Goal: Task Accomplishment & Management: Manage account settings

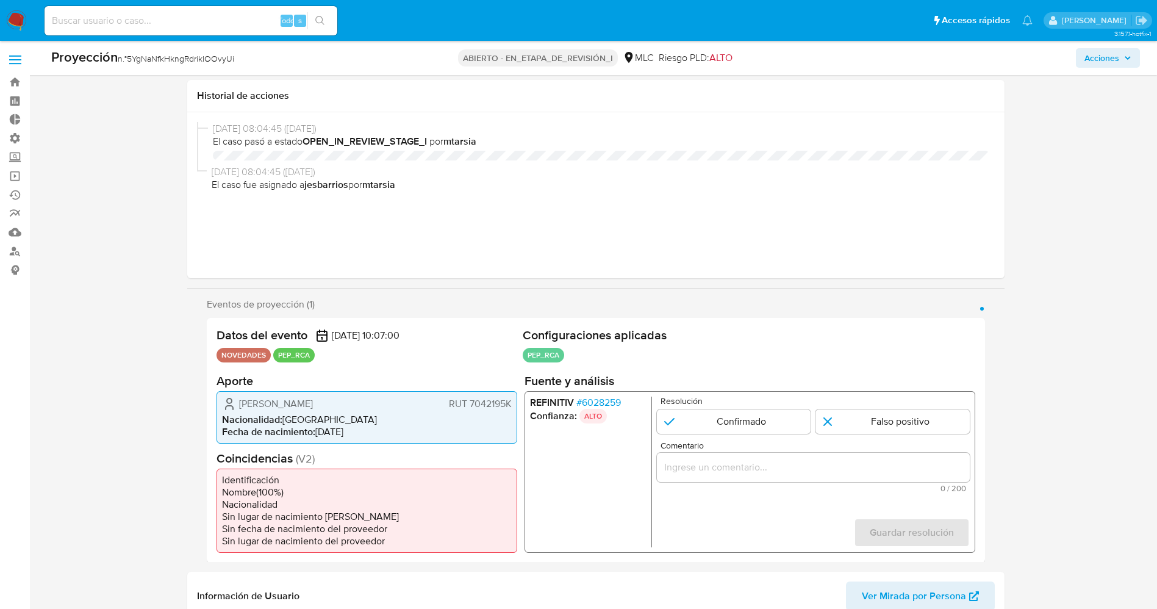
select select "10"
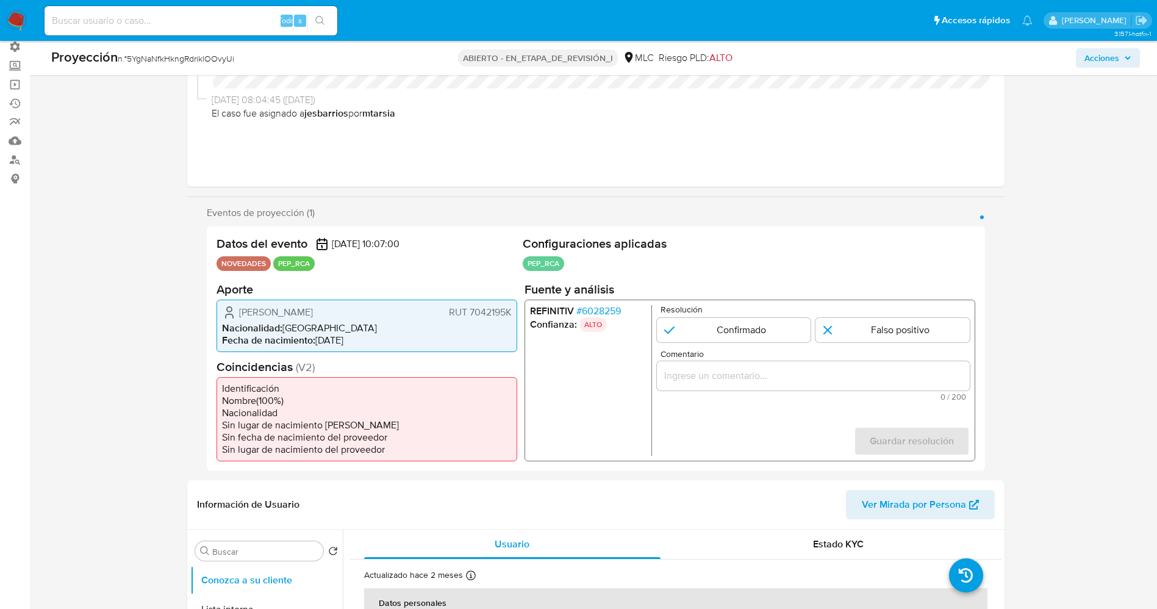
scroll to position [91, 0]
drag, startPoint x: 268, startPoint y: 320, endPoint x: 228, endPoint y: 312, distance: 41.1
click at [220, 317] on div "Hernán Amador Rodríguez Cuevas RUT 7042195K Nacionalidad : Chile Fecha de nacim…" at bounding box center [366, 325] width 301 height 52
drag, startPoint x: 232, startPoint y: 310, endPoint x: 401, endPoint y: 311, distance: 169.5
click at [401, 311] on div "Hernán Amador Rodríguez Cuevas RUT 7042195K" at bounding box center [367, 311] width 290 height 15
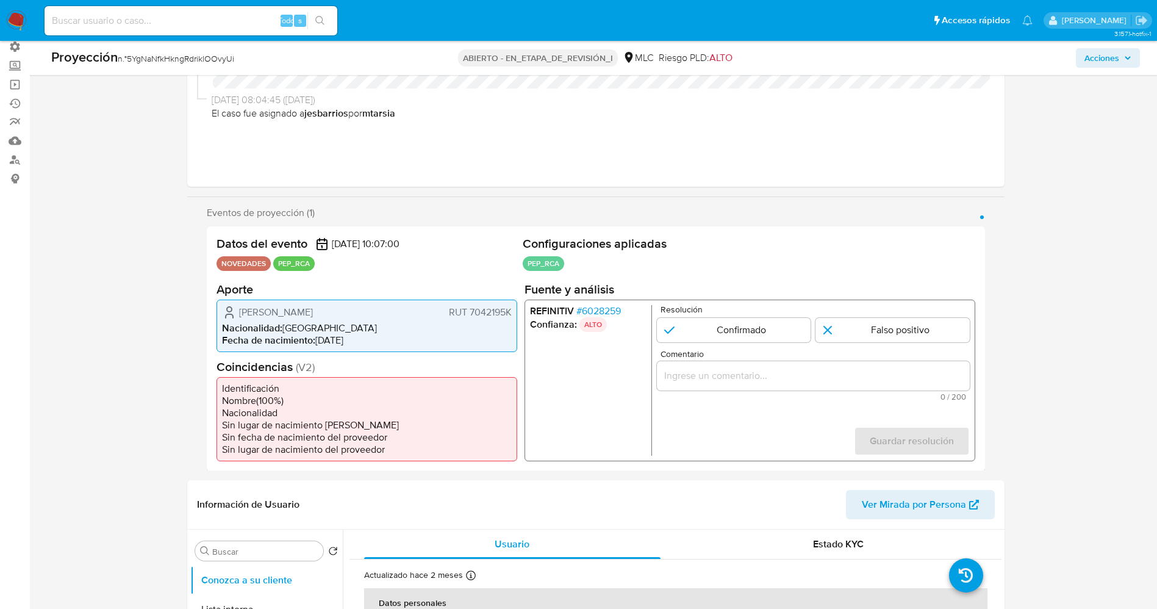
click at [276, 367] on h2 "Coincidencias ( V2 )" at bounding box center [366, 366] width 301 height 15
drag, startPoint x: 231, startPoint y: 308, endPoint x: 491, endPoint y: 313, distance: 259.8
click at [515, 313] on div "Hernán Amador Rodríguez Cuevas RUT 7042195K Nacionalidad : Chile Fecha de nacim…" at bounding box center [366, 325] width 301 height 52
click at [708, 316] on div "Resolución Confirmado Falso positivo" at bounding box center [812, 322] width 313 height 37
click at [708, 325] on input "1 de 1" at bounding box center [733, 329] width 154 height 24
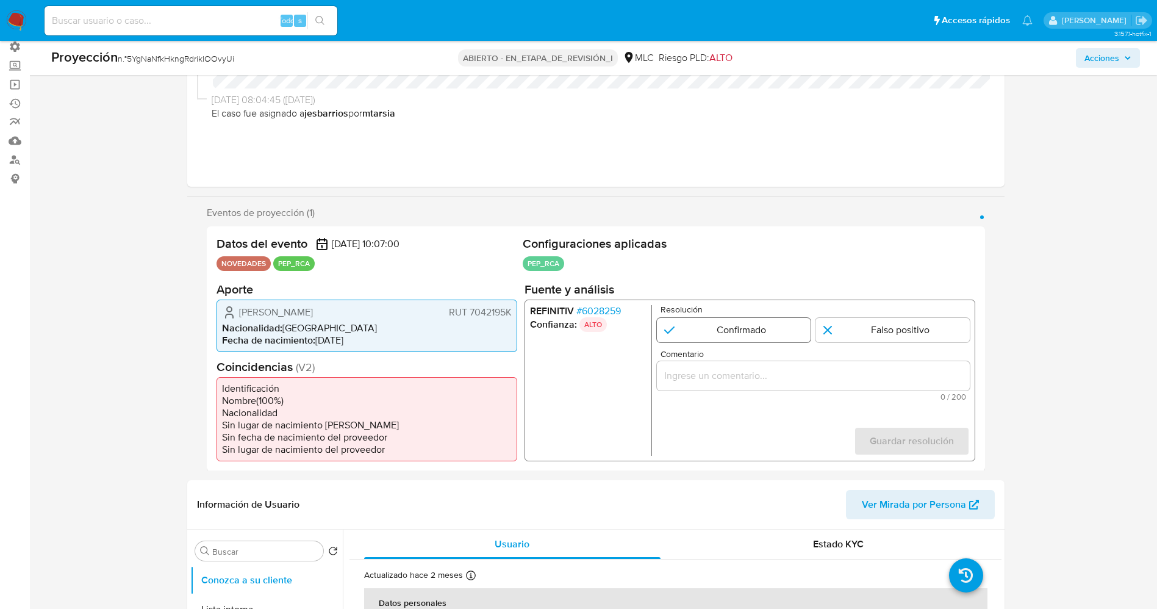
radio input "true"
click at [721, 380] on input "Comentario" at bounding box center [812, 375] width 313 height 16
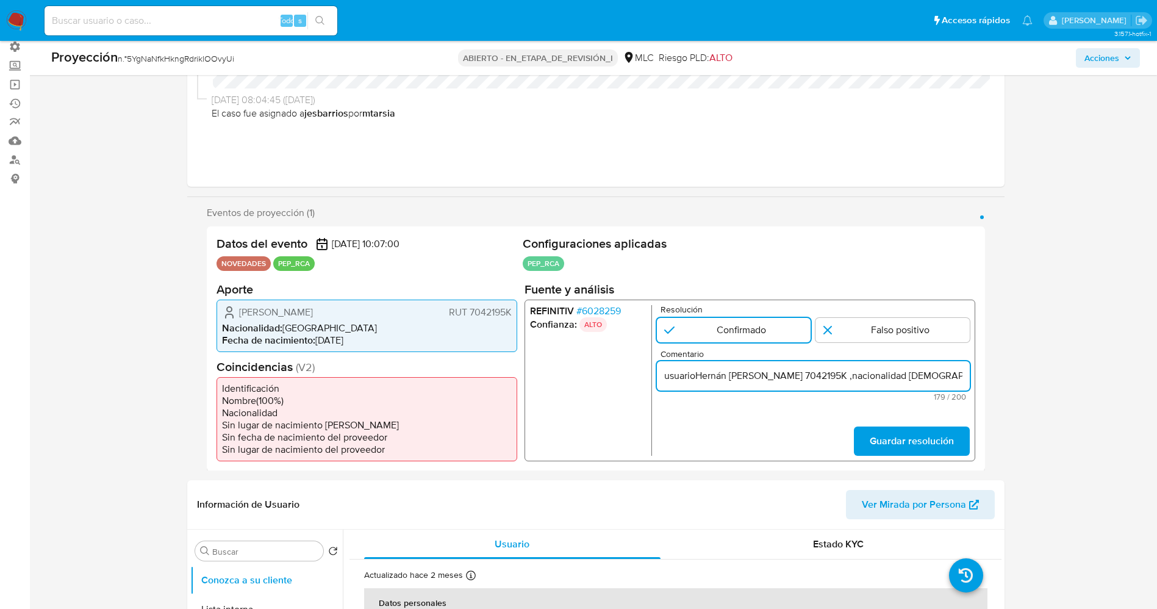
scroll to position [0, 482]
type input "usuarioHernán Amador Rodríguez CuevasRUT 7042195K ,nacionalidad Chilena , por c…"
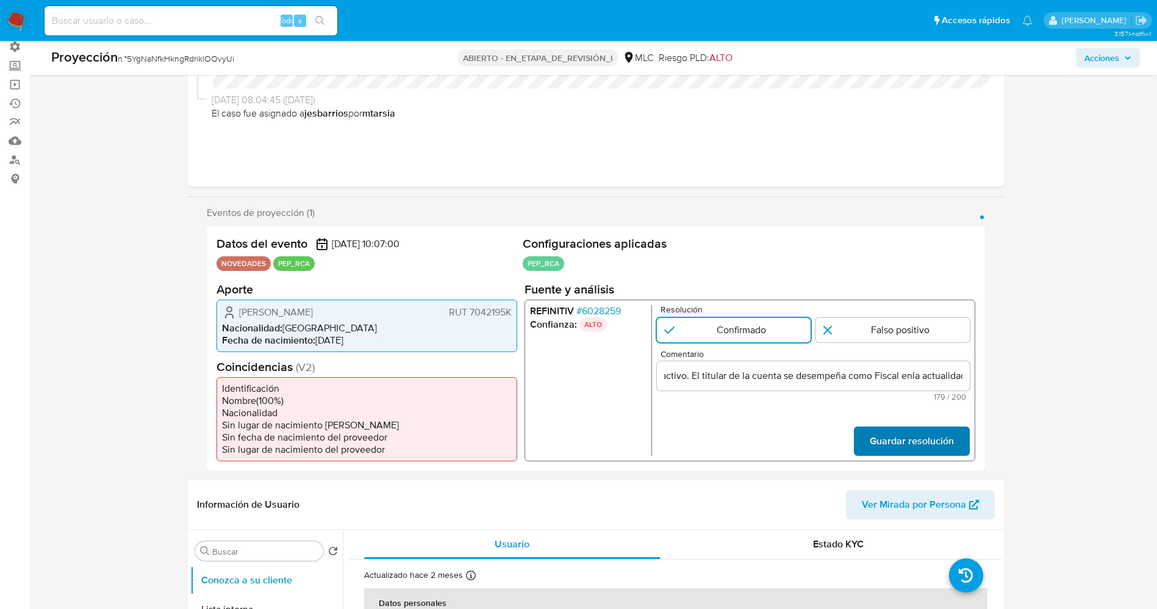
click at [941, 430] on span "Guardar resolución" at bounding box center [911, 440] width 84 height 27
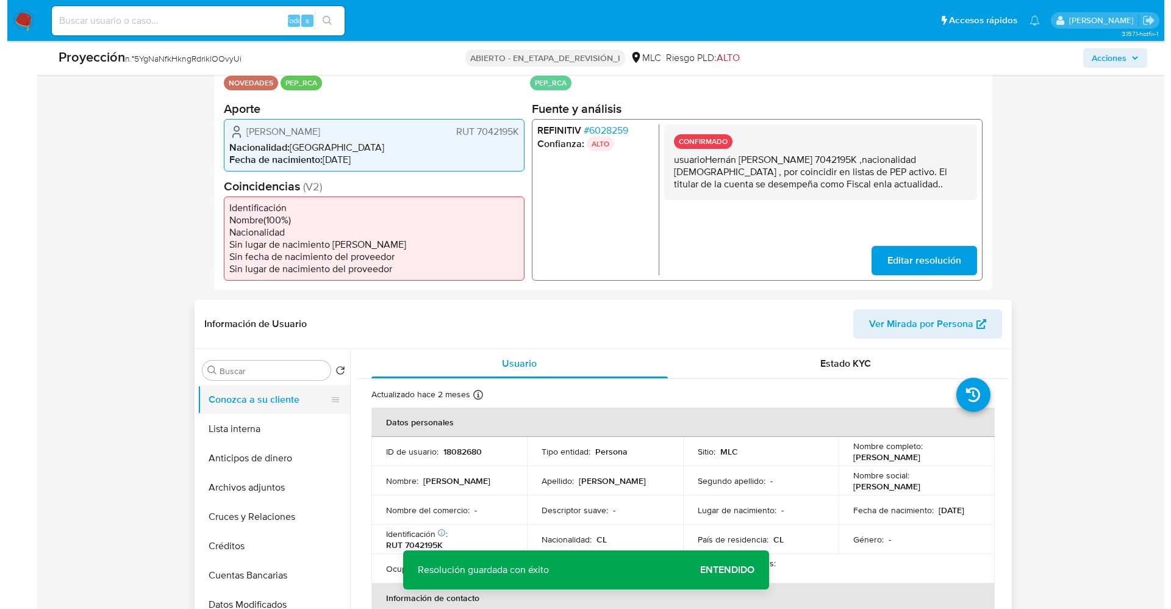
scroll to position [366, 0]
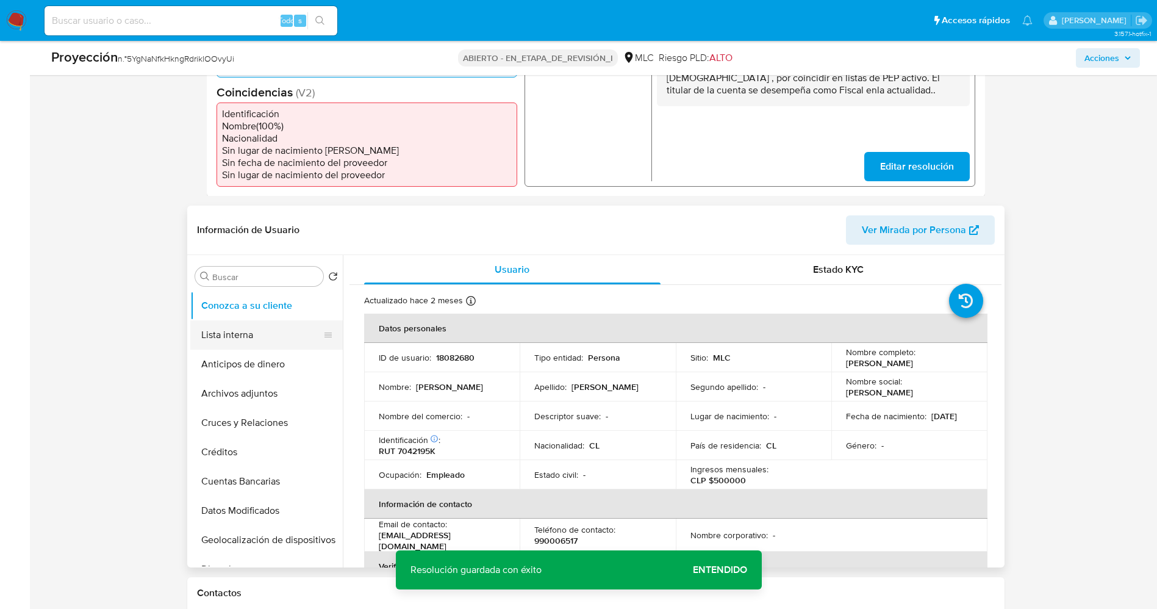
click at [245, 337] on button "Lista interna" at bounding box center [261, 334] width 143 height 29
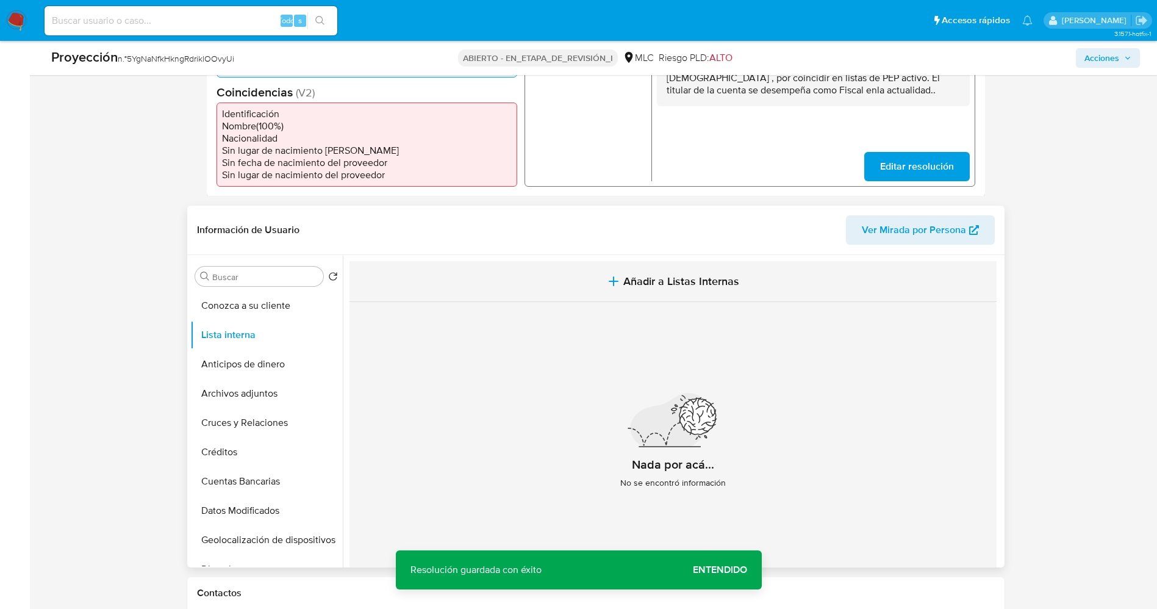
click at [609, 279] on icon "button" at bounding box center [613, 281] width 15 height 15
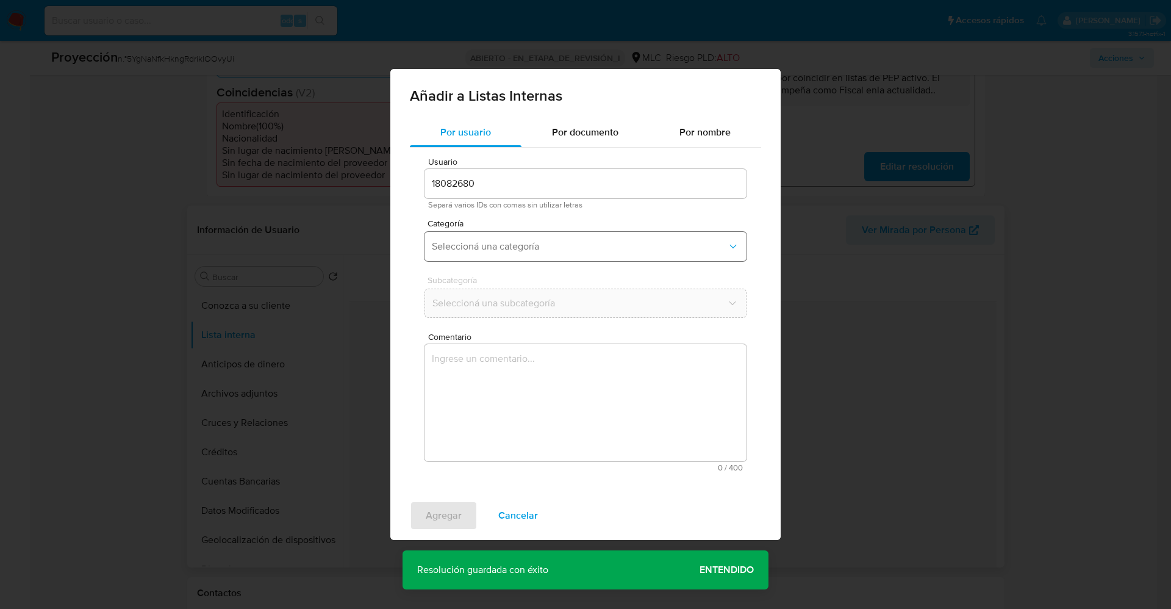
click at [584, 260] on button "Seleccioná una categoría" at bounding box center [585, 246] width 322 height 29
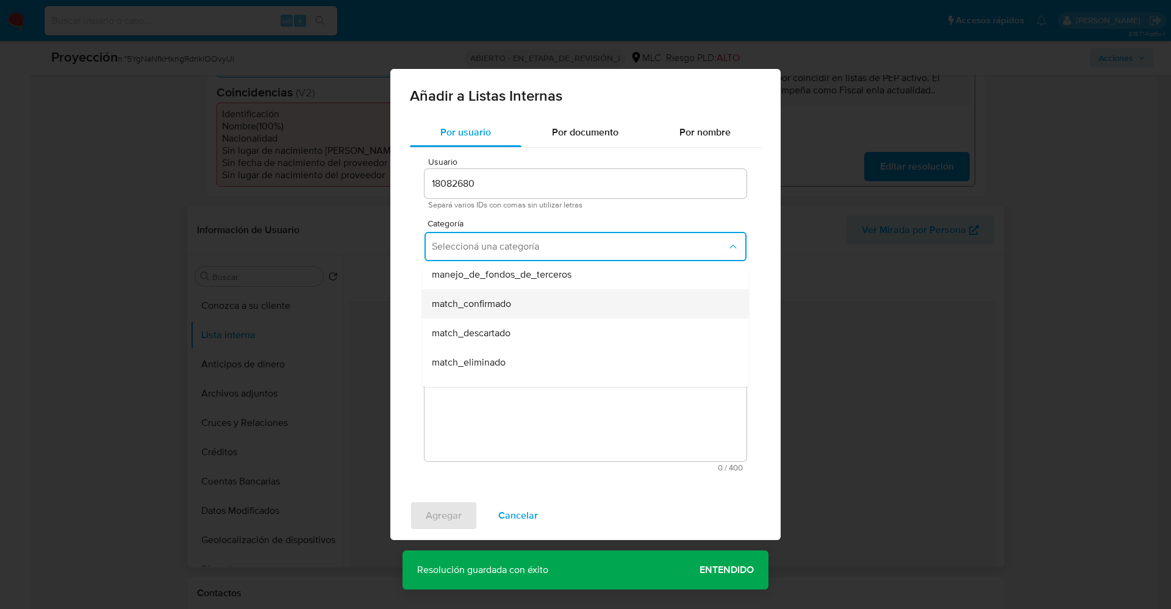
scroll to position [91, 0]
click at [546, 282] on div "match_confirmado" at bounding box center [582, 275] width 300 height 29
click at [539, 301] on span "Seleccioná una subcategoría" at bounding box center [579, 303] width 295 height 12
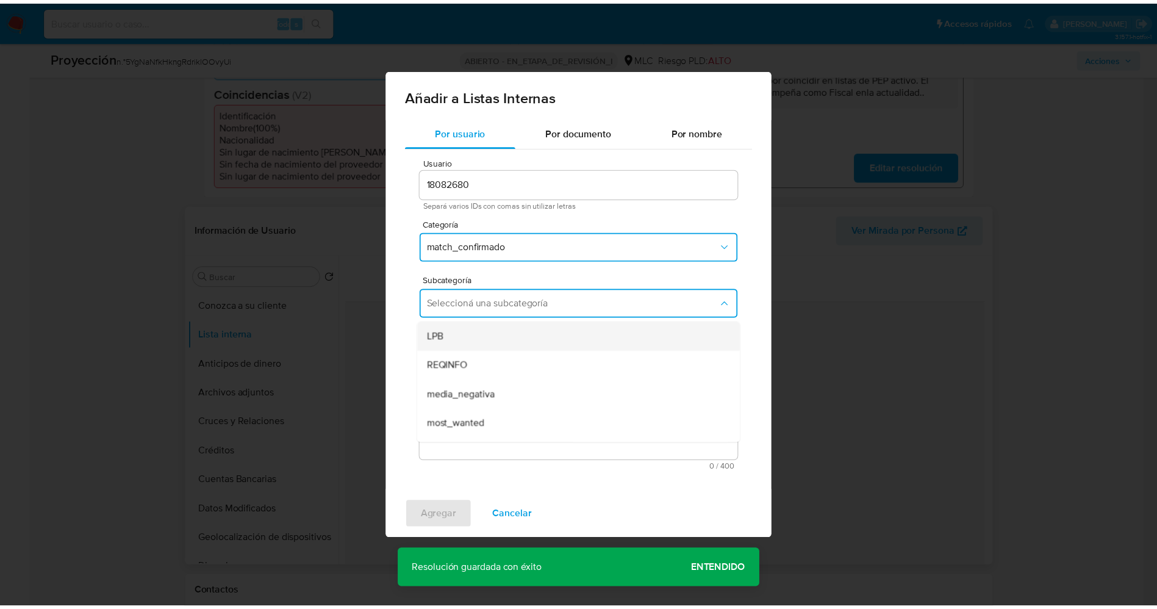
scroll to position [83, 0]
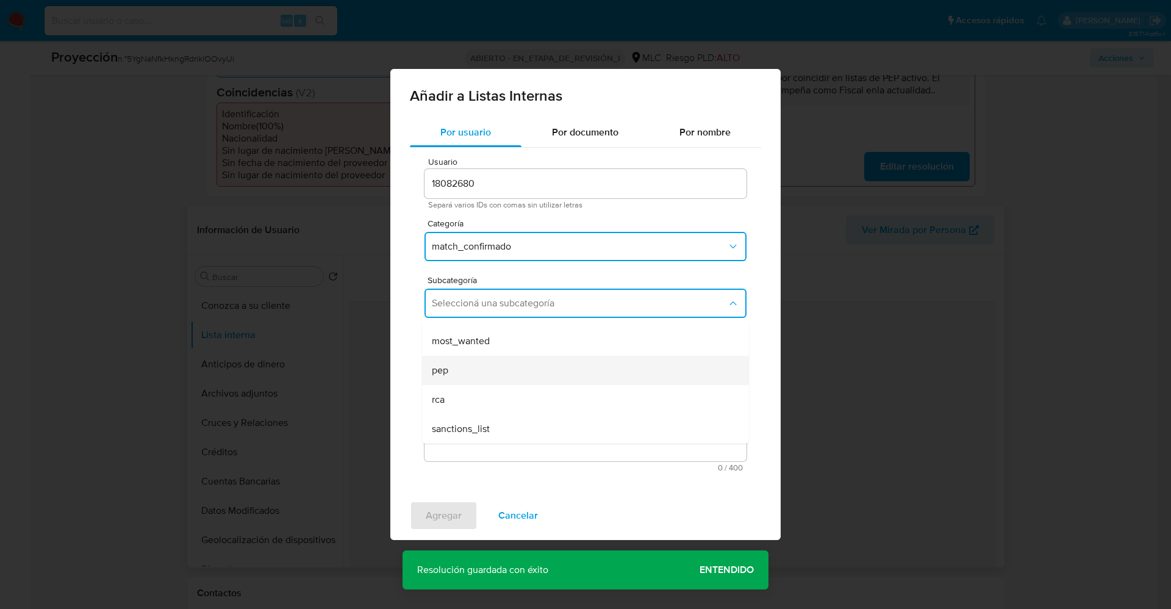
click at [499, 372] on div "pep" at bounding box center [582, 369] width 300 height 29
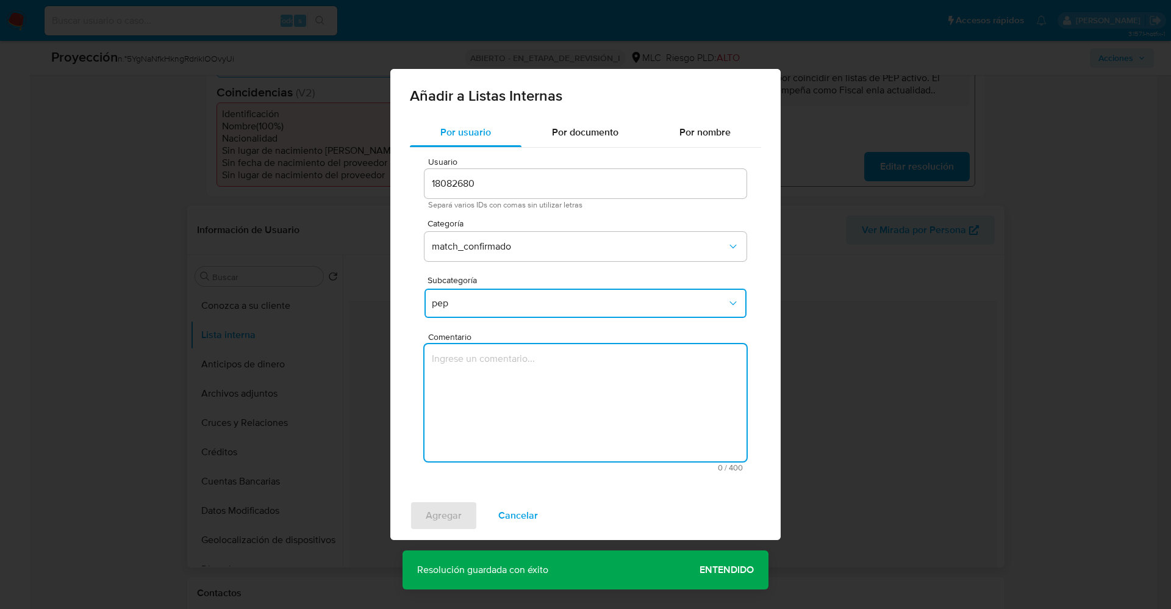
click at [496, 376] on textarea "Comentario" at bounding box center [585, 402] width 322 height 117
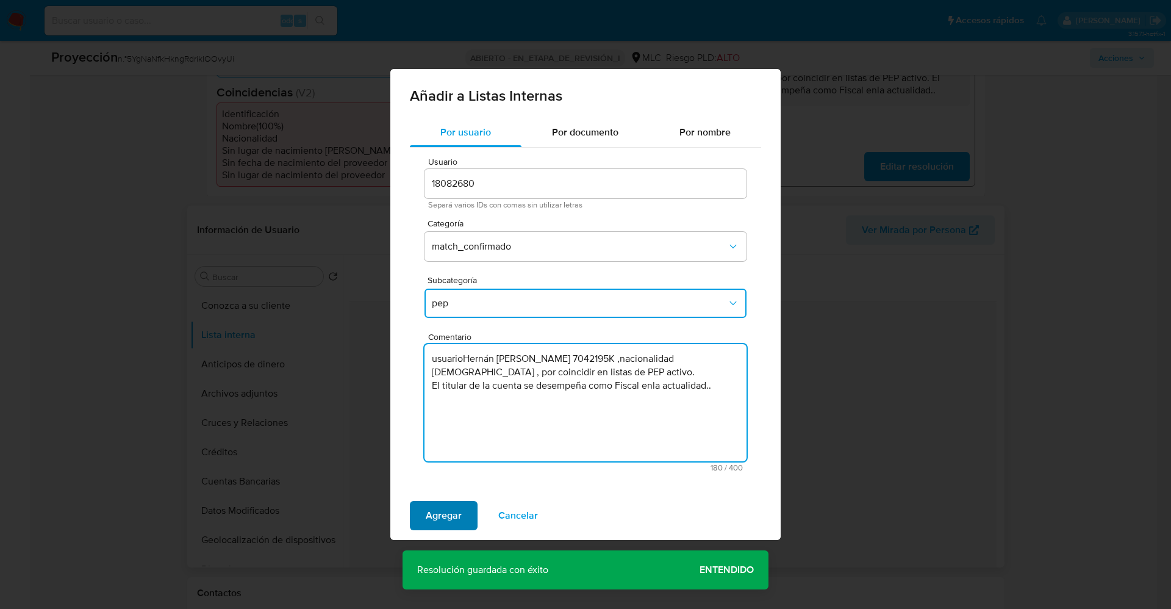
type textarea "usuarioHernán Amador Rodríguez CuevasRUT 7042195K ,nacionalidad Chilena , por c…"
click at [460, 520] on span "Agregar" at bounding box center [444, 515] width 36 height 27
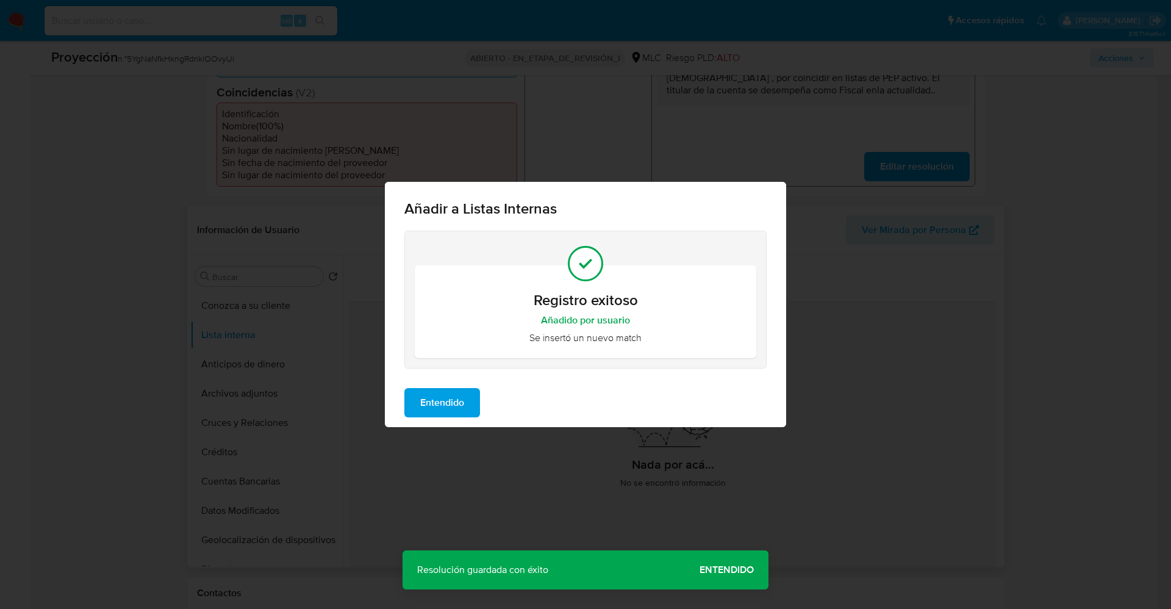
click at [449, 410] on span "Entendido" at bounding box center [442, 402] width 44 height 27
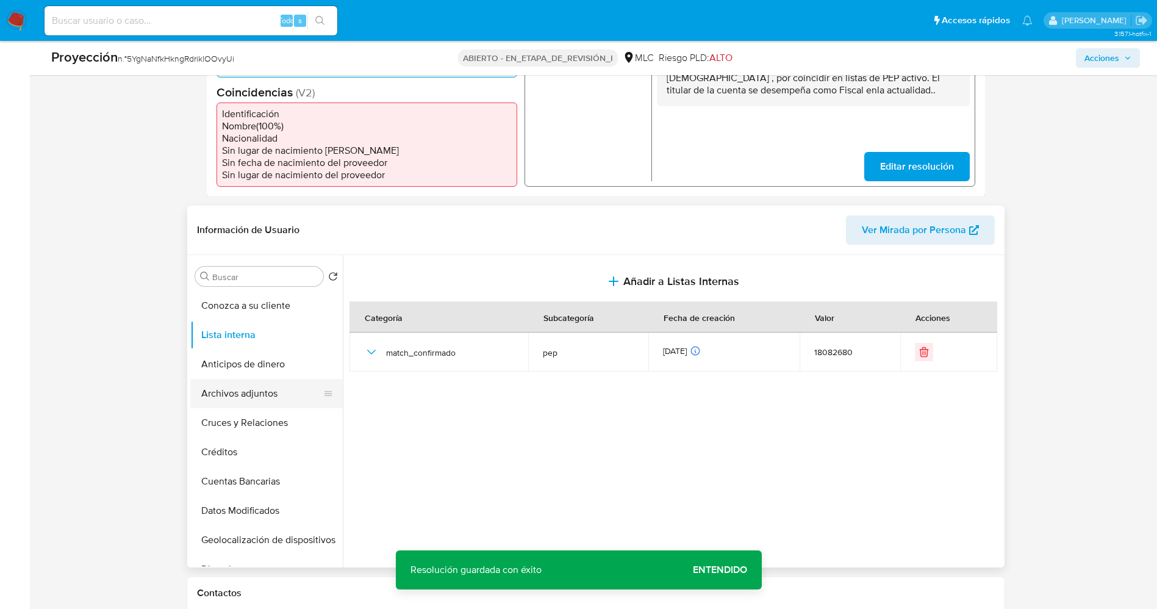
click at [231, 399] on button "Archivos adjuntos" at bounding box center [261, 393] width 143 height 29
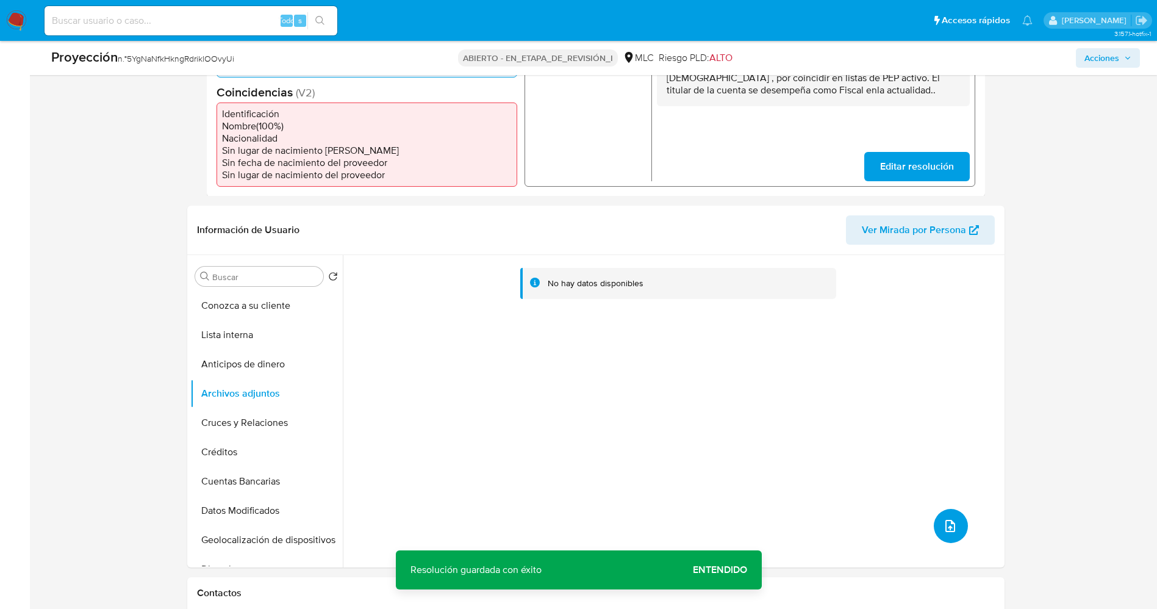
click at [947, 536] on button "subir archivo" at bounding box center [951, 526] width 34 height 34
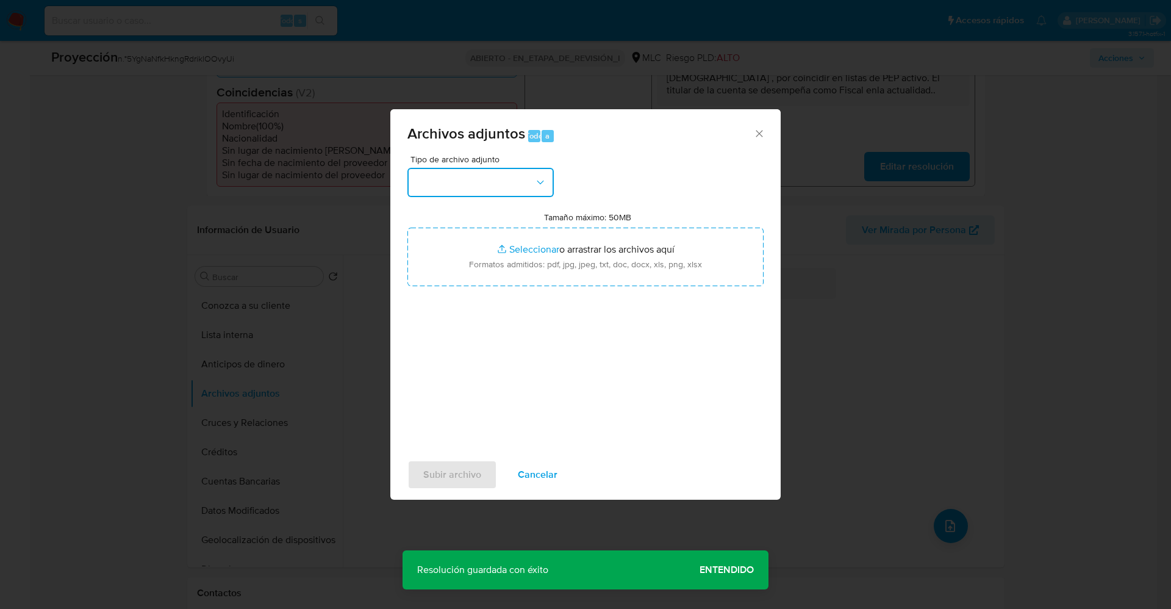
click at [507, 182] on button "button" at bounding box center [480, 182] width 146 height 29
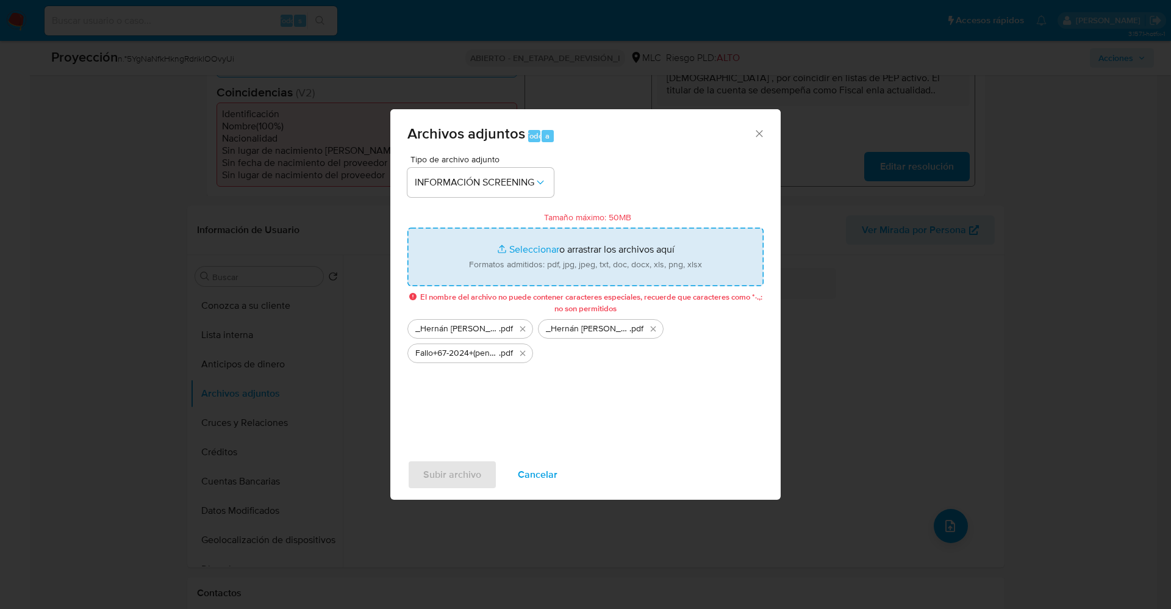
type input "C:\fakepath\Declaración - InfoProbidad.pdf"
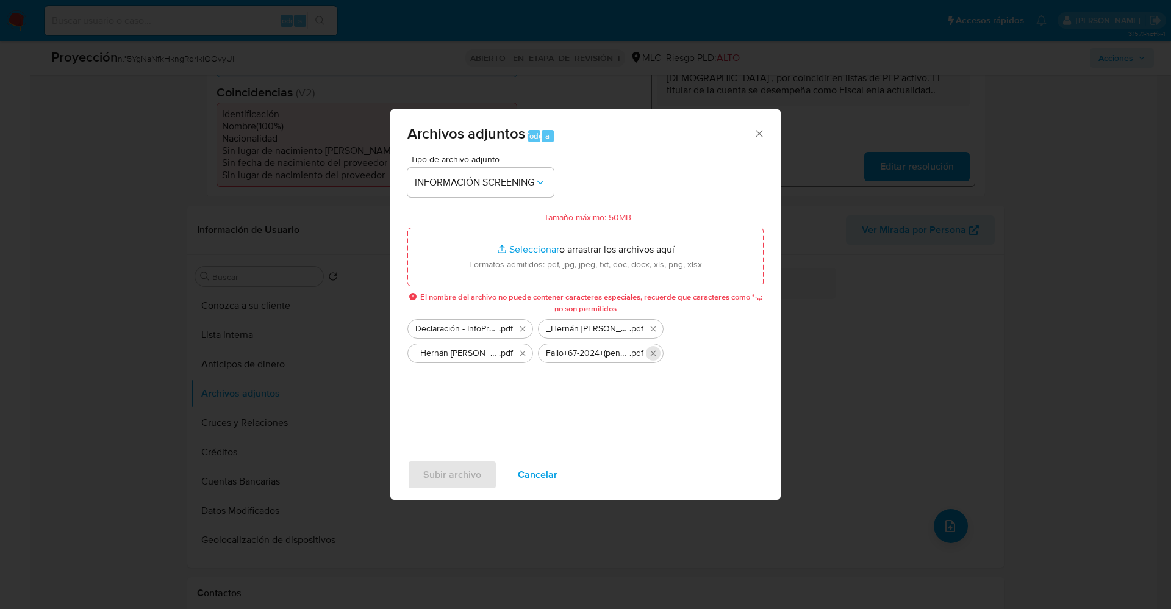
click at [653, 353] on icon "Eliminar Fallo+67-2024+(penal)+cautelares+parricidio+Santa+Bárbara (1).pdf" at bounding box center [653, 353] width 5 height 5
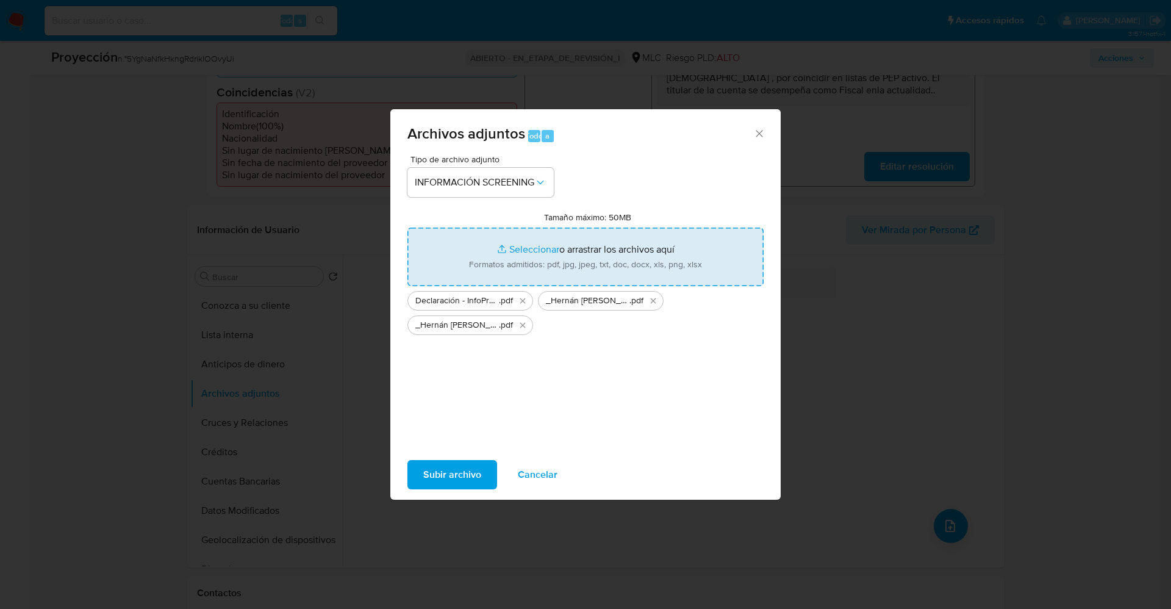
type input "C:\fakepath\Fallo (2).pdf"
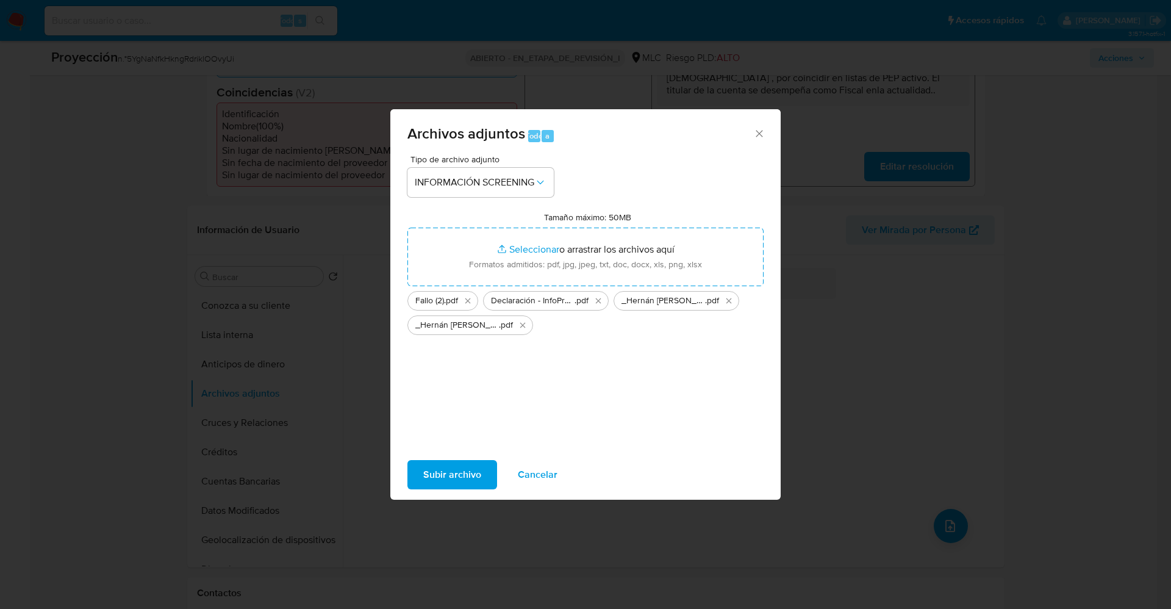
click at [448, 477] on span "Subir archivo" at bounding box center [452, 474] width 58 height 27
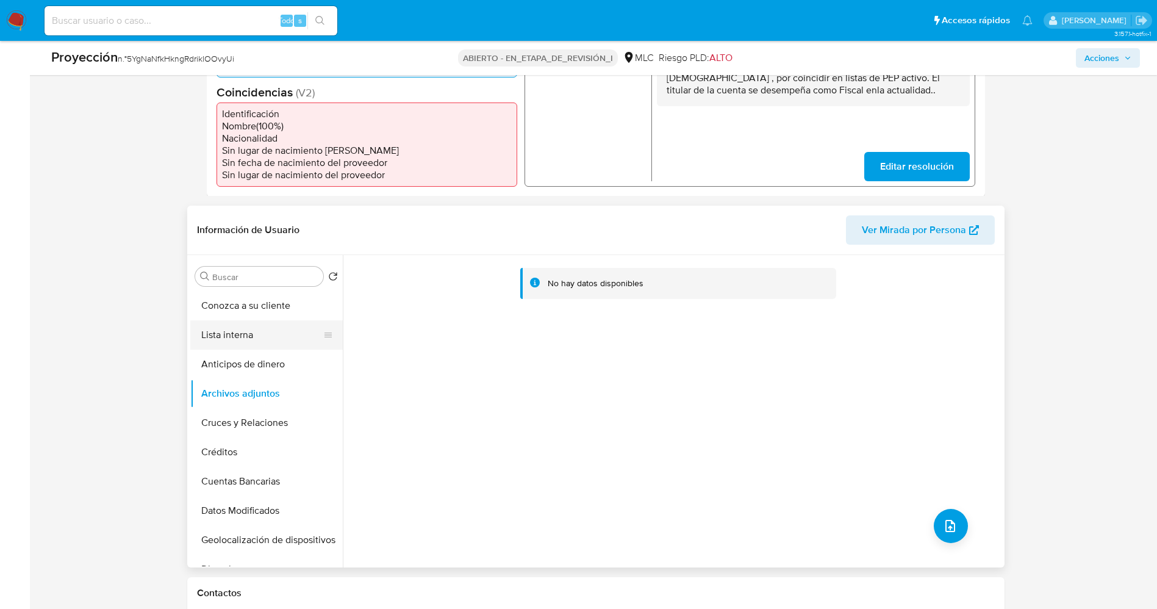
click at [249, 342] on button "Lista interna" at bounding box center [261, 334] width 143 height 29
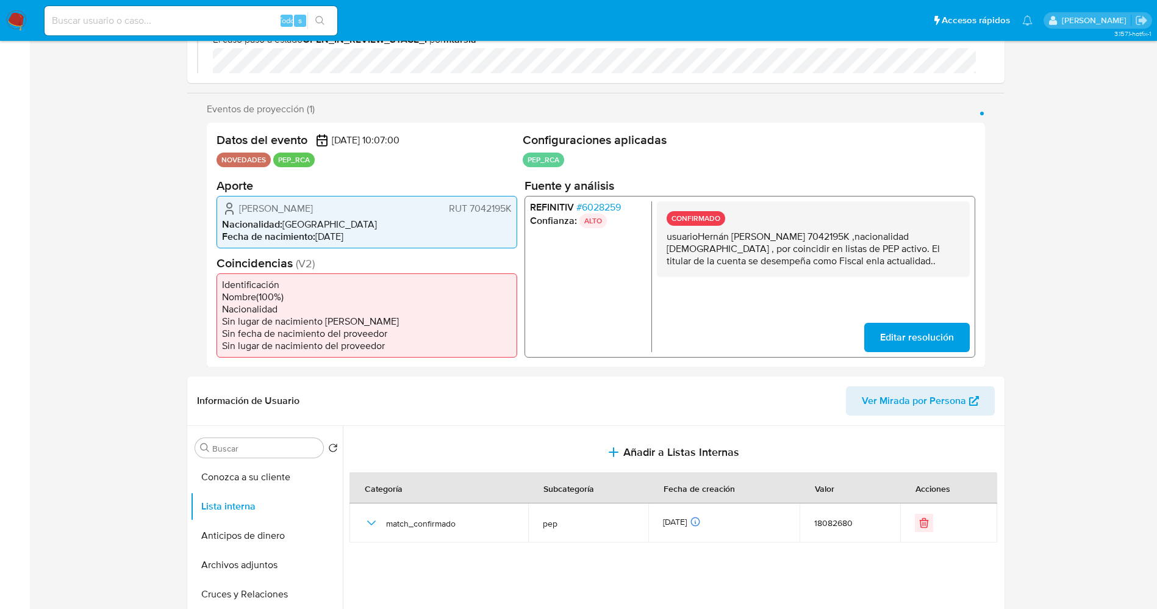
scroll to position [0, 0]
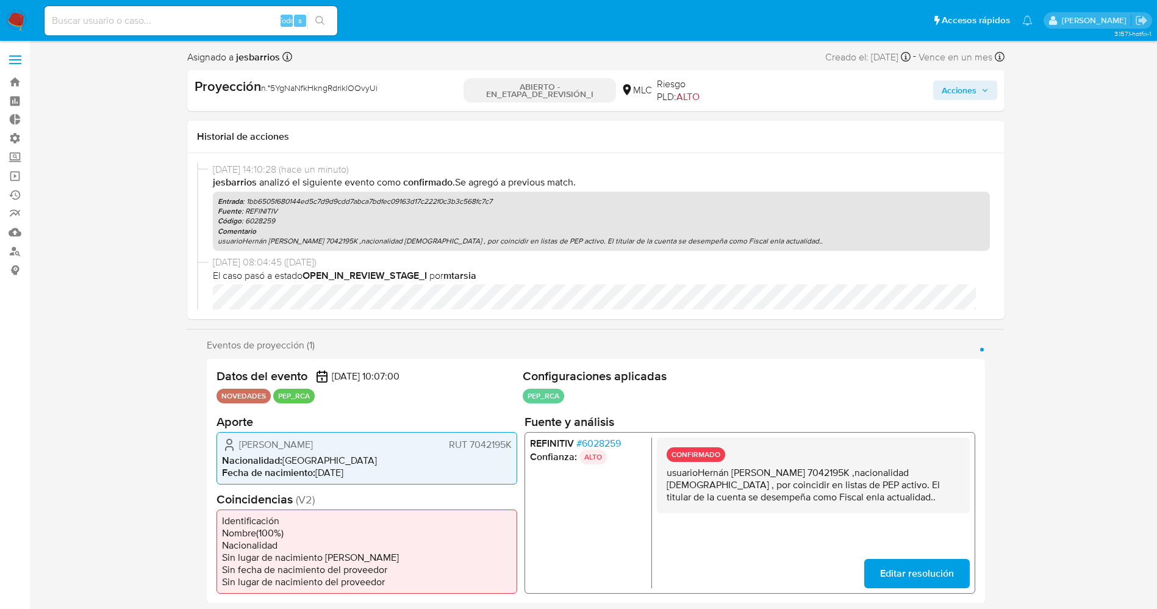
click at [961, 95] on span "Acciones" at bounding box center [958, 90] width 35 height 20
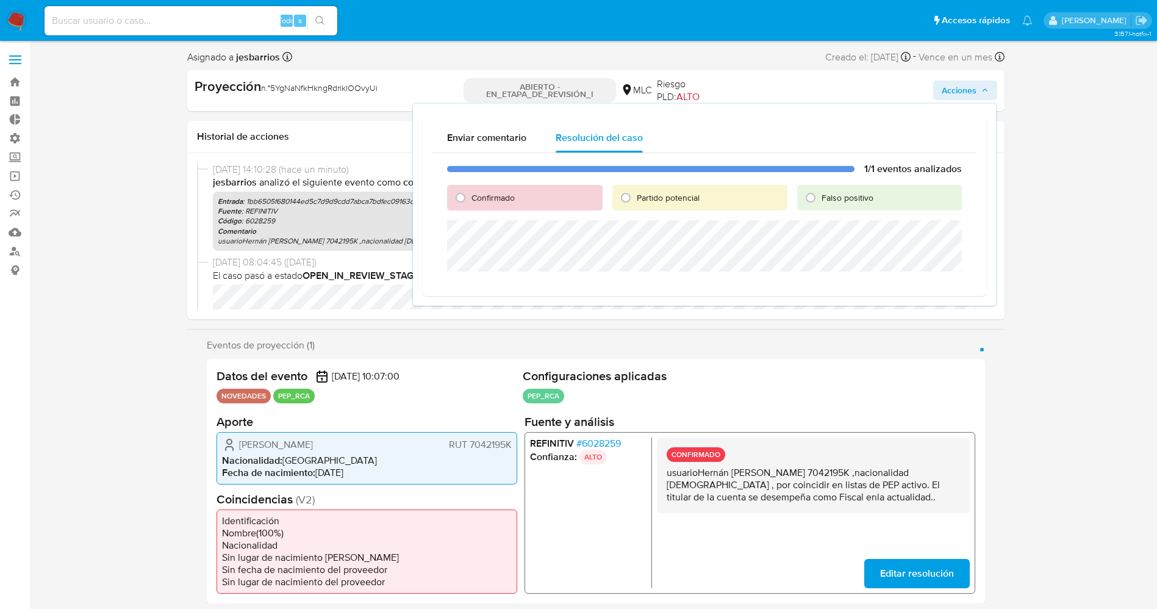
drag, startPoint x: 474, startPoint y: 203, endPoint x: 477, endPoint y: 219, distance: 16.3
click at [474, 204] on div "Confirmado" at bounding box center [524, 198] width 155 height 26
click at [495, 195] on font "Confirmado" at bounding box center [492, 197] width 43 height 12
click at [470, 195] on input "Confirmado" at bounding box center [461, 198] width 20 height 20
radio input "true"
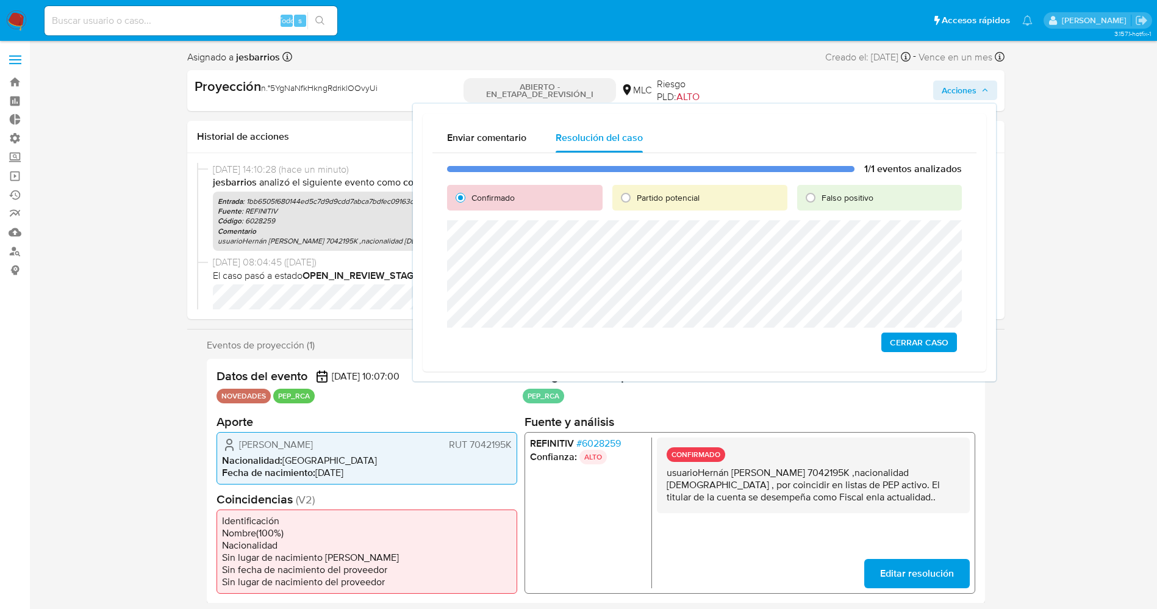
click at [923, 334] on span "Cerrar Caso" at bounding box center [919, 342] width 59 height 17
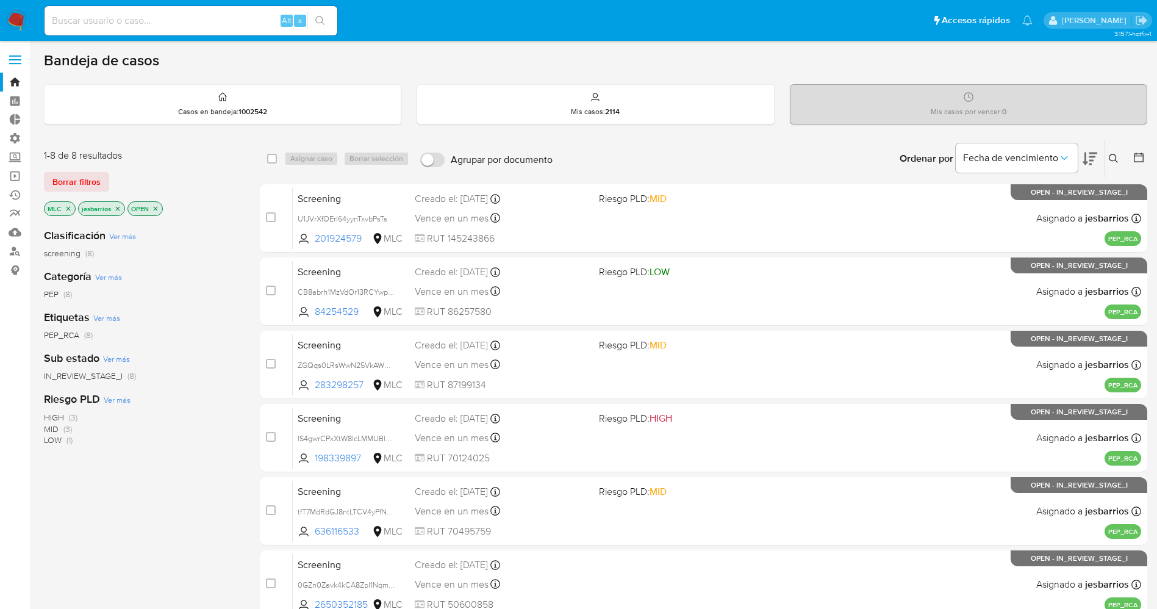
click at [27, 15] on nav "Pausado Ver notificaciones Alt s Accesos rápidos Presiona las siguientes teclas…" at bounding box center [578, 20] width 1157 height 41
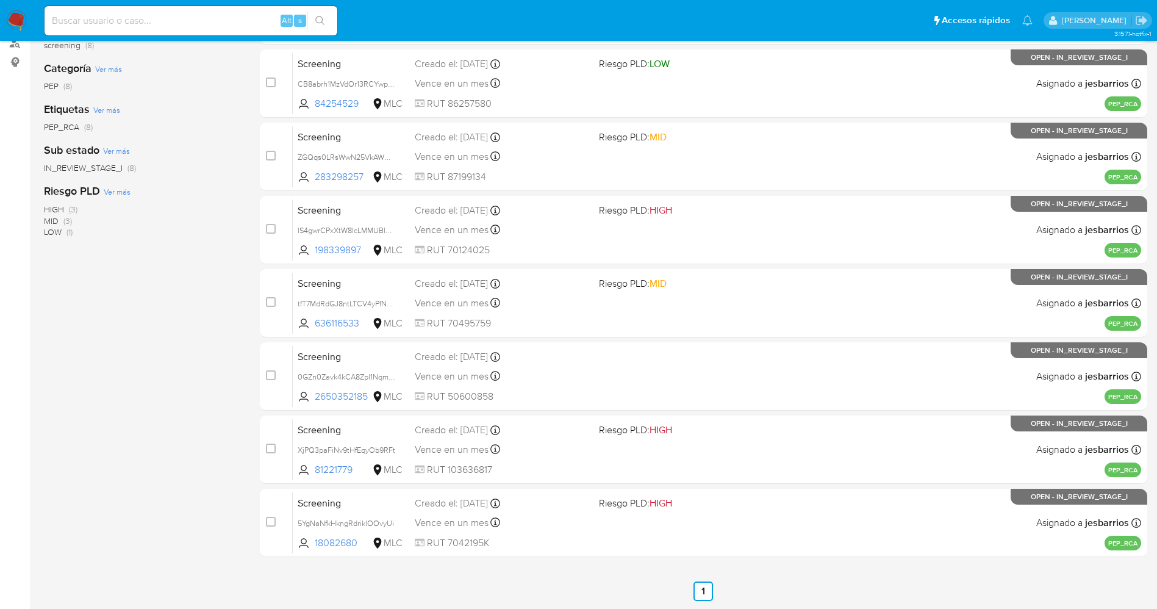
click at [14, 16] on img at bounding box center [16, 20] width 21 height 21
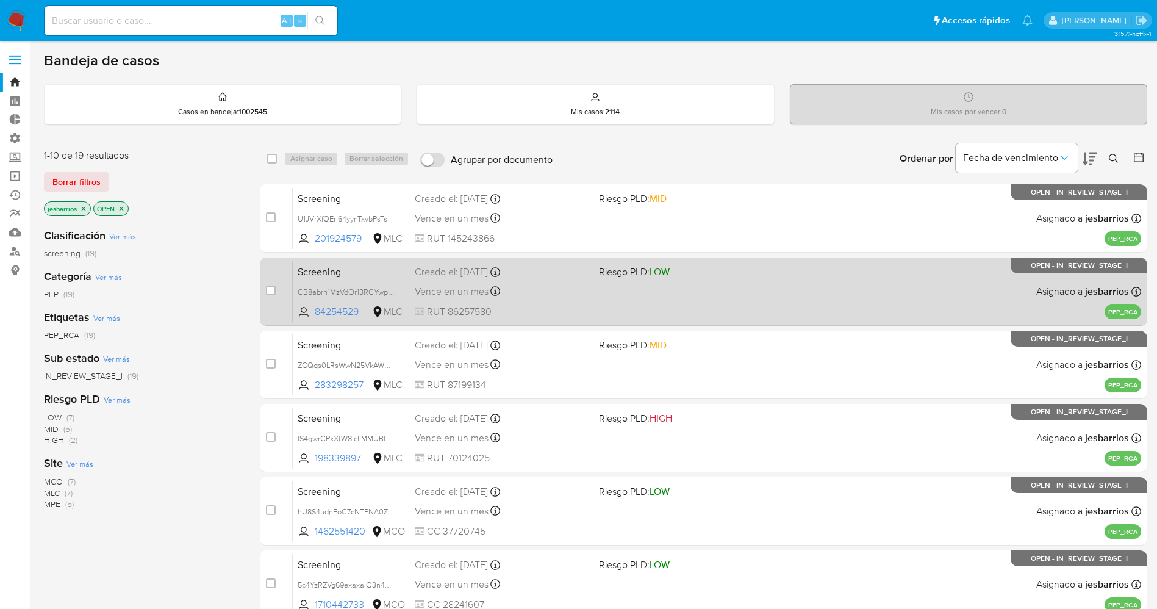
scroll to position [354, 0]
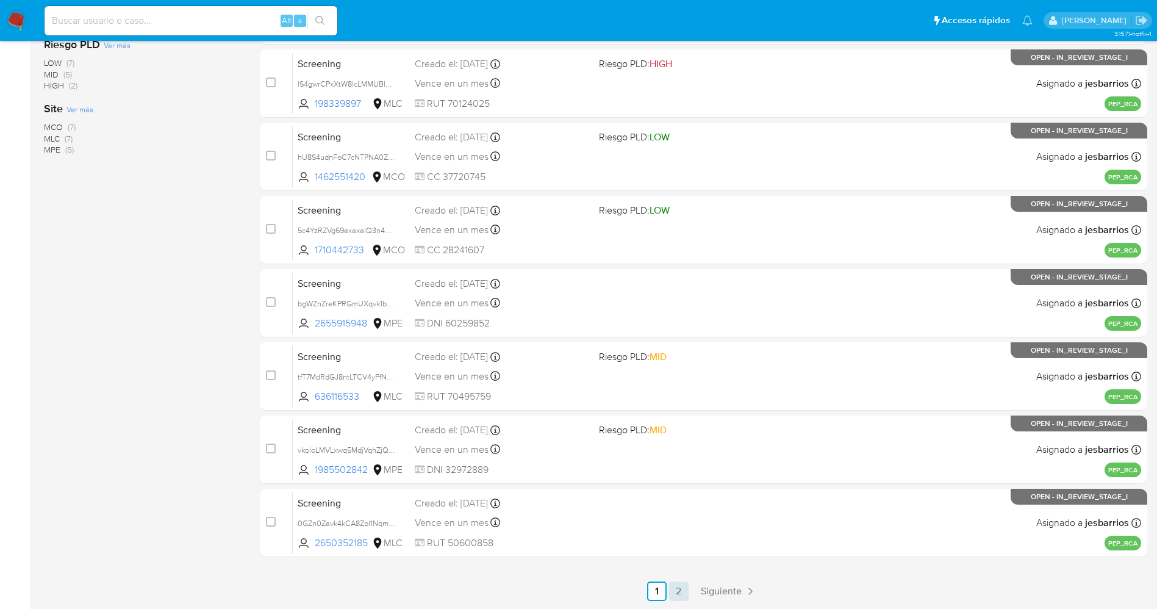
click at [679, 590] on link "2" at bounding box center [679, 591] width 20 height 20
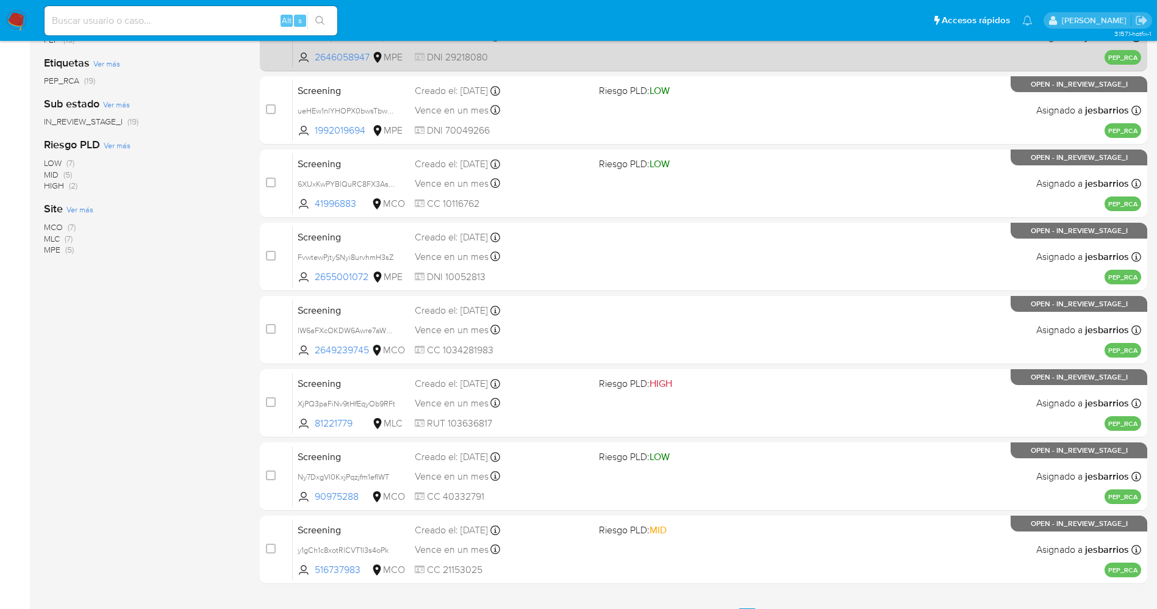
scroll to position [281, 0]
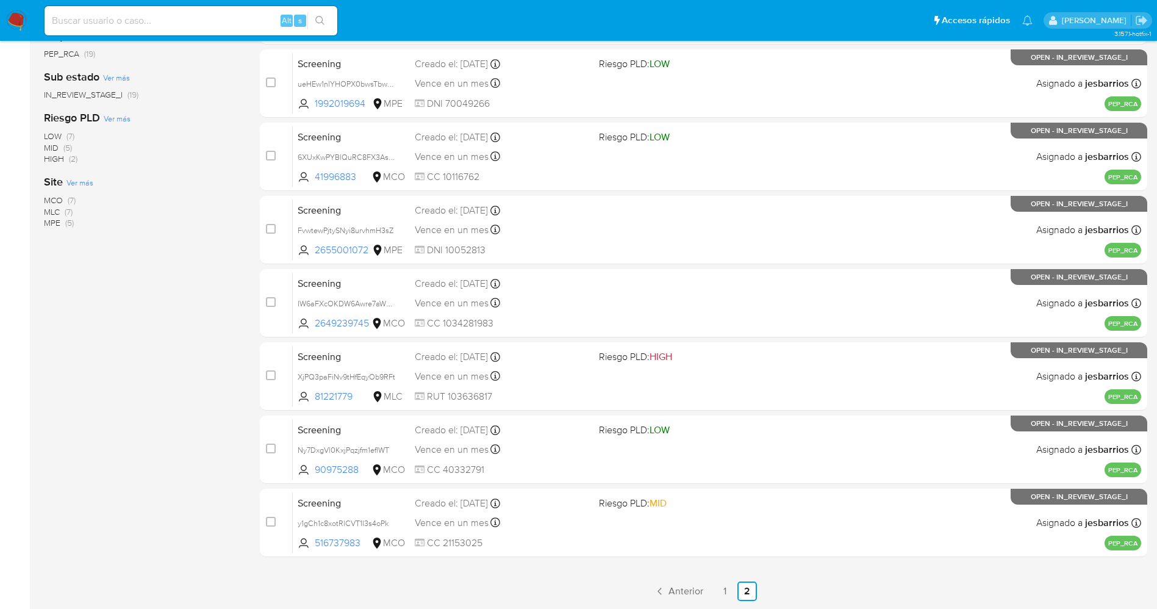
click at [54, 201] on span "MCO" at bounding box center [53, 200] width 19 height 12
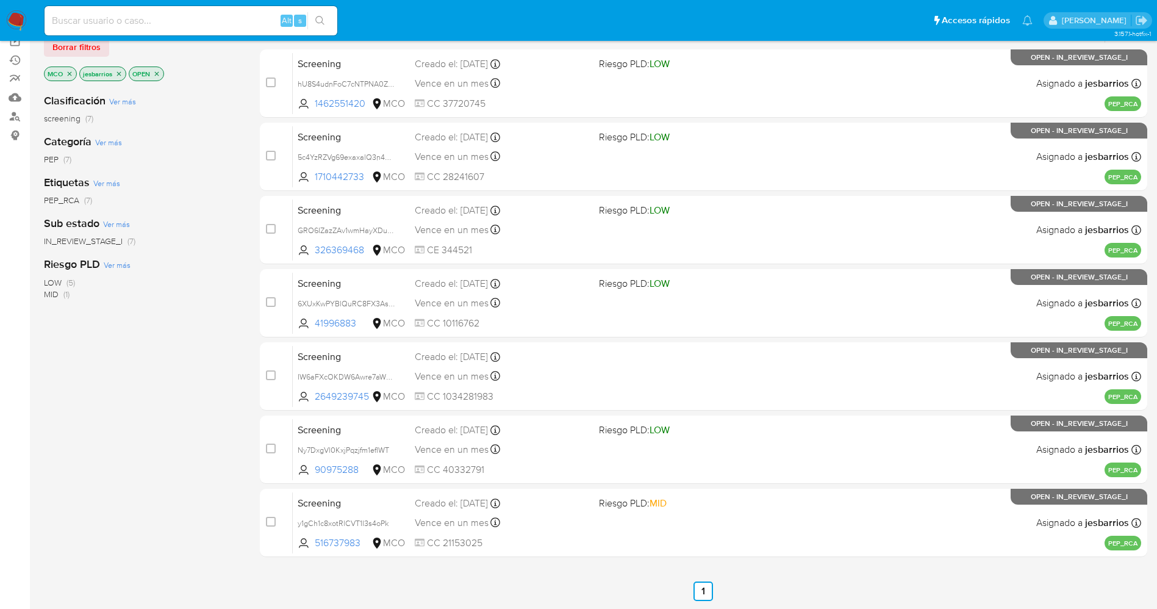
scroll to position [135, 0]
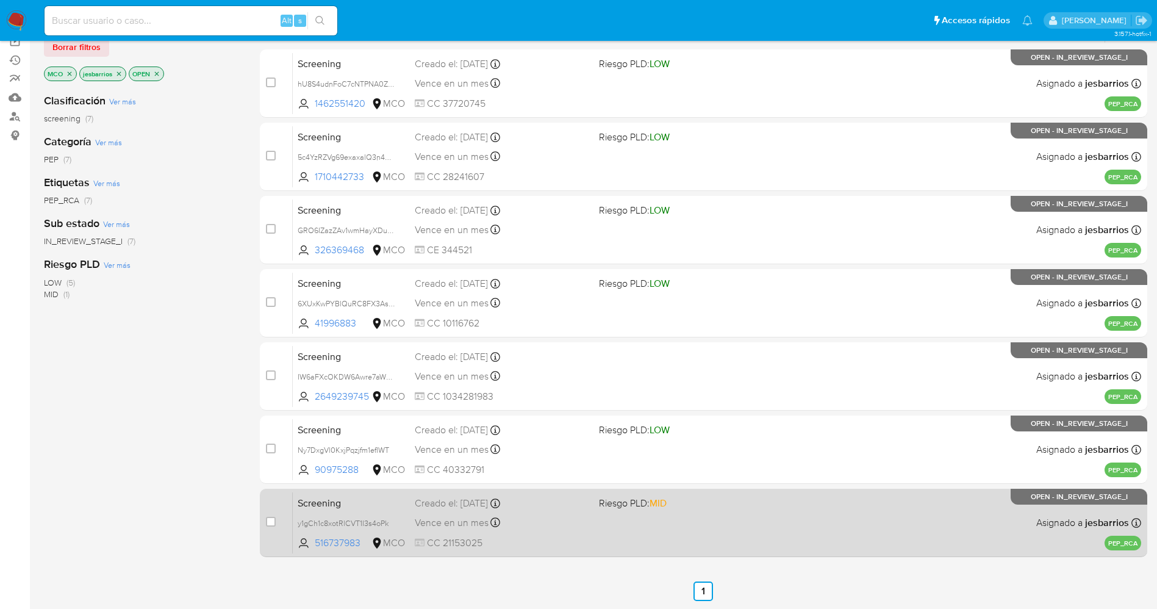
click at [550, 525] on div "Vence en un mes Vence el 24/09/2025 23:45:34" at bounding box center [502, 522] width 174 height 16
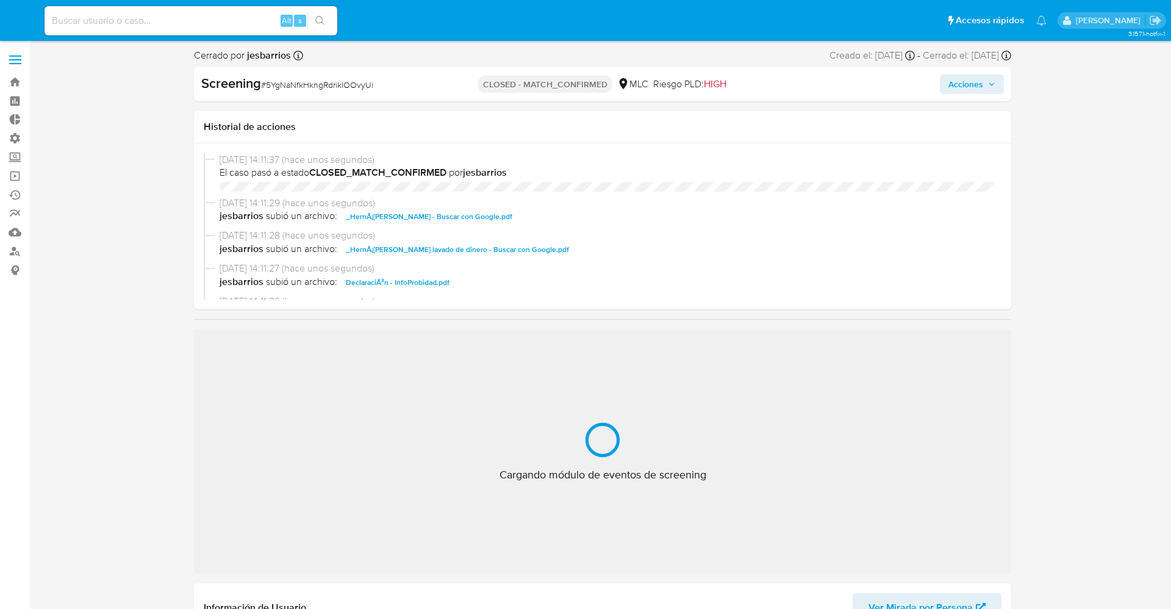
select select "10"
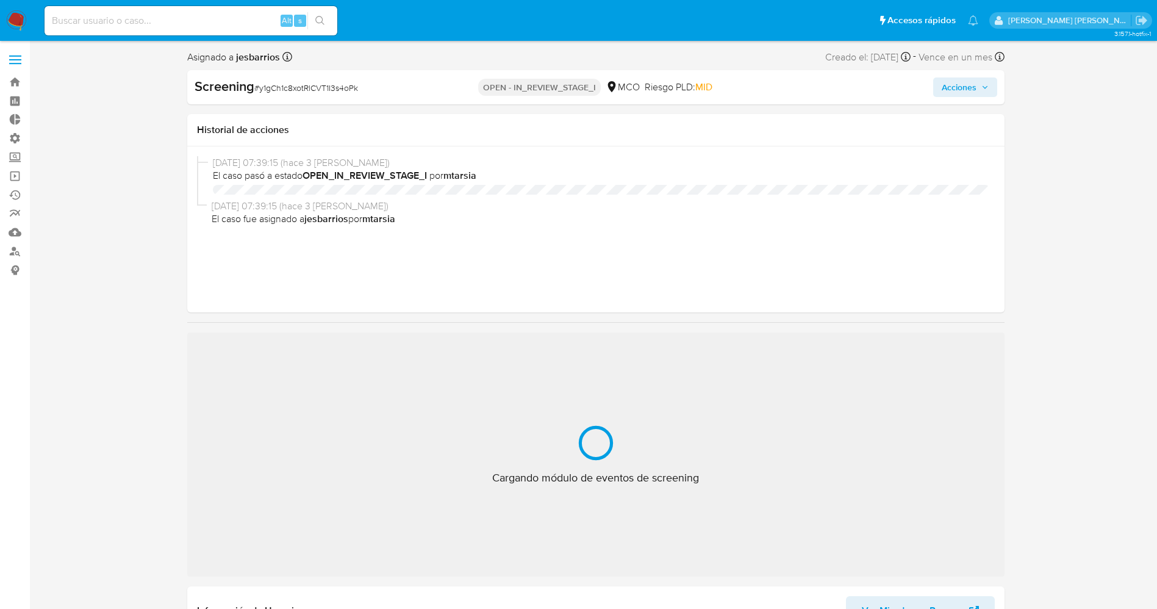
select select "10"
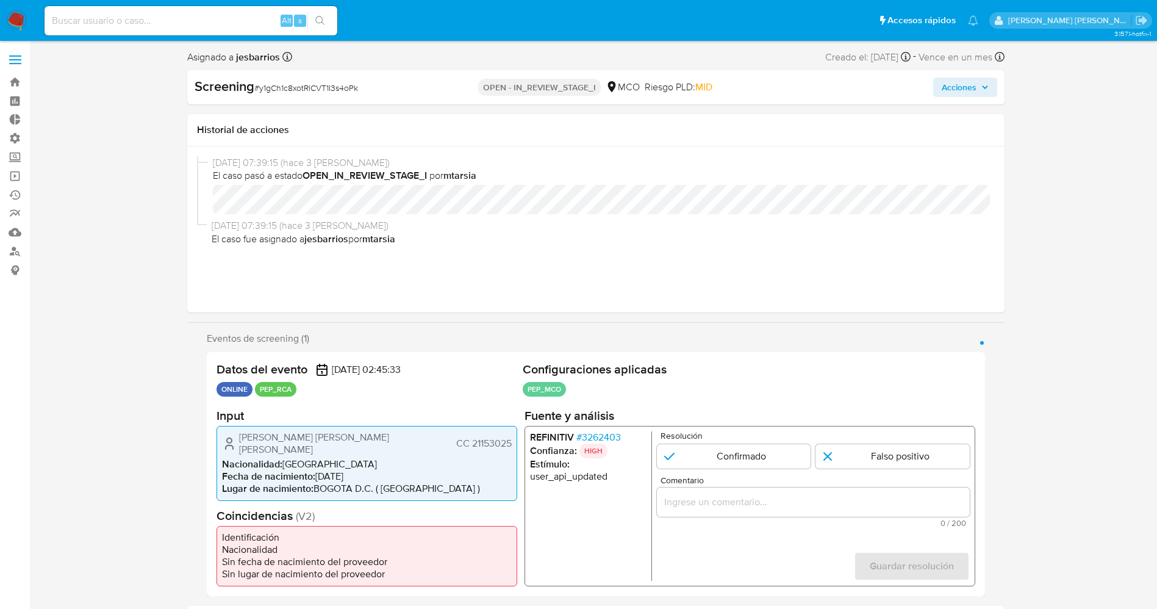
click at [128, 18] on input at bounding box center [191, 21] width 293 height 16
paste input "1783374830"
type input "1783374830"
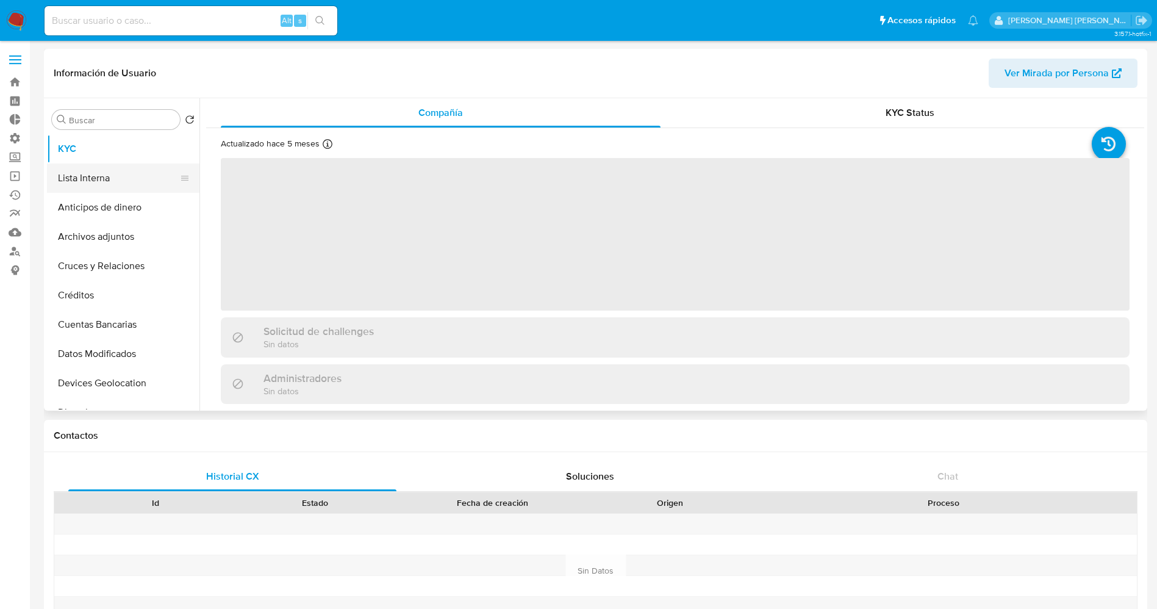
select select "10"
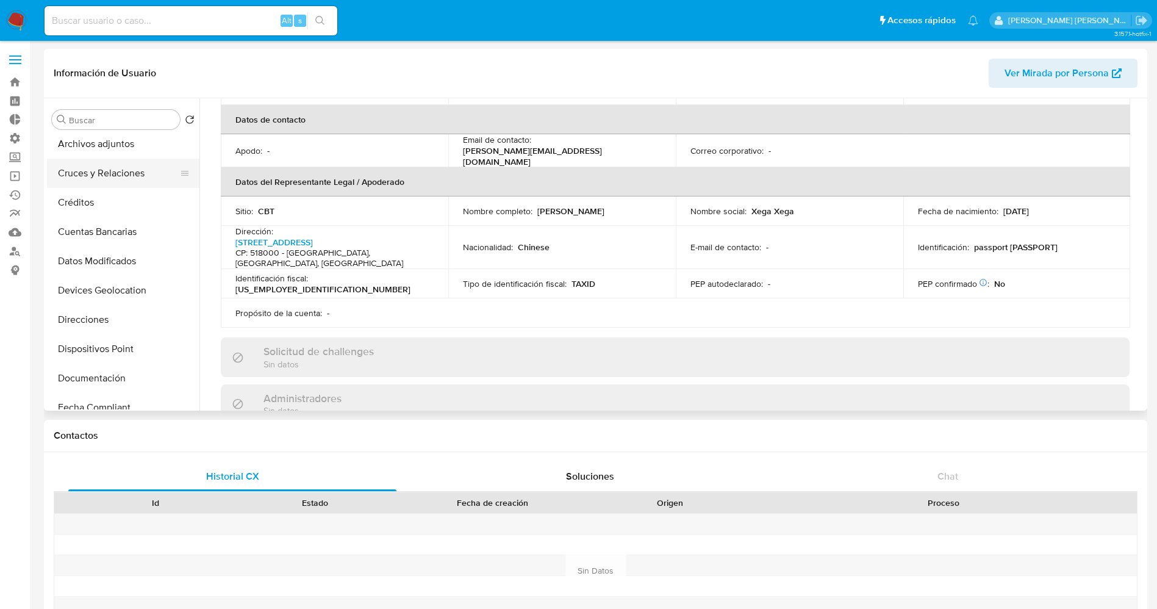
scroll to position [183, 0]
click at [101, 288] on button "Documentación" at bounding box center [118, 287] width 143 height 29
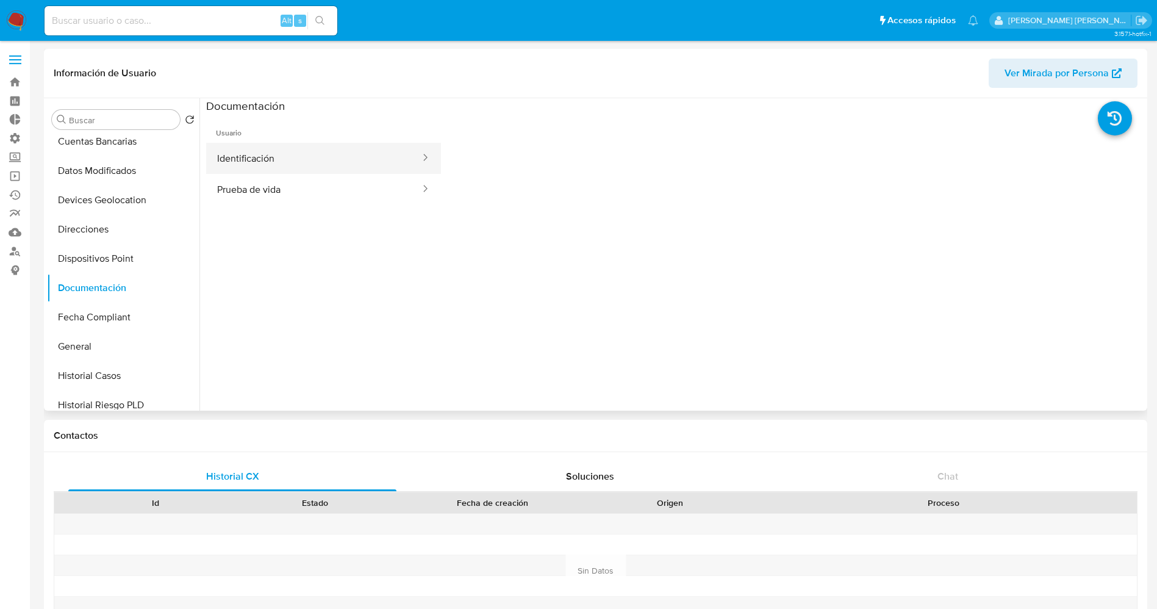
click at [263, 160] on button "Identificación" at bounding box center [313, 158] width 215 height 31
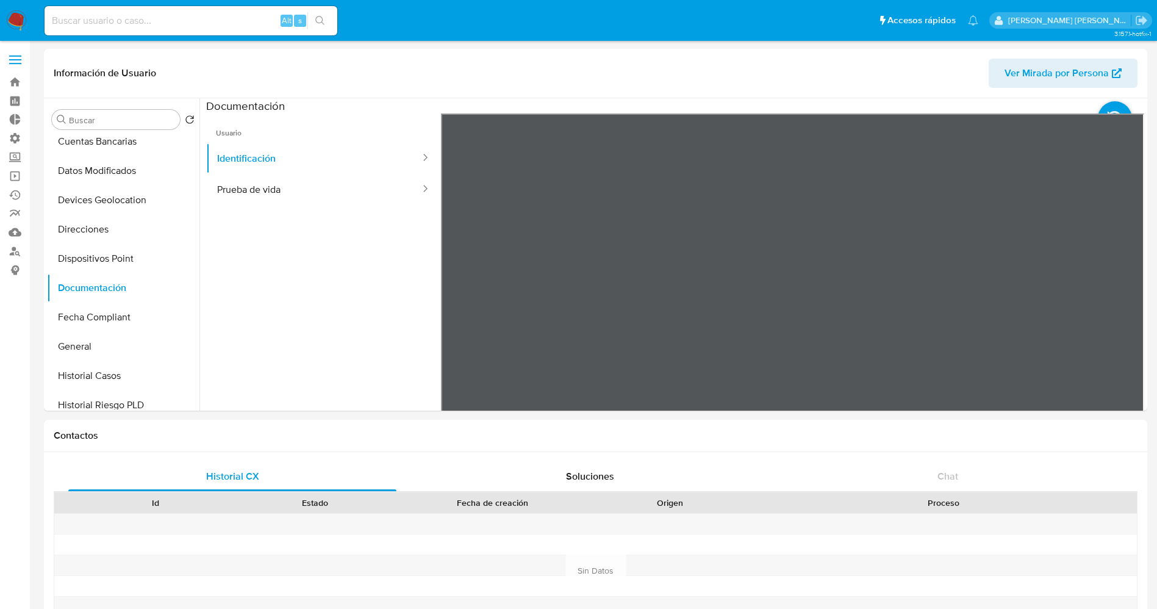
click at [138, 23] on input at bounding box center [191, 21] width 293 height 16
paste input "1783374830"
click at [138, 23] on input "1783374830" at bounding box center [191, 21] width 293 height 16
drag, startPoint x: 191, startPoint y: 13, endPoint x: 0, endPoint y: 13, distance: 190.8
click at [0, 13] on nav "Pausado Ver notificaciones 1783374830 Alt s Accesos rápidos Presiona las siguie…" at bounding box center [578, 20] width 1157 height 41
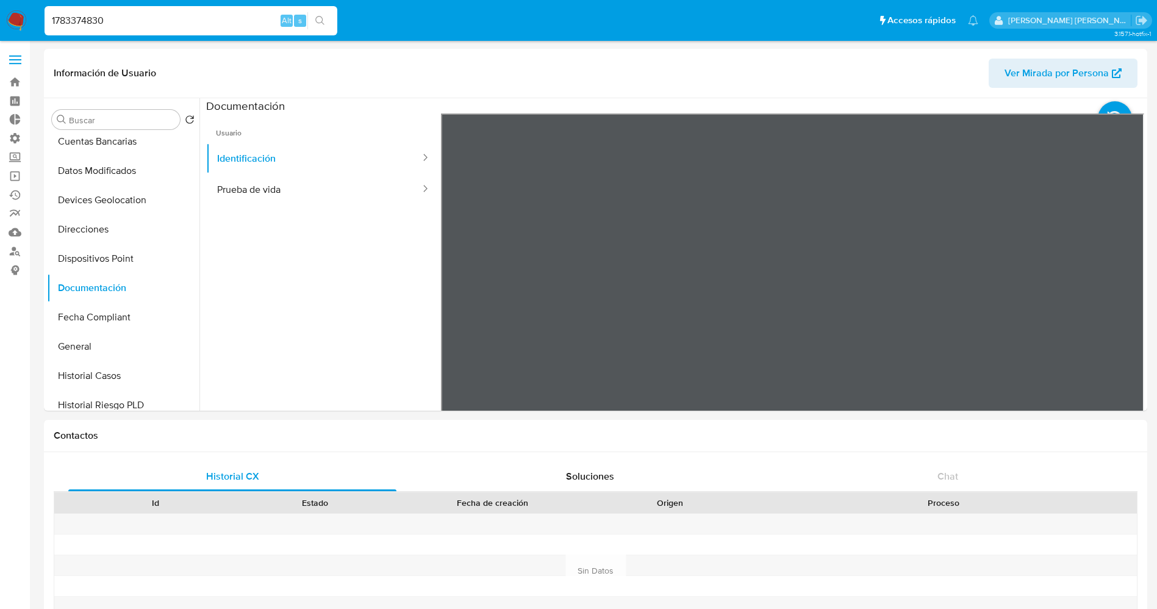
paste input "259368864"
type input "2593688640"
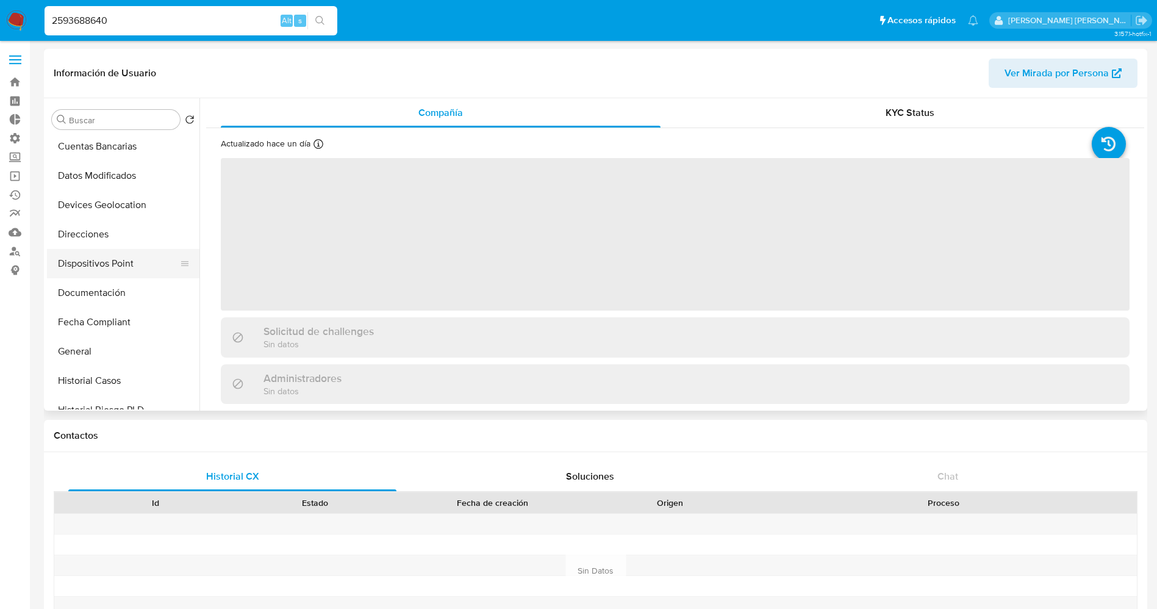
scroll to position [183, 0]
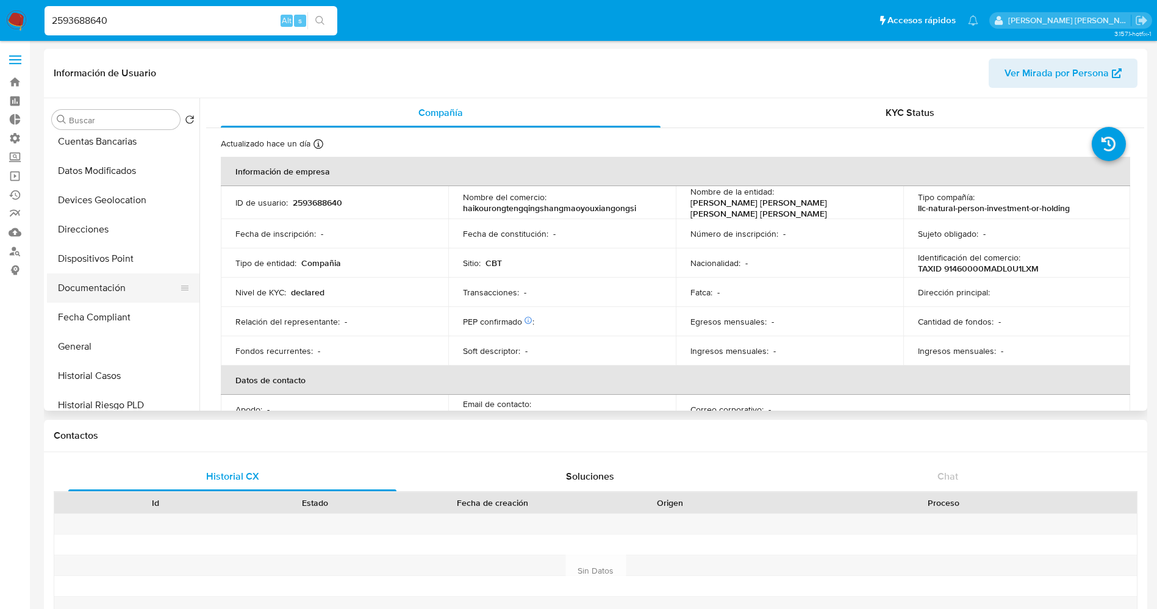
select select "10"
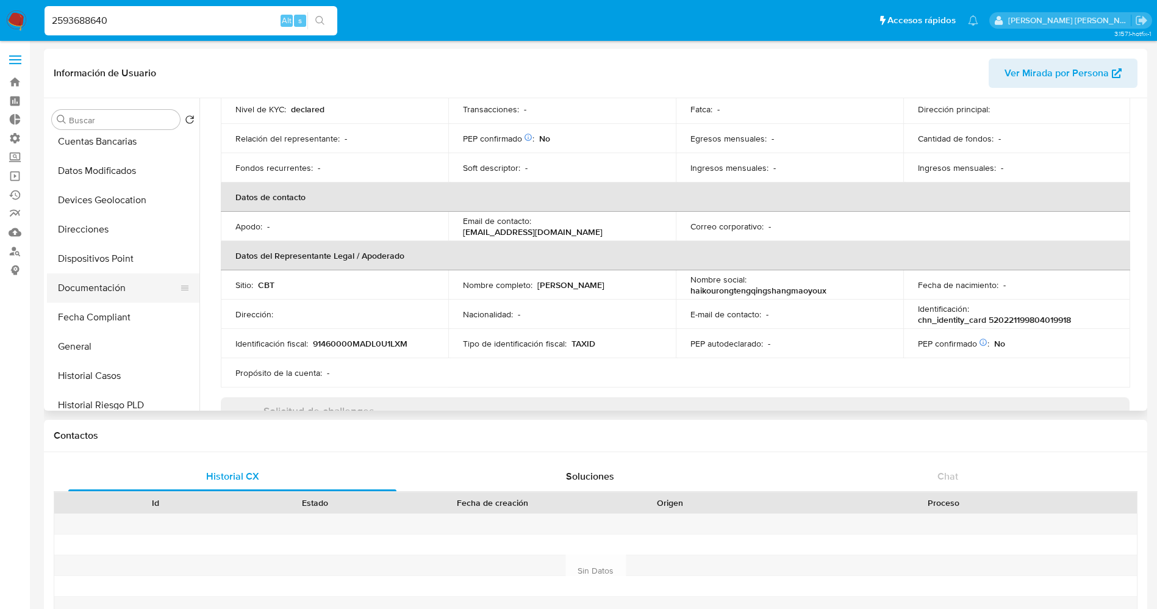
click at [130, 290] on button "Documentación" at bounding box center [118, 287] width 143 height 29
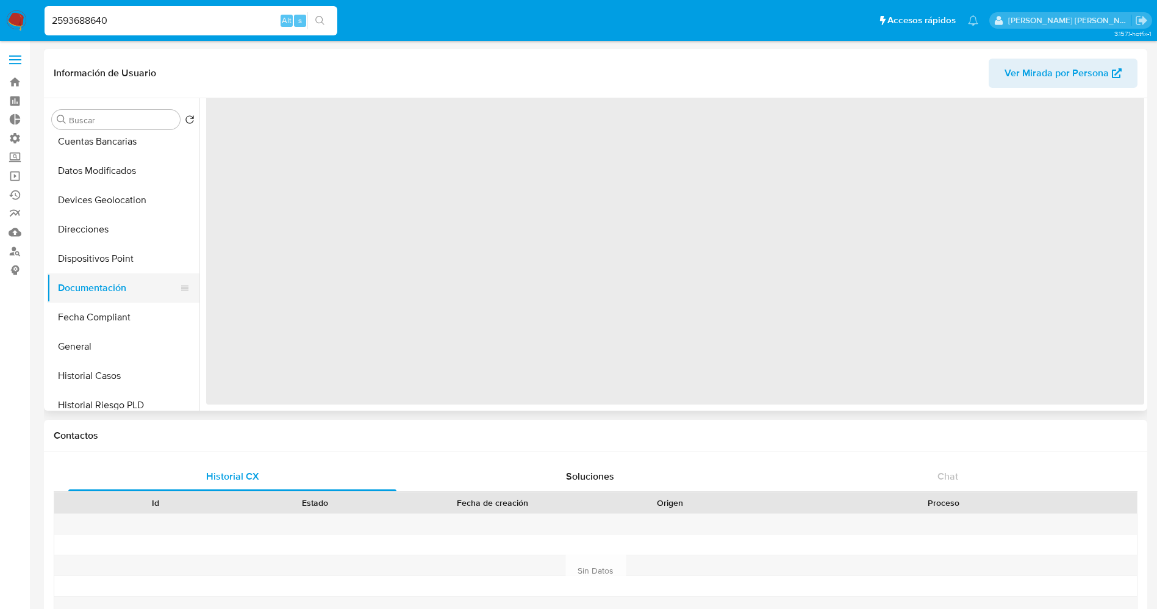
scroll to position [0, 0]
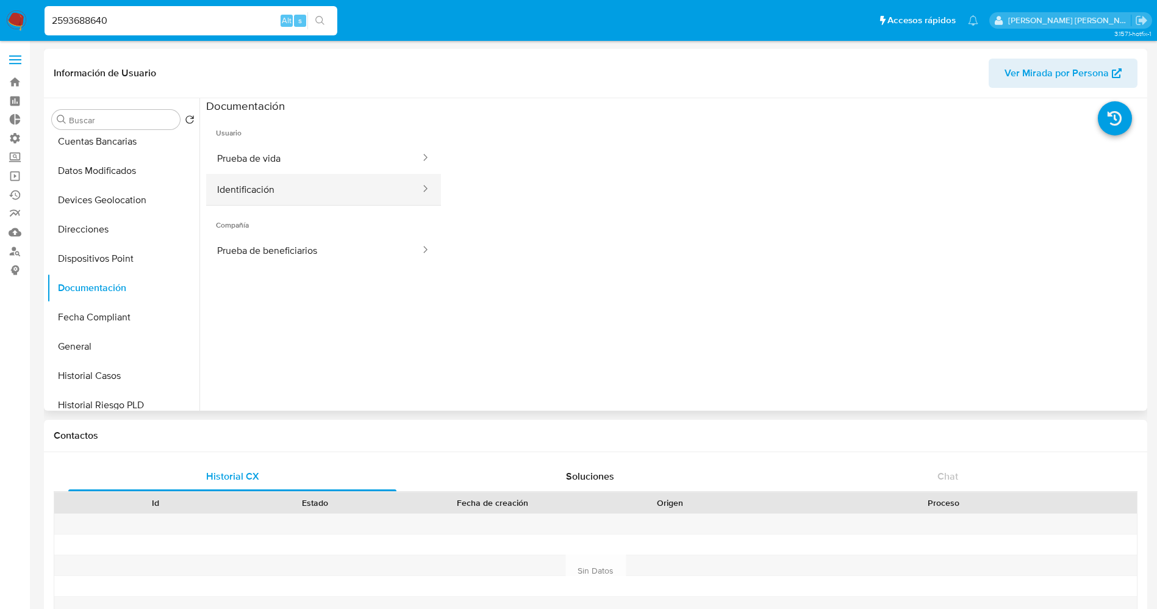
click at [277, 187] on button "Identificación" at bounding box center [313, 189] width 215 height 31
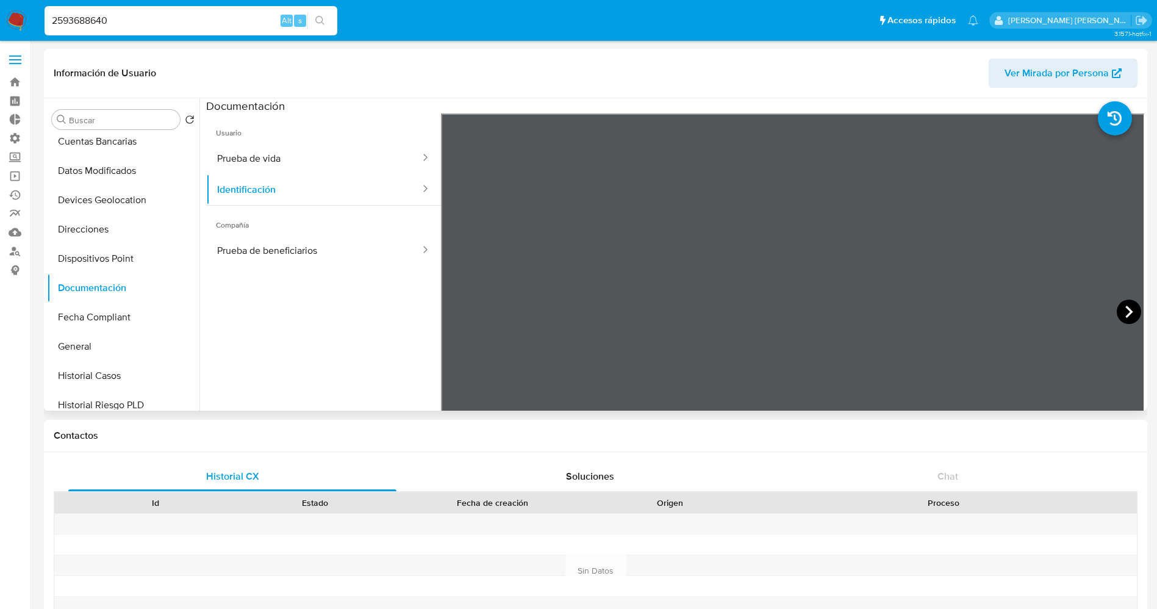
click at [1116, 305] on icon at bounding box center [1128, 311] width 24 height 24
click at [207, 30] on div "2593688640 Alt s" at bounding box center [191, 20] width 293 height 29
drag, startPoint x: 205, startPoint y: 20, endPoint x: 0, endPoint y: 40, distance: 205.8
click at [0, 40] on nav "Pausado Ver notificaciones 2593688640 Alt s Accesos rápidos Presiona las siguie…" at bounding box center [578, 20] width 1157 height 41
paste input "1252375162"
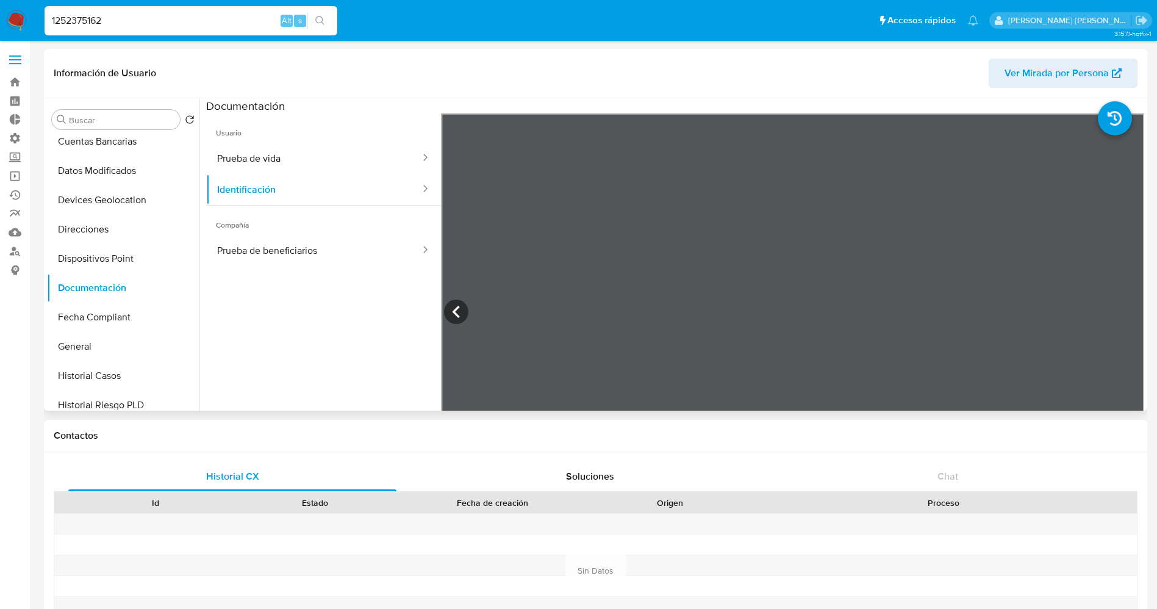
type input "1252375162"
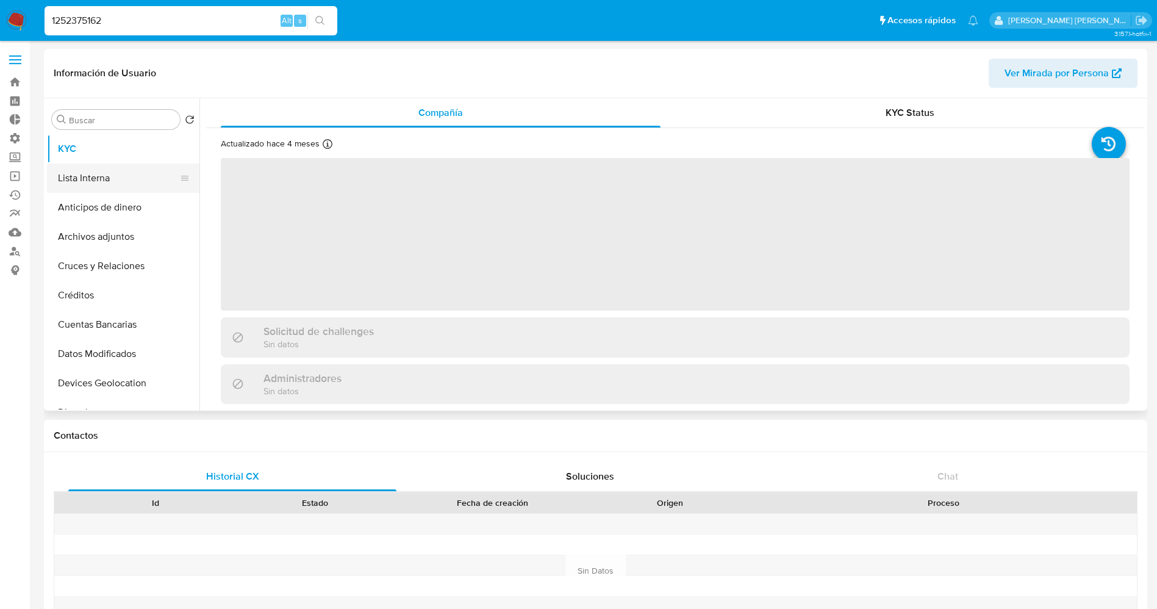
select select "10"
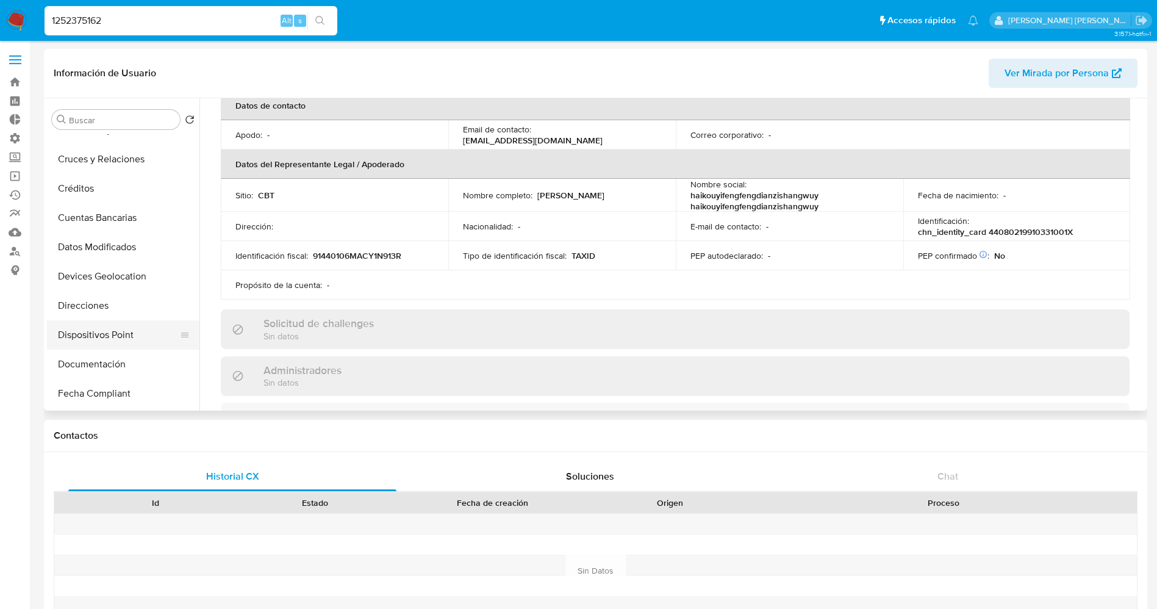
scroll to position [183, 0]
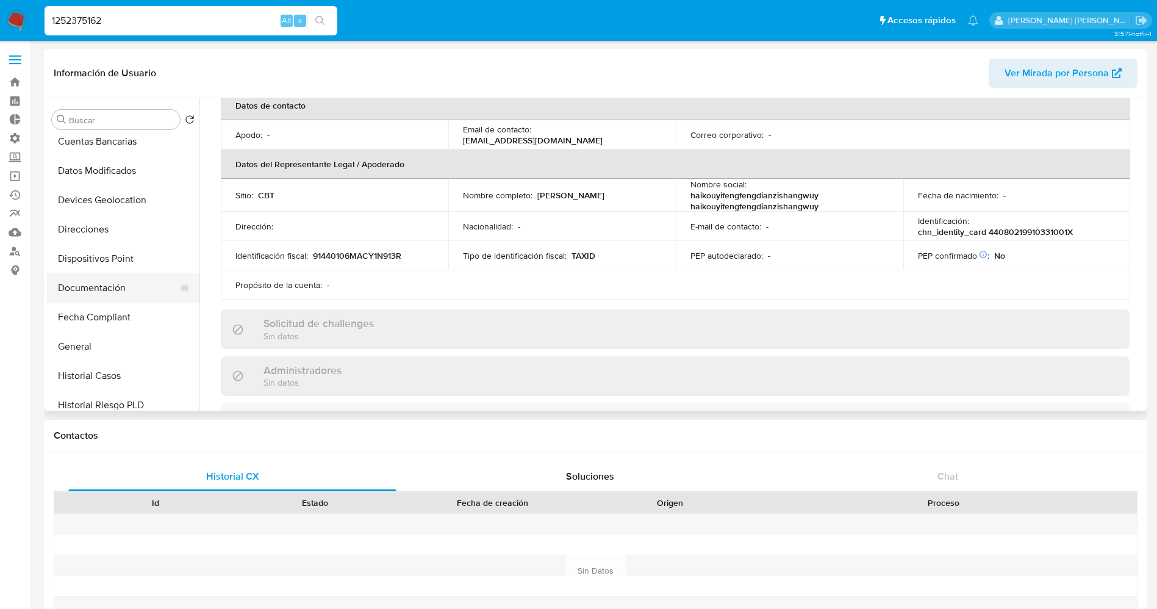
click at [97, 284] on button "Documentación" at bounding box center [118, 287] width 143 height 29
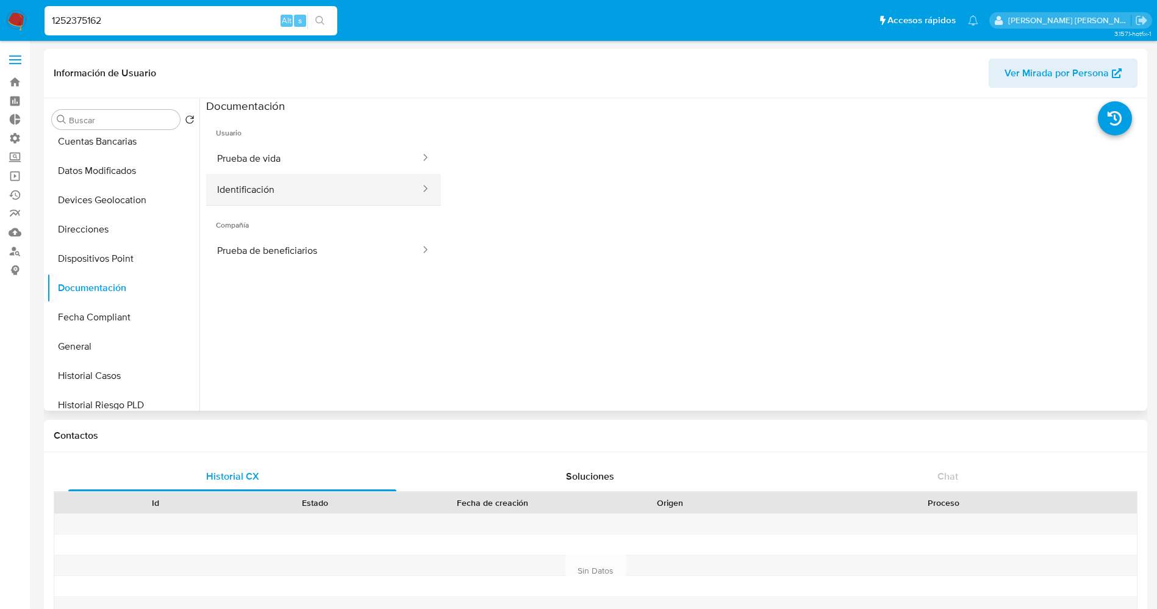
click at [243, 185] on button "Identificación" at bounding box center [313, 189] width 215 height 31
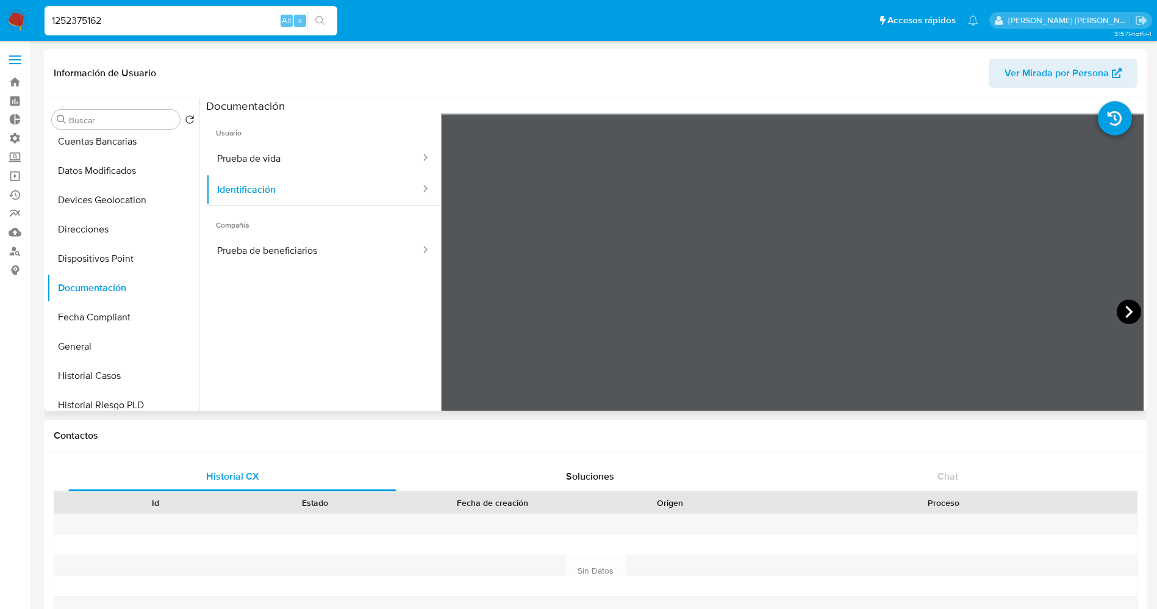
click at [1127, 309] on icon at bounding box center [1128, 311] width 24 height 24
click at [452, 309] on icon at bounding box center [456, 311] width 24 height 24
drag, startPoint x: 202, startPoint y: 20, endPoint x: 0, endPoint y: 27, distance: 202.0
click at [0, 27] on nav "Pausado Ver notificaciones 1252375162 Alt s Accesos rápidos Presiona las siguie…" at bounding box center [578, 20] width 1157 height 41
paste input "50236924"
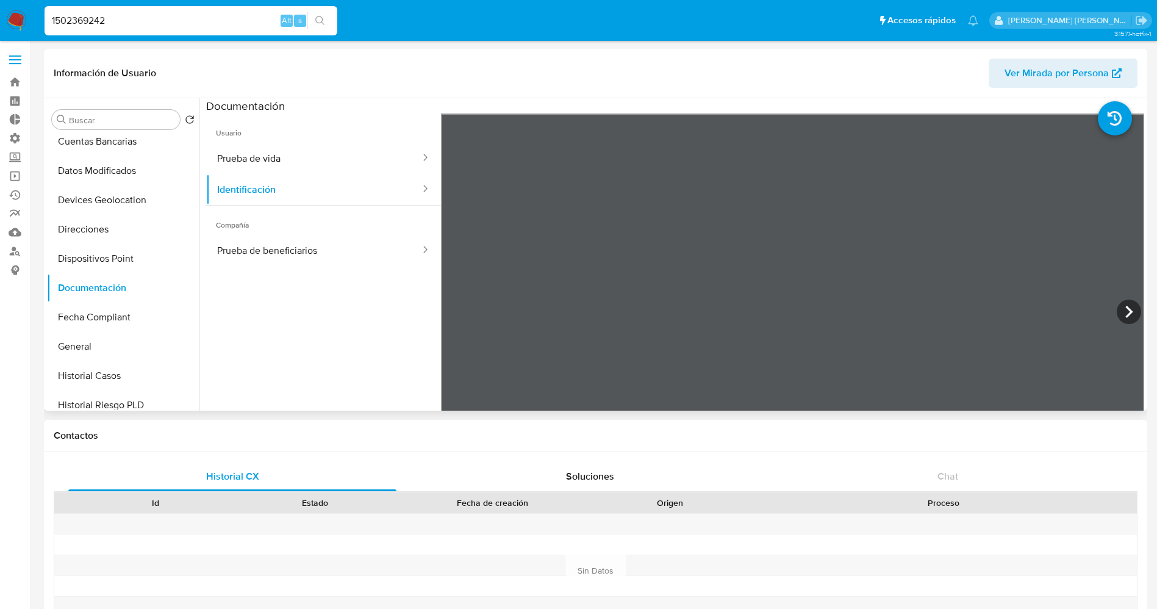
type input "1502369242"
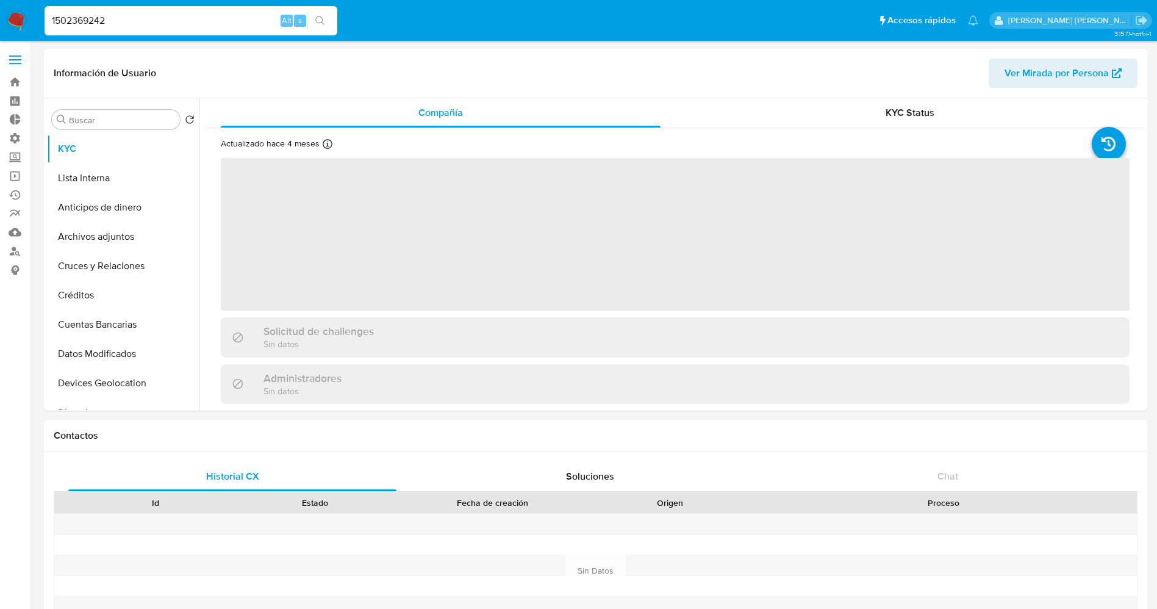
select select "10"
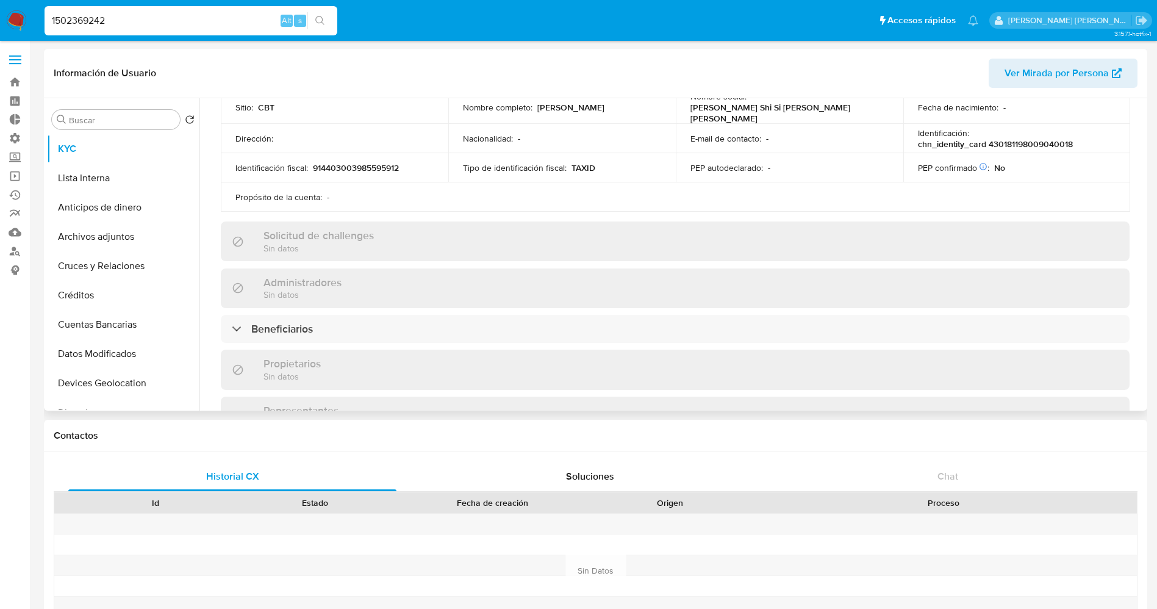
scroll to position [366, 0]
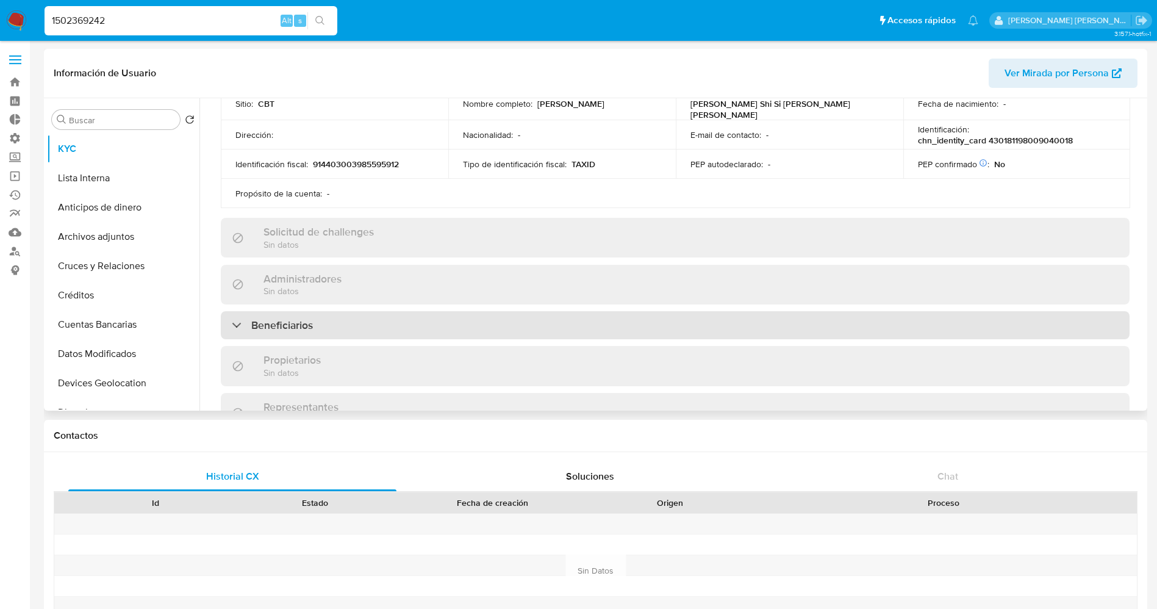
click at [334, 328] on div "Beneficiarios" at bounding box center [675, 325] width 909 height 28
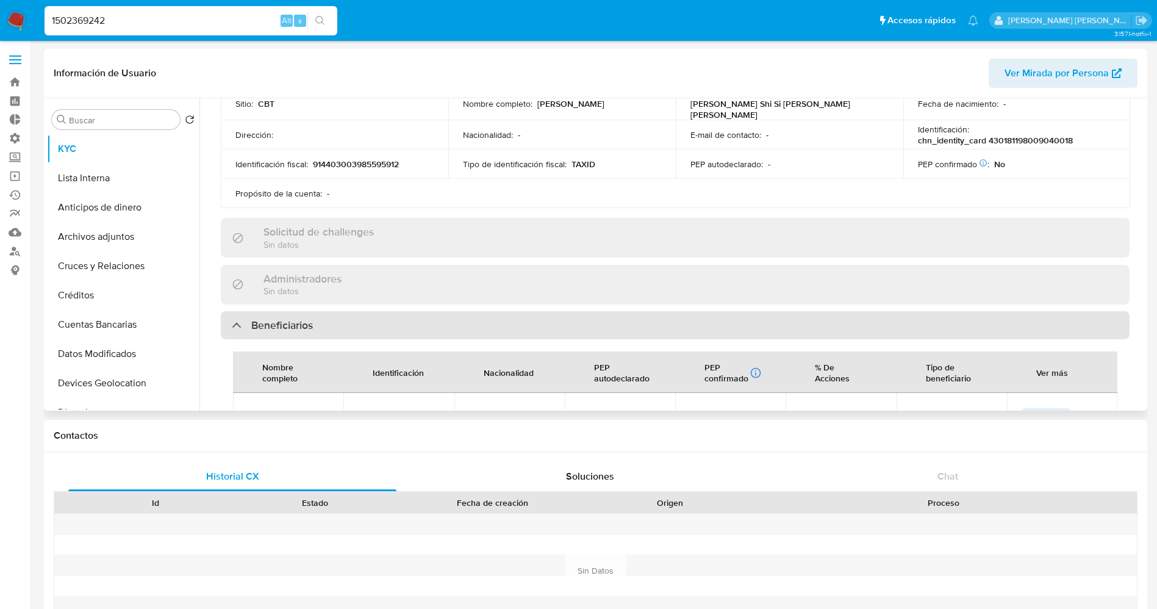
scroll to position [457, 0]
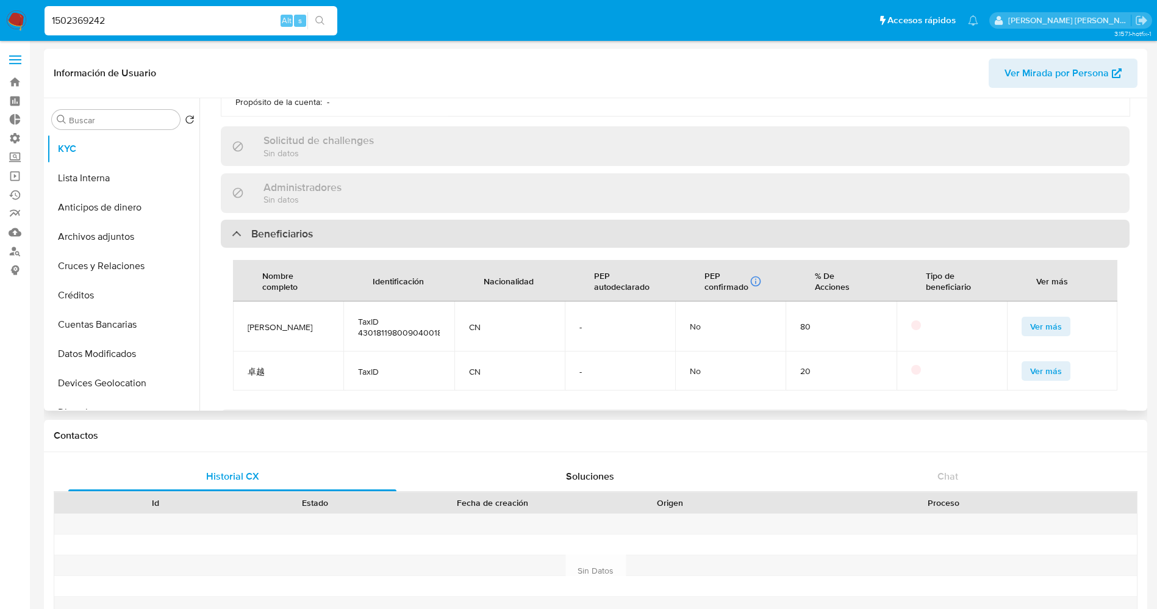
click at [381, 232] on div "Beneficiarios" at bounding box center [675, 234] width 909 height 28
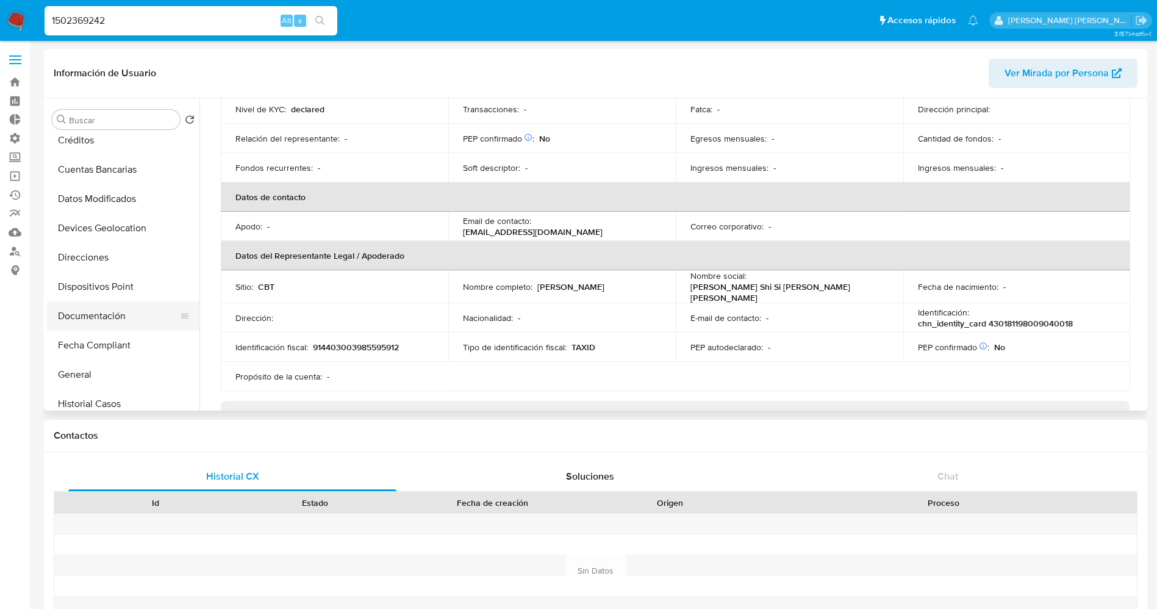
scroll to position [183, 0]
click at [123, 295] on button "Documentación" at bounding box center [118, 287] width 143 height 29
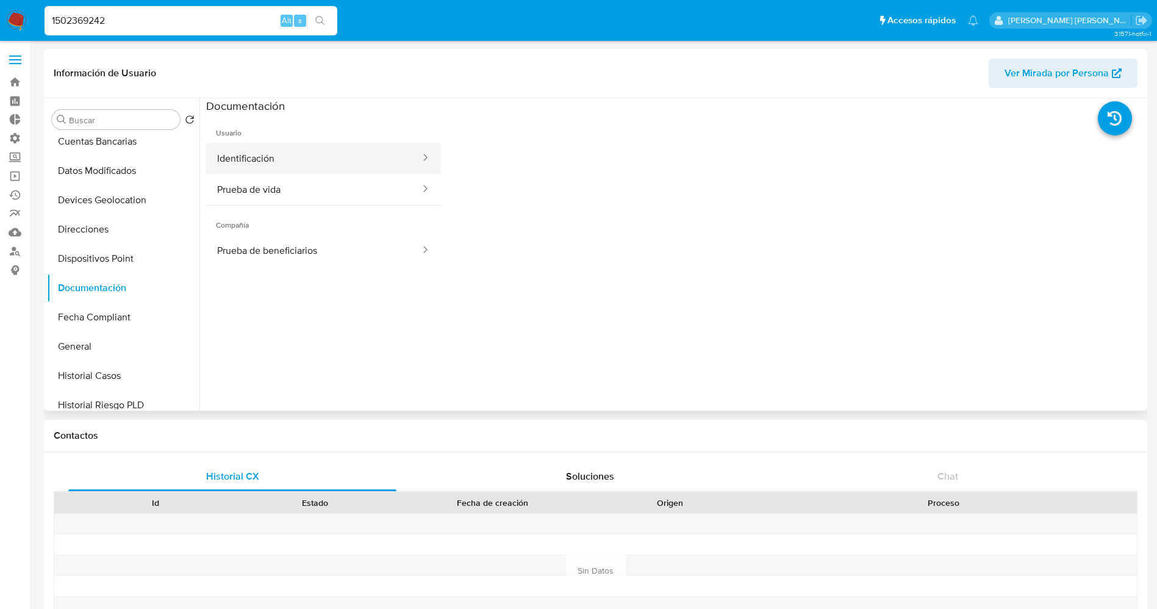
click at [301, 160] on button "Identificación" at bounding box center [313, 158] width 215 height 31
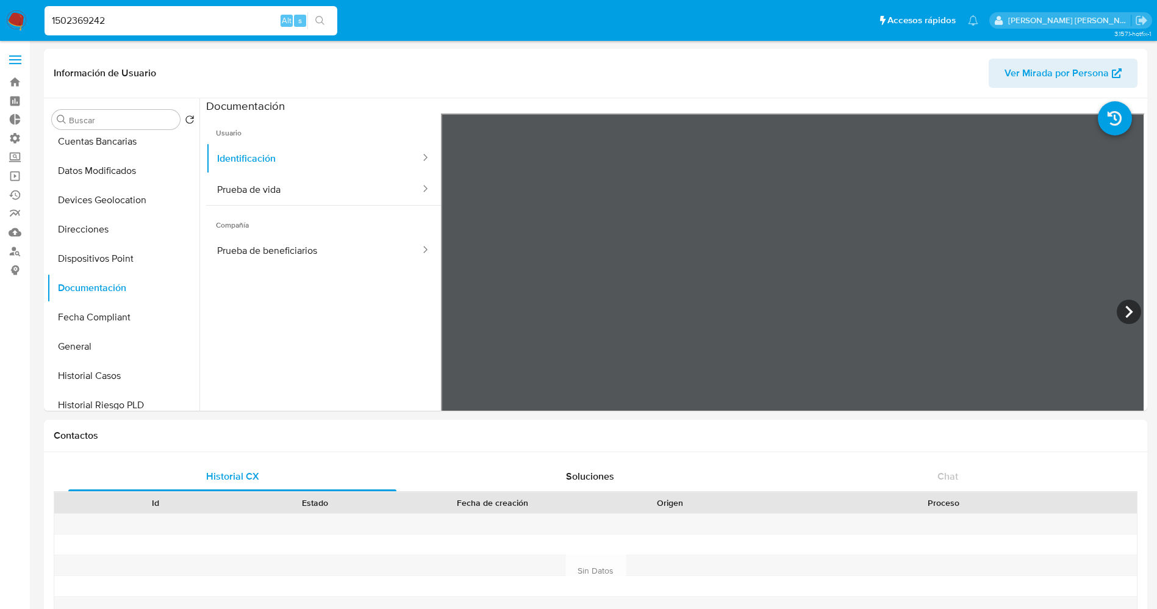
drag, startPoint x: 178, startPoint y: 16, endPoint x: 0, endPoint y: 13, distance: 178.1
click at [0, 13] on nav "Pausado Ver notificaciones 1502369242 Alt s Accesos rápidos Presiona las siguie…" at bounding box center [578, 20] width 1157 height 41
paste input "243896255"
type input "2438962552"
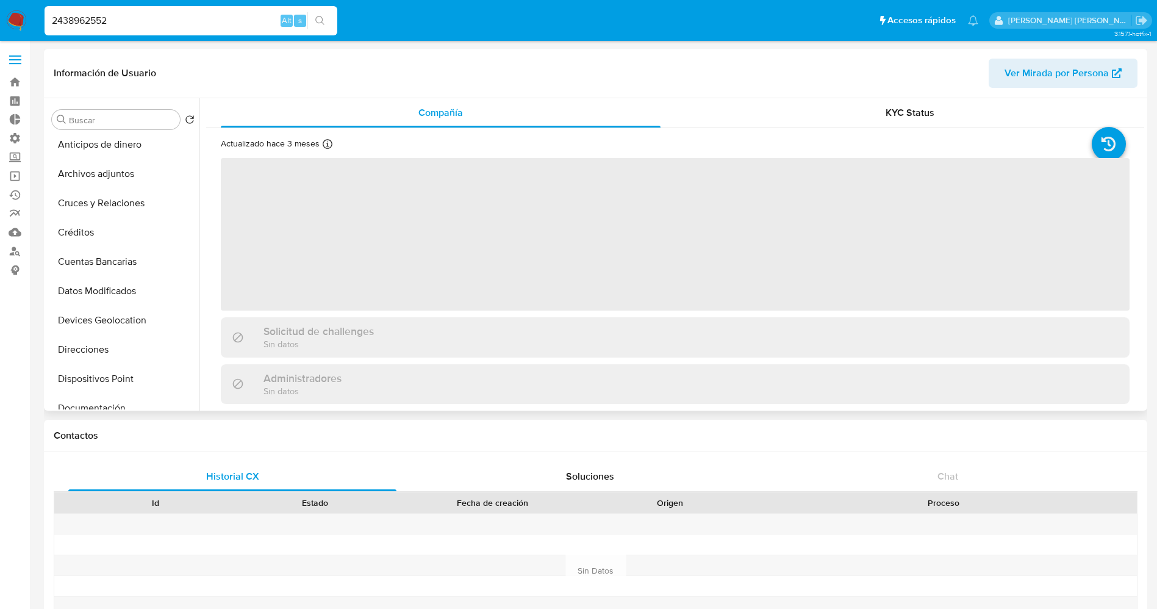
select select "10"
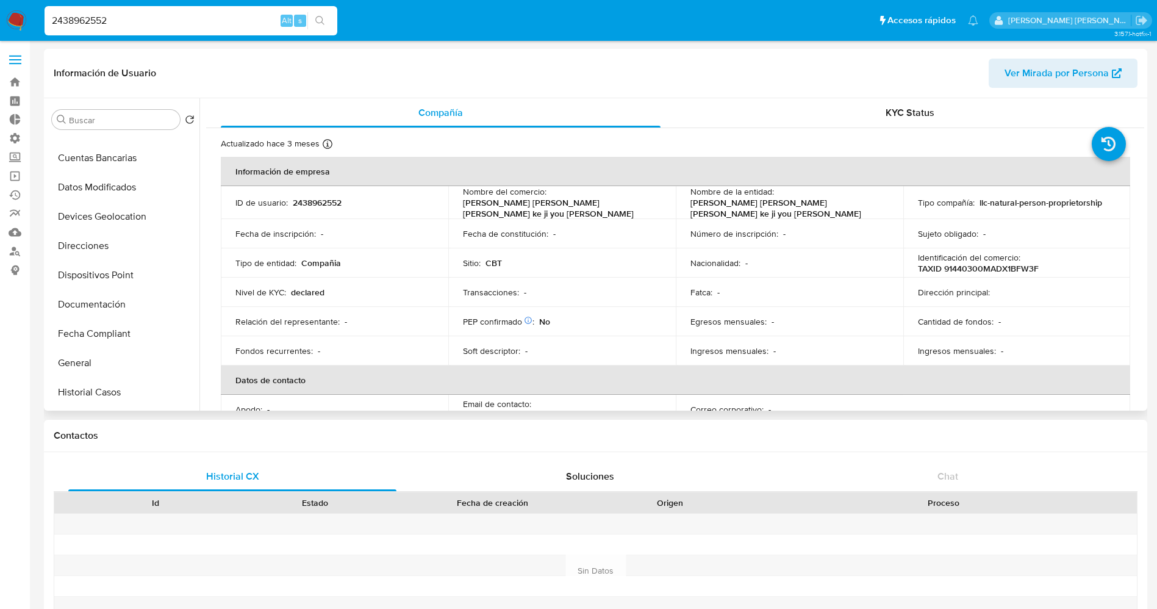
scroll to position [183, 0]
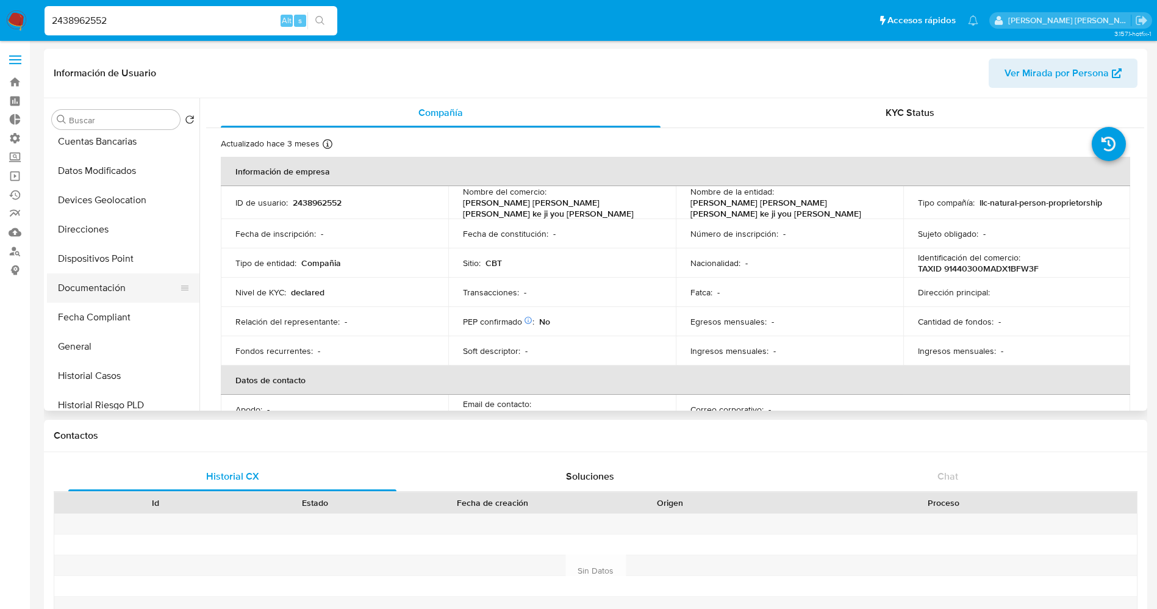
click at [105, 280] on button "Documentación" at bounding box center [118, 287] width 143 height 29
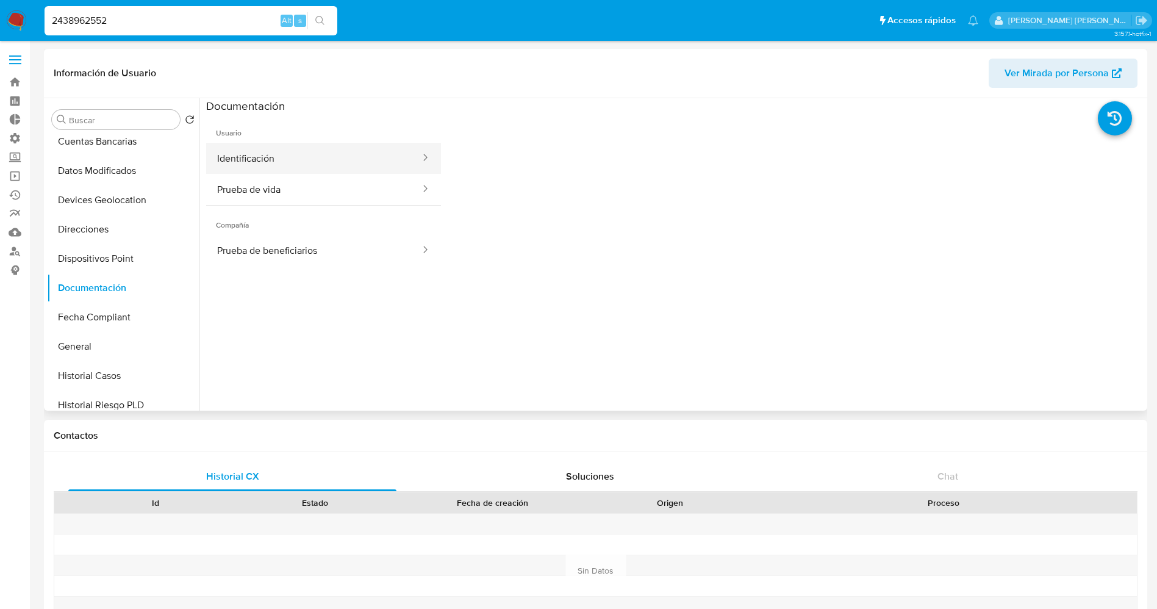
click at [291, 162] on button "Identificación" at bounding box center [313, 158] width 215 height 31
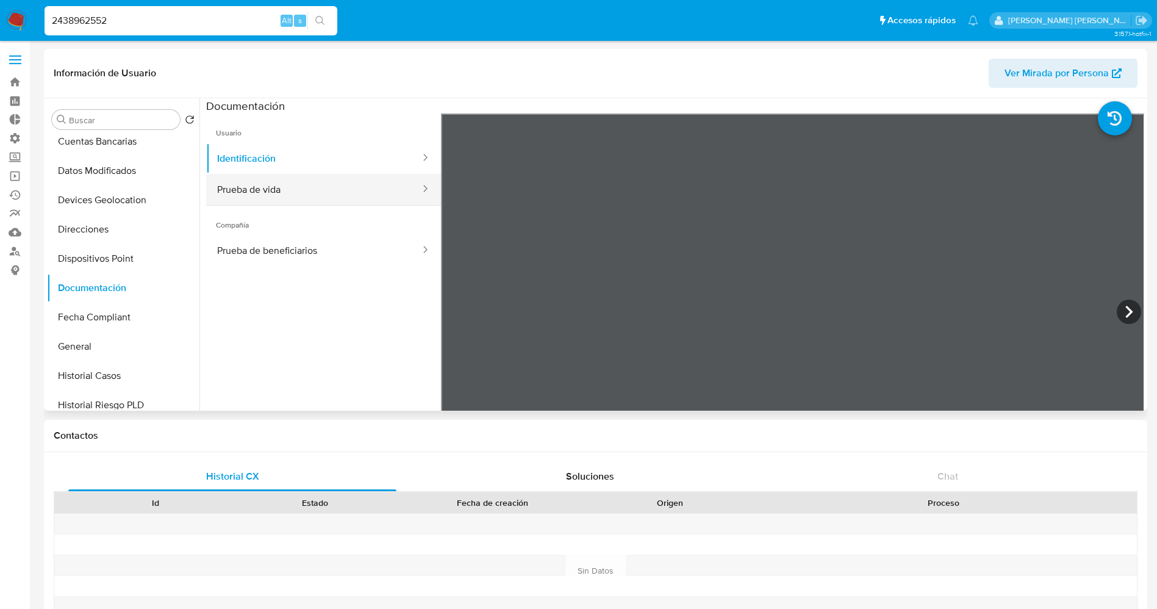
click at [289, 195] on button "Prueba de vida" at bounding box center [313, 189] width 215 height 31
click at [178, 20] on input "2438962552" at bounding box center [191, 21] width 293 height 16
drag, startPoint x: 178, startPoint y: 20, endPoint x: 13, endPoint y: 15, distance: 164.7
click at [17, 15] on nav "Pausado Ver notificaciones 2438962552 Alt s Accesos rápidos Presiona las siguie…" at bounding box center [578, 20] width 1157 height 41
paste input "56708999"
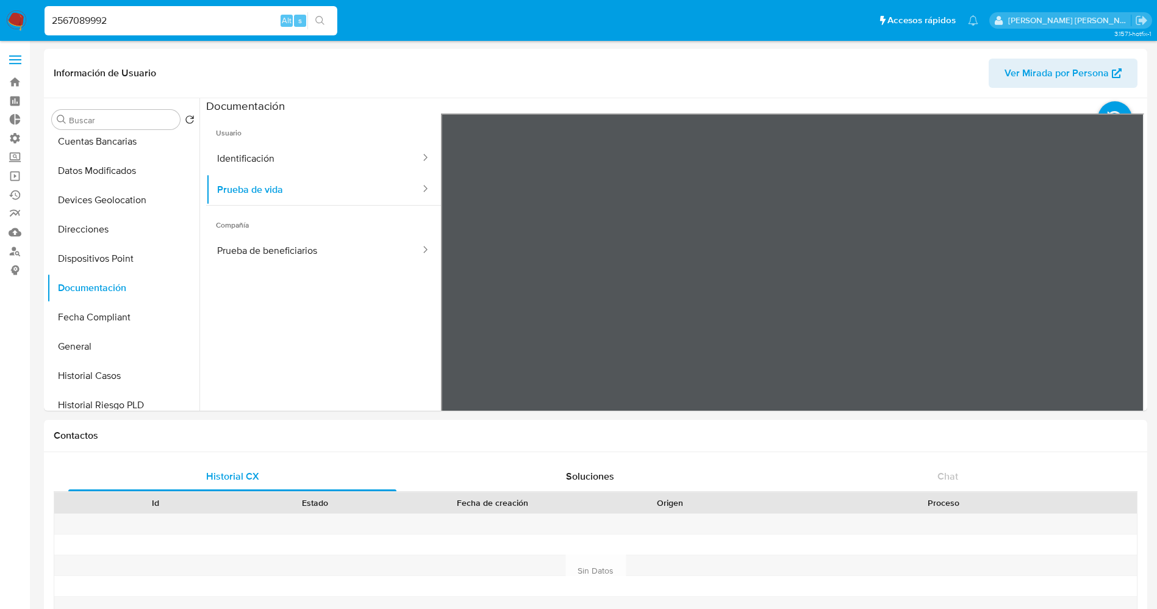
type input "2567089992"
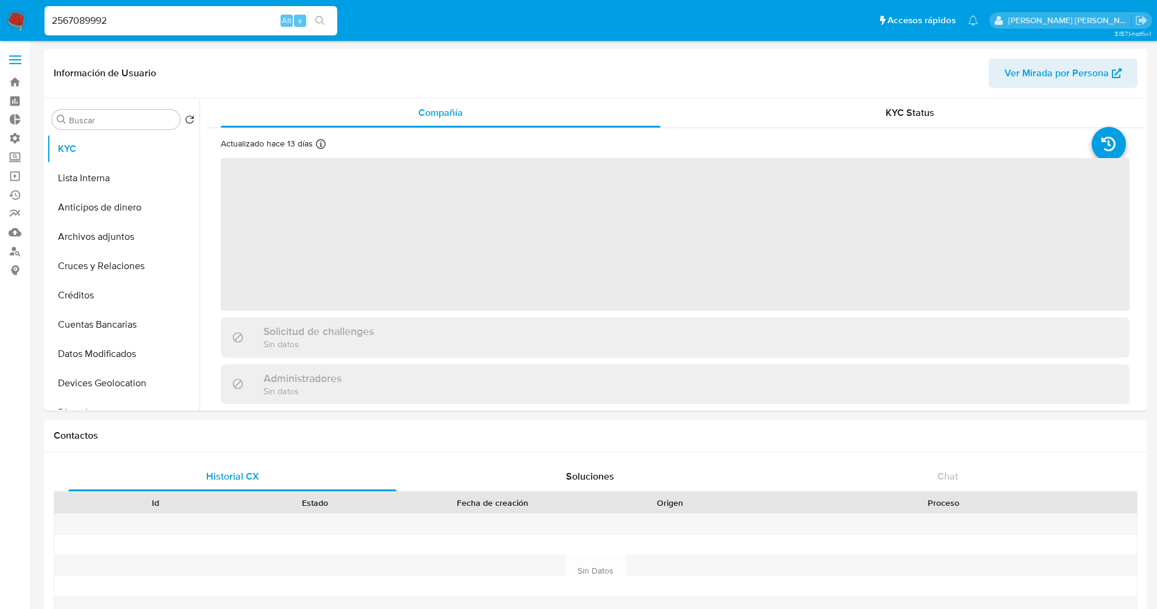
select select "10"
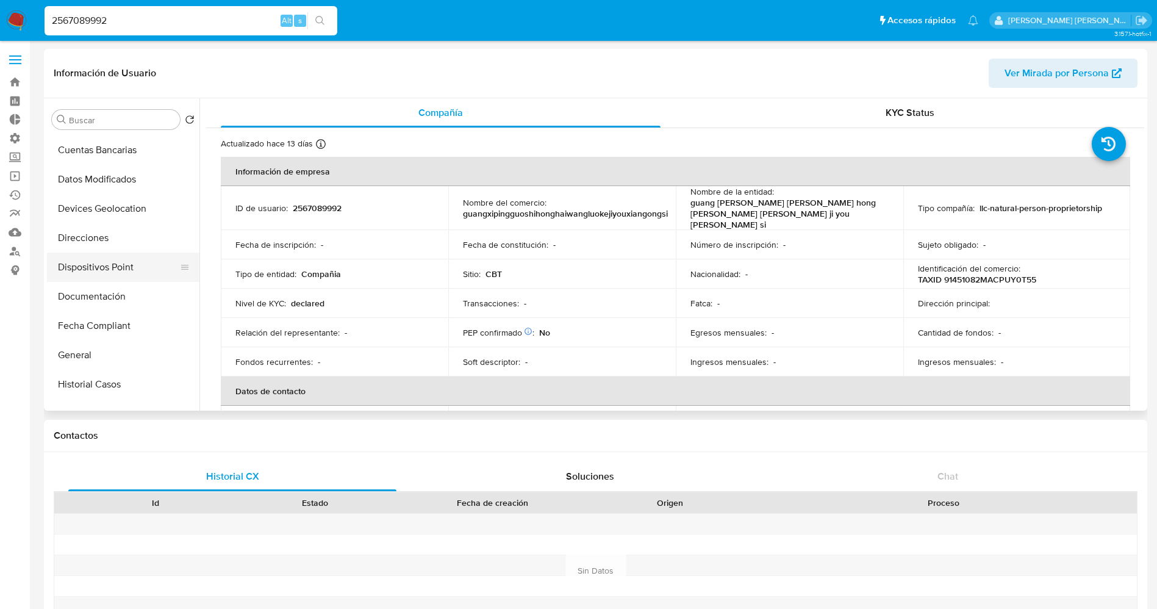
scroll to position [183, 0]
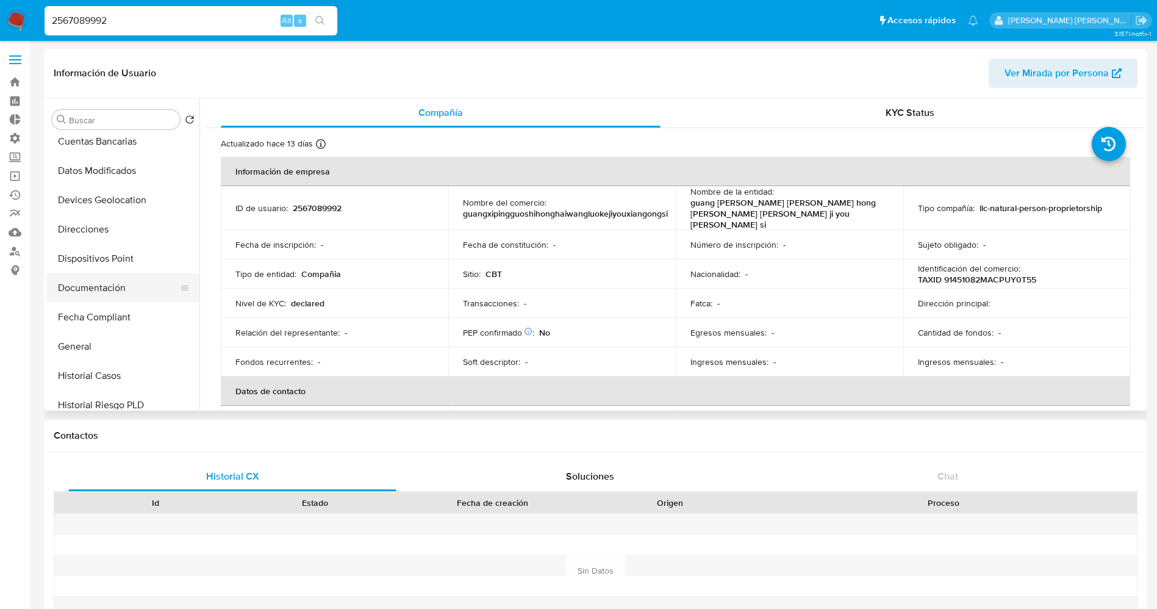
click at [86, 288] on button "Documentación" at bounding box center [118, 287] width 143 height 29
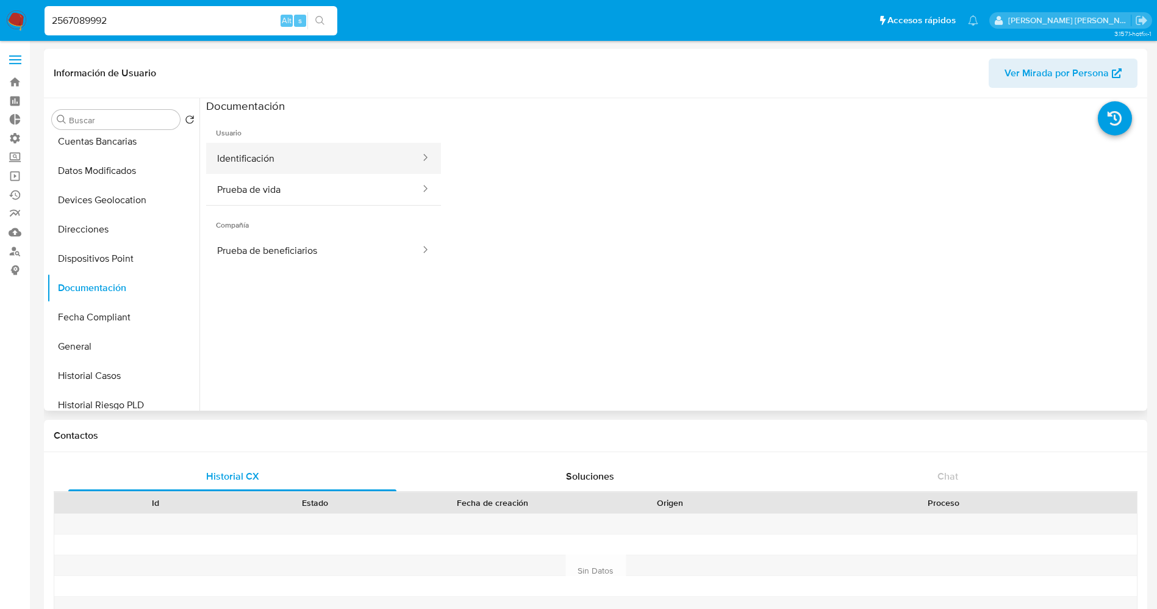
click at [265, 157] on button "Identificación" at bounding box center [313, 158] width 215 height 31
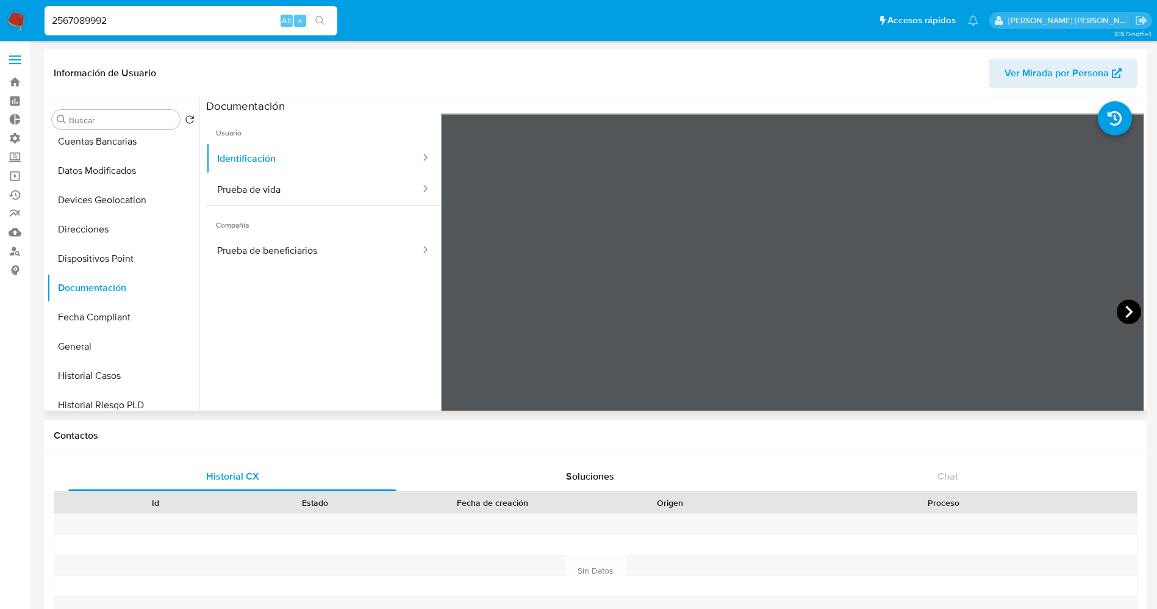
click at [1116, 310] on icon at bounding box center [1128, 311] width 24 height 24
drag, startPoint x: 139, startPoint y: 24, endPoint x: 0, endPoint y: 18, distance: 139.1
click at [0, 18] on nav "Pausado Ver notificaciones 2567089992 Alt s Accesos rápidos Presiona las siguie…" at bounding box center [578, 20] width 1157 height 41
paste input "795523"
type input "2567795523"
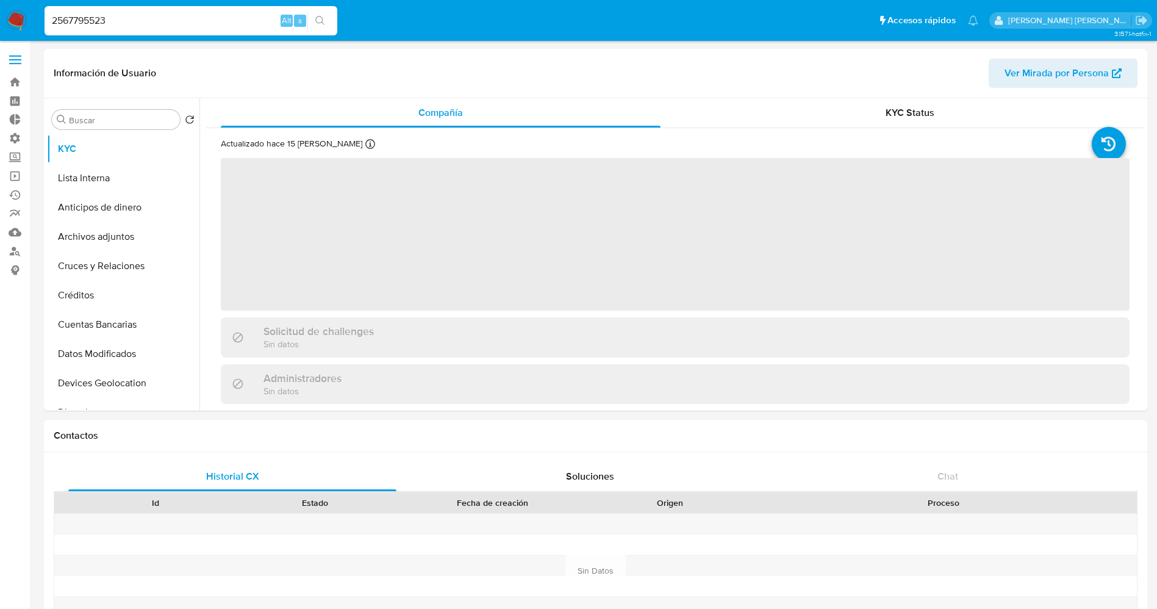
select select "10"
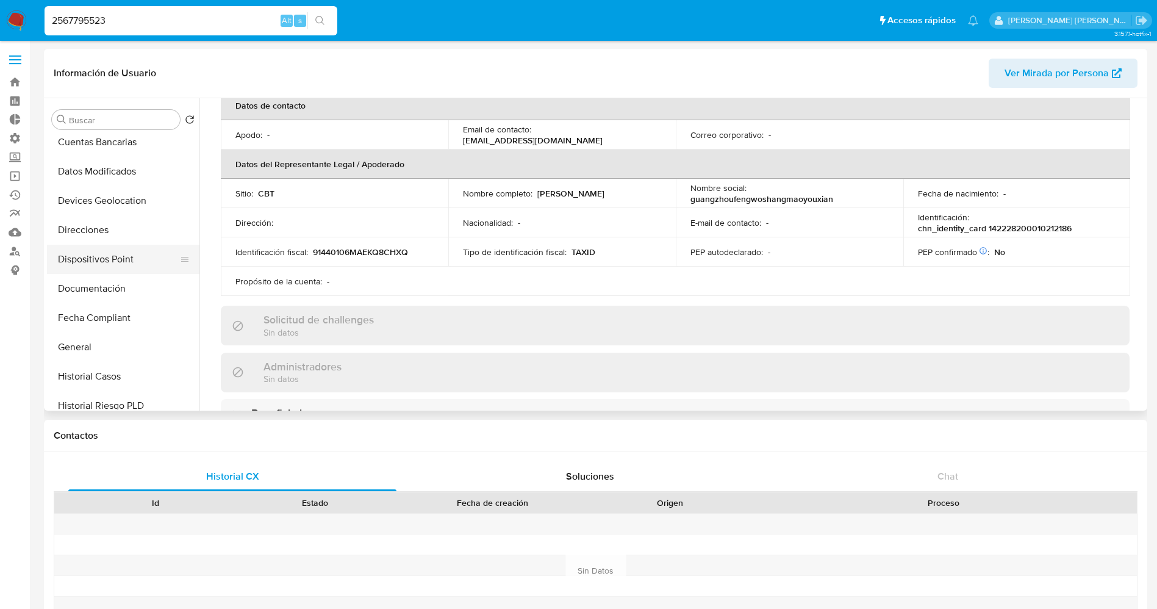
scroll to position [91, 0]
drag, startPoint x: 99, startPoint y: 378, endPoint x: 107, endPoint y: 374, distance: 9.0
click at [99, 378] on button "Documentación" at bounding box center [118, 379] width 143 height 29
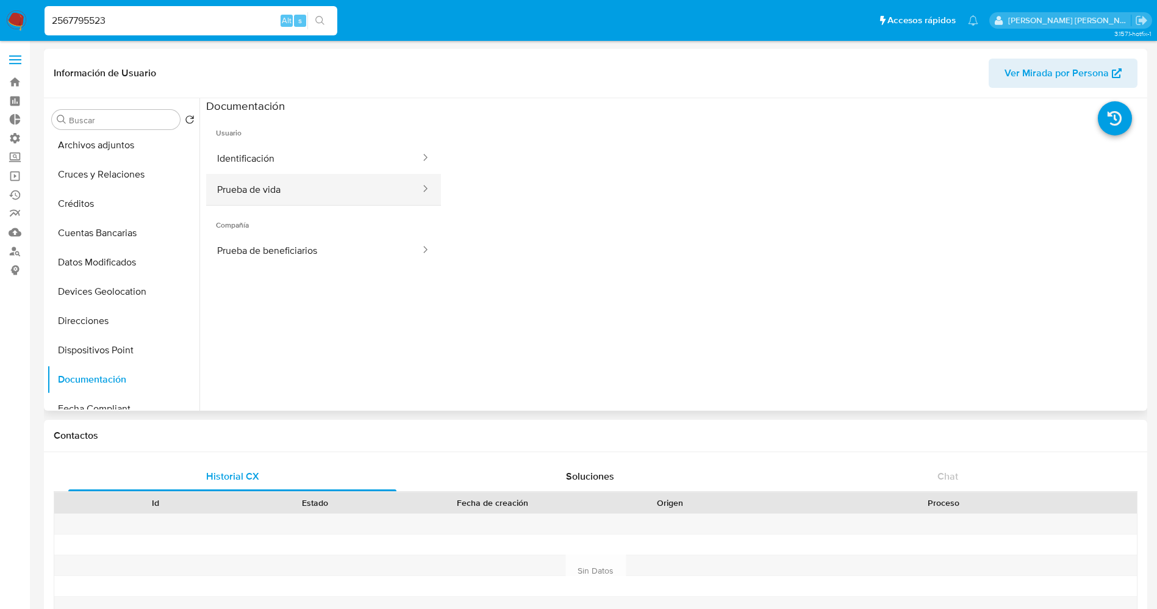
click at [287, 174] on button "Prueba de vida" at bounding box center [313, 189] width 215 height 31
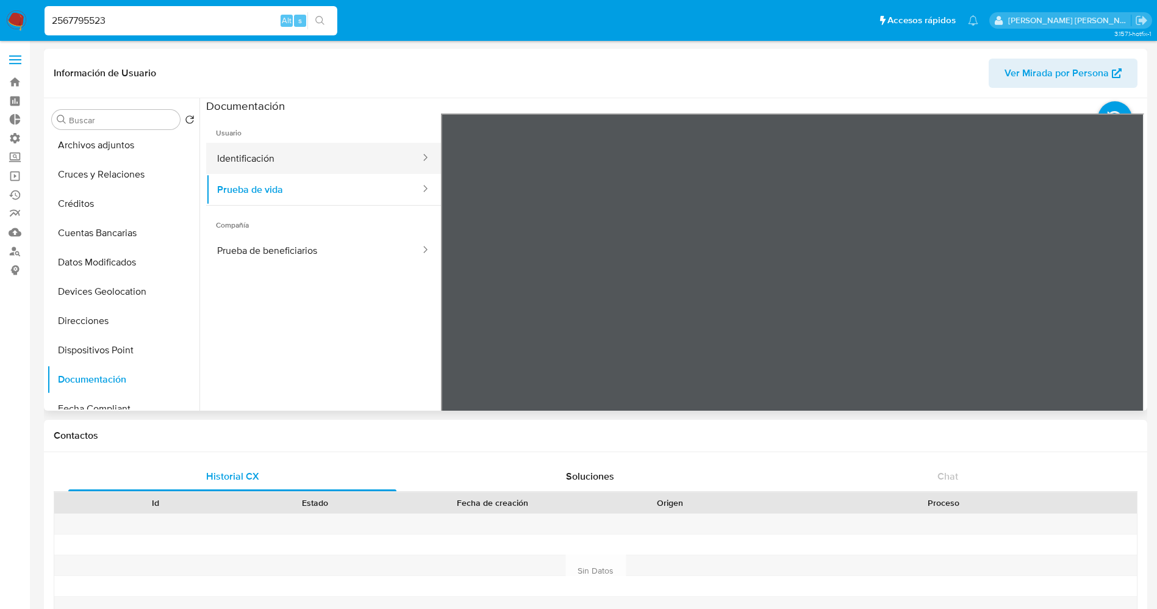
click at [287, 166] on button "Identificación" at bounding box center [313, 158] width 215 height 31
click at [1120, 315] on icon at bounding box center [1128, 311] width 24 height 24
drag, startPoint x: 211, startPoint y: 17, endPoint x: 0, endPoint y: -1, distance: 211.7
click at [0, 0] on nav "Pausado Ver notificaciones 2567795523 Alt s Accesos rápidos Presiona las siguie…" at bounding box center [578, 20] width 1157 height 41
paste input "68094623"
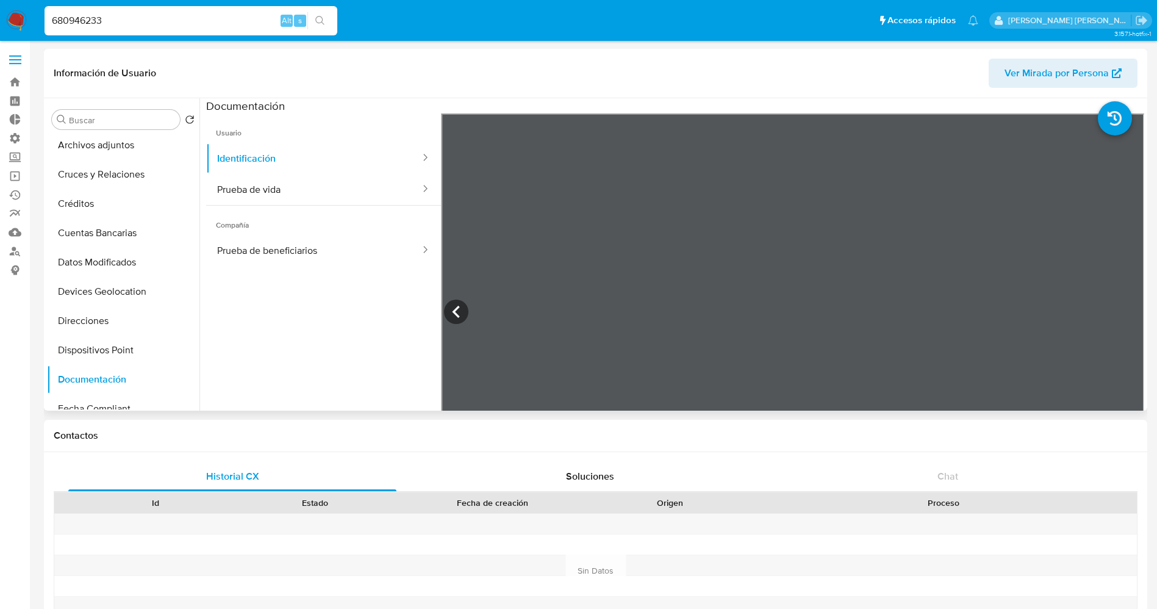
type input "680946233"
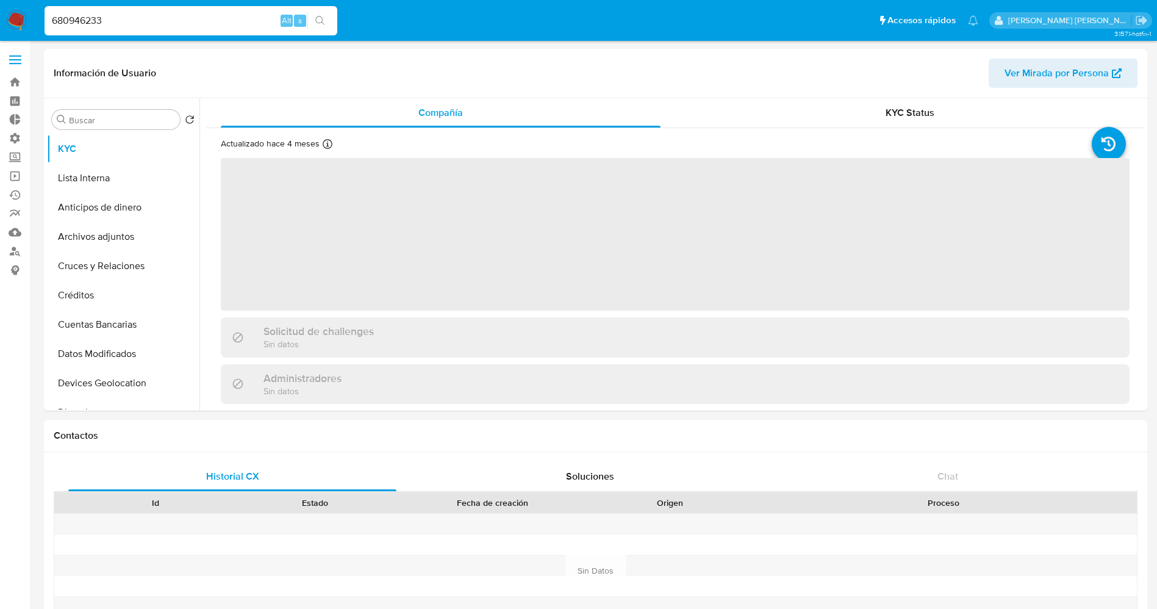
select select "10"
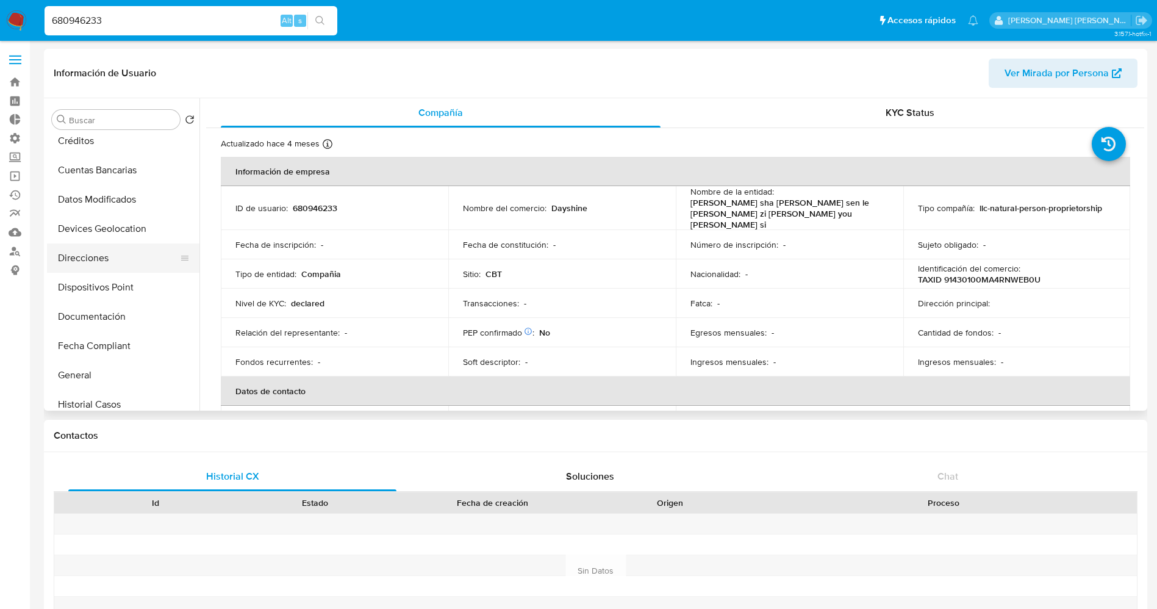
scroll to position [183, 0]
click at [85, 292] on button "Documentación" at bounding box center [118, 287] width 143 height 29
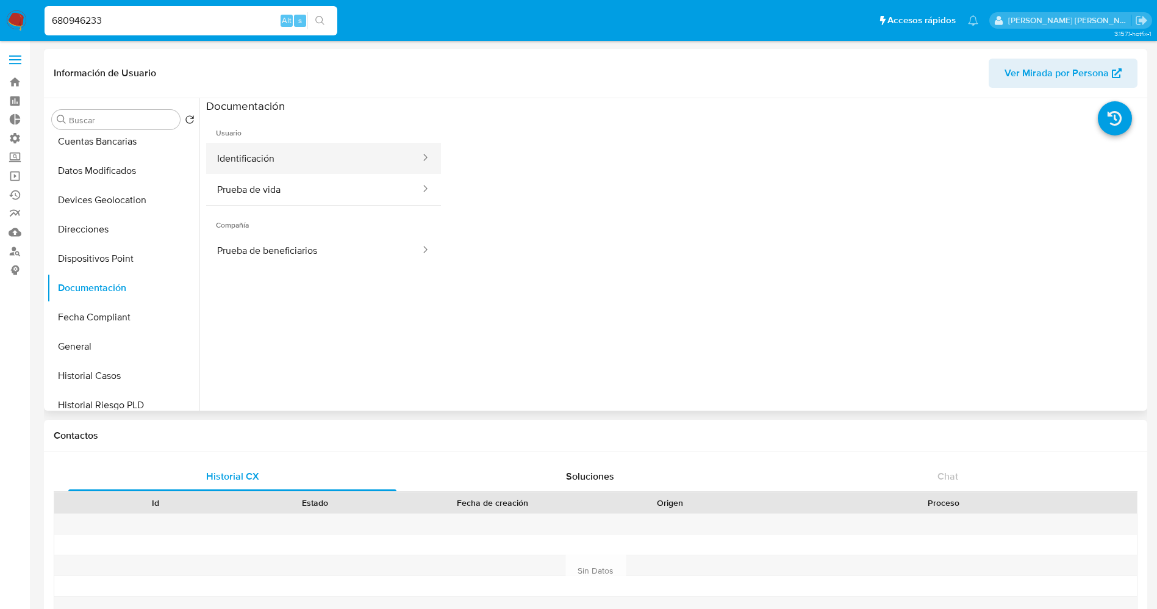
click at [276, 159] on button "Identificación" at bounding box center [313, 158] width 215 height 31
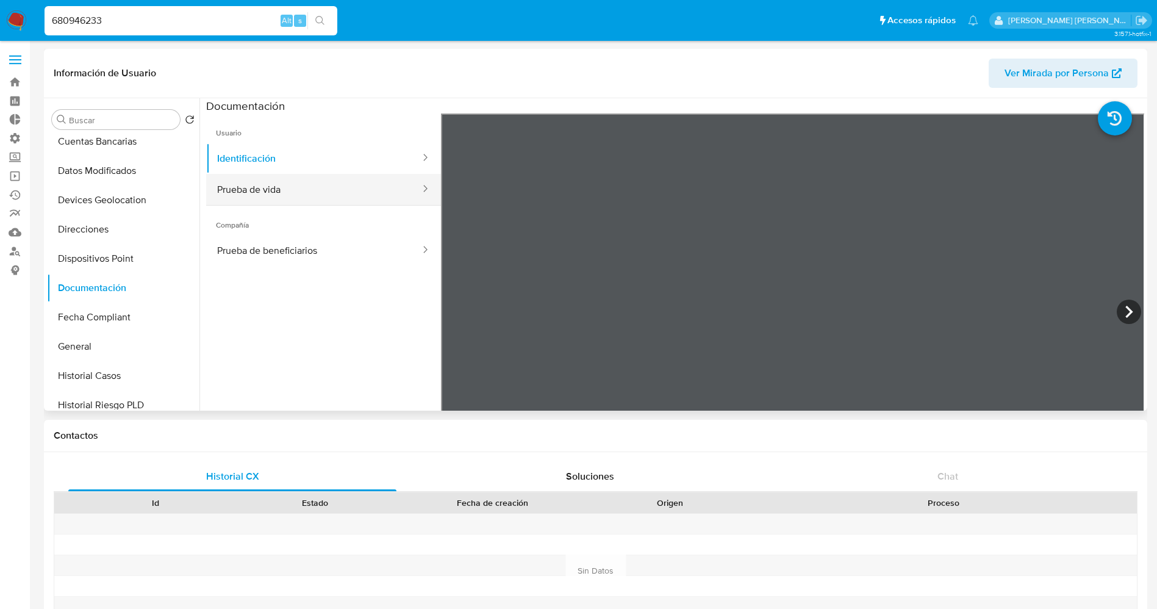
click at [279, 188] on button "Prueba de vida" at bounding box center [313, 189] width 215 height 31
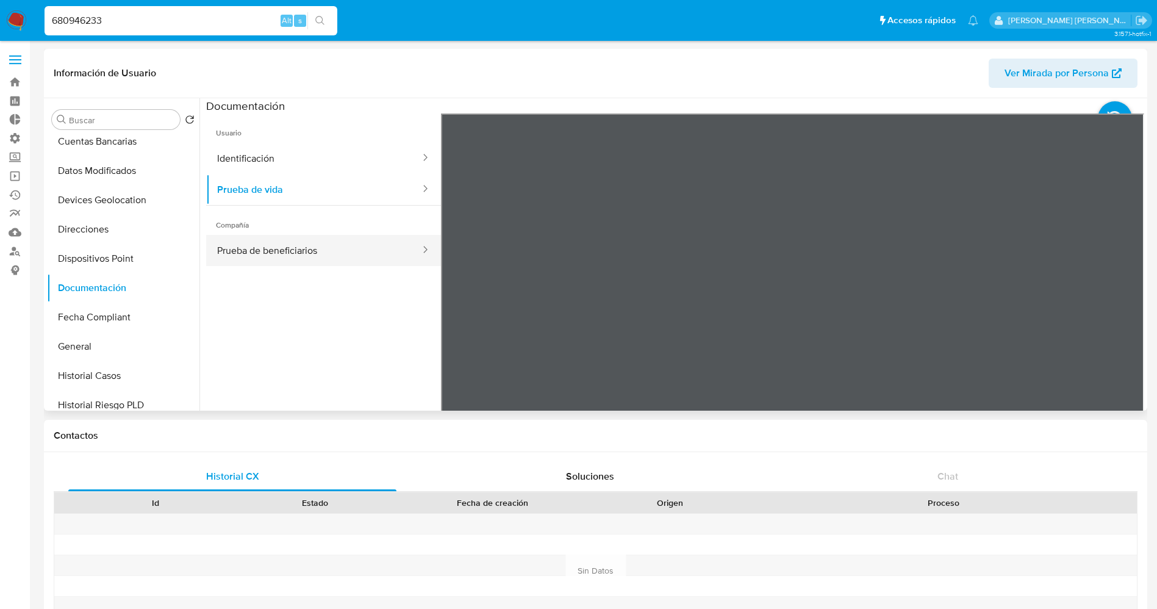
click at [278, 246] on button "Prueba de beneficiarios" at bounding box center [313, 250] width 215 height 31
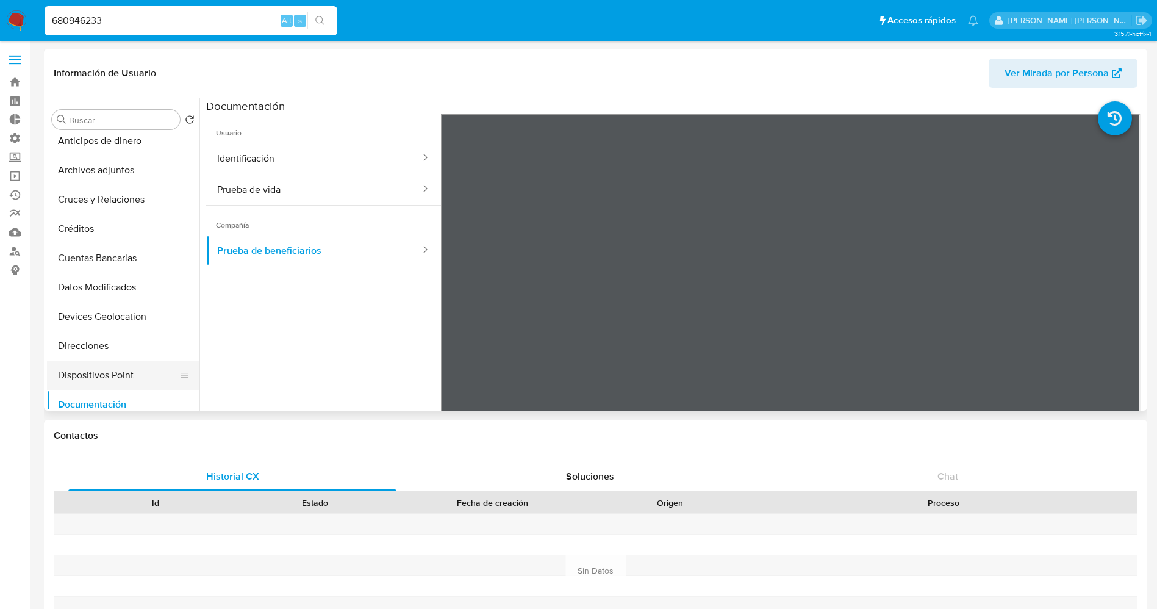
scroll to position [0, 0]
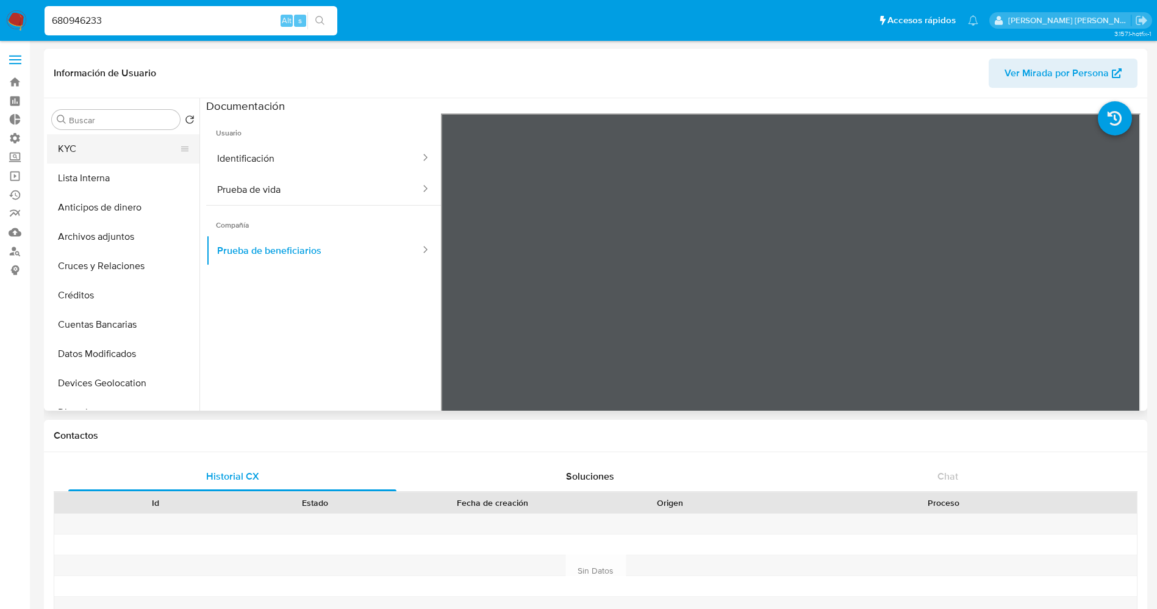
click at [98, 148] on button "KYC" at bounding box center [118, 148] width 143 height 29
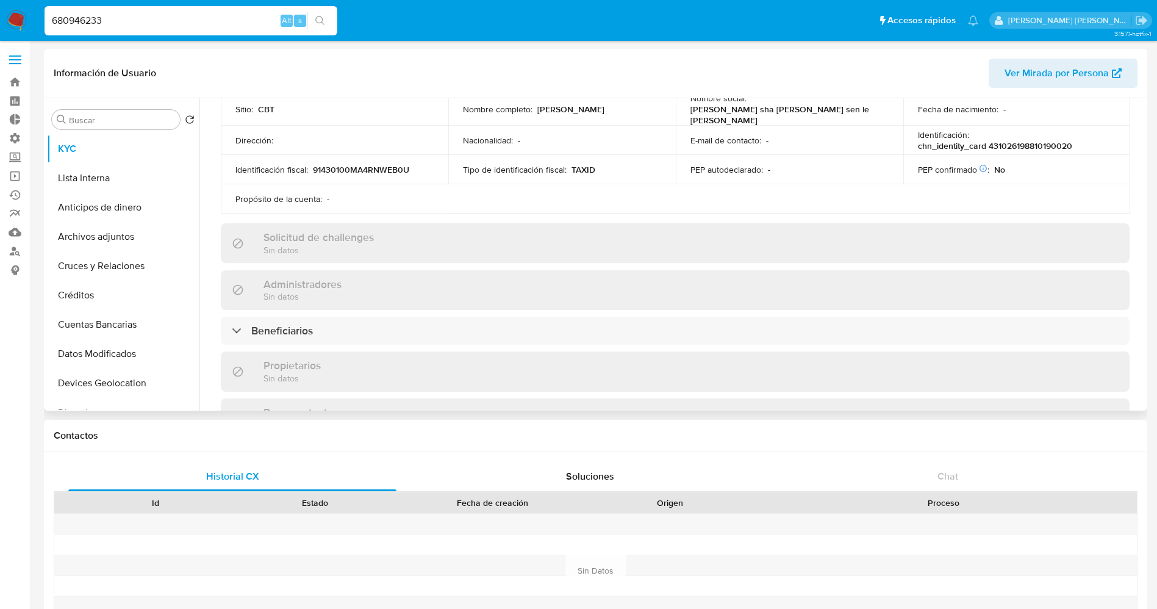
scroll to position [252, 0]
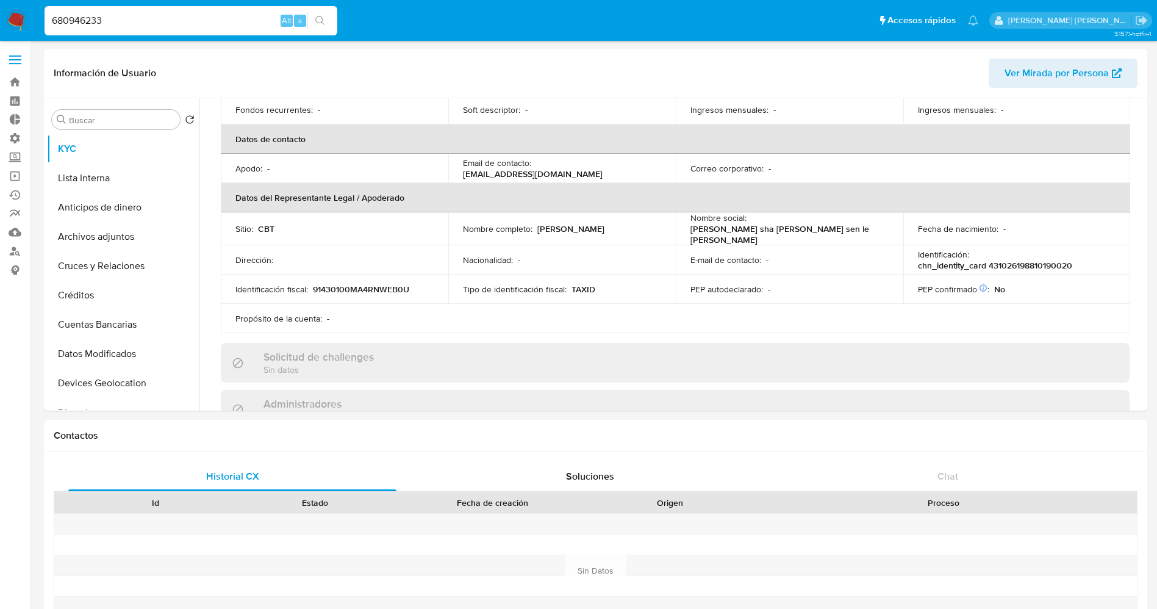
drag, startPoint x: 174, startPoint y: 23, endPoint x: 0, endPoint y: 19, distance: 174.4
click at [0, 19] on nav "Pausado Ver notificaciones 680946233 Alt s Accesos rápidos Presiona las siguien…" at bounding box center [578, 20] width 1157 height 41
paste input "1168108924"
type input "1168108924"
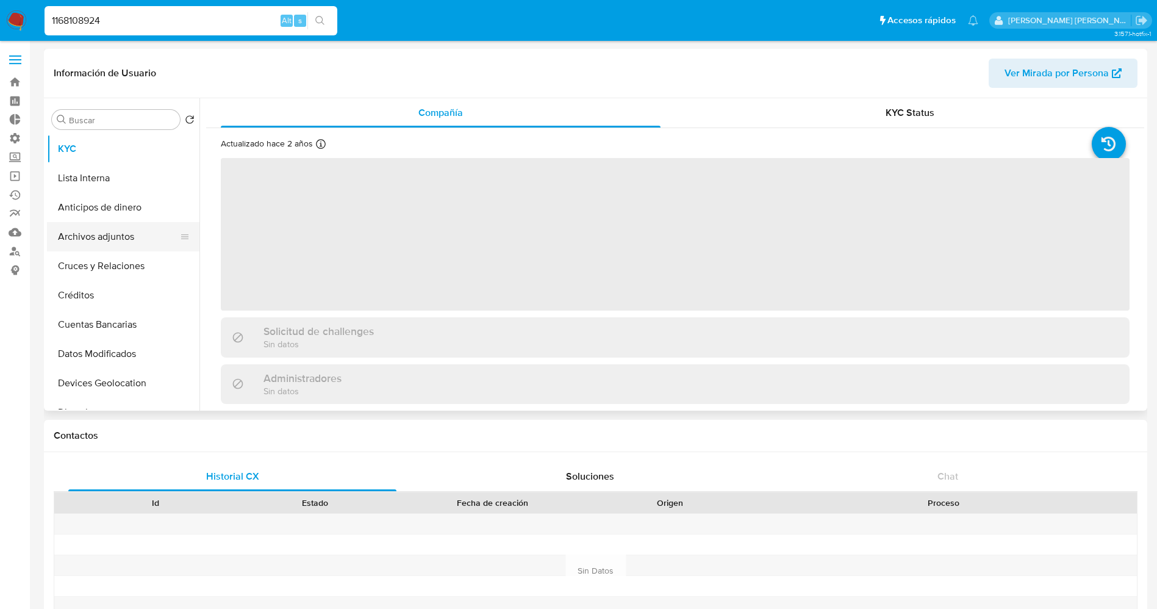
select select "10"
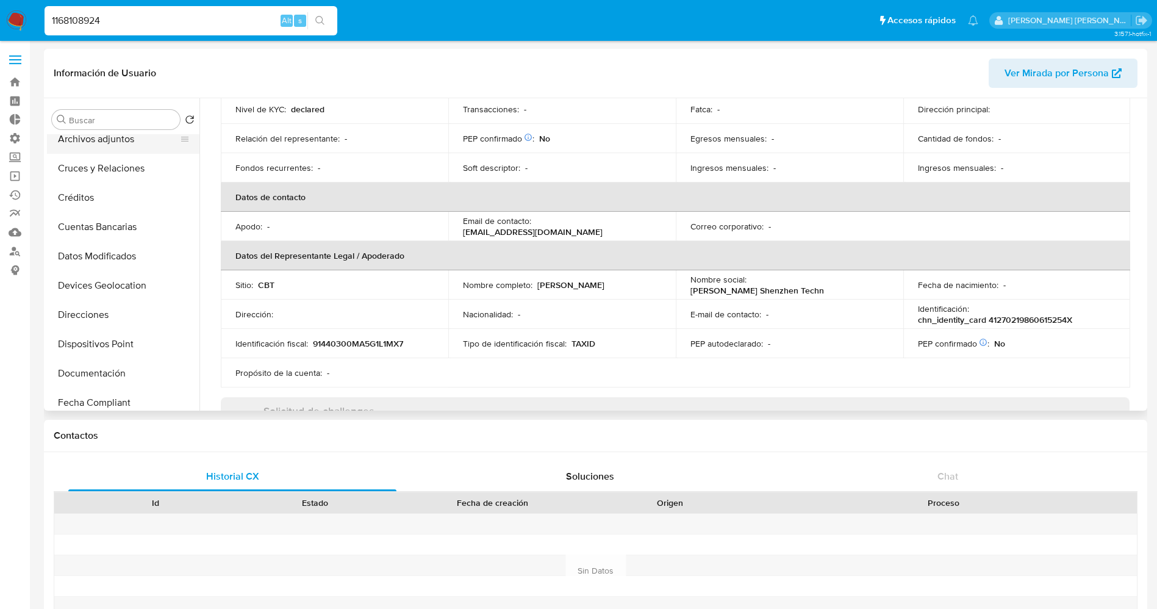
scroll to position [183, 0]
click at [113, 287] on button "Documentación" at bounding box center [118, 287] width 143 height 29
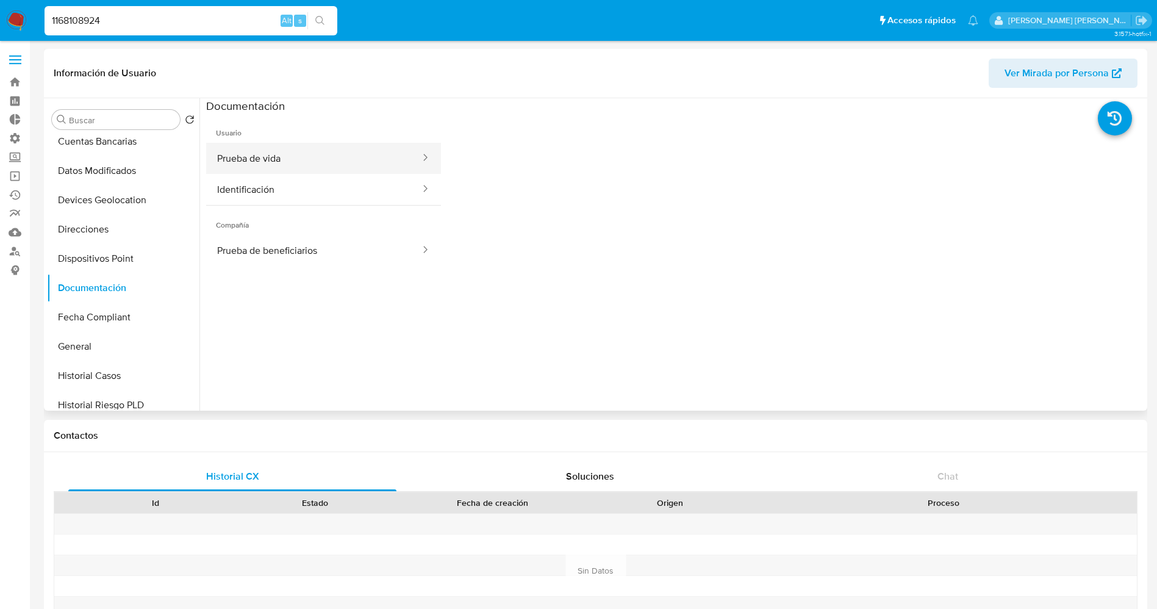
click at [258, 161] on button "Prueba de vida" at bounding box center [313, 158] width 215 height 31
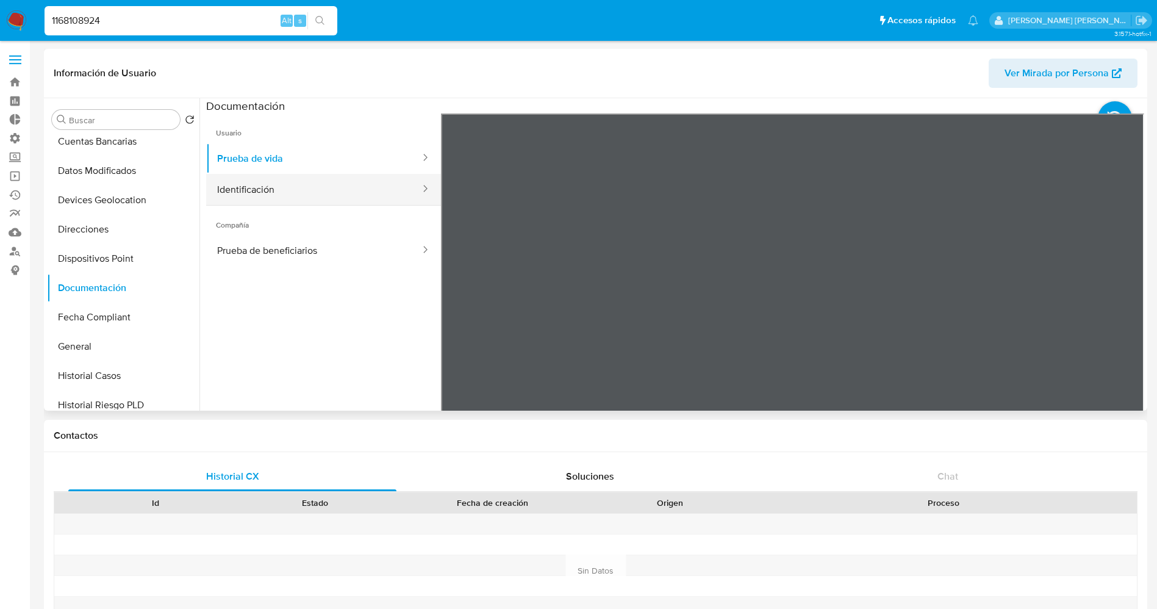
click at [311, 195] on button "Identificación" at bounding box center [313, 189] width 215 height 31
drag, startPoint x: 193, startPoint y: 24, endPoint x: 0, endPoint y: 28, distance: 193.3
click at [0, 28] on nav "Pausado Ver notificaciones 1168108924 Alt s Accesos rápidos Presiona las siguie…" at bounding box center [578, 20] width 1157 height 41
paste input "256916607"
type input "2569166074"
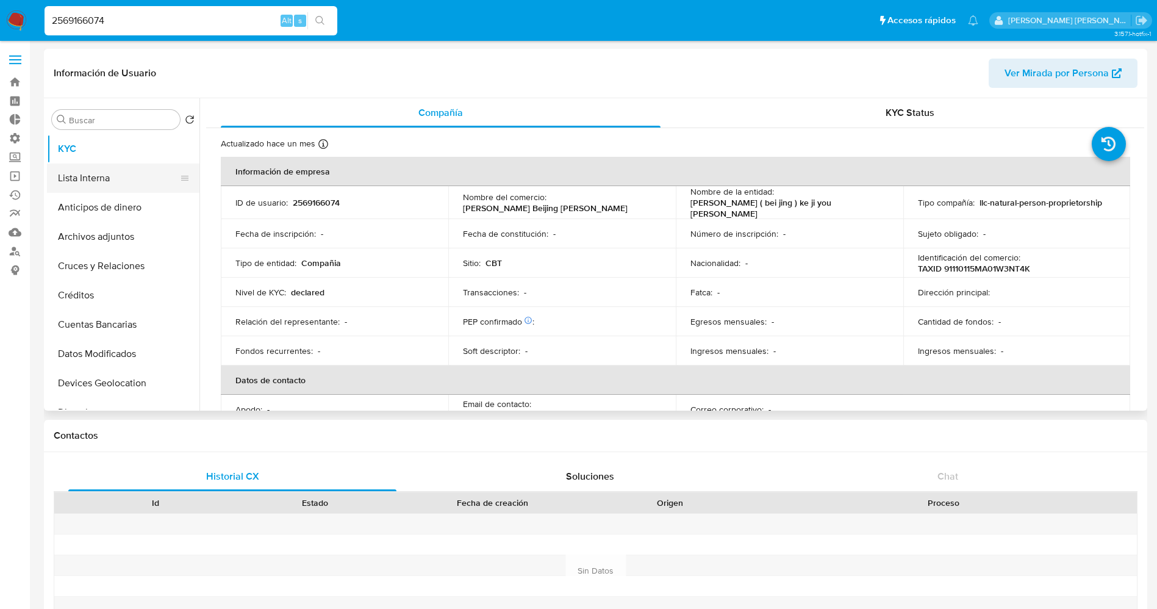
select select "10"
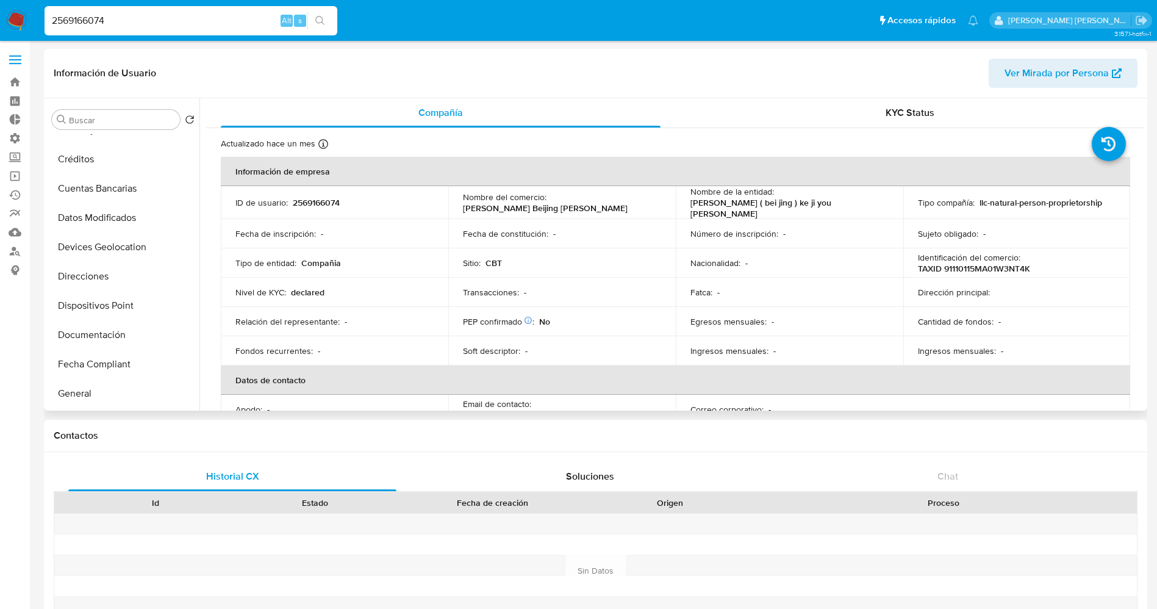
scroll to position [183, 0]
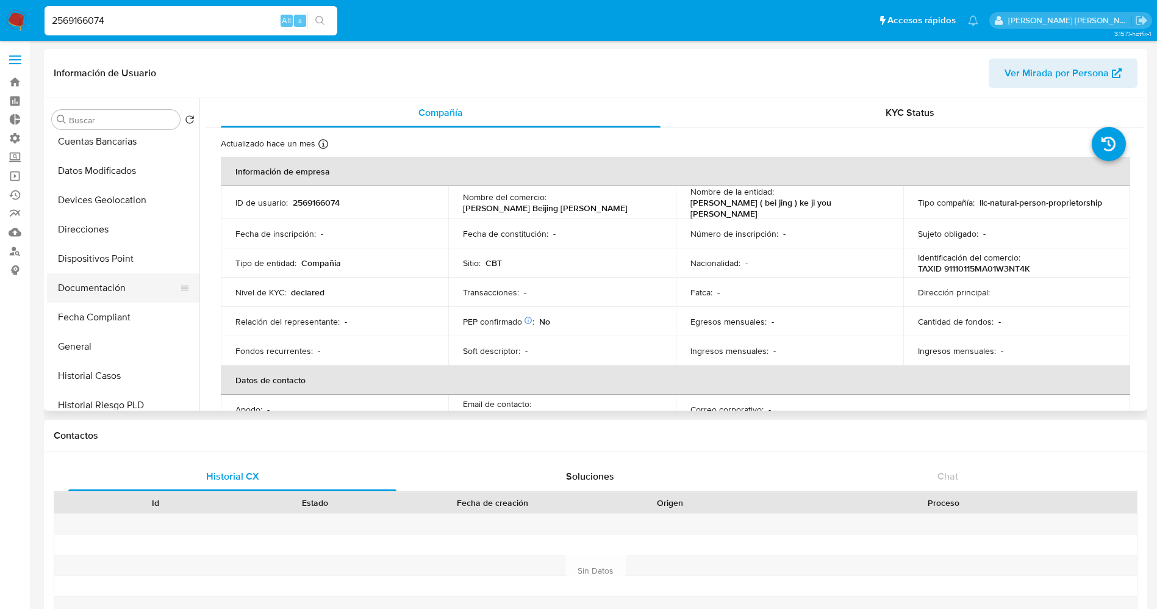
click at [96, 295] on button "Documentación" at bounding box center [118, 287] width 143 height 29
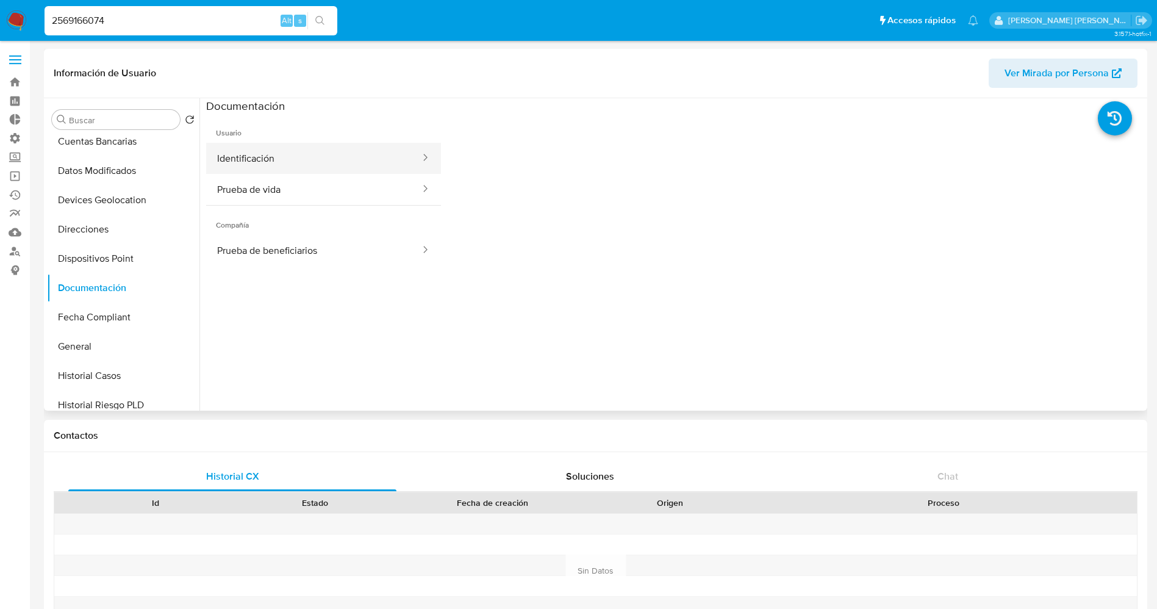
click at [308, 165] on button "Identificación" at bounding box center [313, 158] width 215 height 31
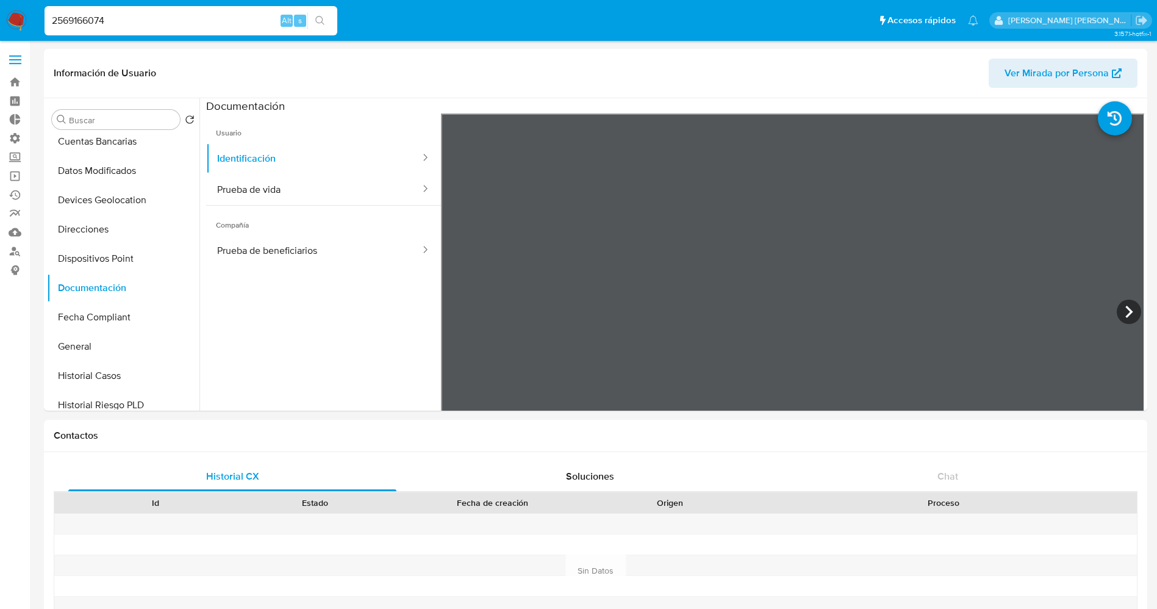
drag, startPoint x: 125, startPoint y: 25, endPoint x: 0, endPoint y: 24, distance: 125.0
click at [0, 24] on nav "Pausado Ver notificaciones 2569166074 Alt s Accesos rápidos Presiona las siguie…" at bounding box center [578, 20] width 1157 height 41
paste input "70550400"
type input "705504004"
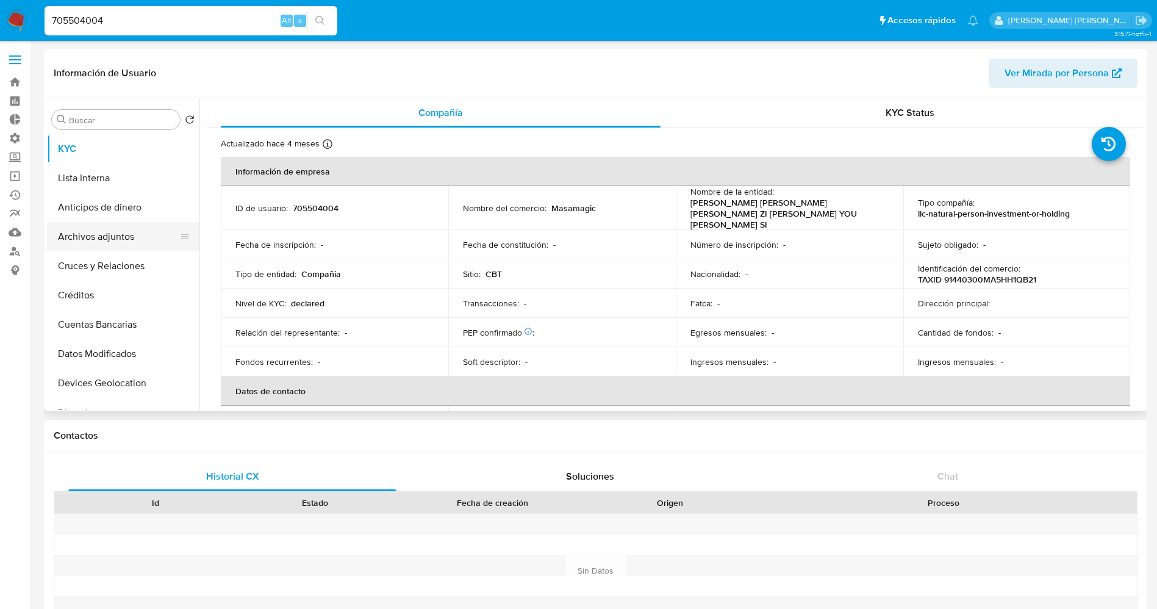
select select "10"
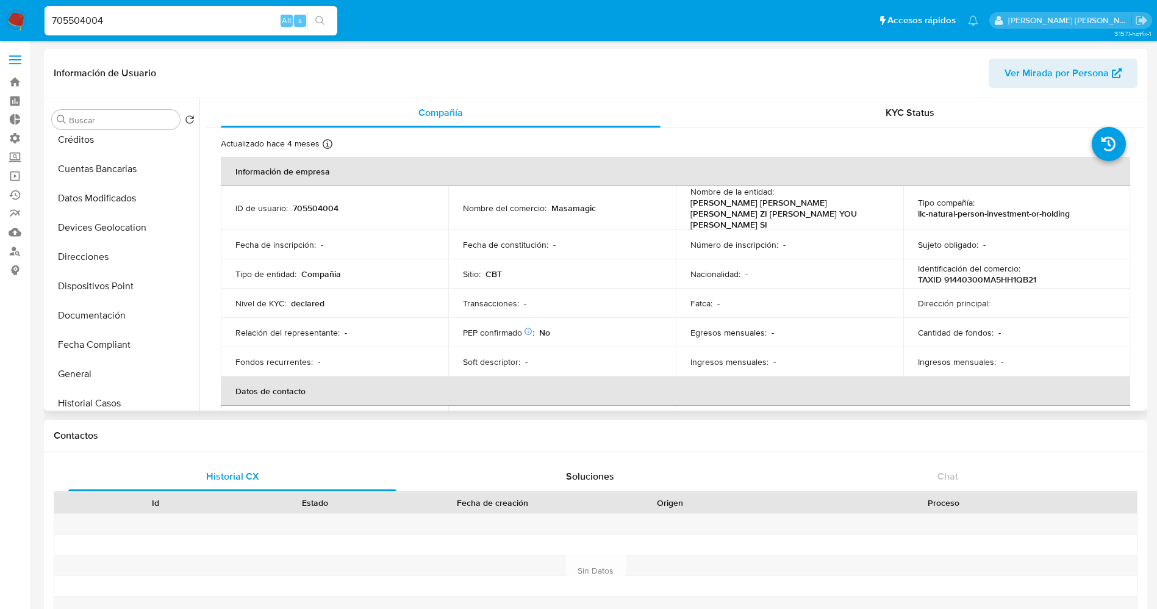
scroll to position [183, 0]
click at [105, 280] on button "Documentación" at bounding box center [118, 287] width 143 height 29
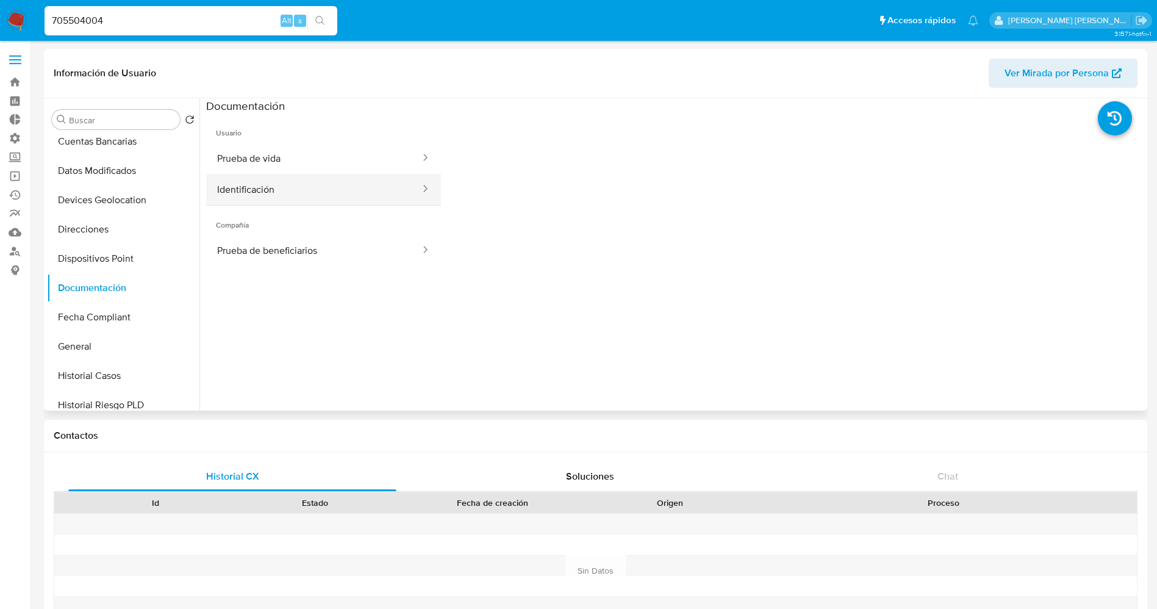
click at [248, 190] on button "Identificación" at bounding box center [313, 189] width 215 height 31
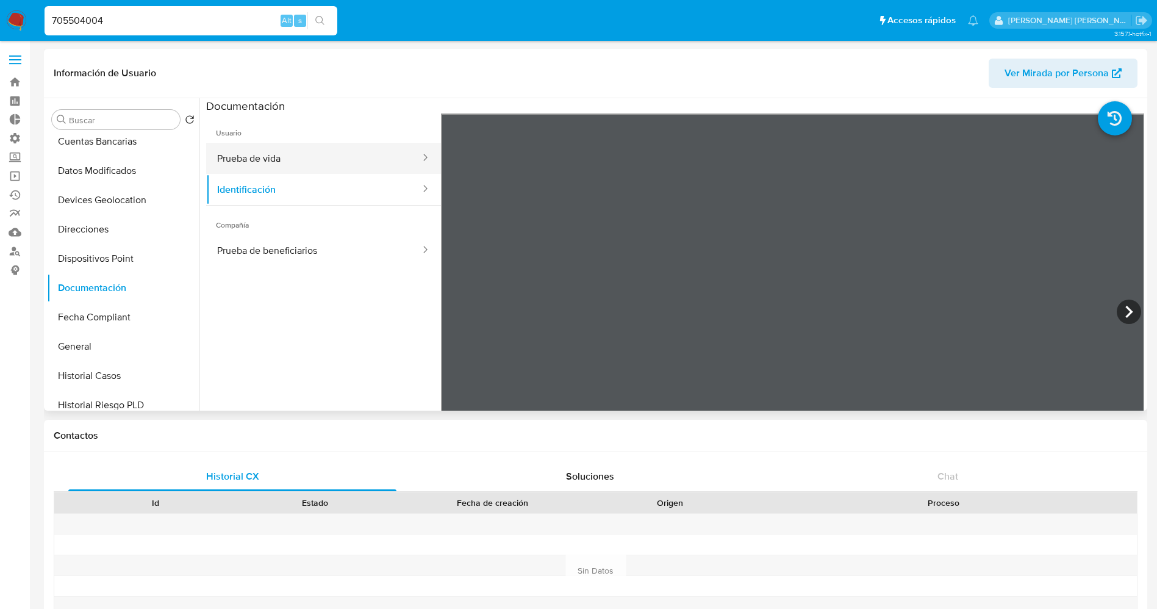
click at [330, 154] on button "Prueba de vida" at bounding box center [313, 158] width 215 height 31
drag, startPoint x: 207, startPoint y: 19, endPoint x: 0, endPoint y: 9, distance: 207.5
click at [0, 9] on nav "Pausado Ver notificaciones 705504004 Alt s Accesos rápidos Presiona las siguien…" at bounding box center [578, 20] width 1157 height 41
paste input "6084028"
type input "760840284"
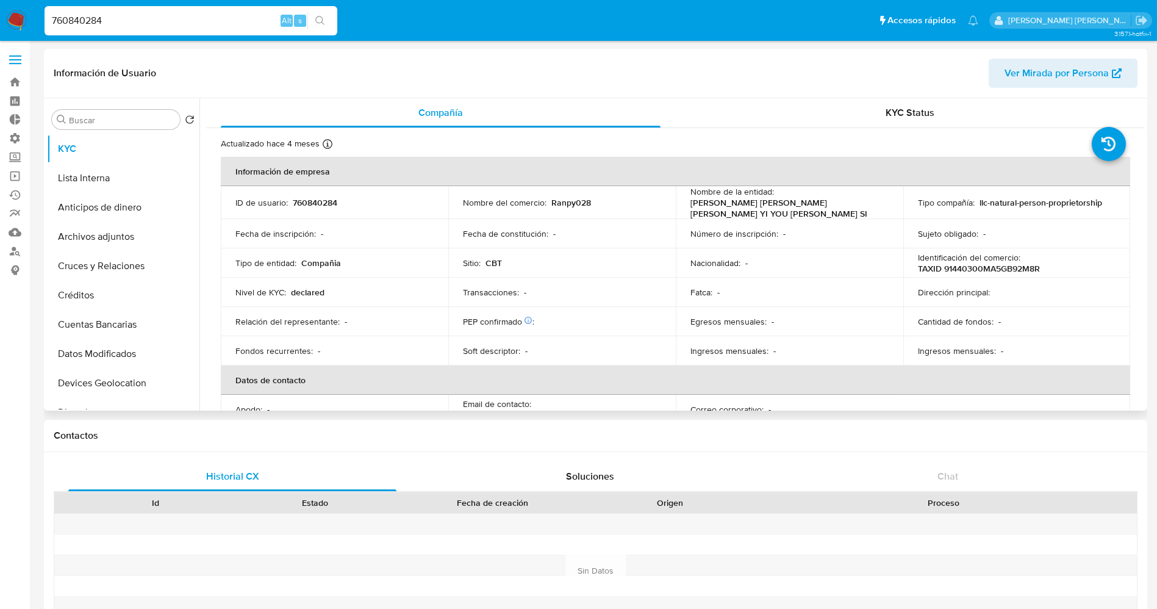
select select "10"
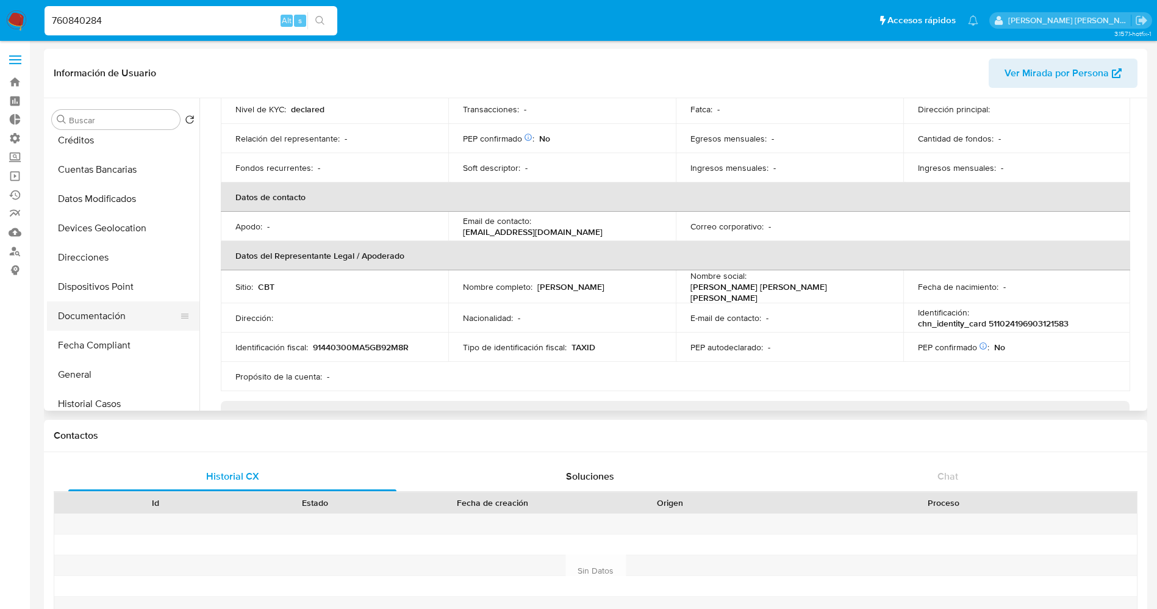
scroll to position [183, 0]
click at [87, 290] on button "Documentación" at bounding box center [118, 287] width 143 height 29
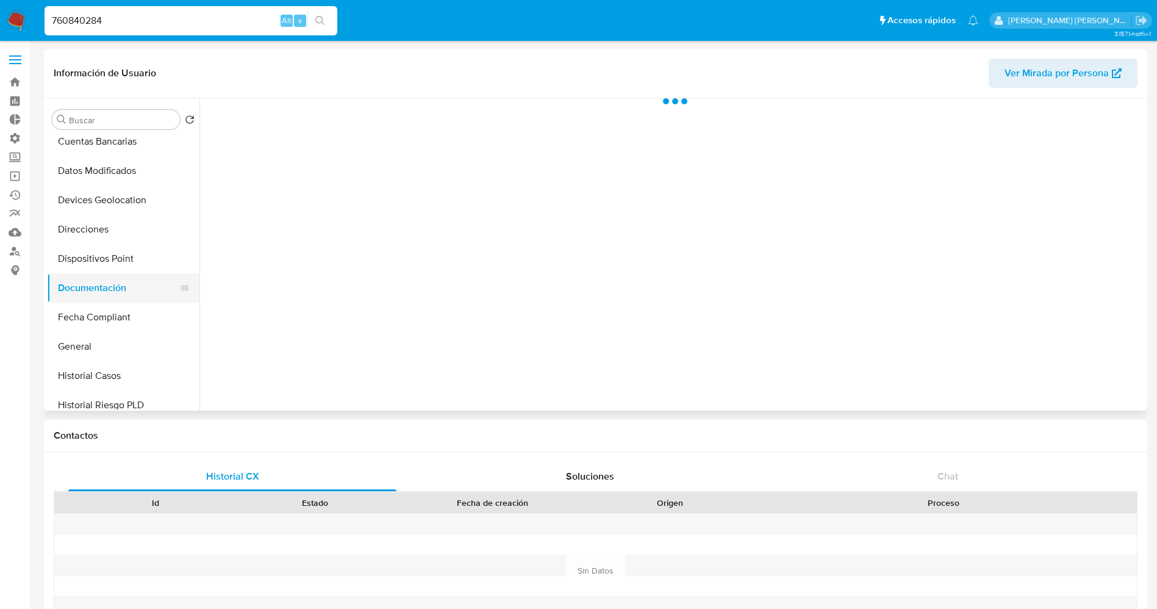
scroll to position [0, 0]
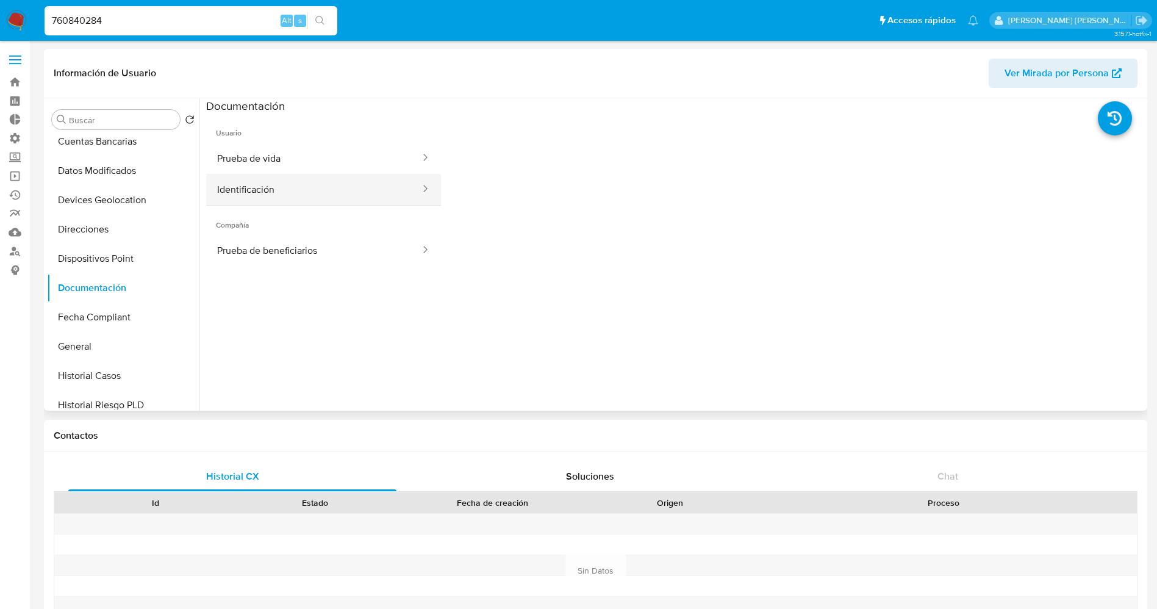
click at [298, 176] on button "Identificación" at bounding box center [313, 189] width 215 height 31
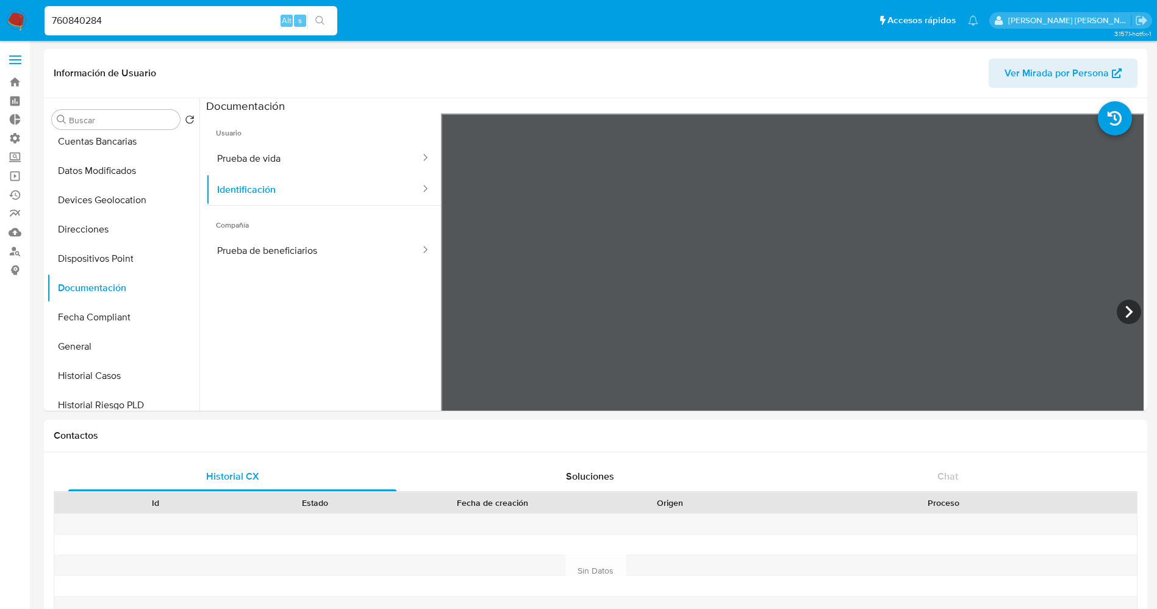
drag, startPoint x: 184, startPoint y: 20, endPoint x: 7, endPoint y: 30, distance: 177.1
click at [7, 30] on nav "Pausado Ver notificaciones 760840284 Alt s Accesos rápidos Presiona las siguien…" at bounding box center [578, 20] width 1157 height 41
paste input "2202704475"
type input "2202704475"
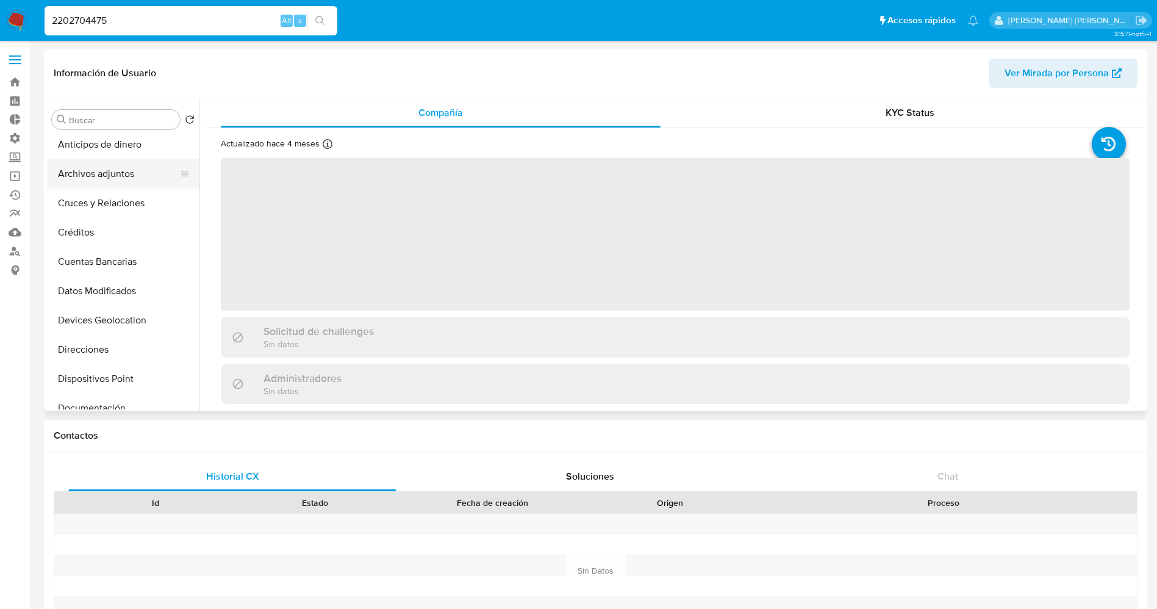
scroll to position [91, 0]
select select "10"
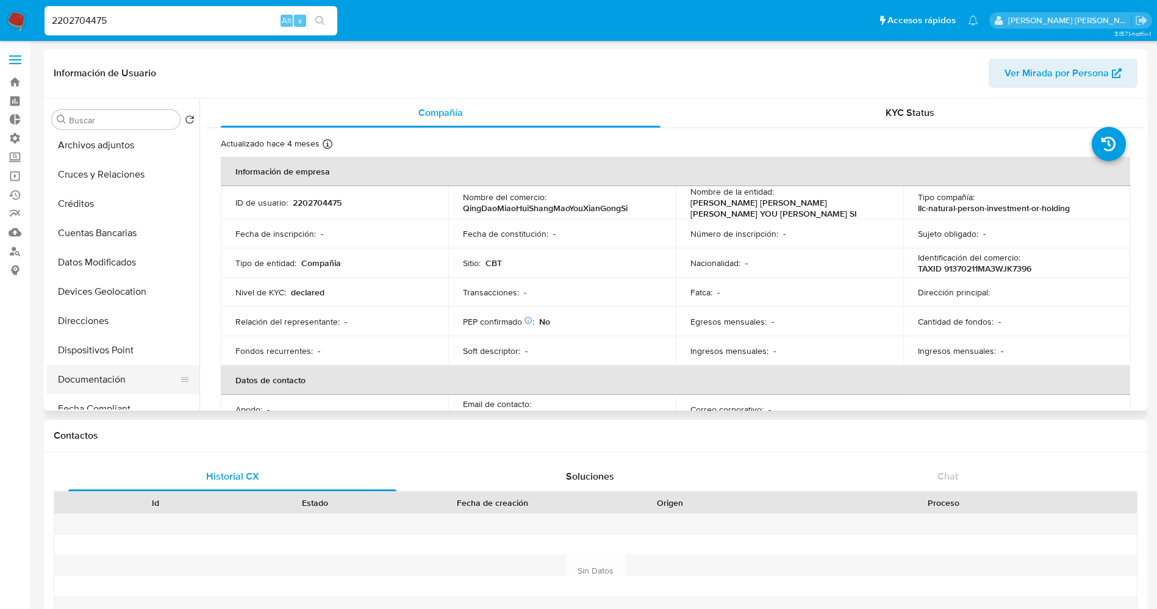
click at [91, 374] on button "Documentación" at bounding box center [118, 379] width 143 height 29
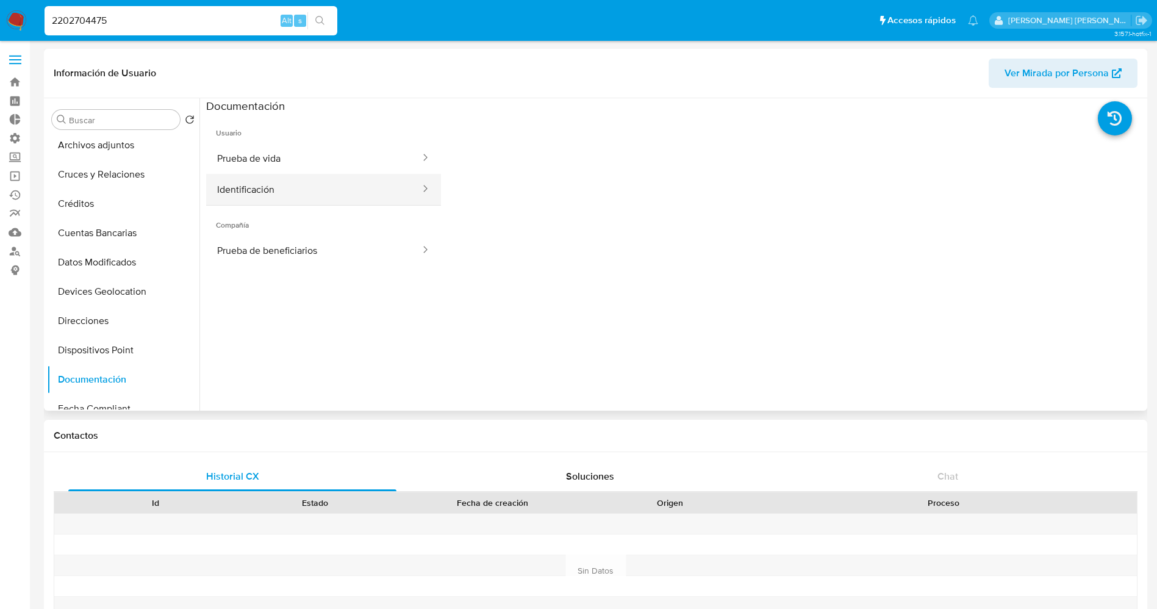
click at [273, 190] on button "Identificación" at bounding box center [313, 189] width 215 height 31
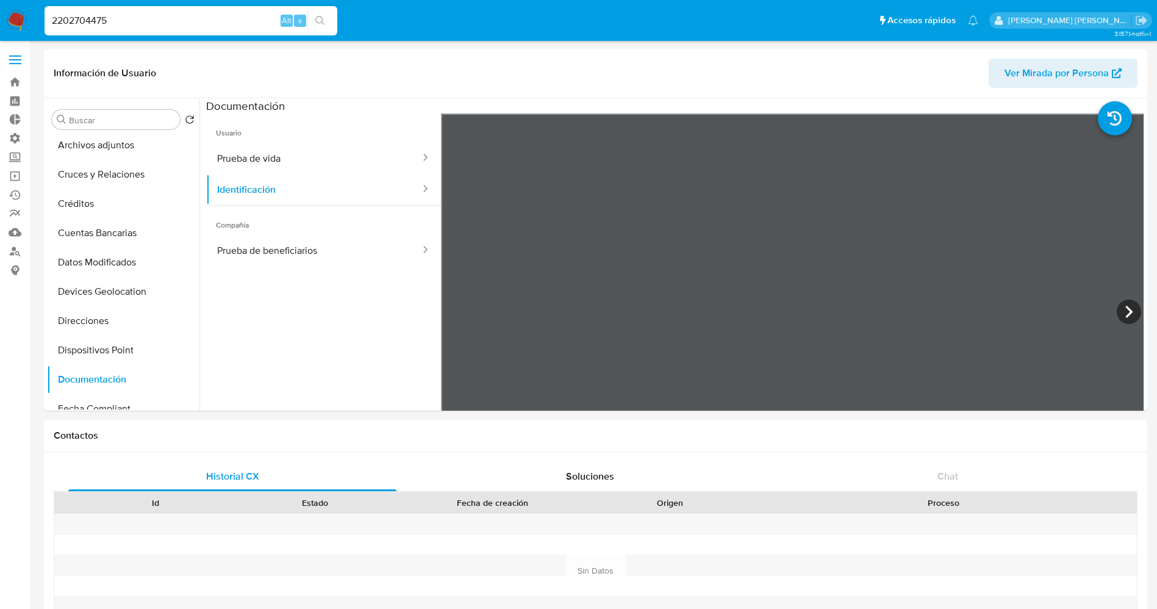
drag, startPoint x: 163, startPoint y: 25, endPoint x: 0, endPoint y: 14, distance: 163.8
click at [0, 14] on nav "Pausado Ver notificaciones 2202704475 Alt s Accesos rápidos Presiona las siguie…" at bounding box center [578, 20] width 1157 height 41
paste input "34656343"
type input "2346563435"
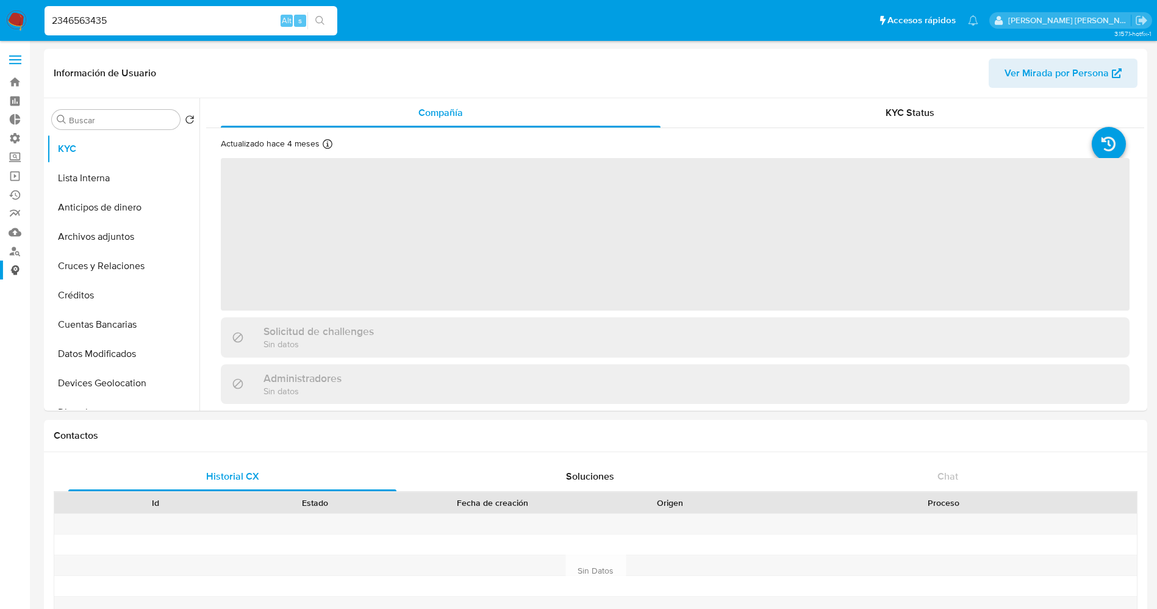
select select "10"
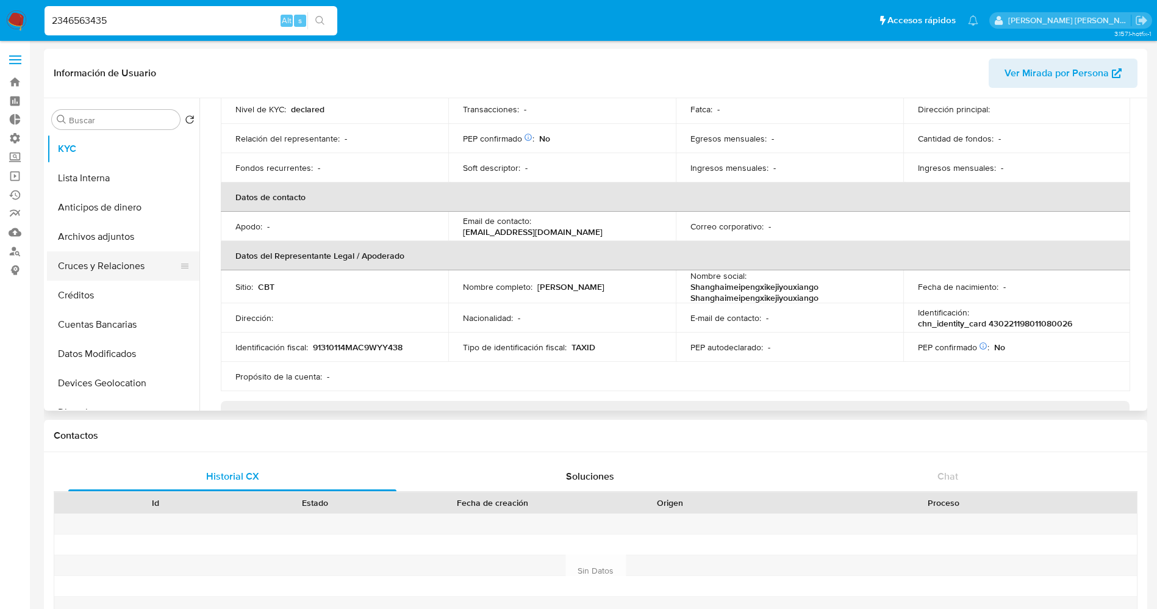
scroll to position [91, 0]
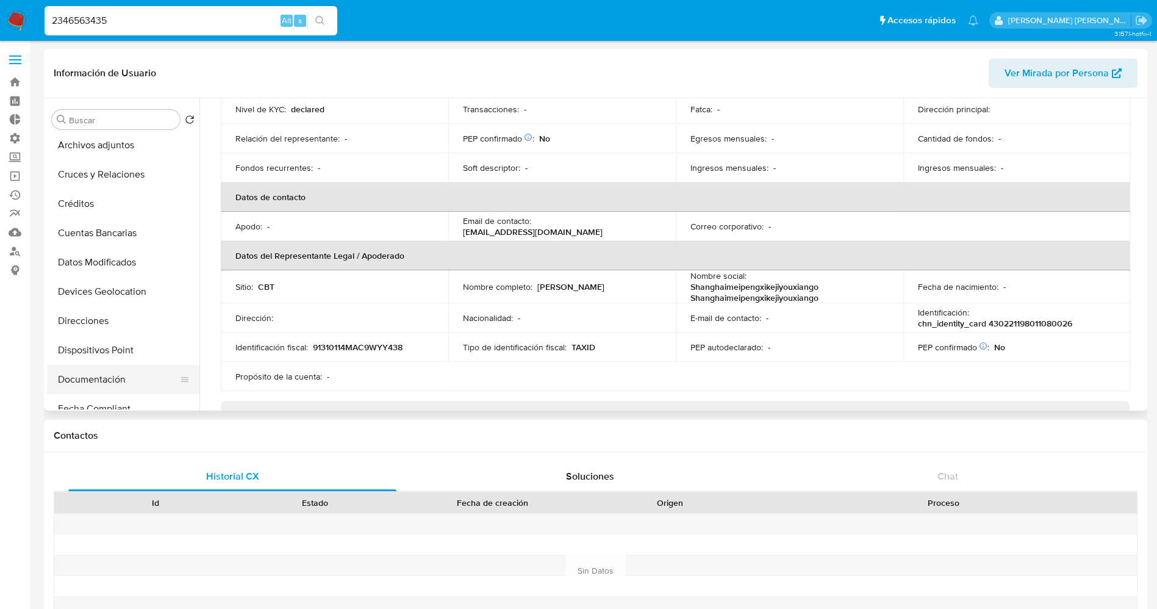
click at [104, 374] on button "Documentación" at bounding box center [118, 379] width 143 height 29
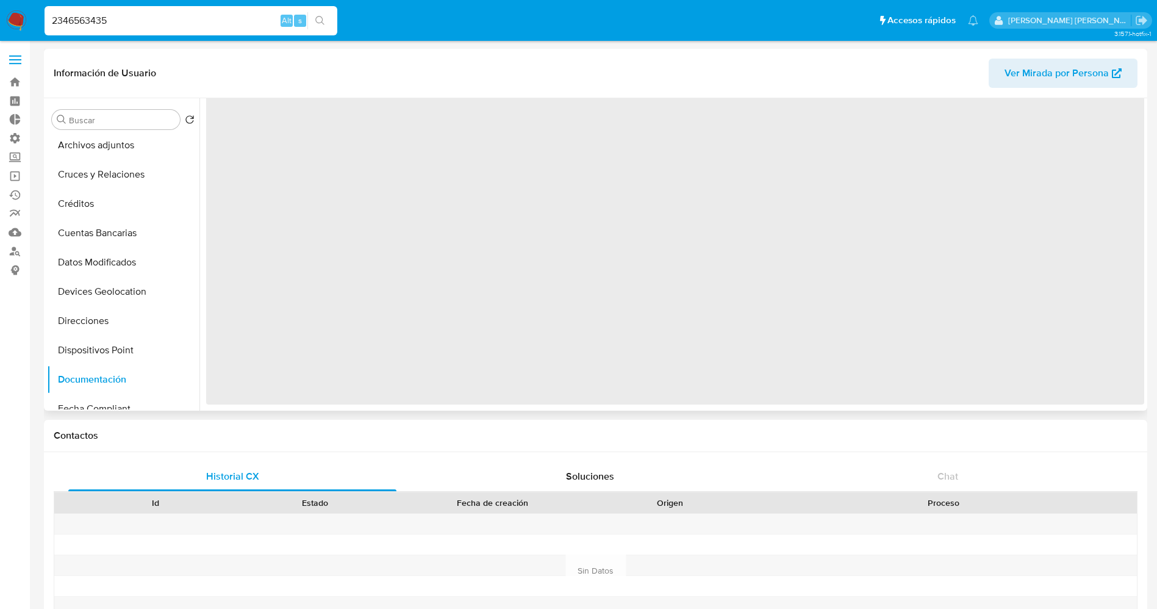
scroll to position [0, 0]
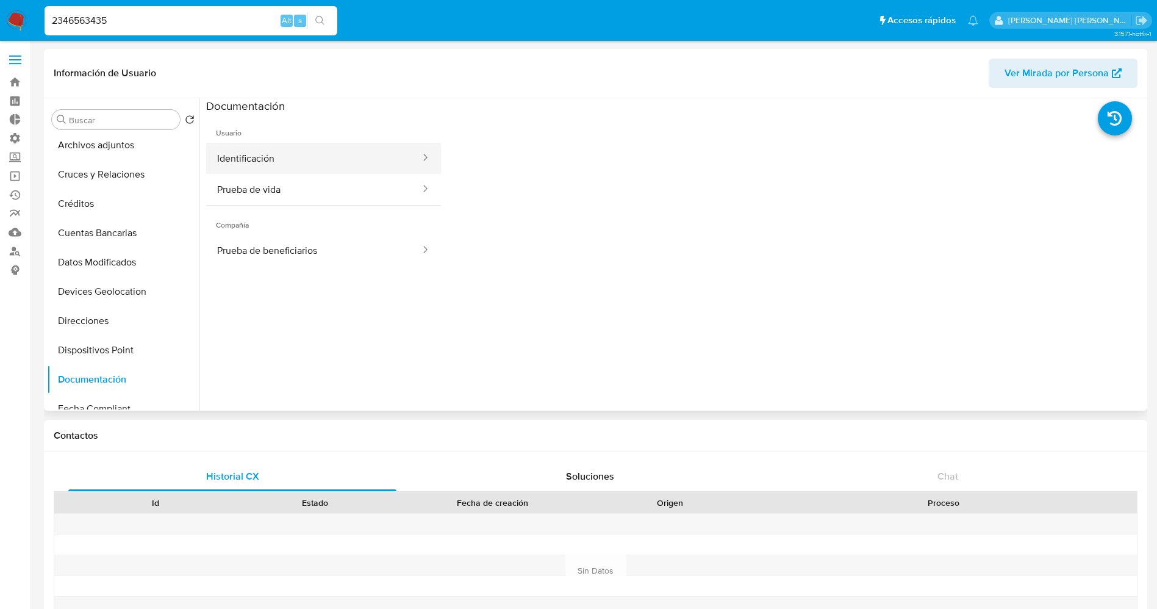
click at [308, 154] on button "Identificación" at bounding box center [313, 158] width 215 height 31
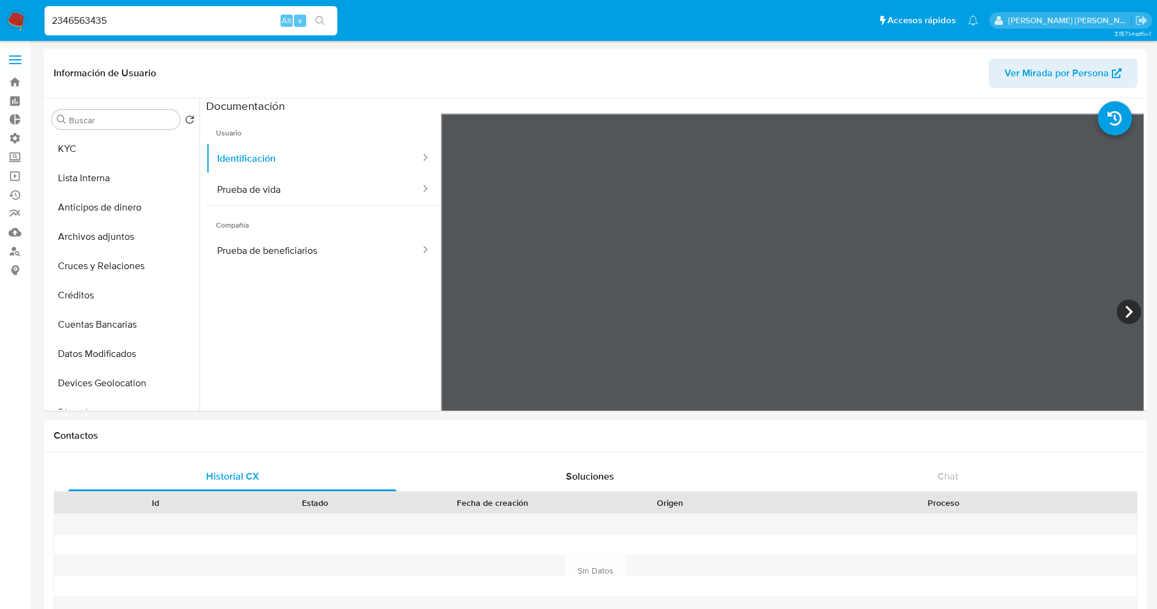
select select "10"
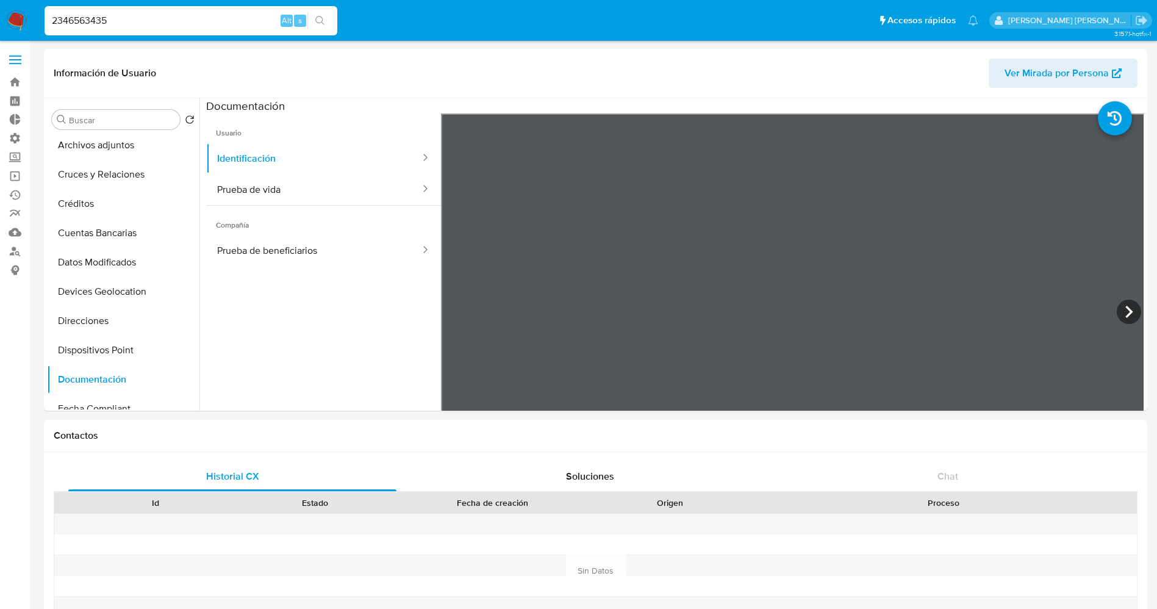
drag, startPoint x: 201, startPoint y: 22, endPoint x: 0, endPoint y: 11, distance: 200.9
click at [0, 11] on nav "Pausado Ver notificaciones 2346563435 Alt s Accesos rápidos Presiona las siguie…" at bounding box center [578, 20] width 1157 height 41
paste input "45088285"
type input "2450882855"
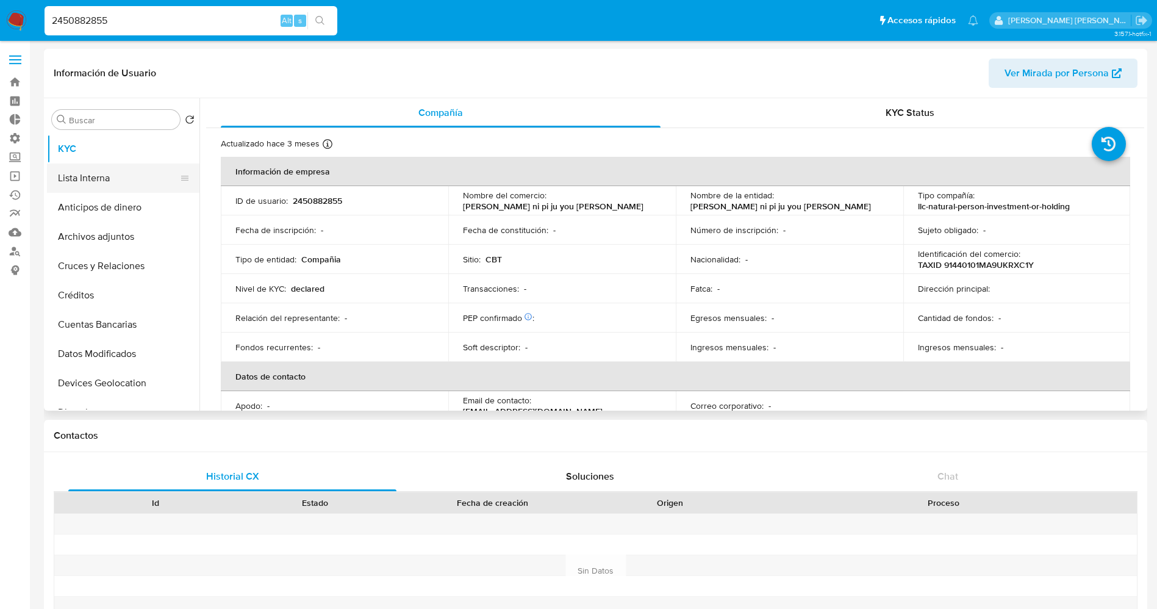
select select "10"
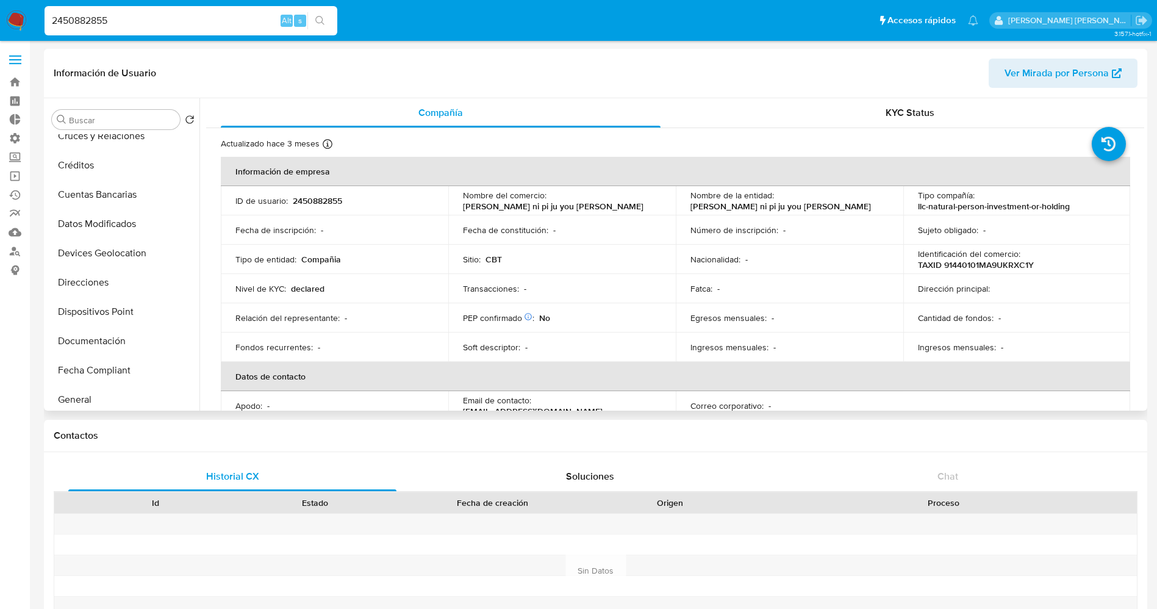
scroll to position [183, 0]
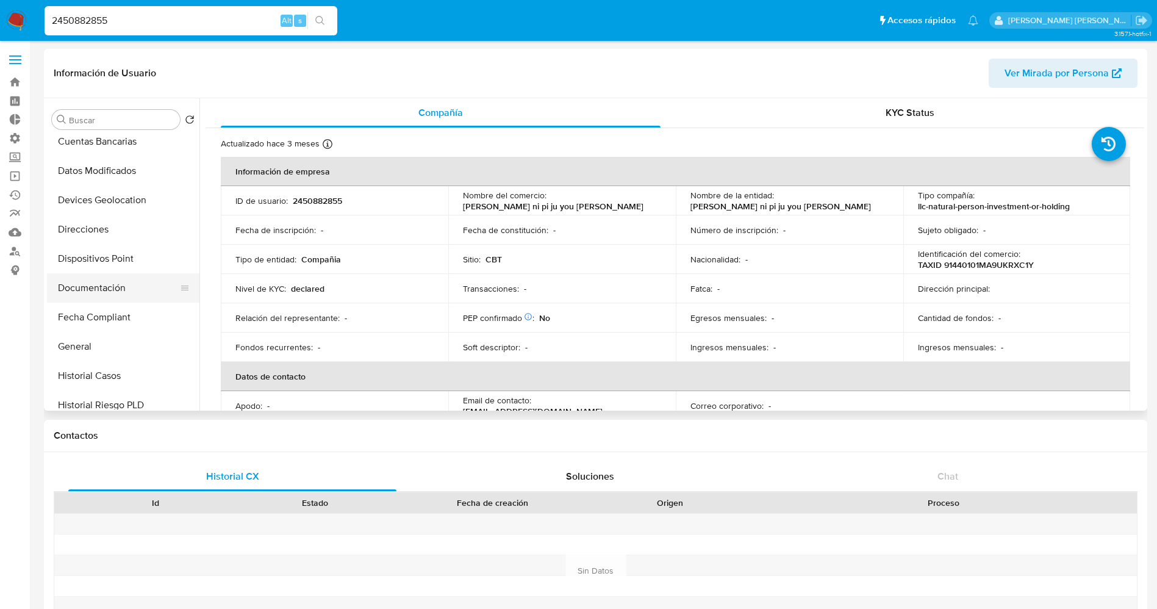
click at [93, 285] on button "Documentación" at bounding box center [118, 287] width 143 height 29
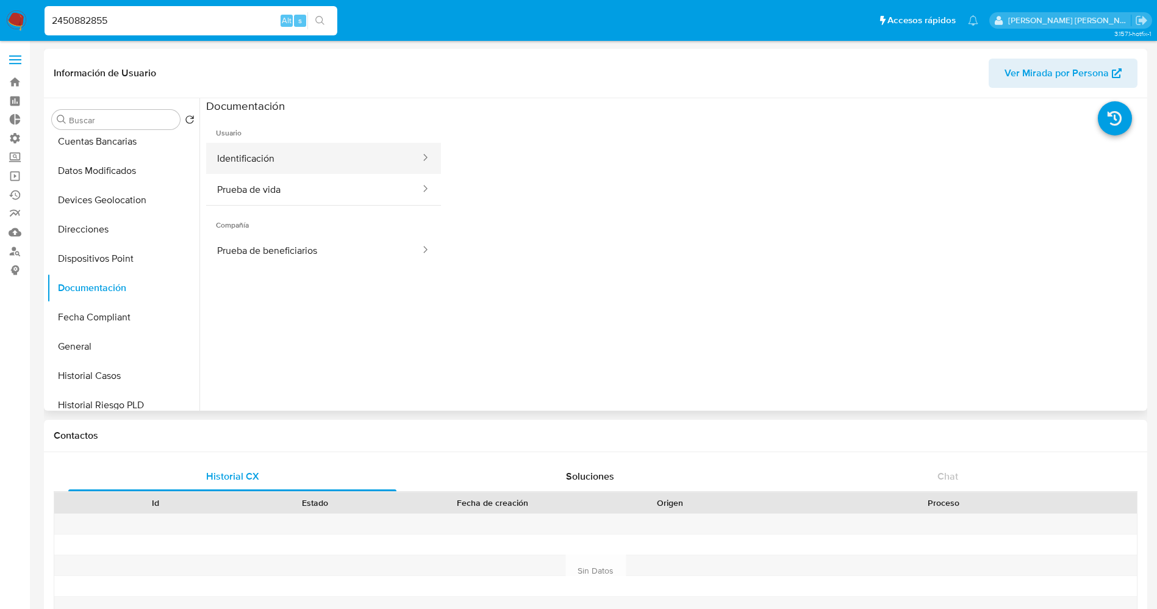
click at [319, 149] on button "Identificación" at bounding box center [313, 158] width 215 height 31
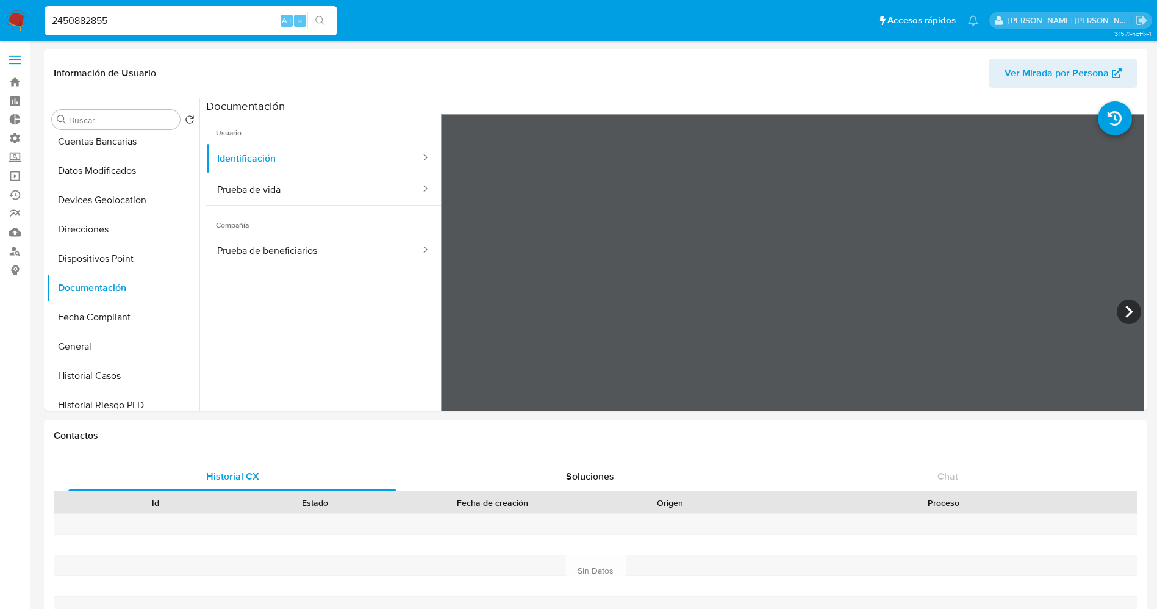
drag, startPoint x: 162, startPoint y: 24, endPoint x: 0, endPoint y: -2, distance: 163.7
paste input "56213299"
type input "2562132995"
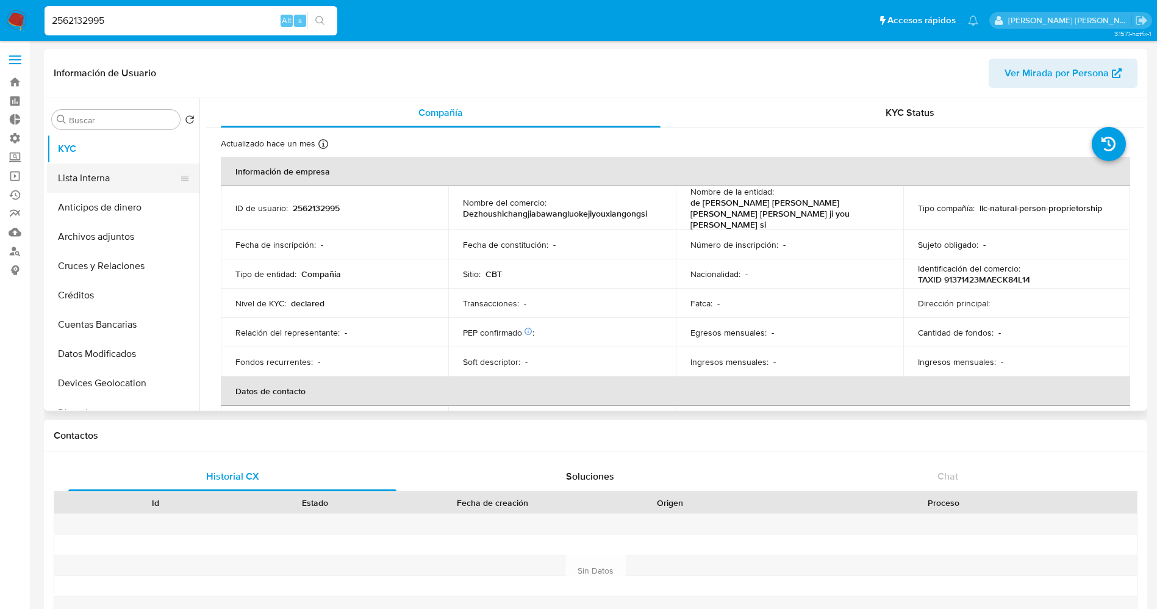
select select "10"
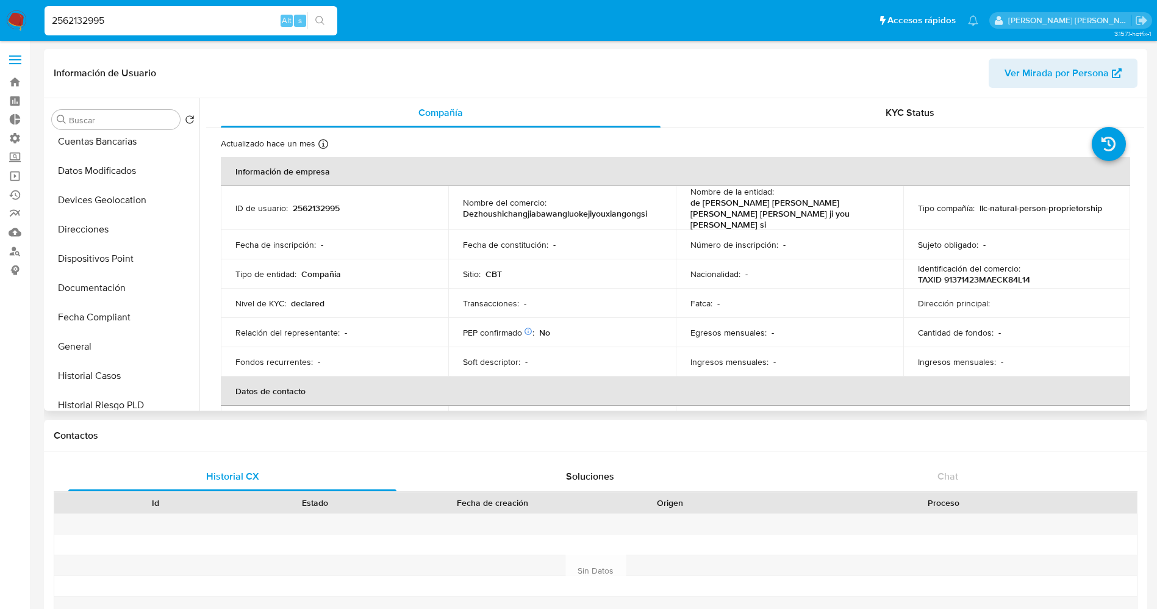
scroll to position [274, 0]
click at [92, 191] on button "Documentación" at bounding box center [118, 196] width 143 height 29
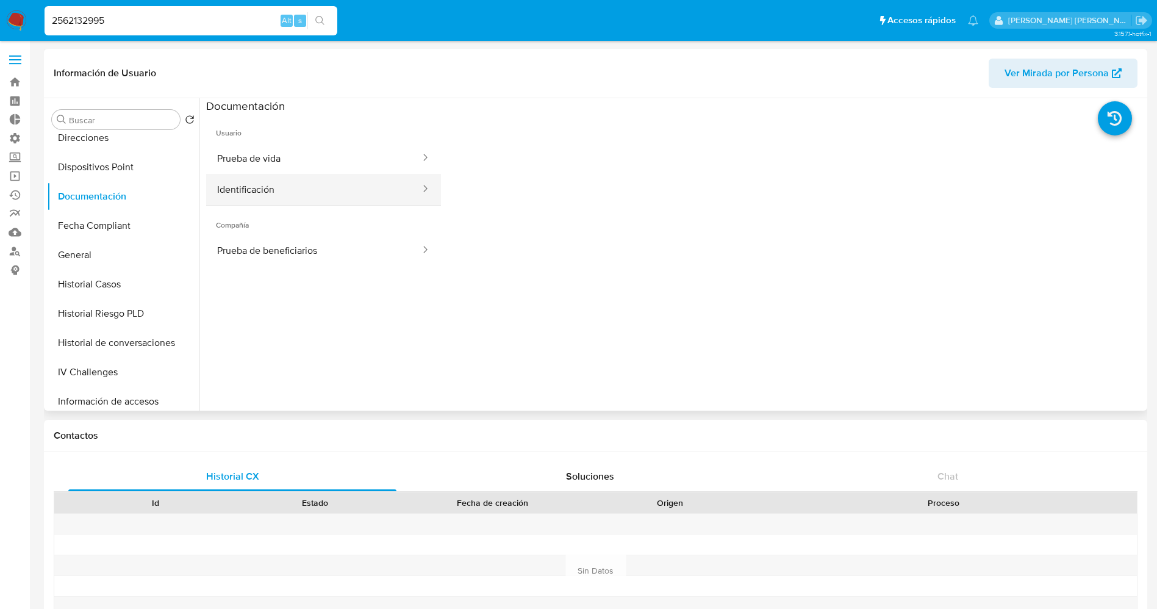
click at [265, 193] on button "Identificación" at bounding box center [313, 189] width 215 height 31
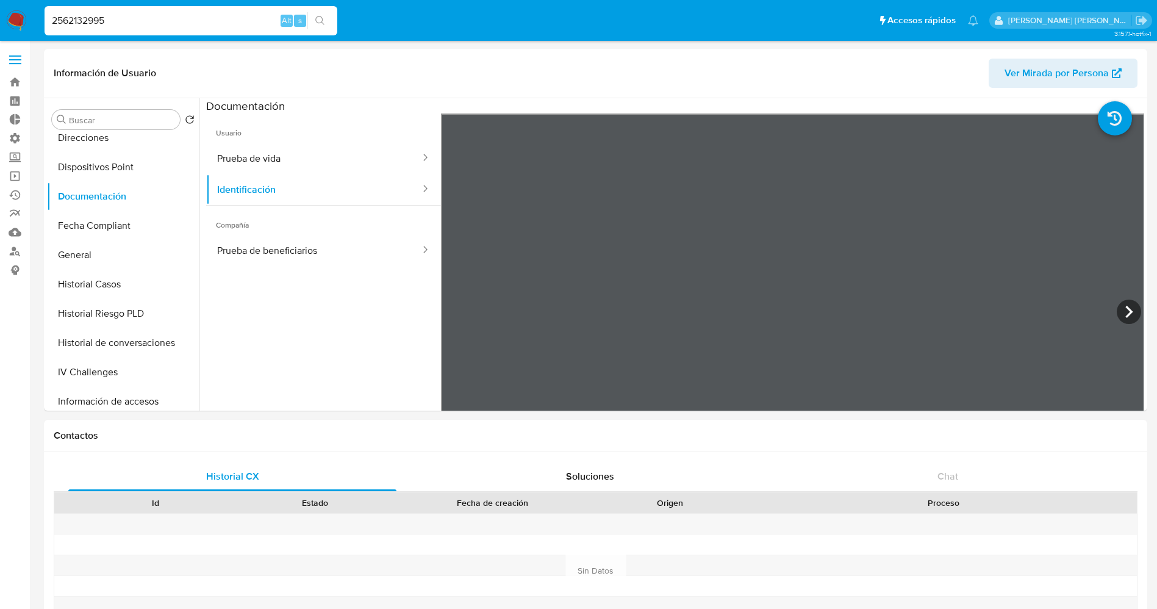
drag, startPoint x: 176, startPoint y: 20, endPoint x: 44, endPoint y: 7, distance: 132.4
click at [44, 7] on li "2562132995 Alt s" at bounding box center [190, 20] width 299 height 30
paste input "1107364206"
type input "1107364206"
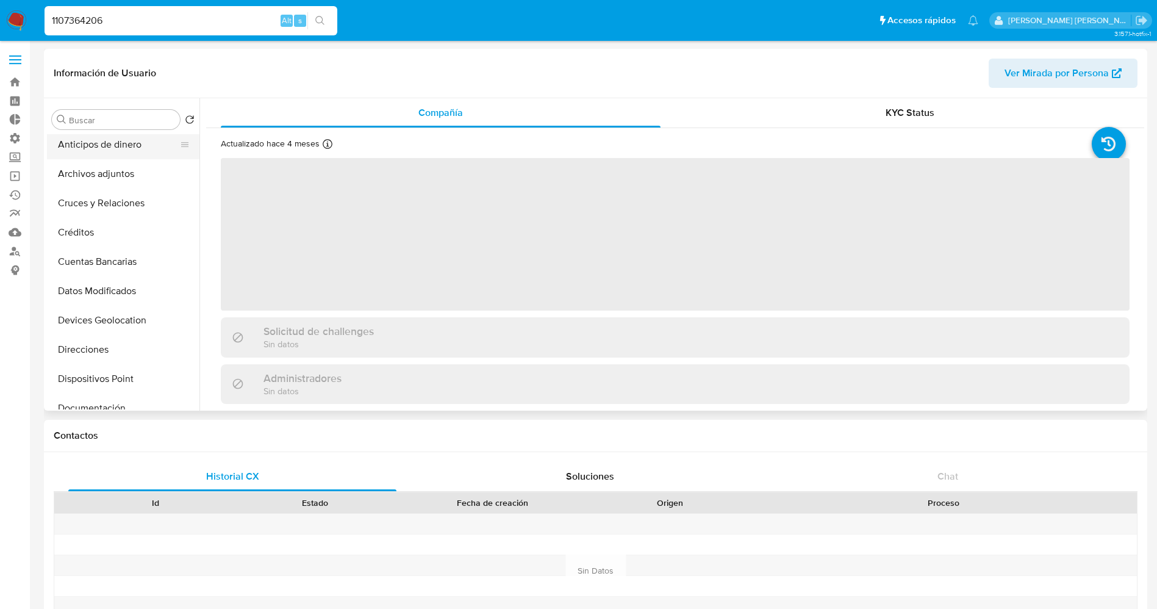
scroll to position [91, 0]
select select "10"
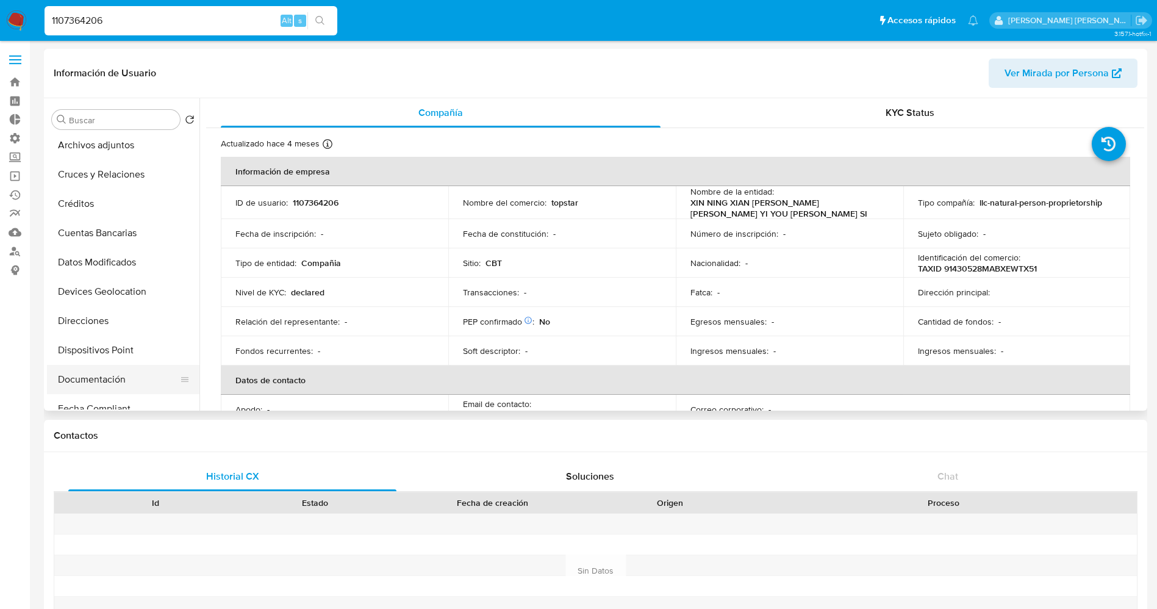
click at [90, 373] on button "Documentación" at bounding box center [118, 379] width 143 height 29
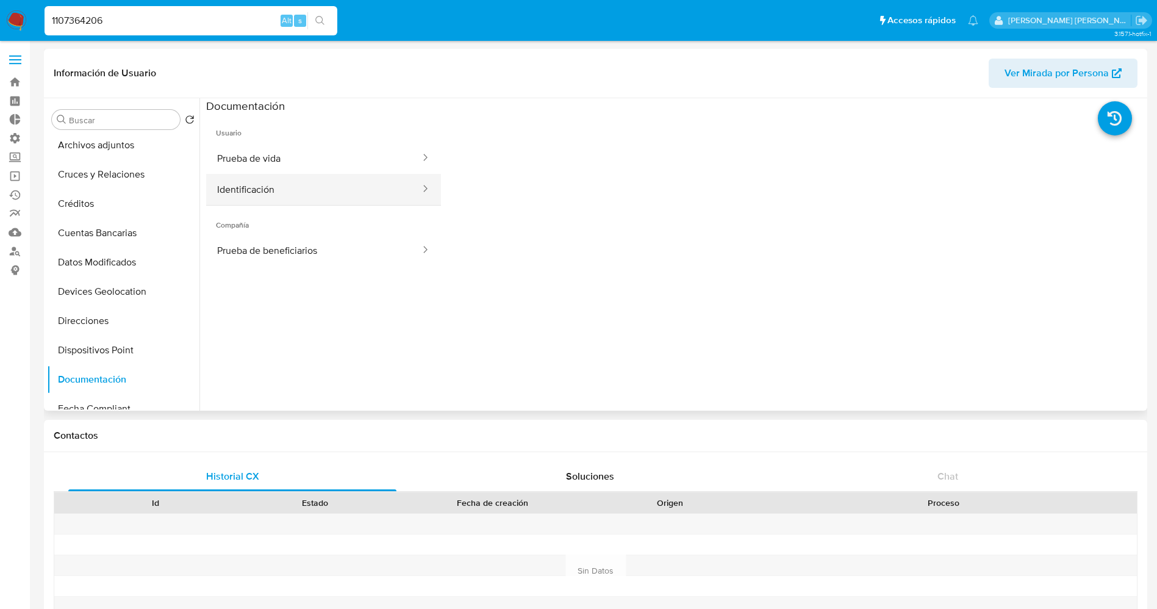
click at [301, 178] on button "Identificación" at bounding box center [313, 189] width 215 height 31
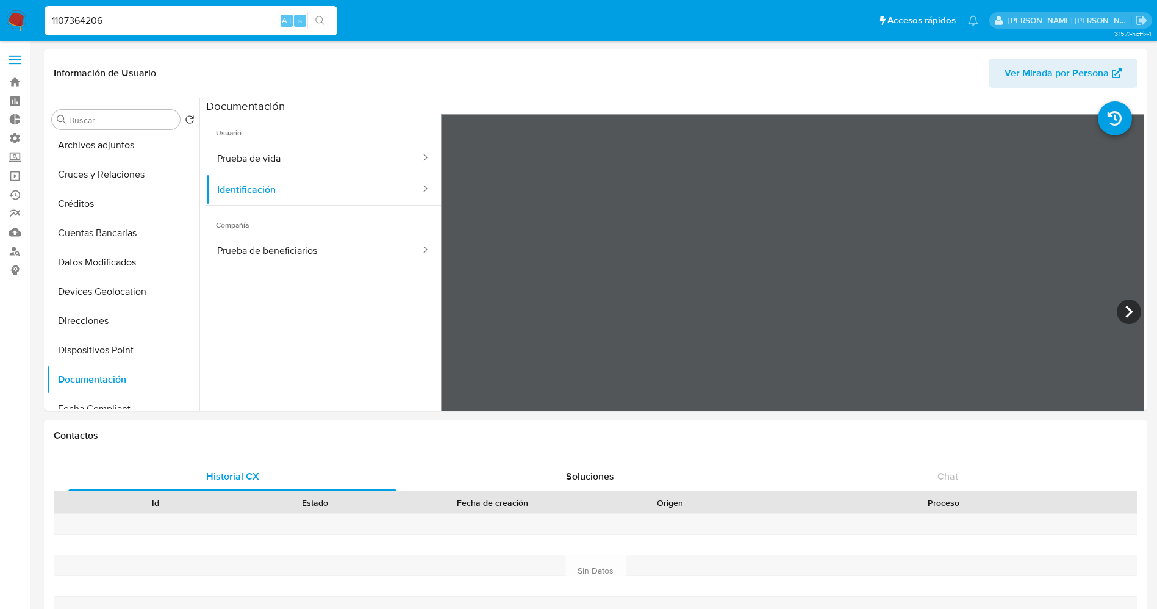
drag, startPoint x: 132, startPoint y: 20, endPoint x: 1, endPoint y: 20, distance: 131.1
click at [1, 20] on nav "Pausado Ver notificaciones 1107364206 Alt s Accesos rápidos Presiona las siguie…" at bounding box center [578, 20] width 1157 height 41
paste input "237214423"
type input "2"
paste input "2372144236"
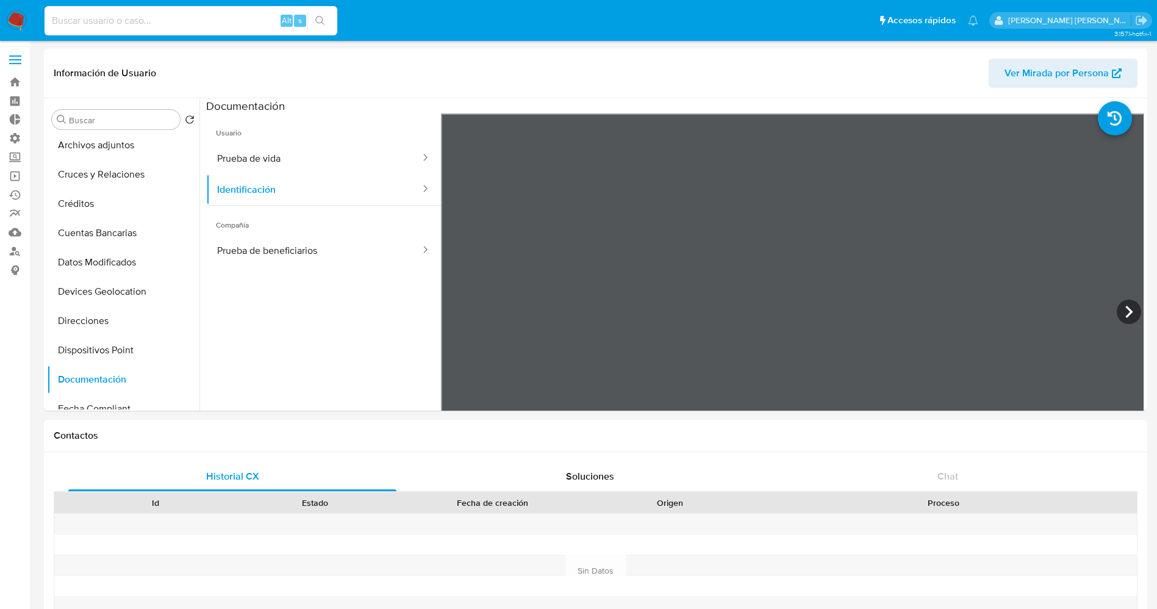
type input "2372144236"
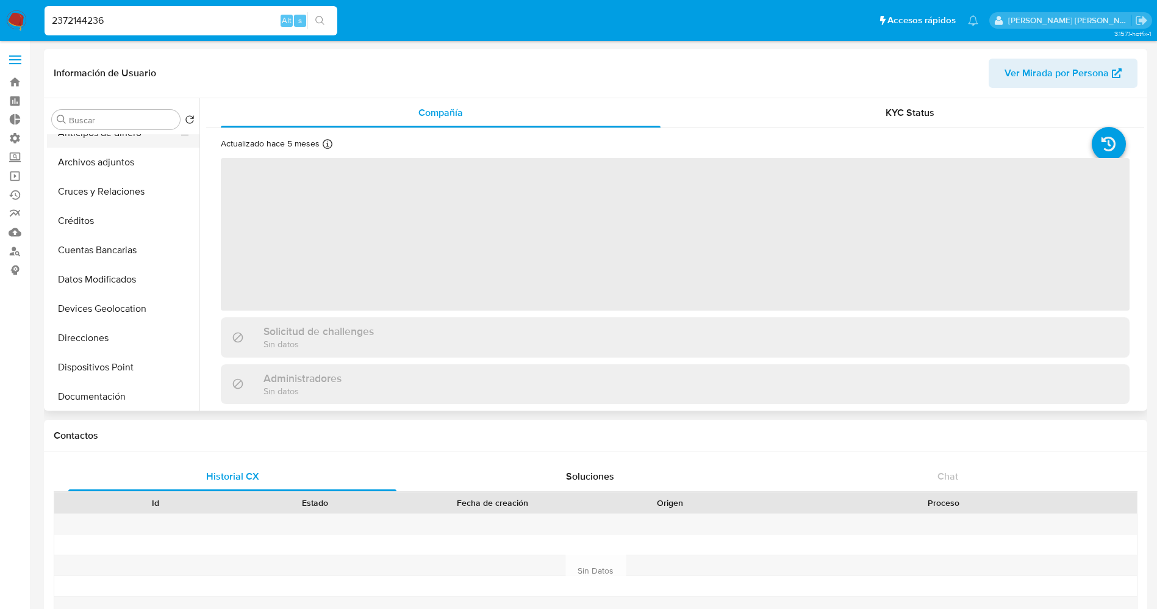
scroll to position [91, 0]
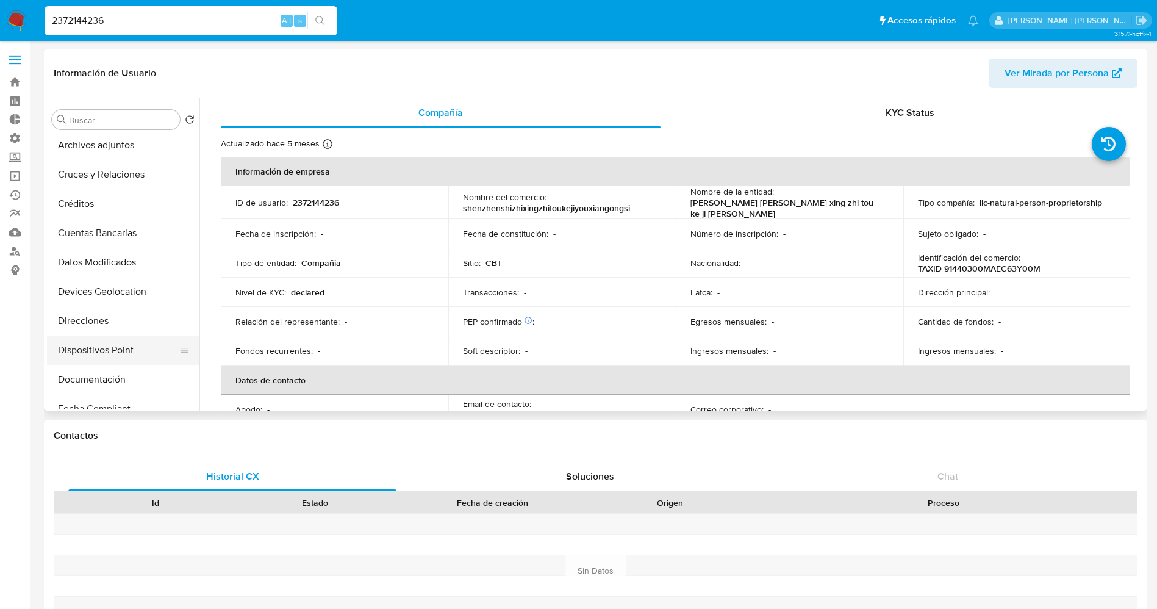
select select "10"
click at [109, 374] on button "Documentación" at bounding box center [118, 379] width 143 height 29
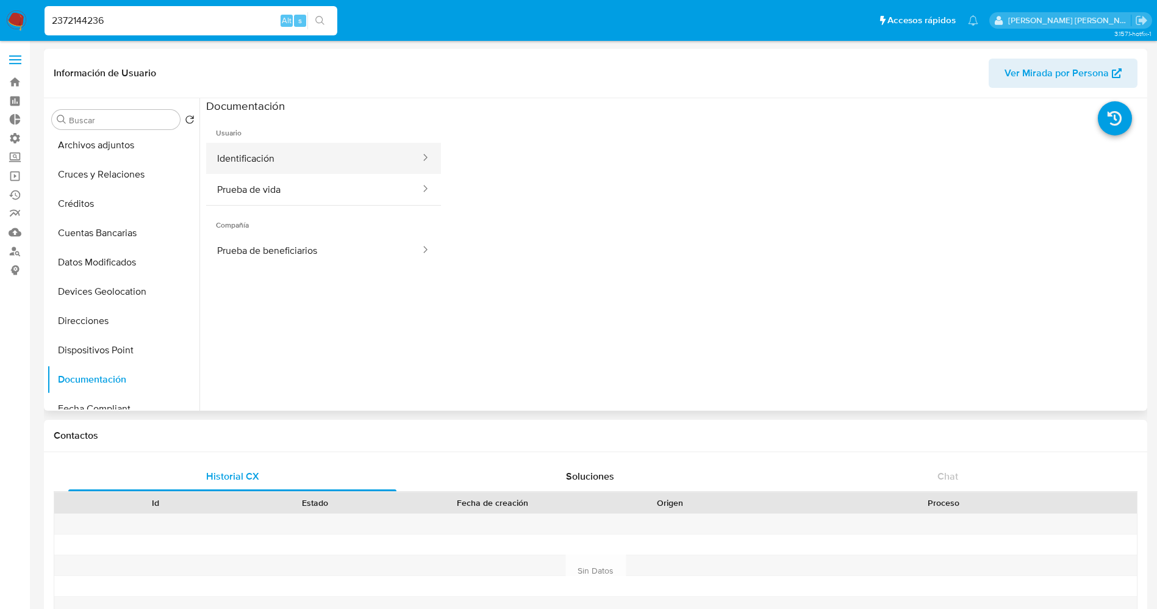
click at [229, 168] on button "Identificación" at bounding box center [313, 158] width 215 height 31
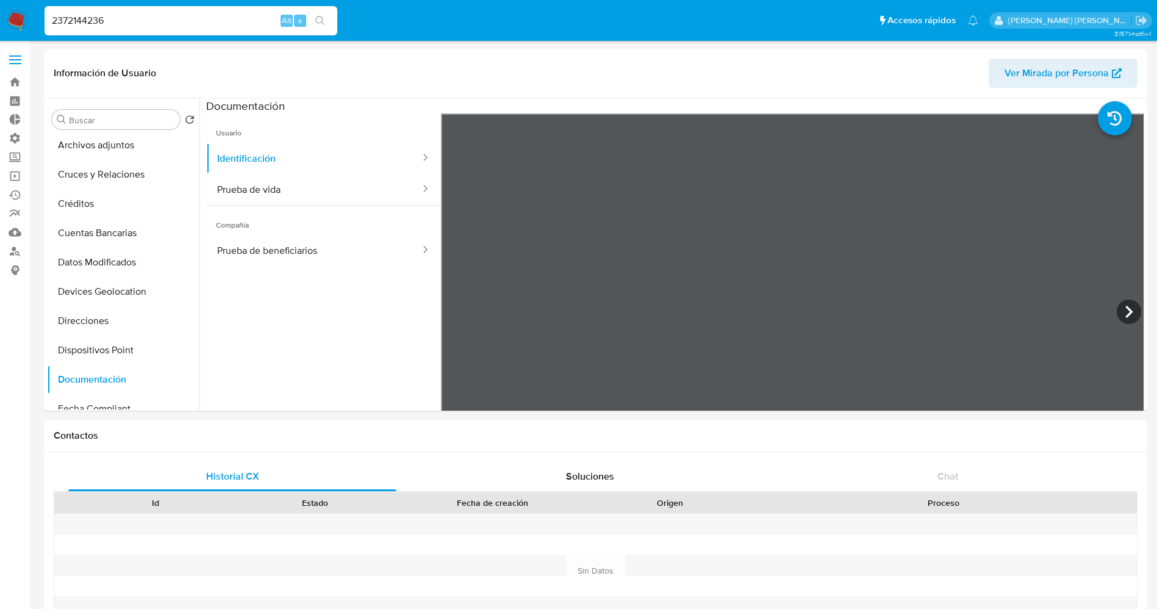
drag, startPoint x: 152, startPoint y: 15, endPoint x: 0, endPoint y: 13, distance: 152.4
click at [0, 13] on nav "Pausado Ver notificaciones 2372144236 Alt s Accesos rápidos Presiona las siguie…" at bounding box center [578, 20] width 1157 height 41
paste input "57900534"
type input "2579005346"
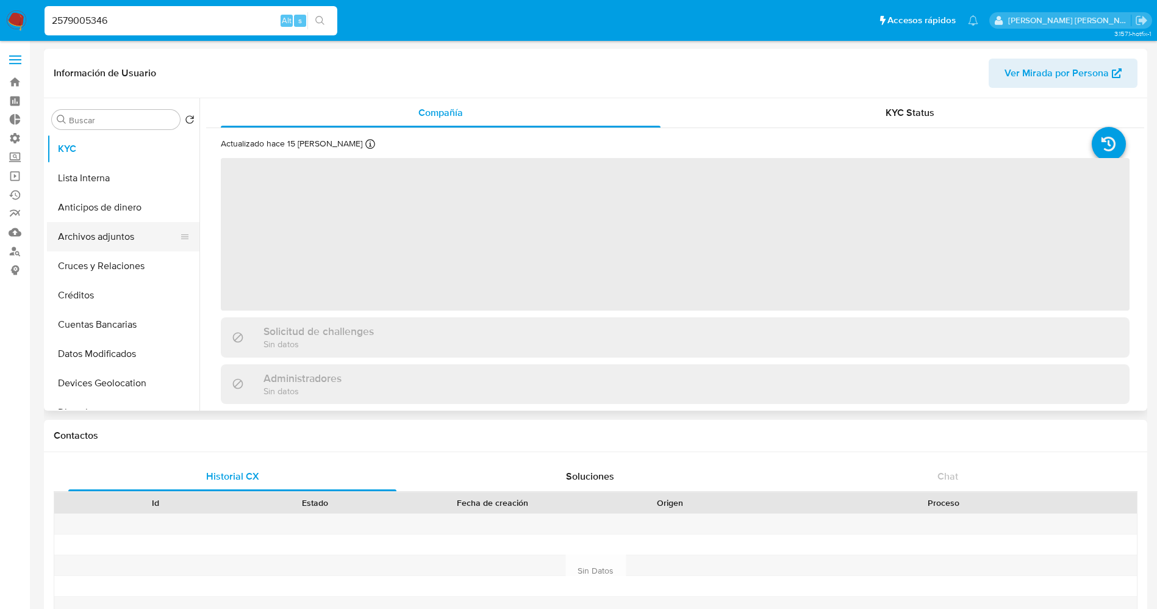
select select "10"
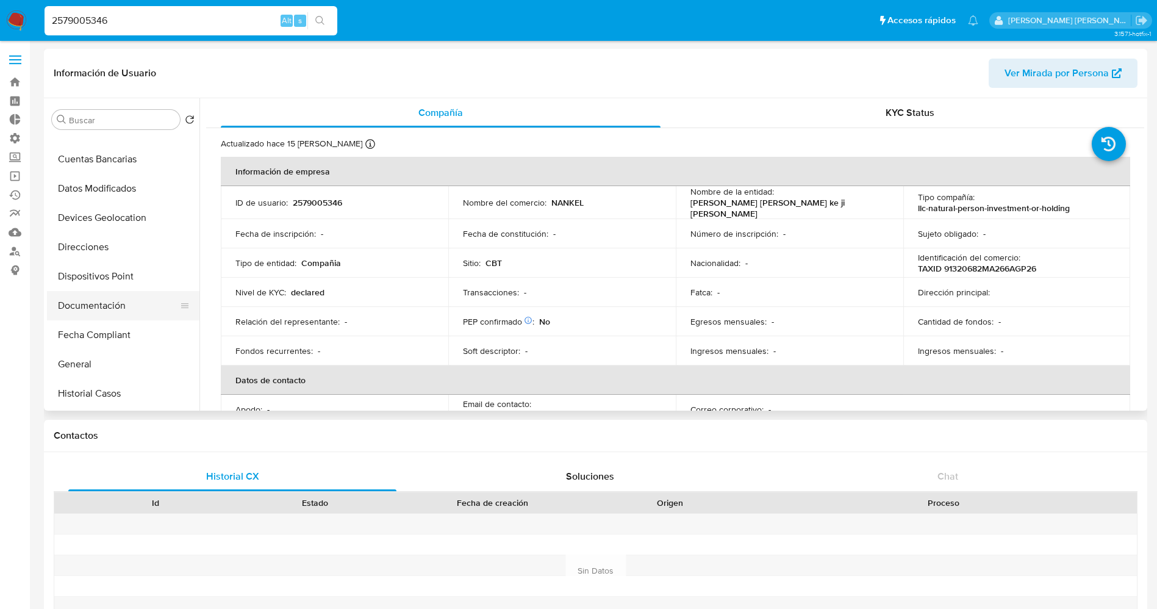
scroll to position [183, 0]
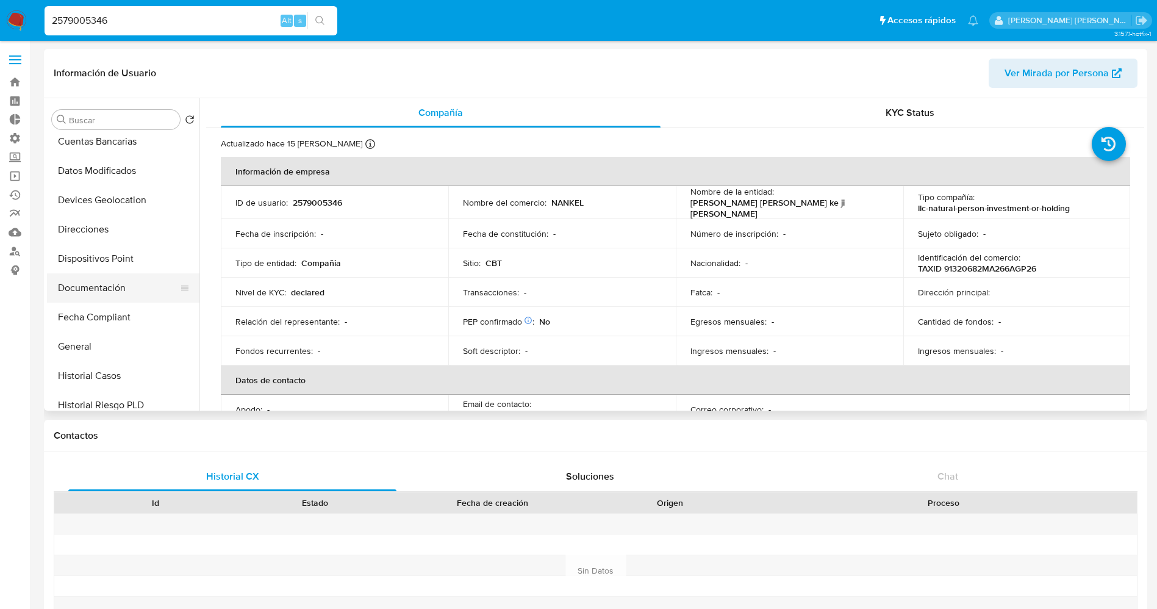
click at [115, 287] on button "Documentación" at bounding box center [118, 287] width 143 height 29
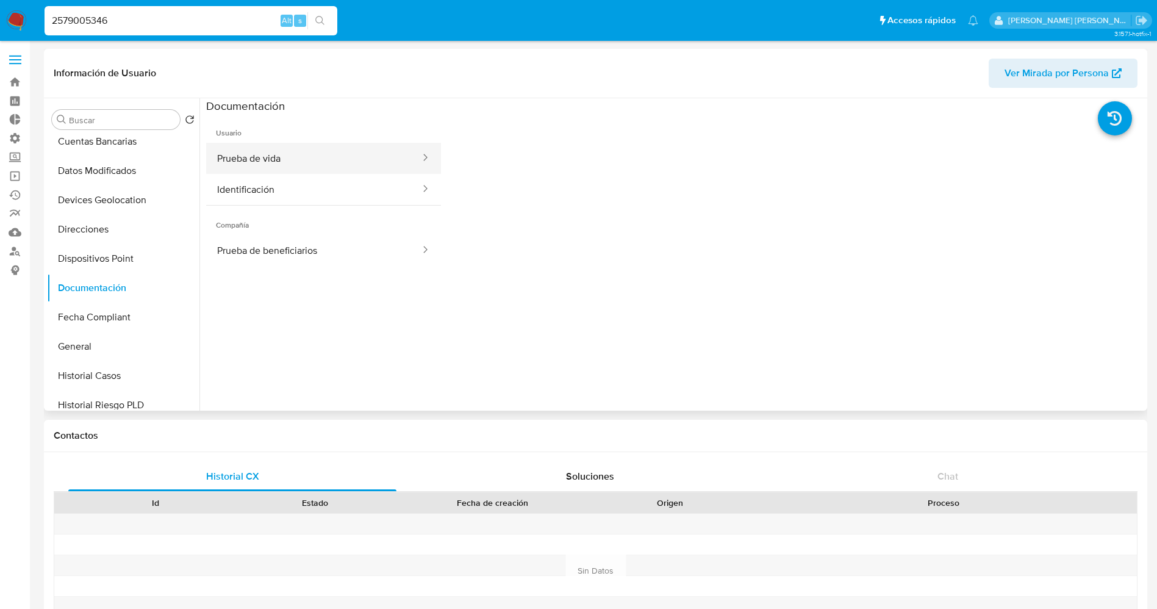
click at [276, 154] on button "Prueba de vida" at bounding box center [313, 158] width 215 height 31
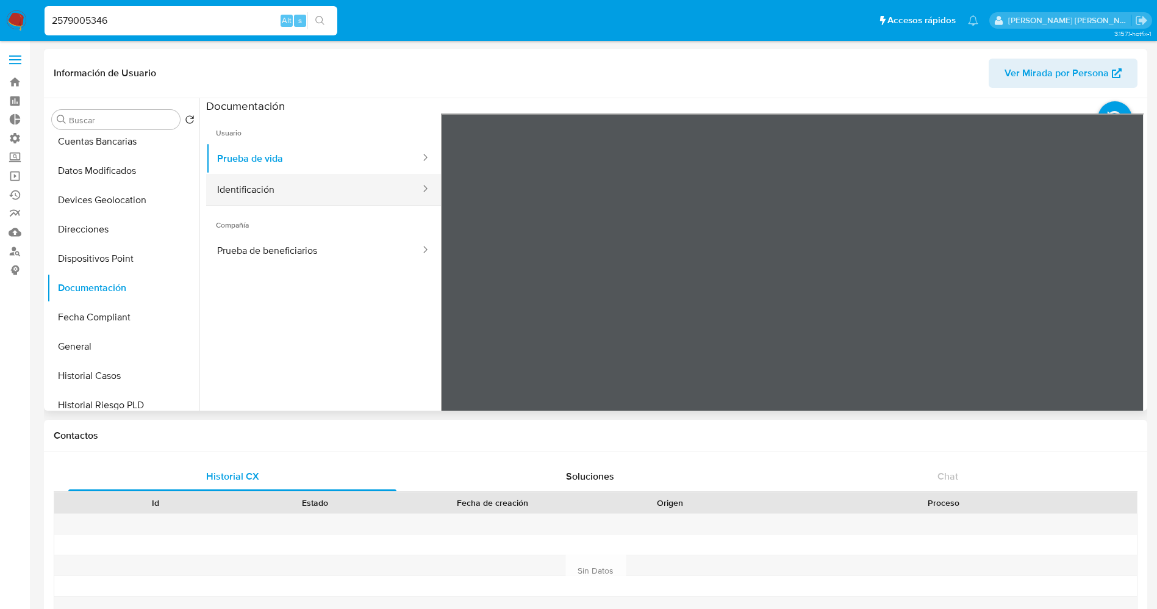
click at [275, 188] on button "Identificación" at bounding box center [313, 189] width 215 height 31
drag, startPoint x: 227, startPoint y: 16, endPoint x: 39, endPoint y: 15, distance: 188.4
click at [39, 15] on ul "Pausado Ver notificaciones 2579005346 Alt s Accesos rápidos Presiona las siguie…" at bounding box center [511, 20] width 946 height 30
paste input "613368887"
type input "2613368887"
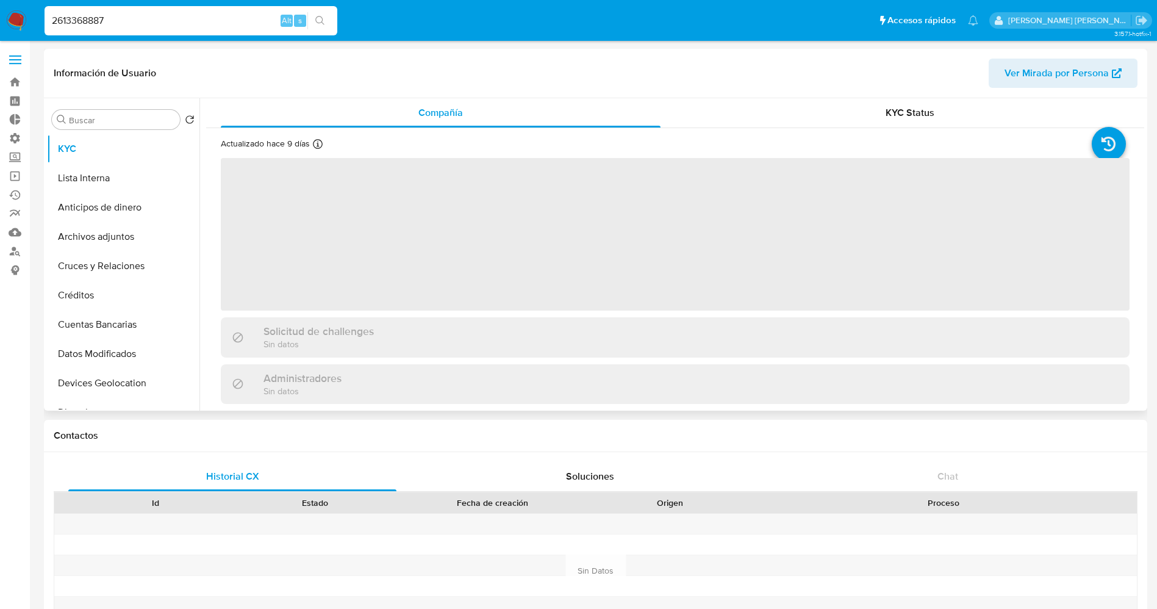
select select "10"
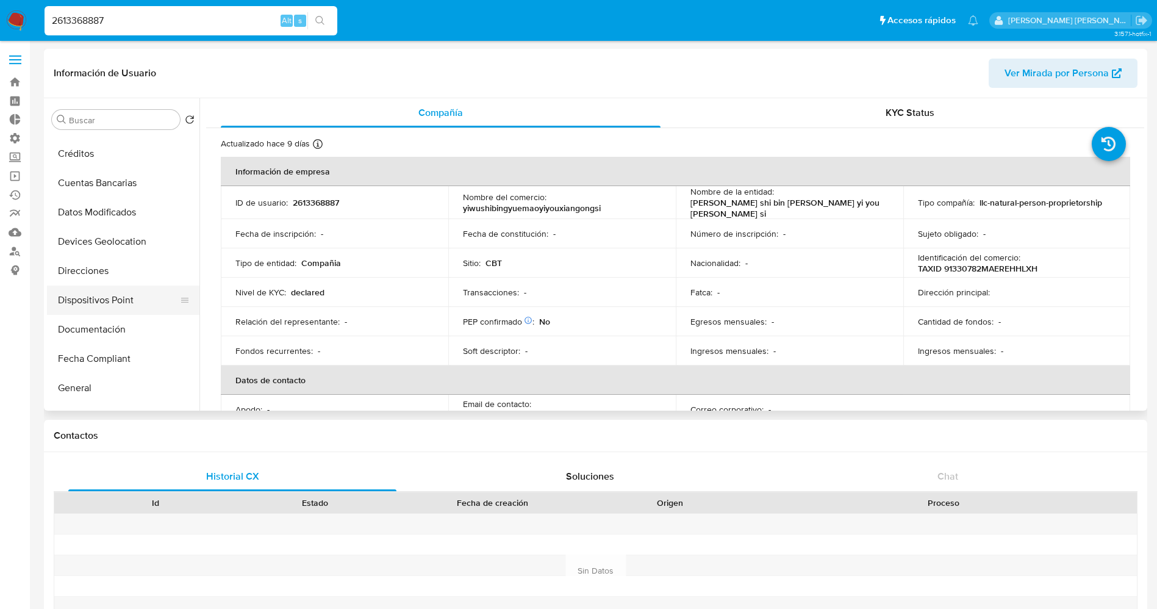
scroll to position [183, 0]
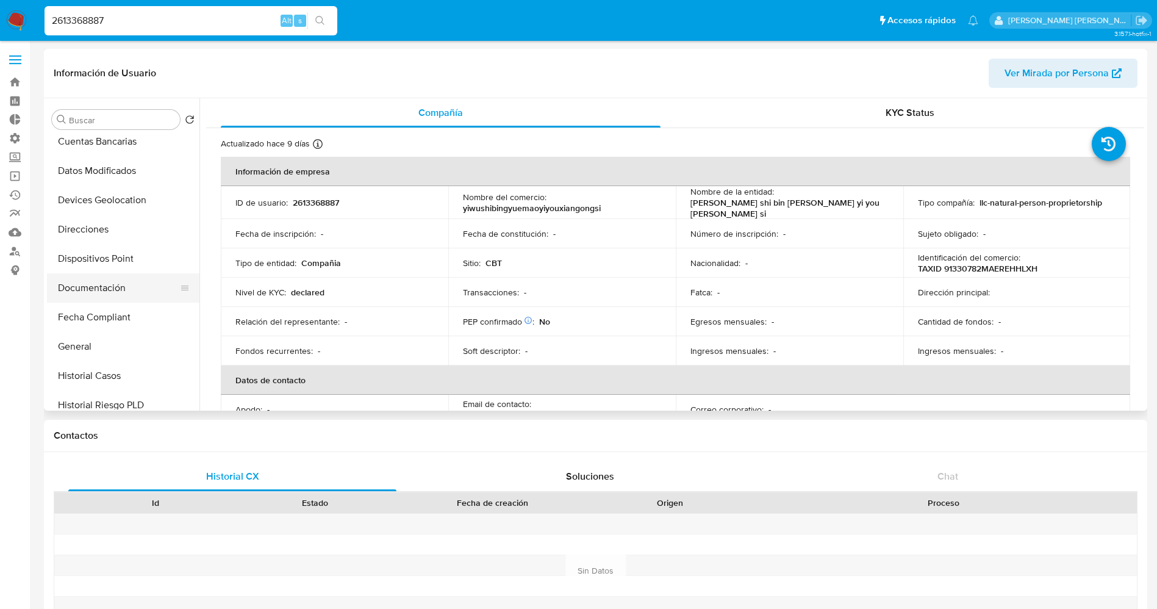
click at [119, 276] on button "Documentación" at bounding box center [118, 287] width 143 height 29
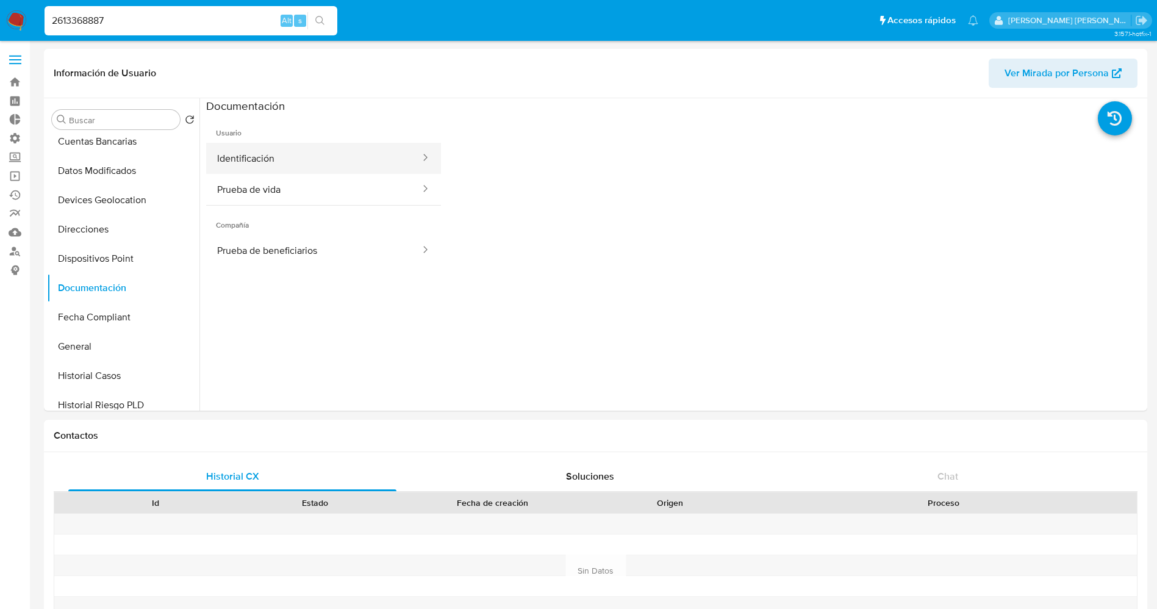
click at [293, 162] on button "Identificación" at bounding box center [313, 158] width 215 height 31
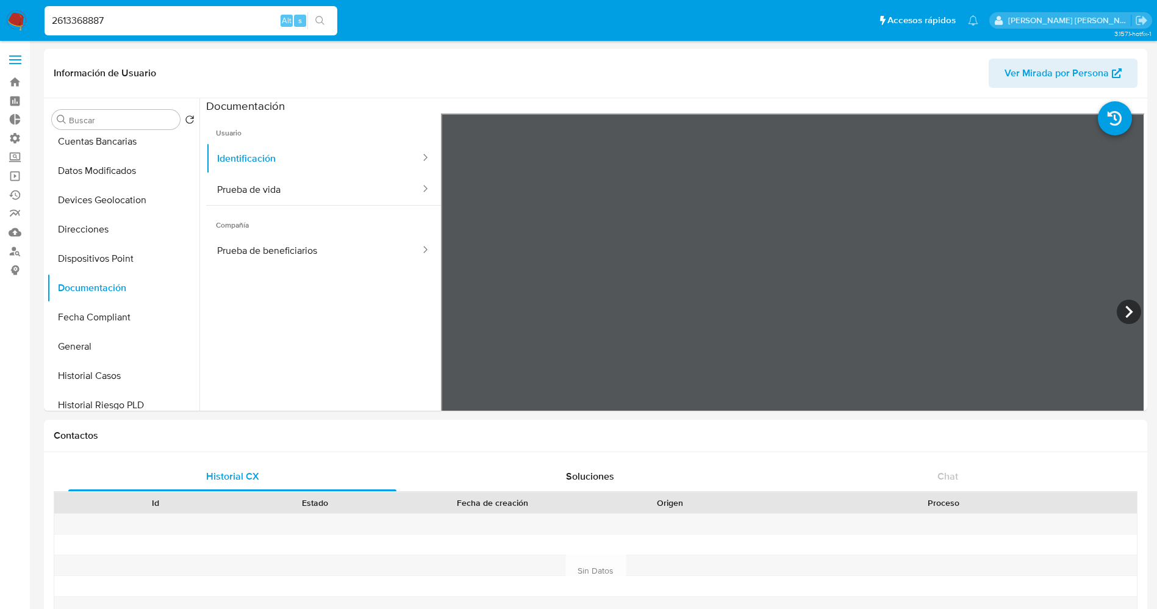
drag, startPoint x: 163, startPoint y: 23, endPoint x: 0, endPoint y: 23, distance: 162.8
click at [0, 23] on nav "Pausado Ver notificaciones 2613368887 Alt s Accesos rápidos Presiona las siguie…" at bounding box center [578, 20] width 1157 height 41
paste input "110987122"
type input "1109871227"
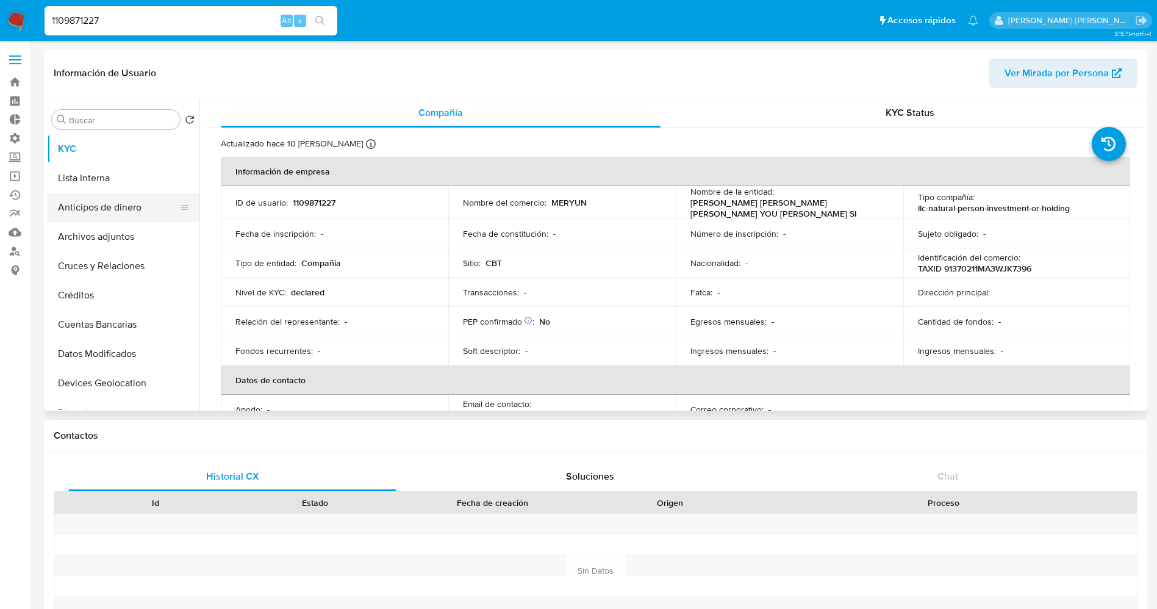
select select "10"
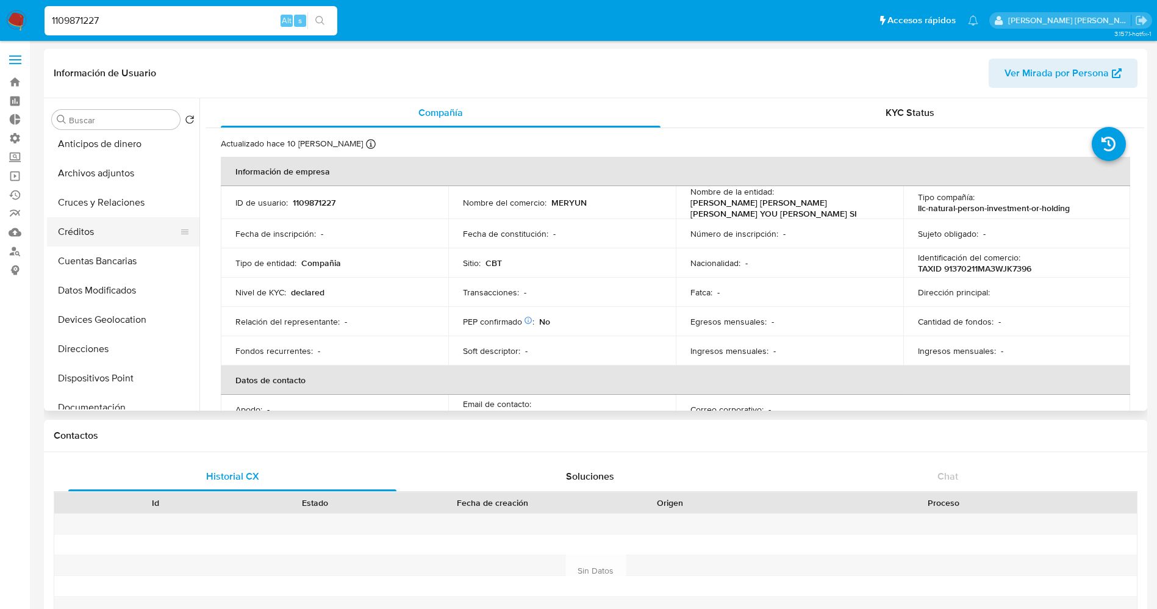
scroll to position [91, 0]
click at [99, 374] on button "Documentación" at bounding box center [118, 379] width 143 height 29
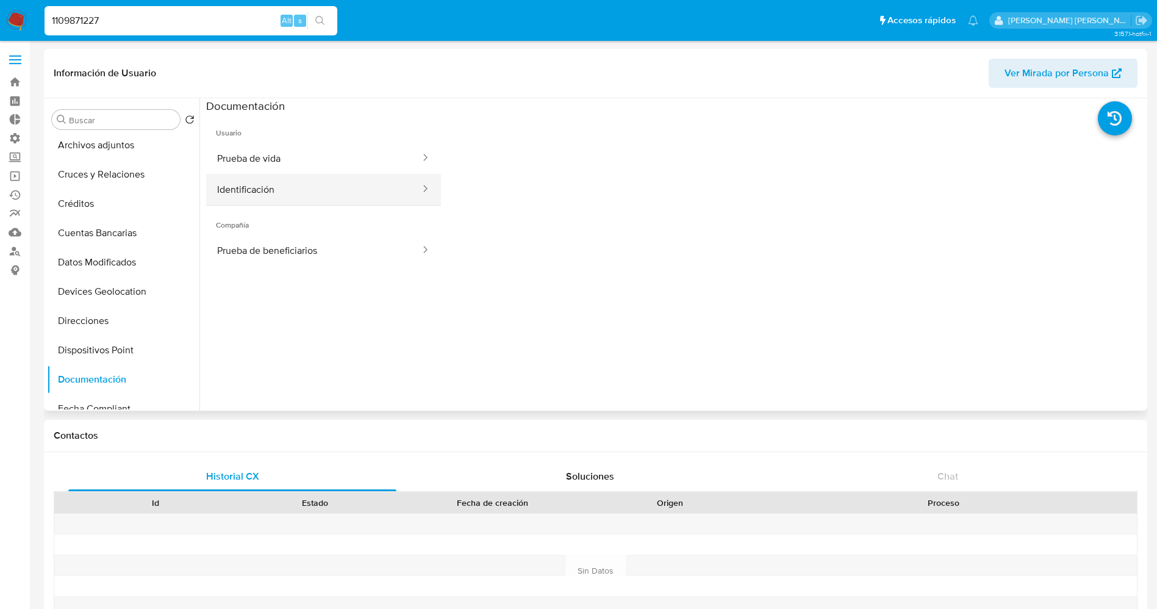
click at [300, 200] on button "Identificación" at bounding box center [313, 189] width 215 height 31
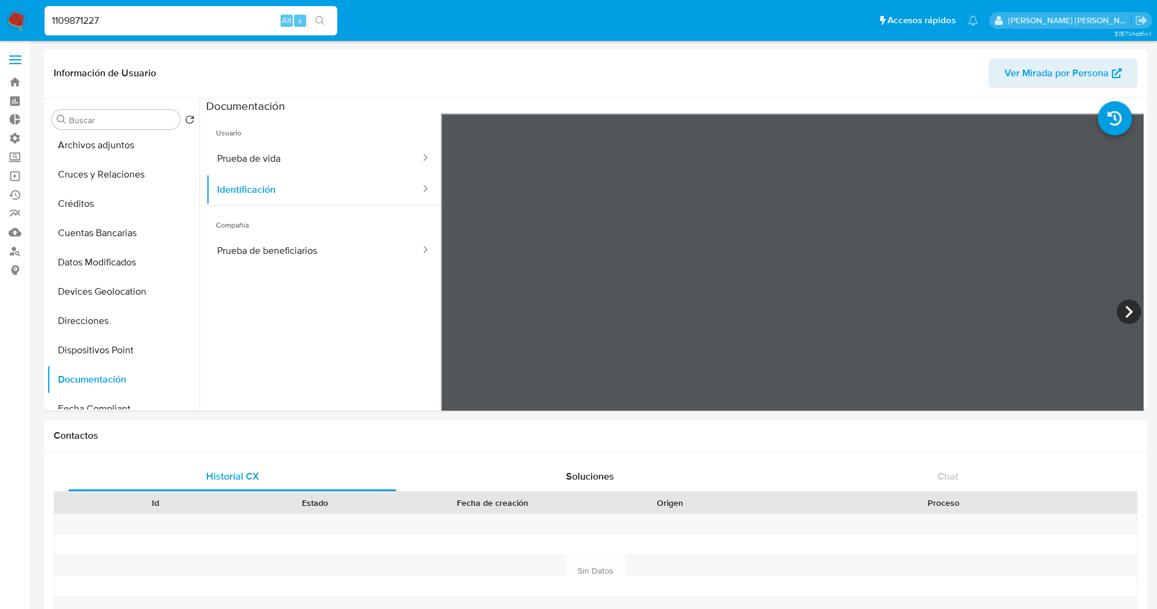
drag, startPoint x: 174, startPoint y: 16, endPoint x: 0, endPoint y: 22, distance: 174.5
click at [0, 22] on nav "Pausado Ver notificaciones 1109871227 Alt s Accesos rápidos Presiona las siguie…" at bounding box center [578, 20] width 1157 height 41
paste input "37455898"
type input "1137455898"
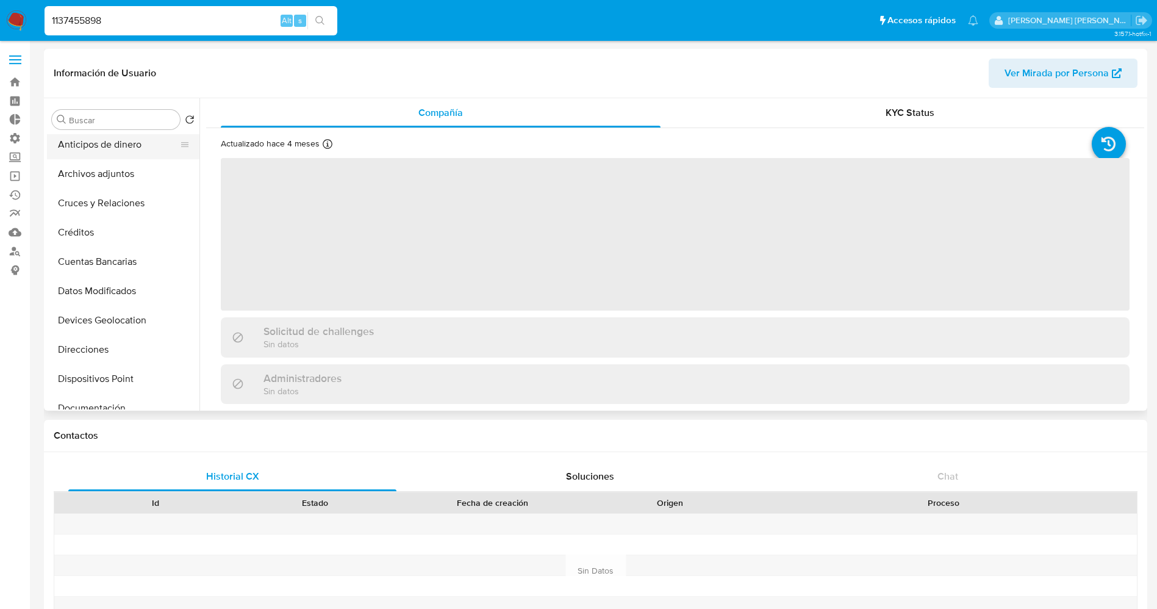
scroll to position [91, 0]
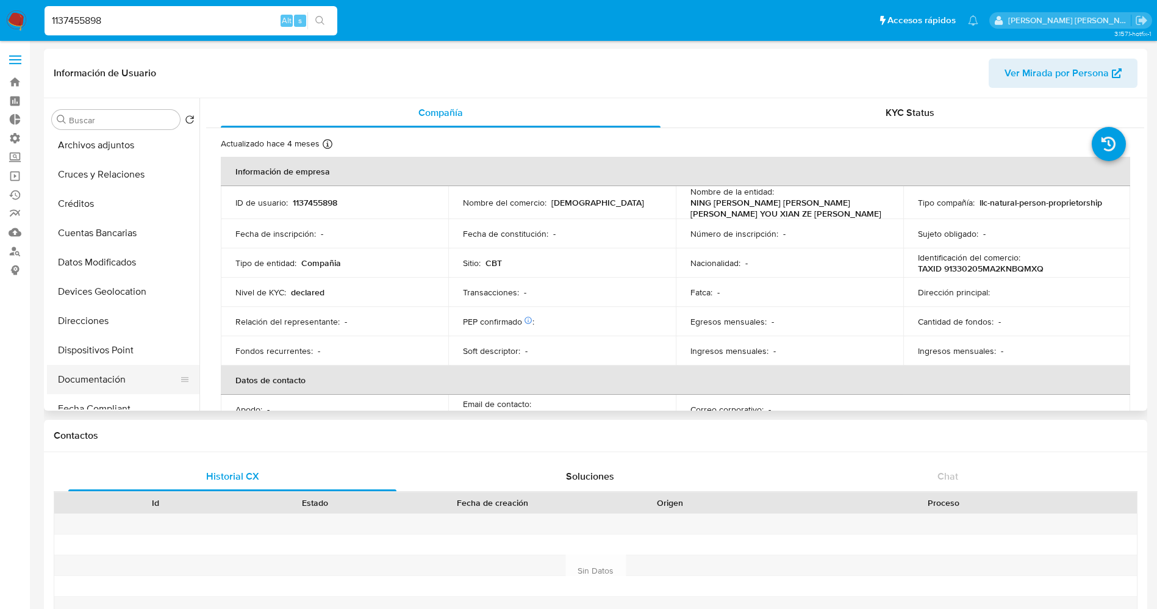
select select "10"
click at [101, 379] on button "Documentación" at bounding box center [118, 379] width 143 height 29
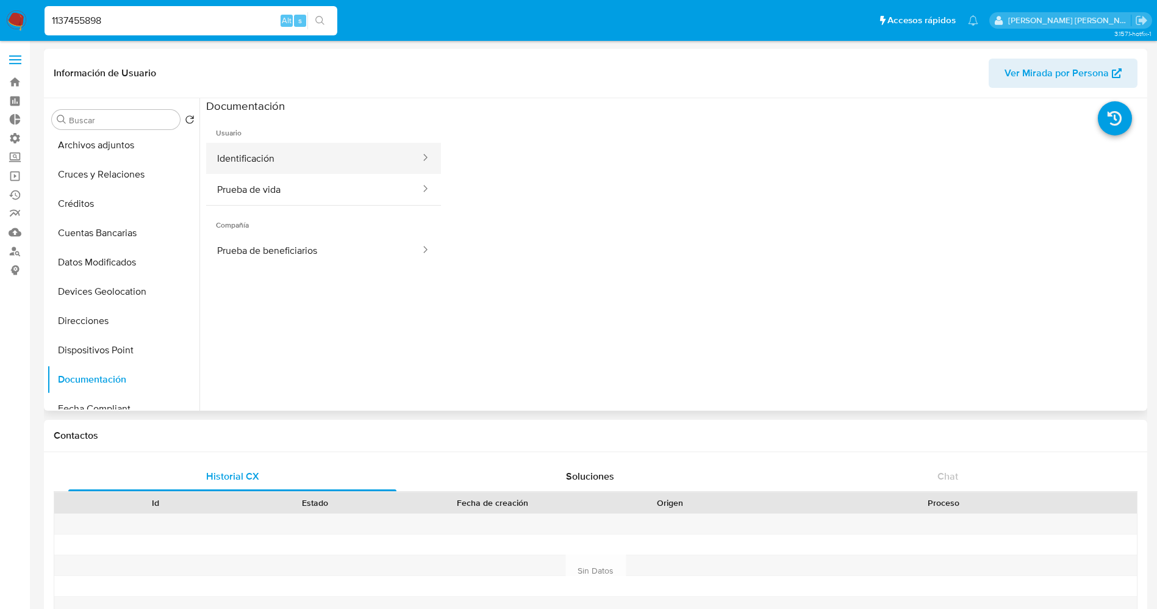
click at [292, 154] on button "Identificación" at bounding box center [313, 158] width 215 height 31
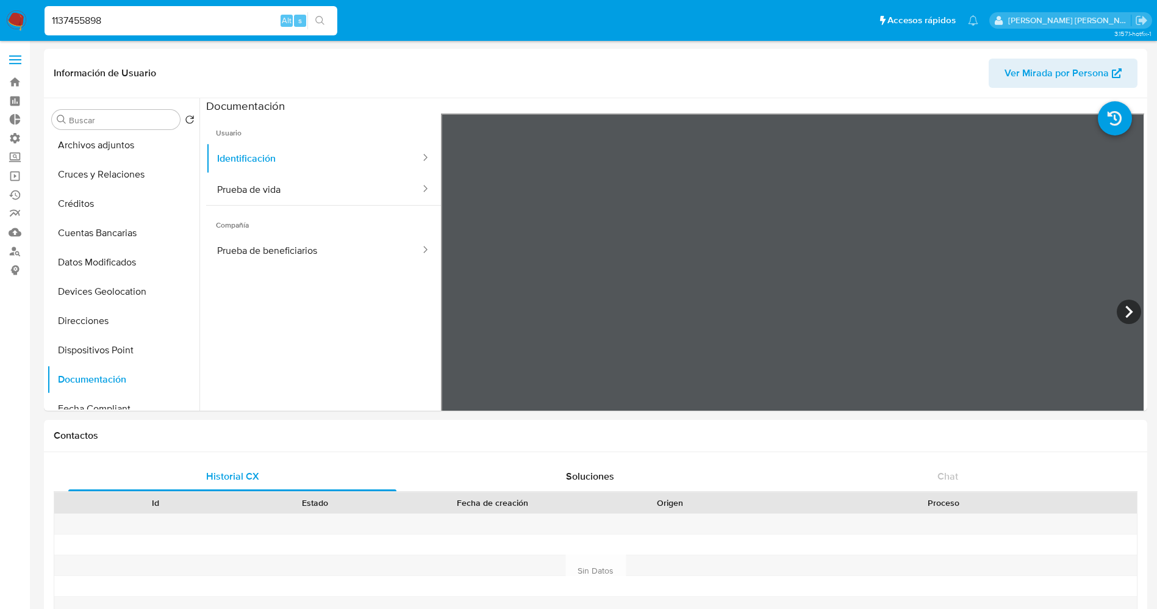
drag, startPoint x: 193, startPoint y: 18, endPoint x: 0, endPoint y: 1, distance: 194.1
click at [0, 1] on nav "Pausado Ver notificaciones 1137455898 Alt s Accesos rápidos Presiona las siguie…" at bounding box center [578, 20] width 1157 height 41
paste input "2576129889"
type input "2576129889"
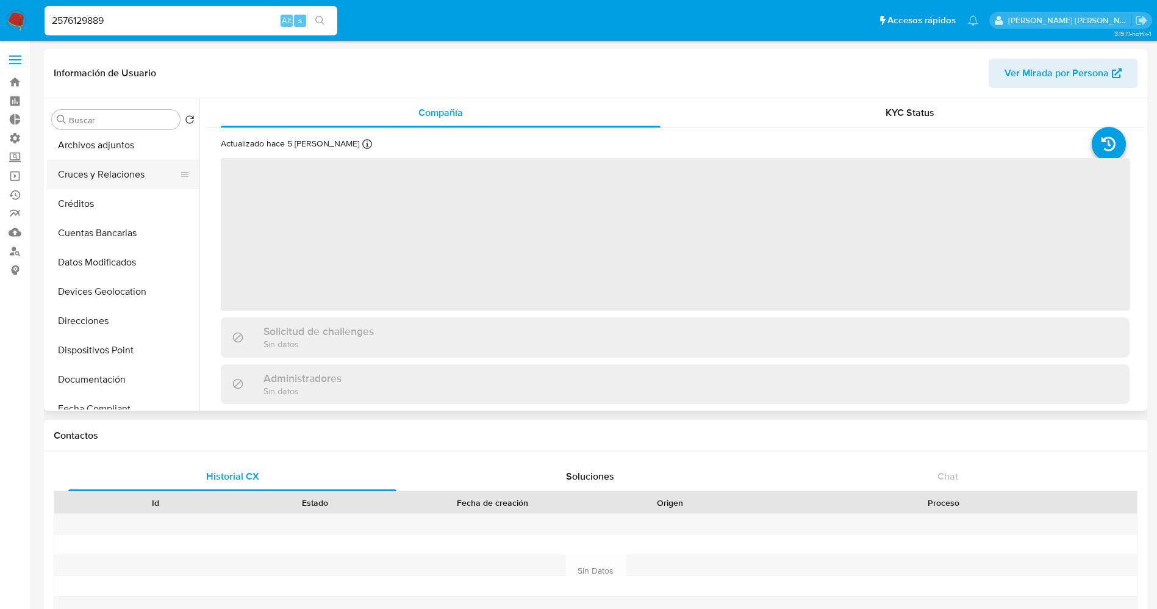
scroll to position [183, 0]
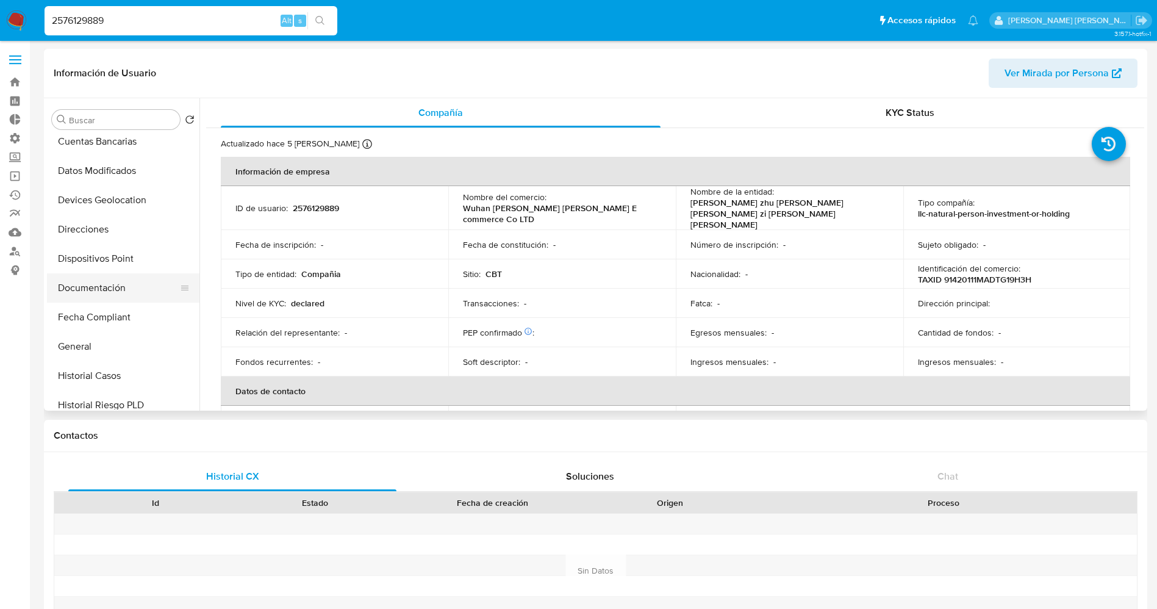
click at [118, 290] on button "Documentación" at bounding box center [118, 287] width 143 height 29
select select "10"
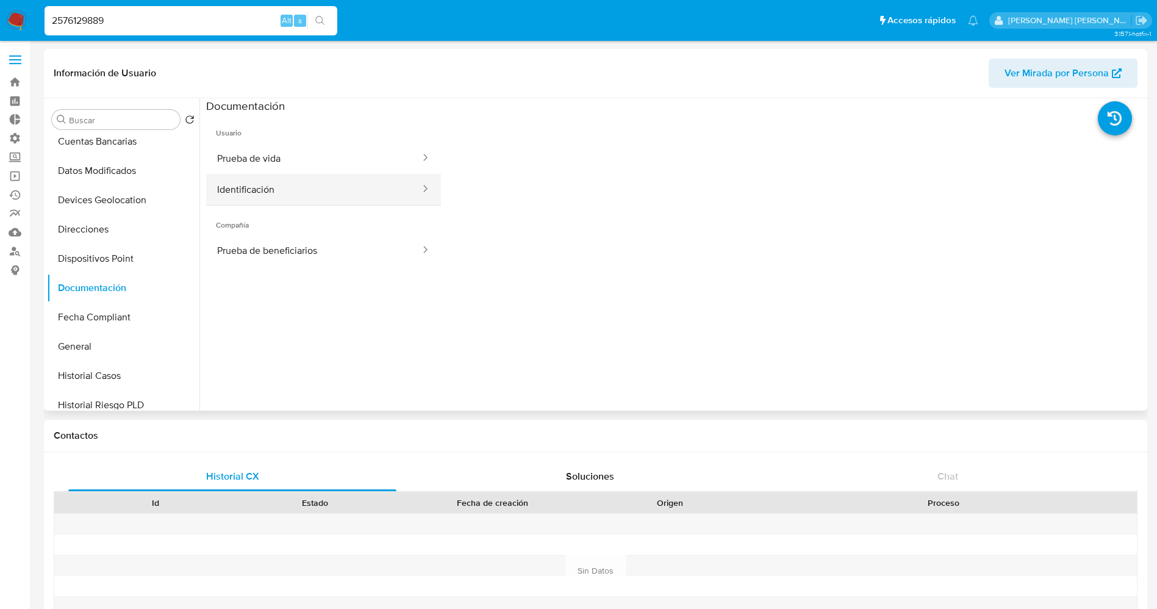
click at [296, 191] on button "Identificación" at bounding box center [313, 189] width 215 height 31
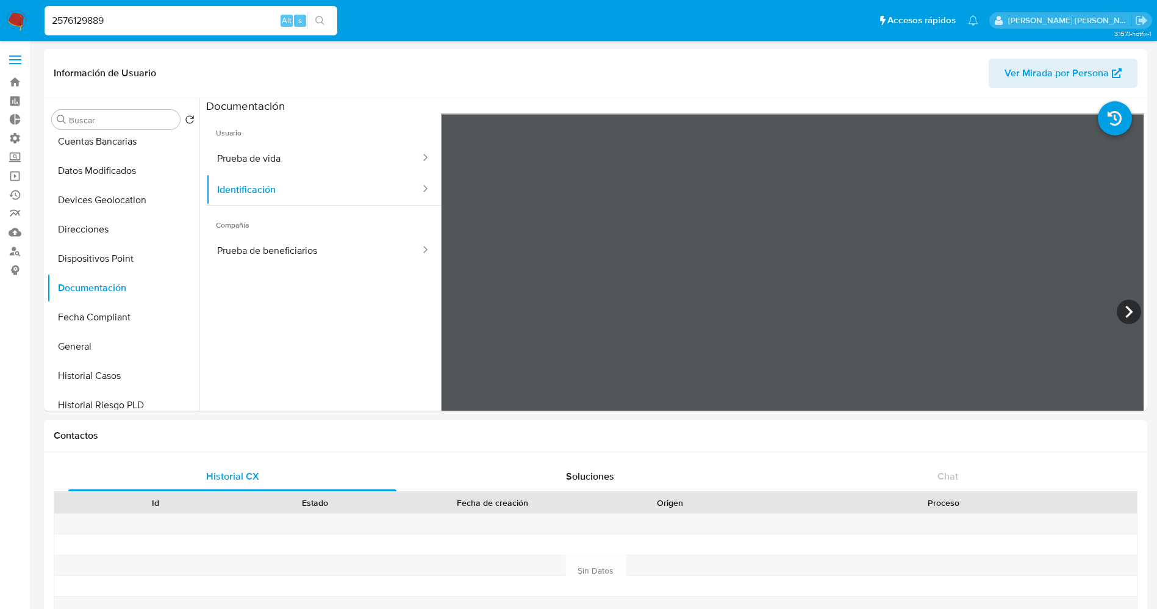
drag, startPoint x: 195, startPoint y: 16, endPoint x: 0, endPoint y: 21, distance: 195.2
click at [0, 21] on nav "Pausado Ver notificaciones 2576129889 Alt s Accesos rápidos Presiona las siguie…" at bounding box center [578, 20] width 1157 height 41
paste input "9142207"
type input "2591422079"
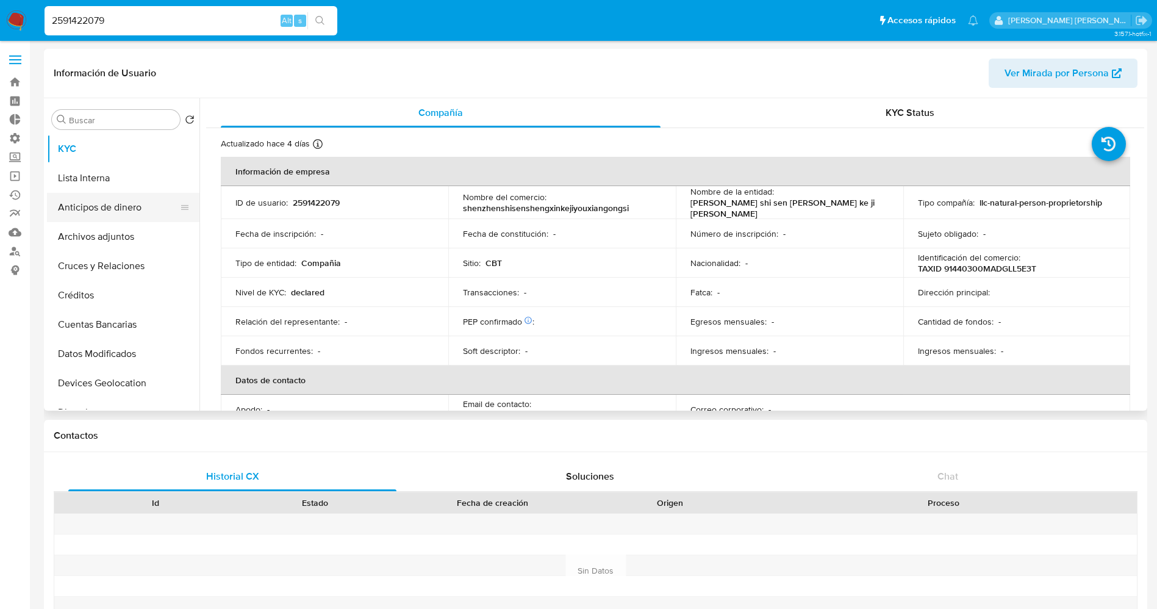
select select "10"
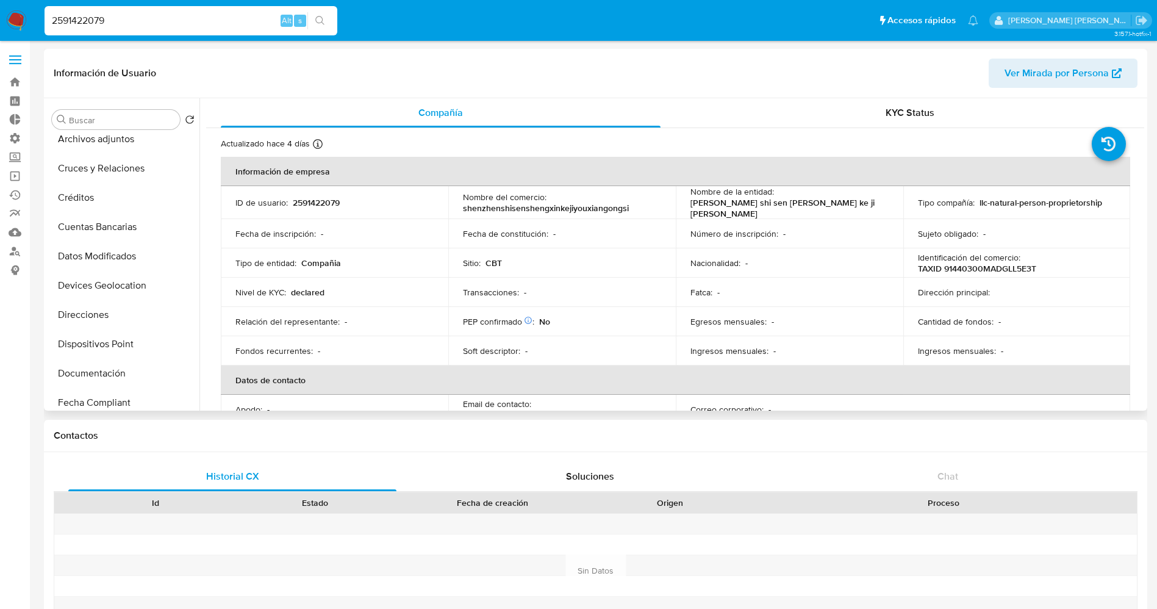
scroll to position [183, 0]
click at [108, 282] on button "Documentación" at bounding box center [118, 287] width 143 height 29
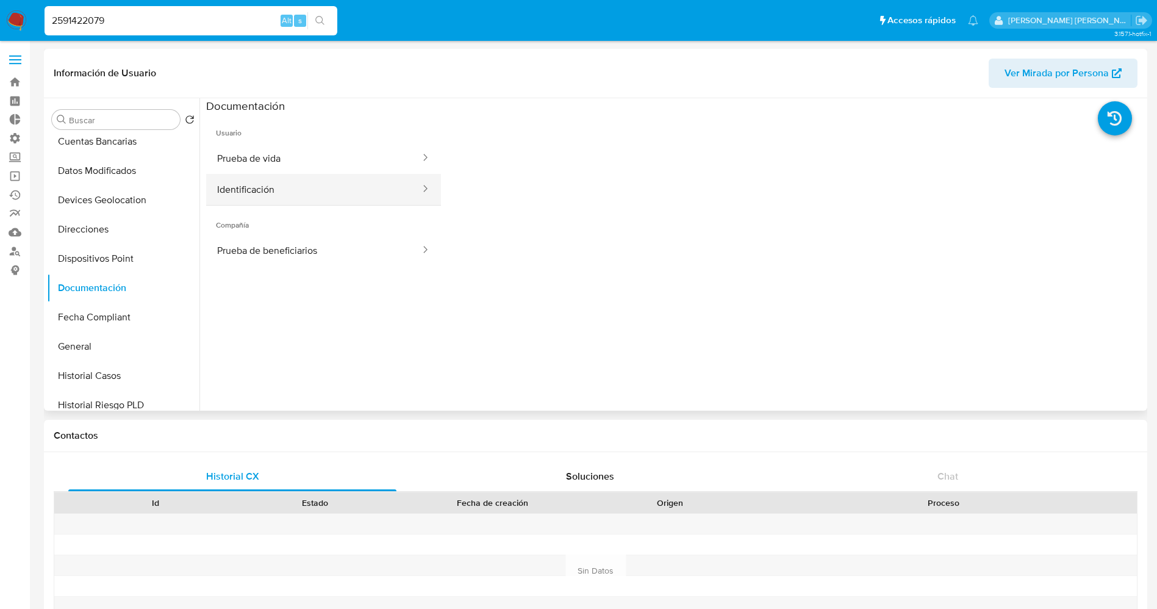
click at [273, 181] on button "Identificación" at bounding box center [313, 189] width 215 height 31
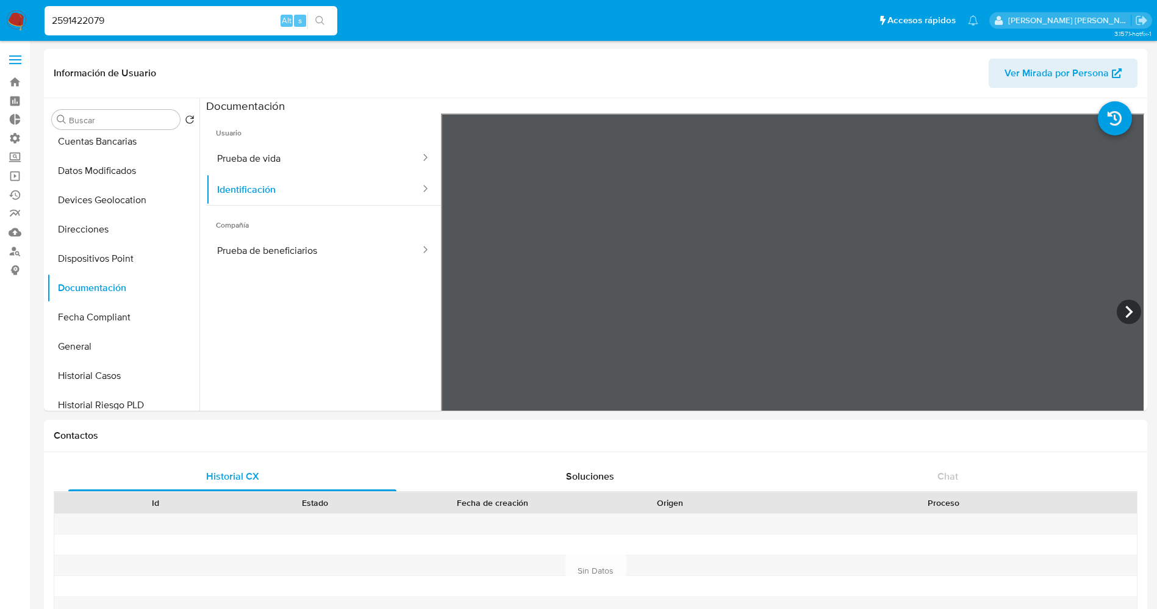
drag, startPoint x: 204, startPoint y: 24, endPoint x: 0, endPoint y: -10, distance: 206.5
paste input "1385471200"
type input "1385471200"
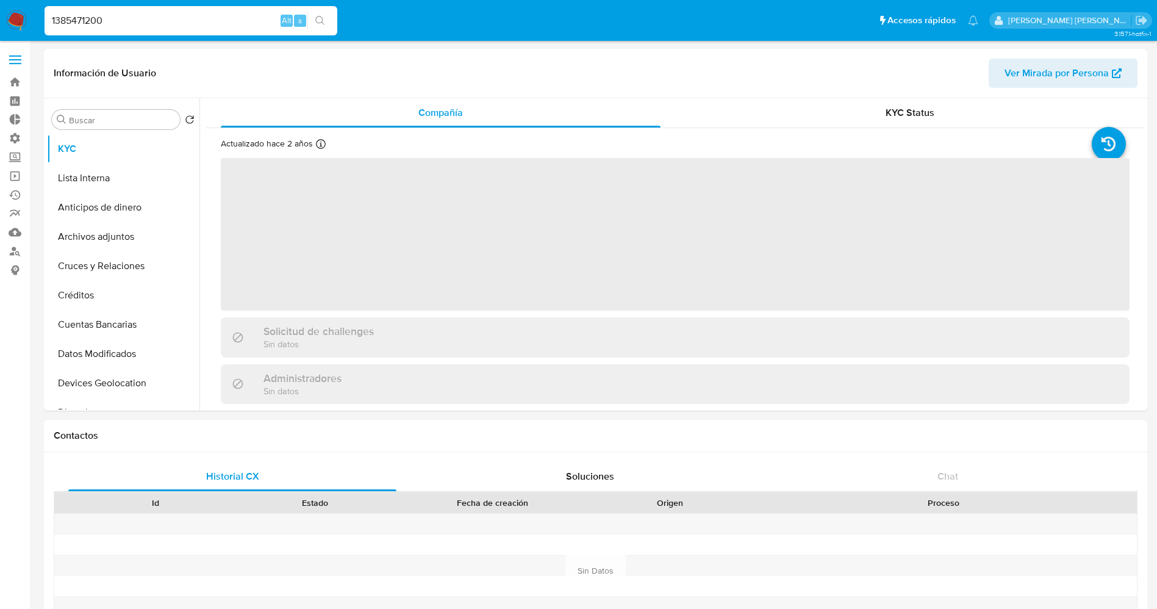
select select "10"
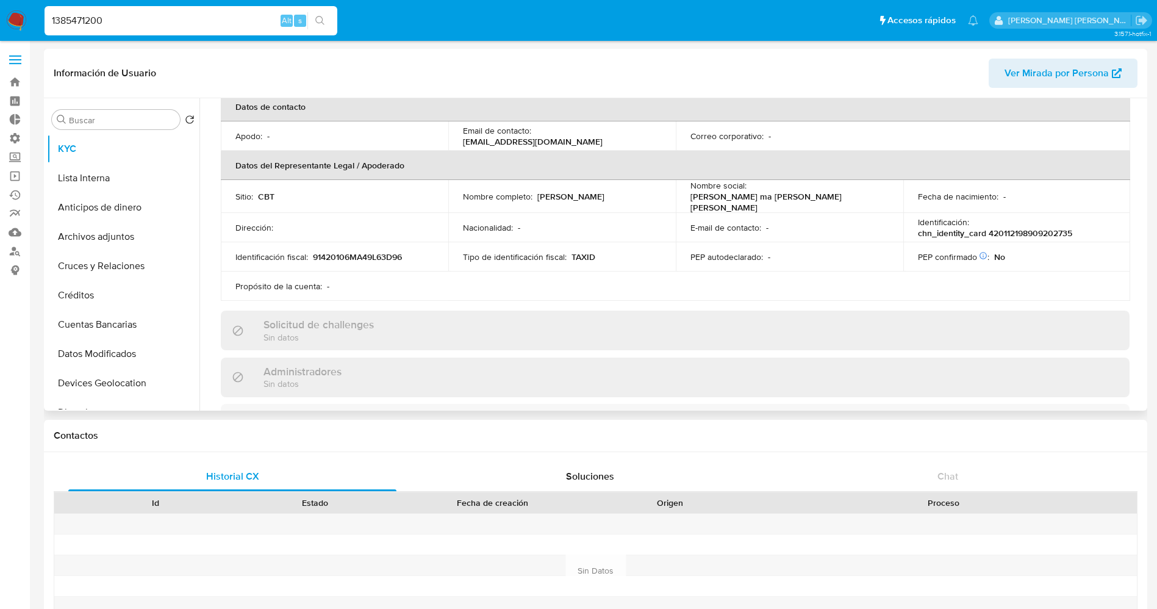
scroll to position [274, 0]
drag, startPoint x: 182, startPoint y: 19, endPoint x: 1, endPoint y: 24, distance: 181.2
click at [1, 24] on nav "Pausado Ver notificaciones 1385471200 Alt s Accesos rápidos Presiona las siguie…" at bounding box center [578, 20] width 1157 height 41
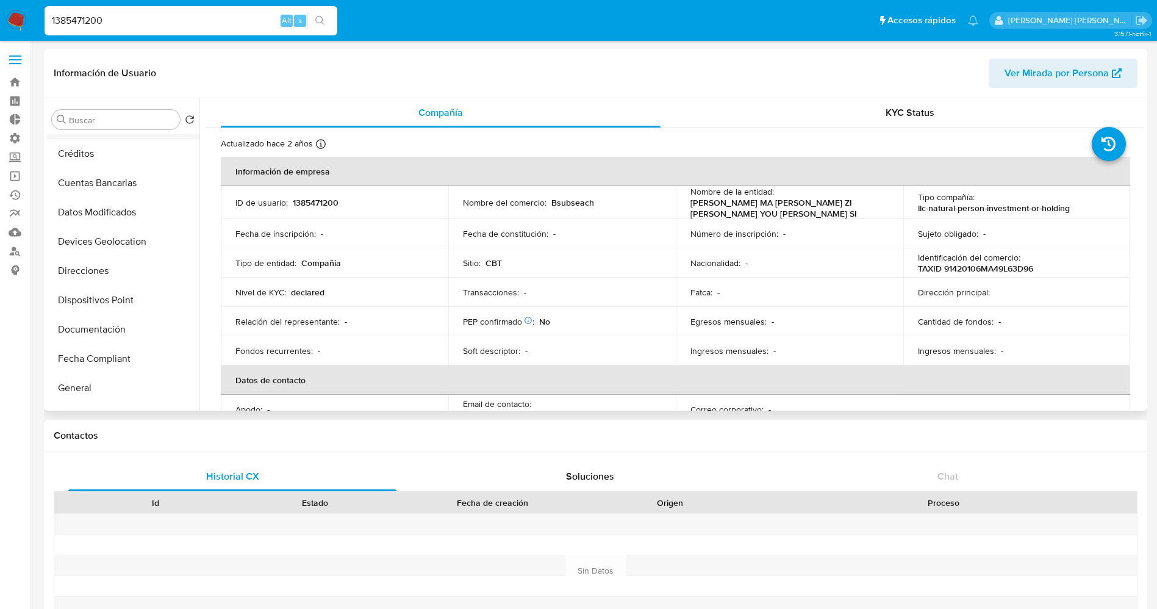
scroll to position [183, 0]
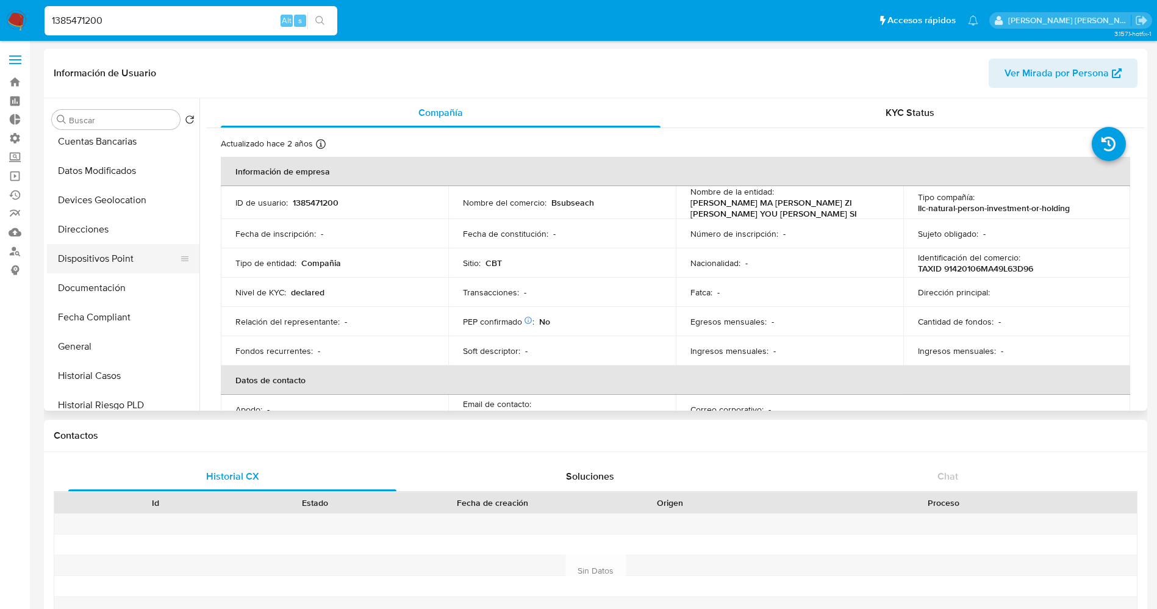
click at [115, 276] on button "Documentación" at bounding box center [123, 287] width 152 height 29
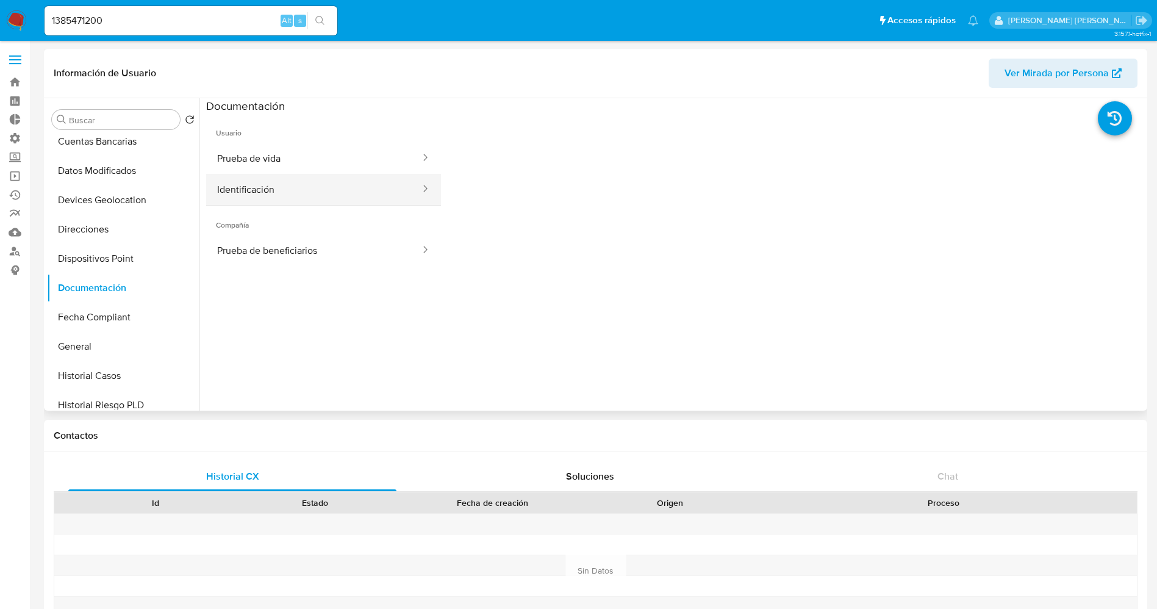
click at [290, 187] on button "Identificación" at bounding box center [313, 189] width 215 height 31
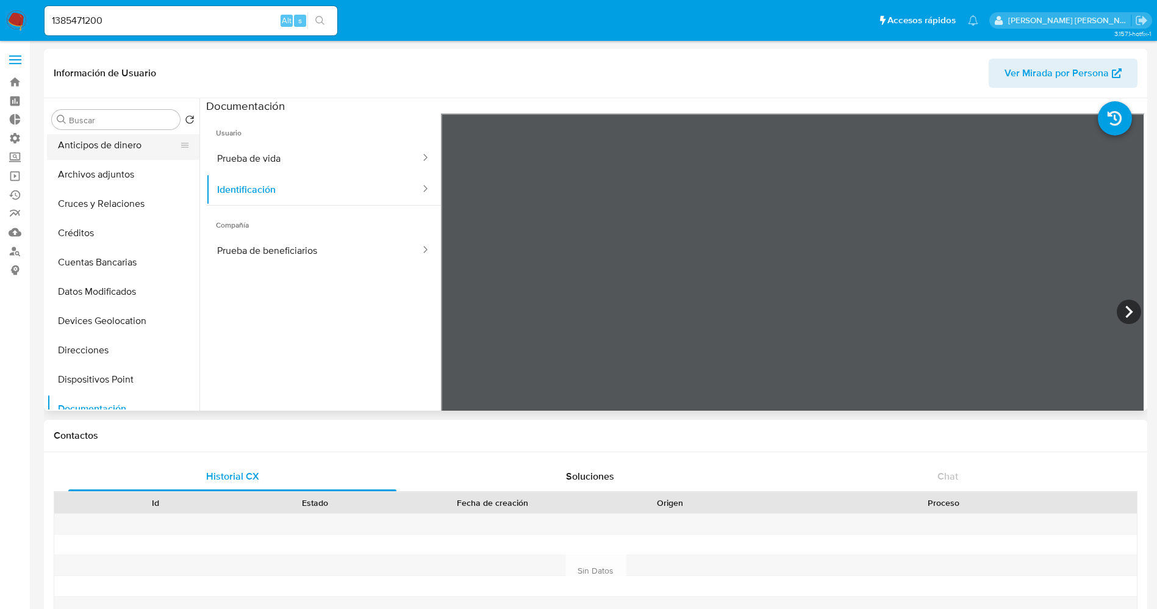
scroll to position [0, 0]
click at [96, 150] on button "KYC" at bounding box center [118, 148] width 143 height 29
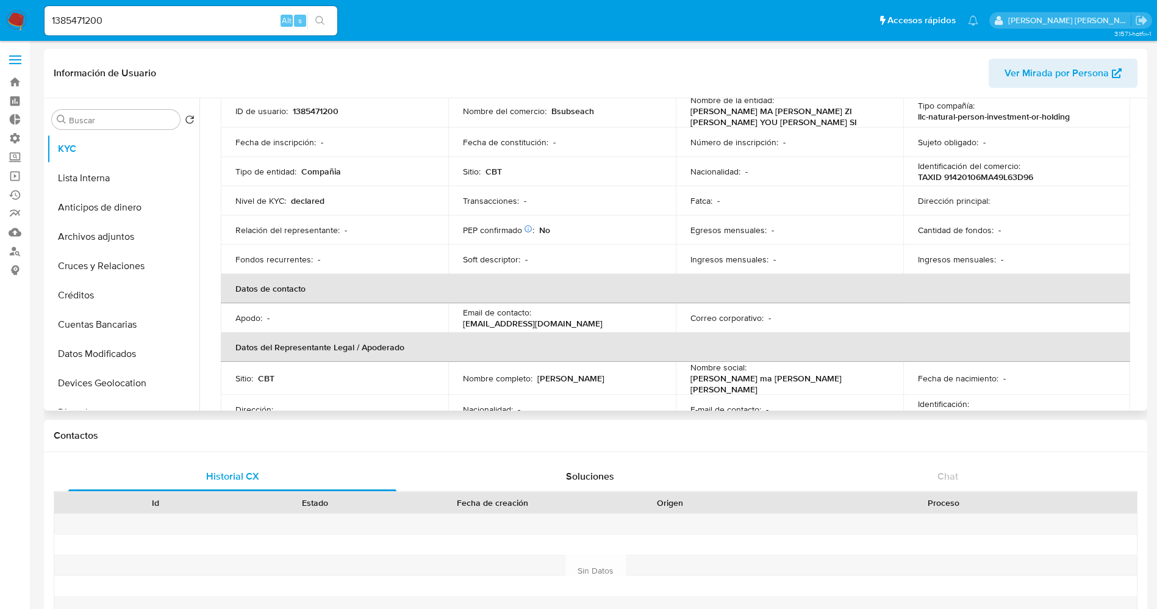
scroll to position [183, 0]
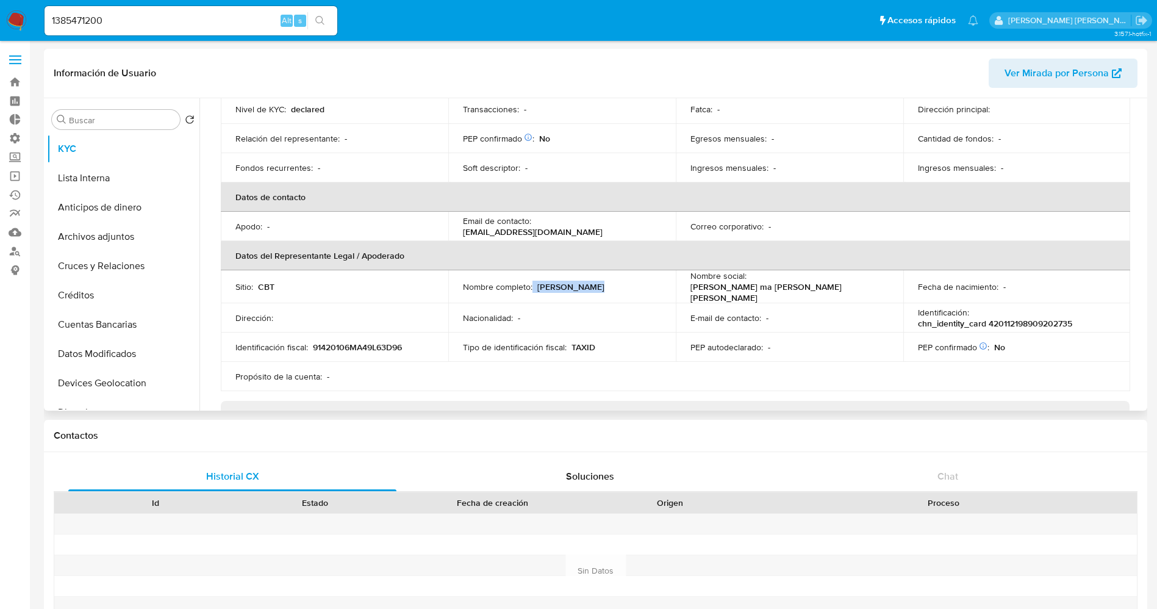
drag, startPoint x: 531, startPoint y: 285, endPoint x: 613, endPoint y: 285, distance: 82.3
click at [613, 285] on div "Nombre completo : Jianguo Zhang" at bounding box center [562, 286] width 198 height 11
copy div "Jianguo Zhang"
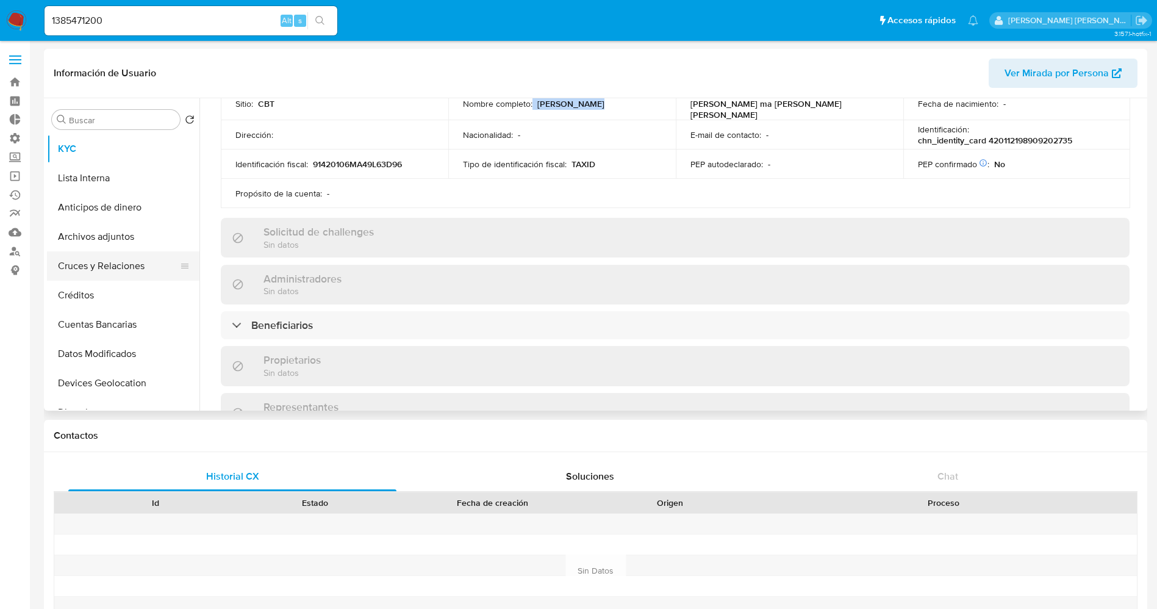
scroll to position [91, 0]
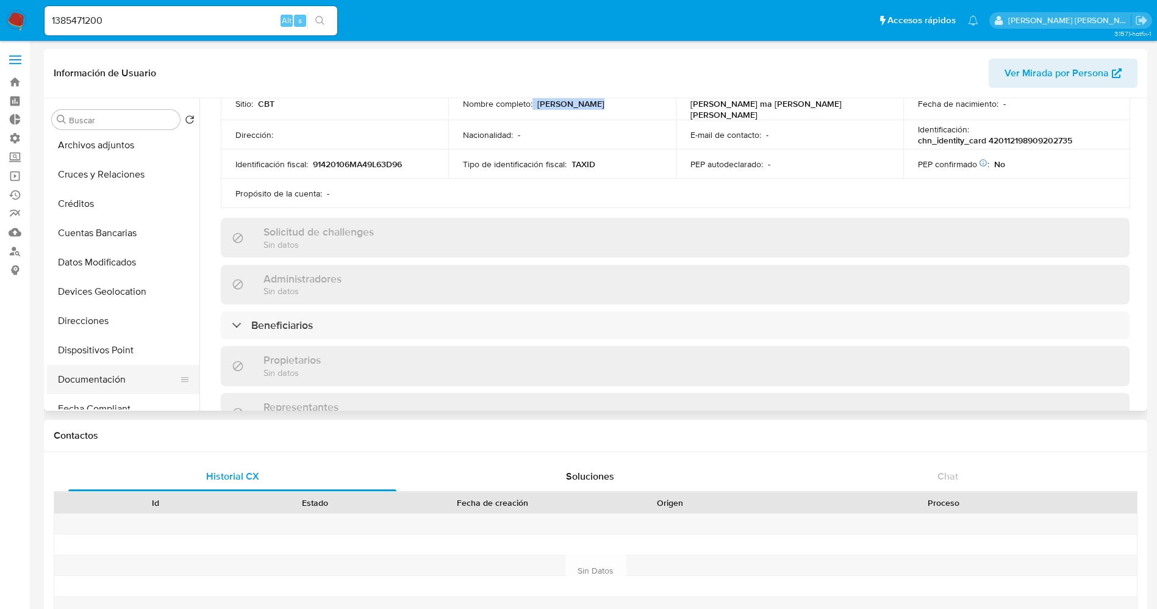
click at [87, 385] on button "Documentación" at bounding box center [118, 379] width 143 height 29
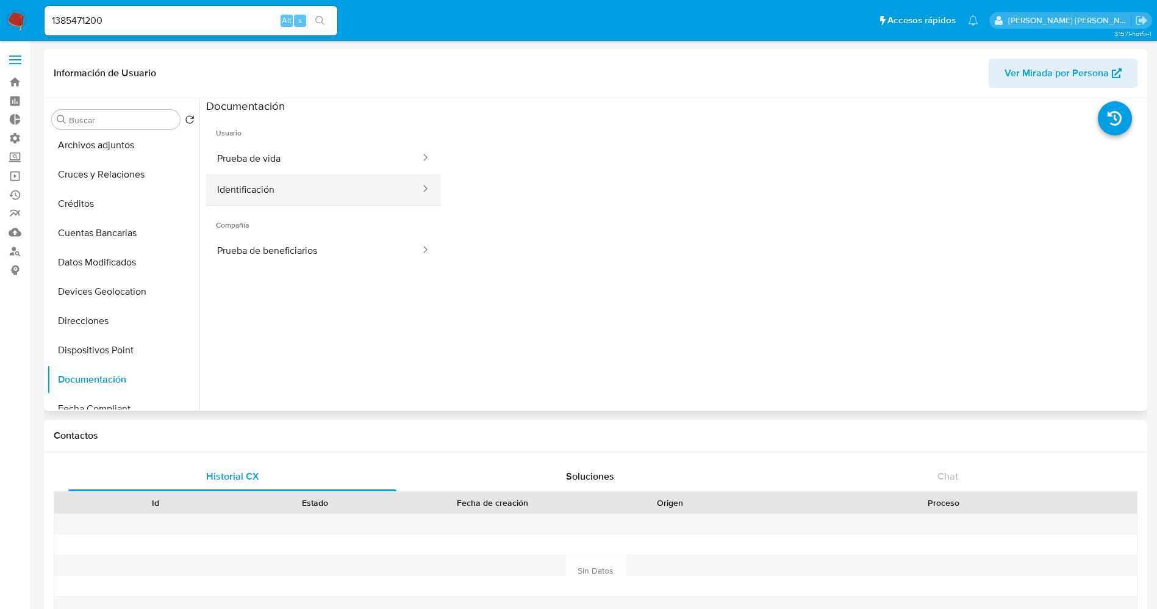
click at [259, 176] on button "Identificación" at bounding box center [313, 189] width 215 height 31
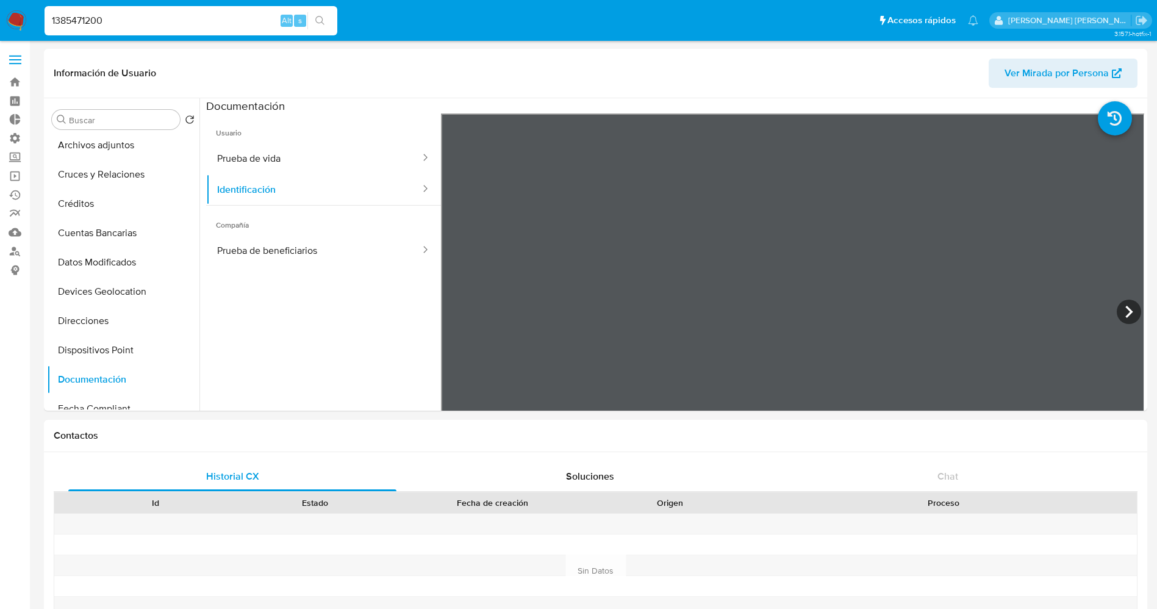
drag, startPoint x: 199, startPoint y: 24, endPoint x: 0, endPoint y: 9, distance: 200.0
click at [0, 9] on nav "Pausado Ver notificaciones 1385471200 Alt s Accesos rápidos Presiona las siguie…" at bounding box center [578, 20] width 1157 height 41
paste input "73512105"
type input "1735121050"
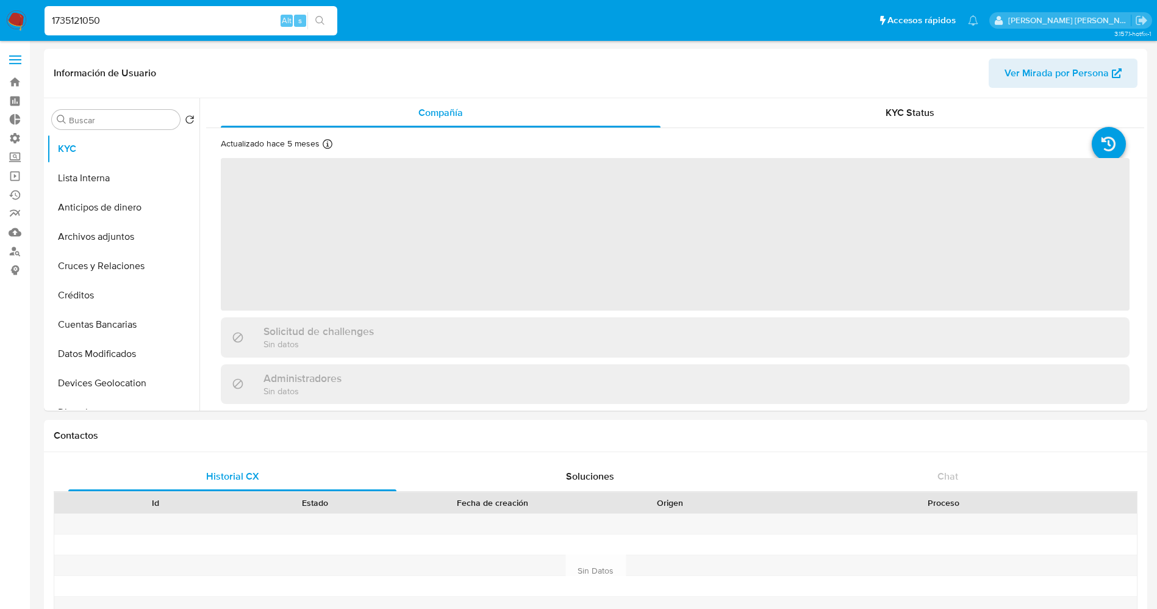
select select "10"
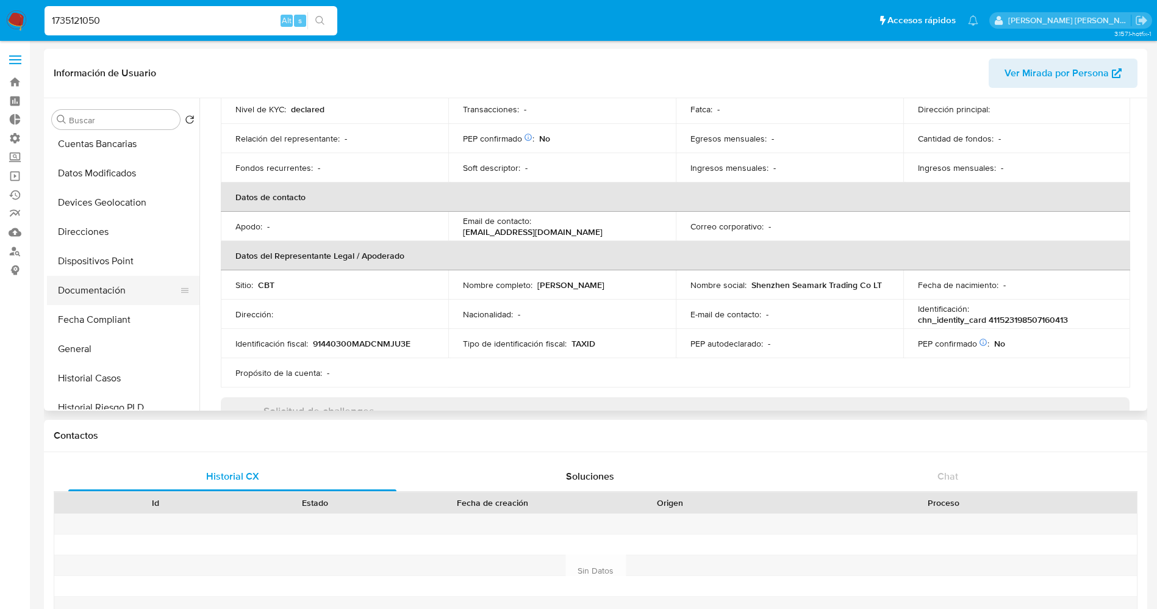
scroll to position [183, 0]
click at [100, 288] on button "Documentación" at bounding box center [118, 287] width 143 height 29
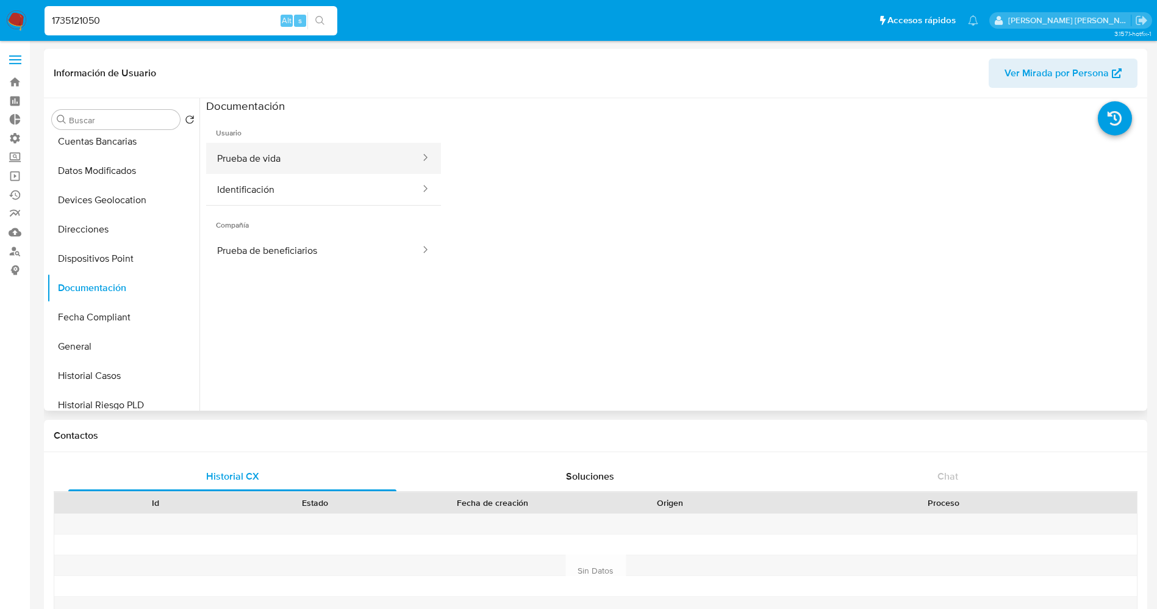
click at [296, 167] on button "Prueba de vida" at bounding box center [313, 158] width 215 height 31
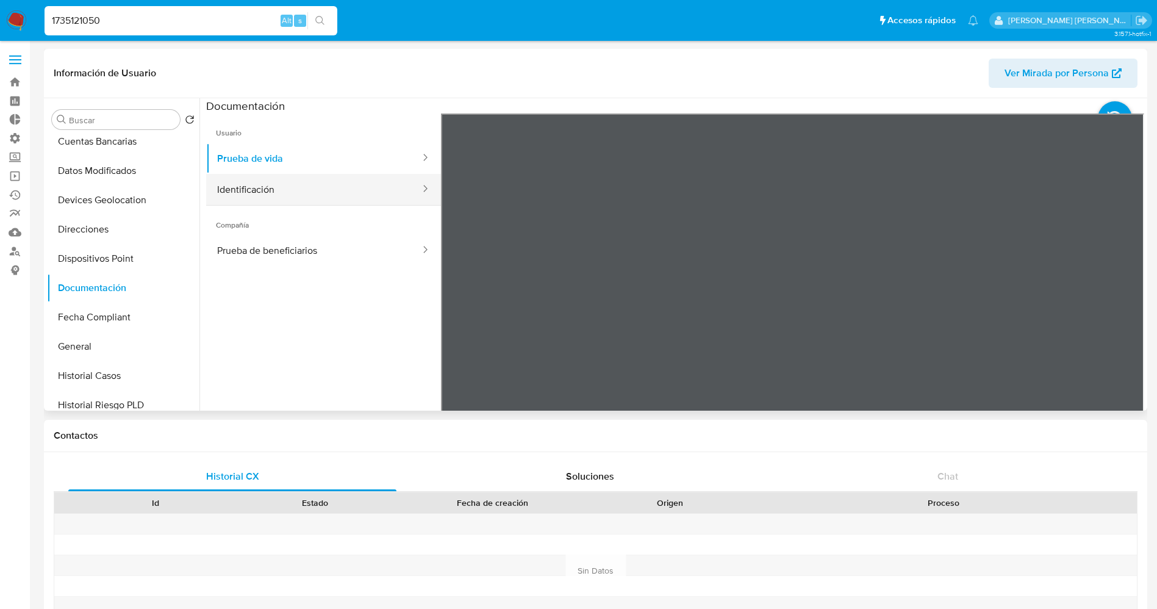
click at [291, 193] on button "Identificación" at bounding box center [313, 189] width 215 height 31
drag, startPoint x: 188, startPoint y: 28, endPoint x: 0, endPoint y: 27, distance: 188.4
click at [0, 27] on nav "Pausado Ver notificaciones 1735121050 Alt s Accesos rápidos Presiona las siguie…" at bounding box center [578, 20] width 1157 height 41
paste input "25670749"
type input "2567074950"
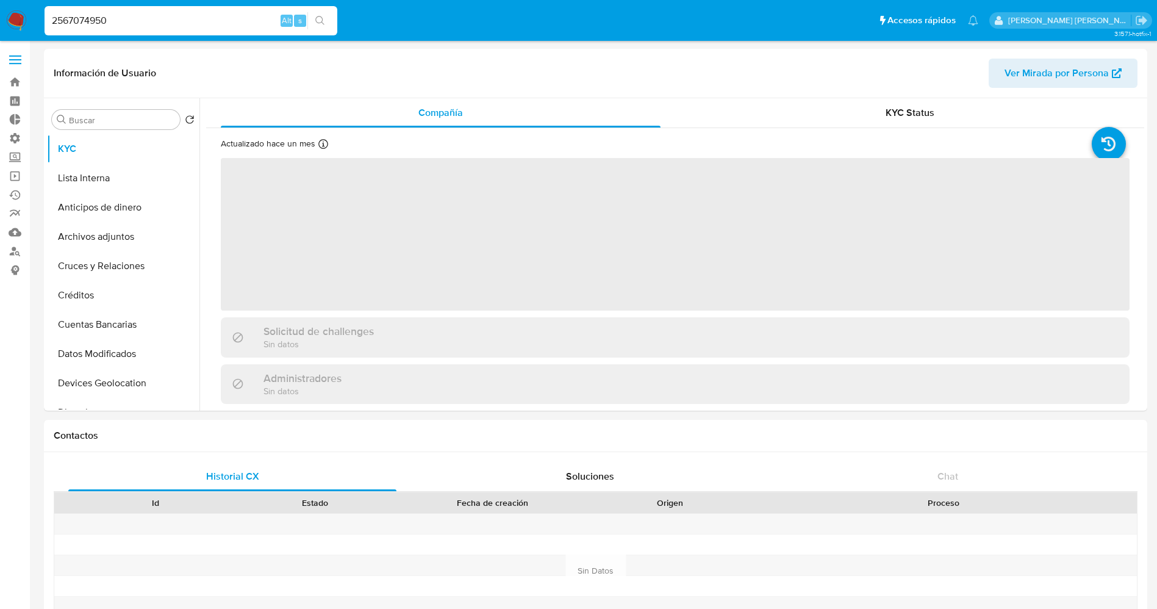
select select "10"
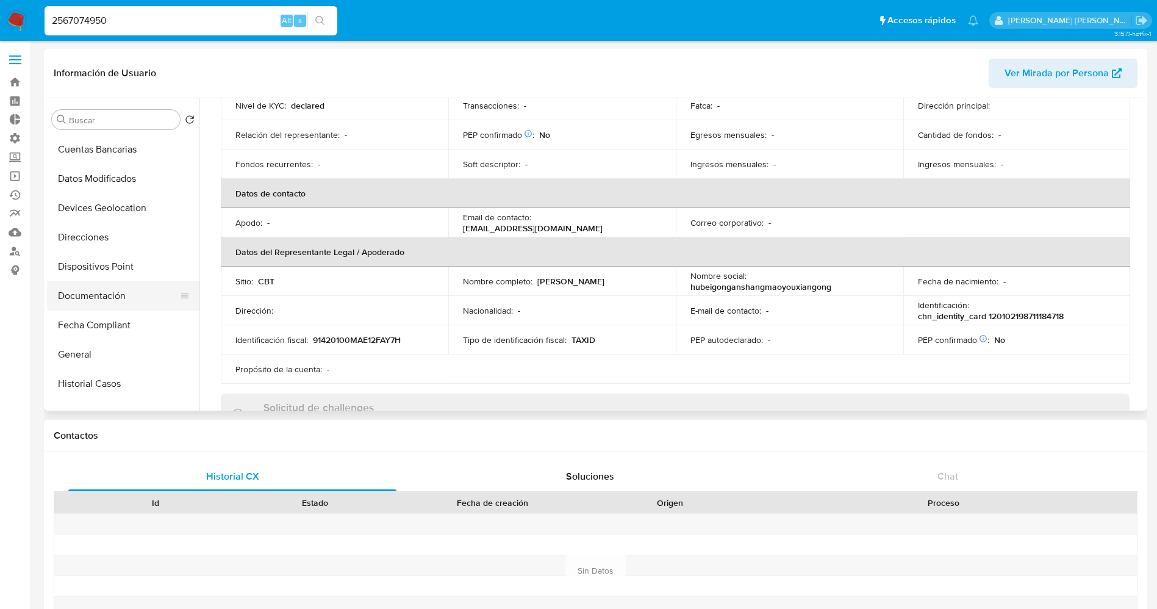
scroll to position [183, 0]
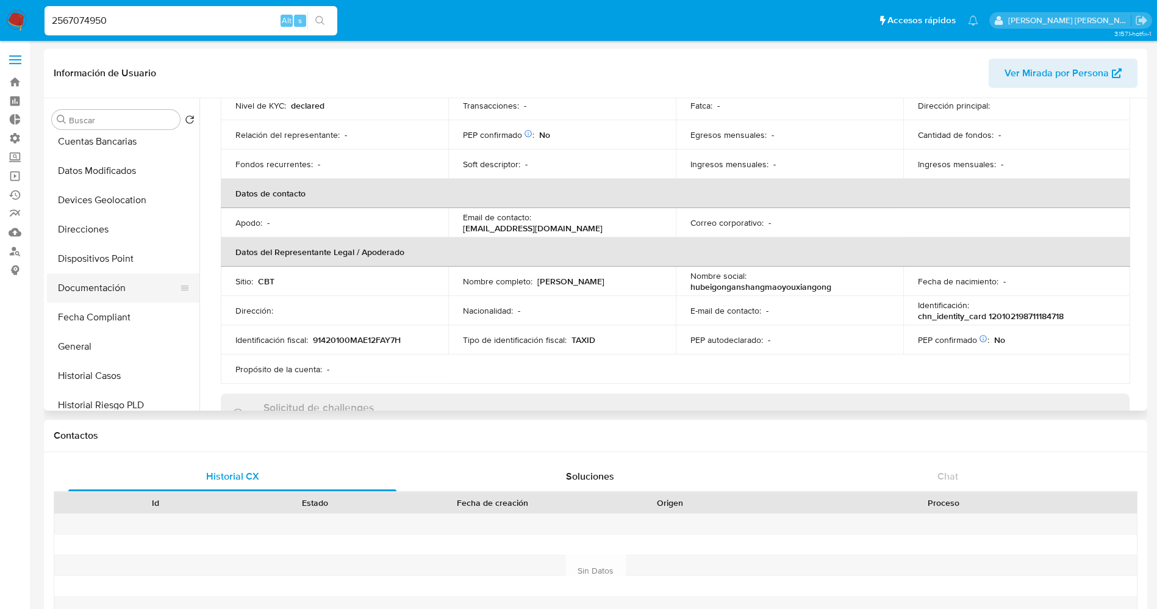
click at [105, 296] on button "Documentación" at bounding box center [118, 287] width 143 height 29
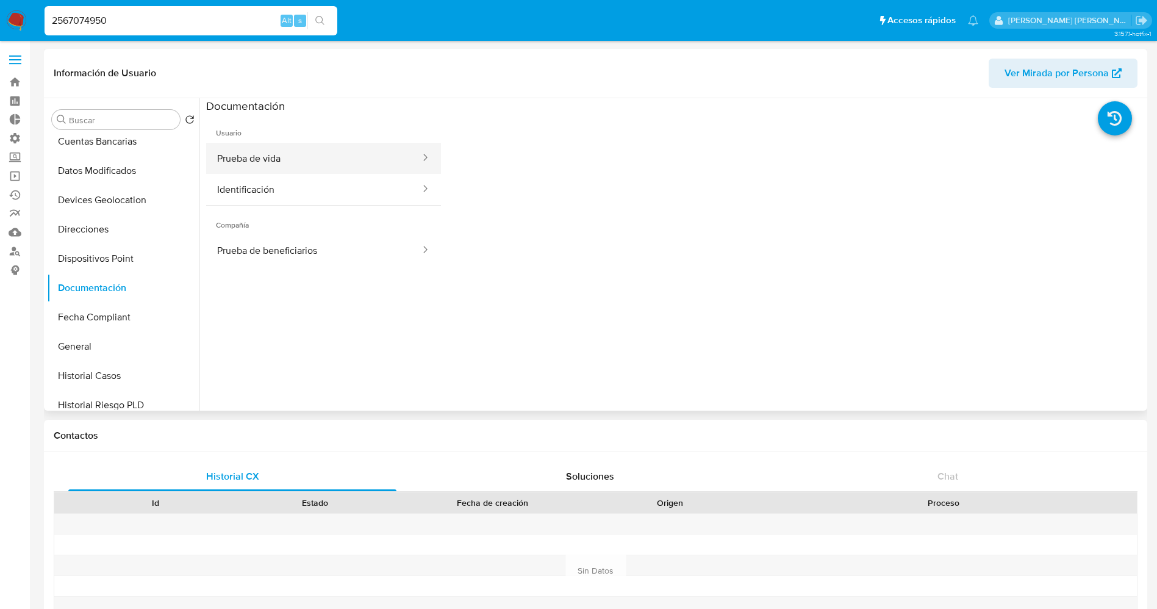
click at [283, 162] on button "Prueba de vida" at bounding box center [313, 158] width 215 height 31
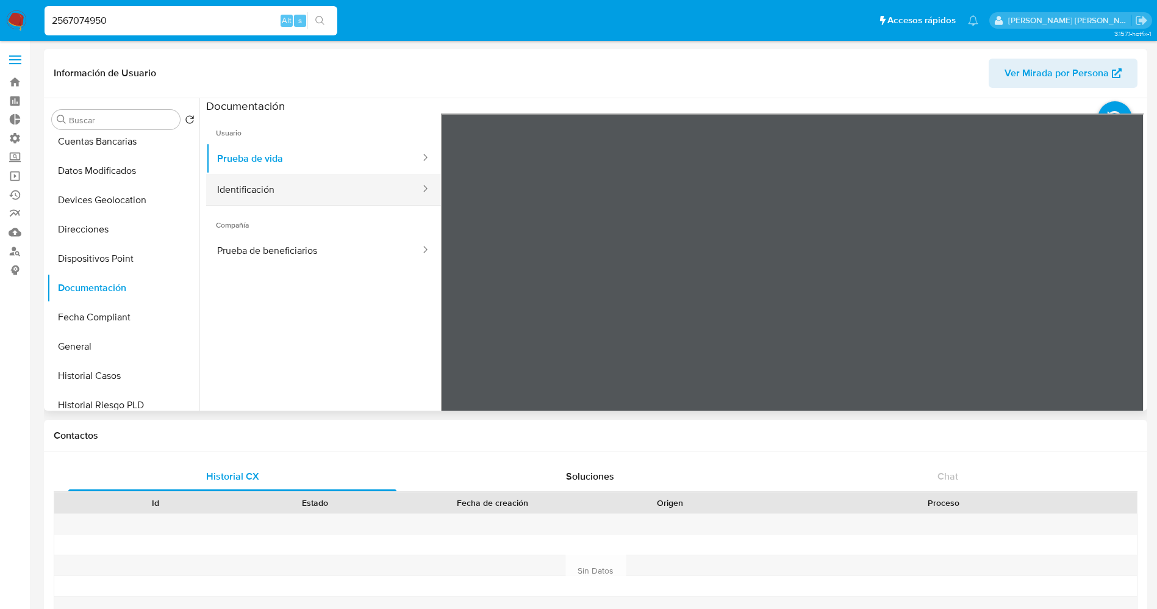
click at [274, 188] on button "Identificación" at bounding box center [313, 189] width 215 height 31
drag, startPoint x: 232, startPoint y: 21, endPoint x: 0, endPoint y: 23, distance: 231.7
click at [0, 23] on nav "Pausado Ver notificaciones 2567074950 Alt s Accesos rápidos Presiona las siguie…" at bounding box center [578, 20] width 1157 height 41
paste input "92204"
type input "2569220450"
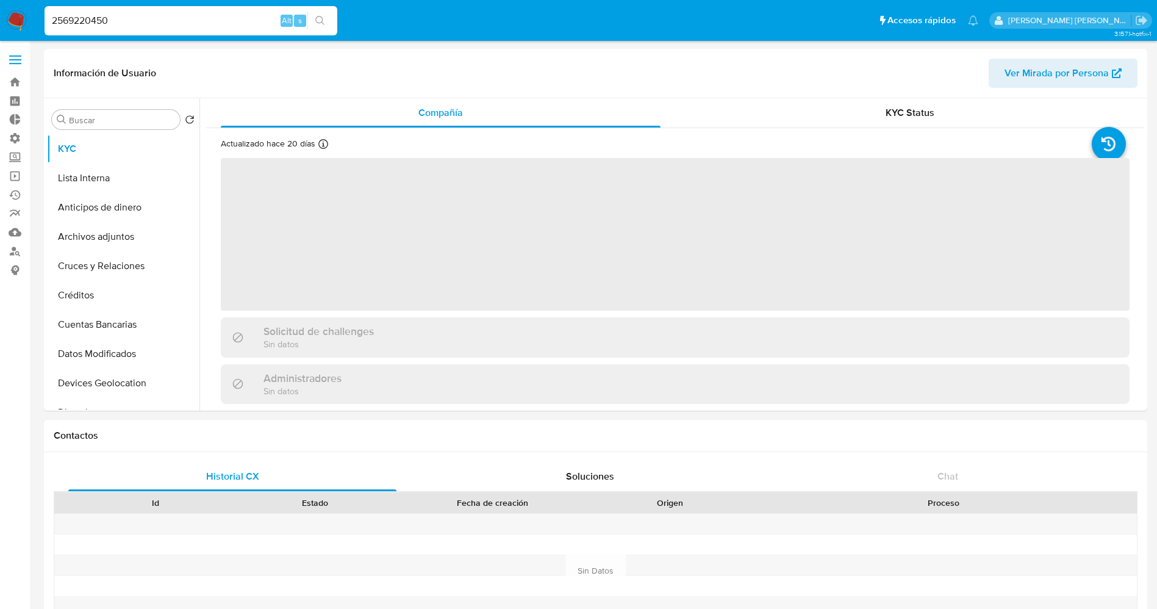
select select "10"
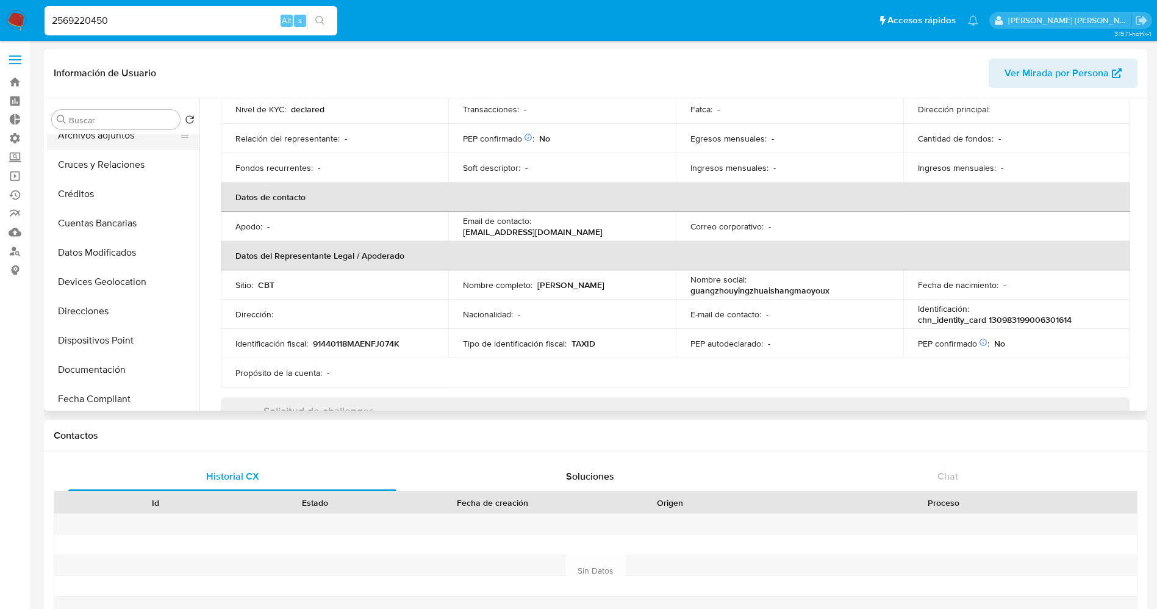
scroll to position [183, 0]
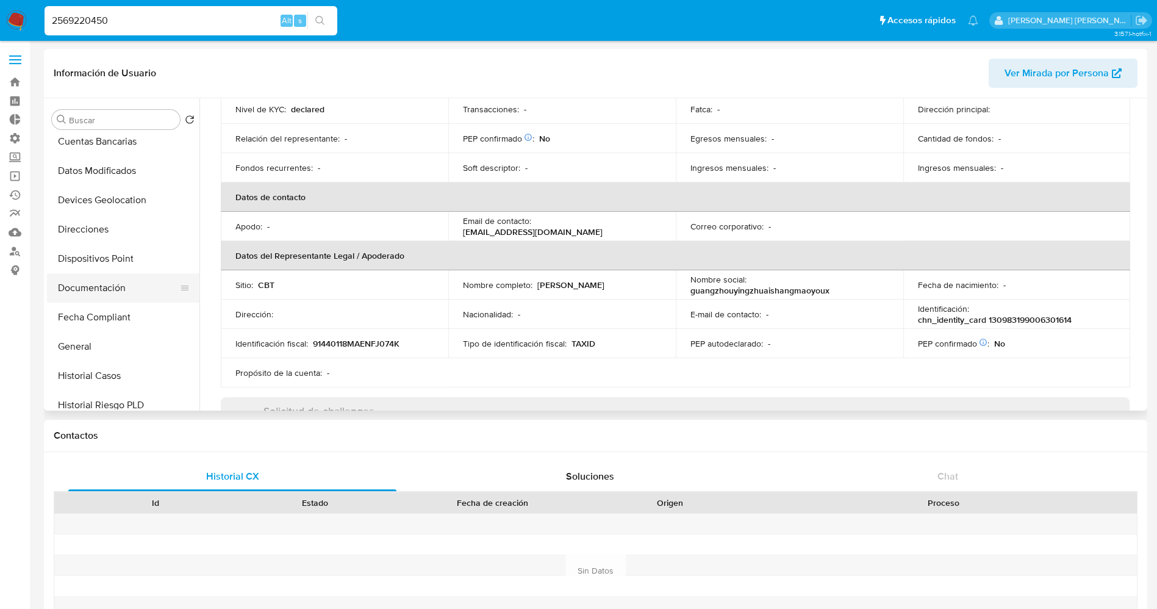
click at [104, 288] on button "Documentación" at bounding box center [118, 287] width 143 height 29
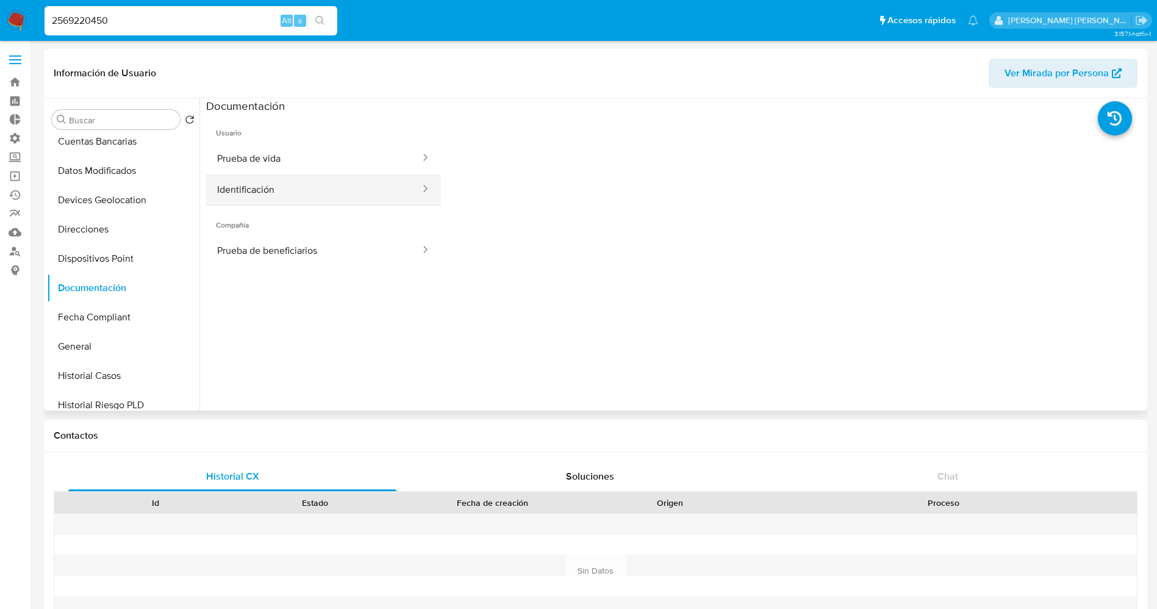
click at [277, 188] on button "Identificación" at bounding box center [313, 189] width 215 height 31
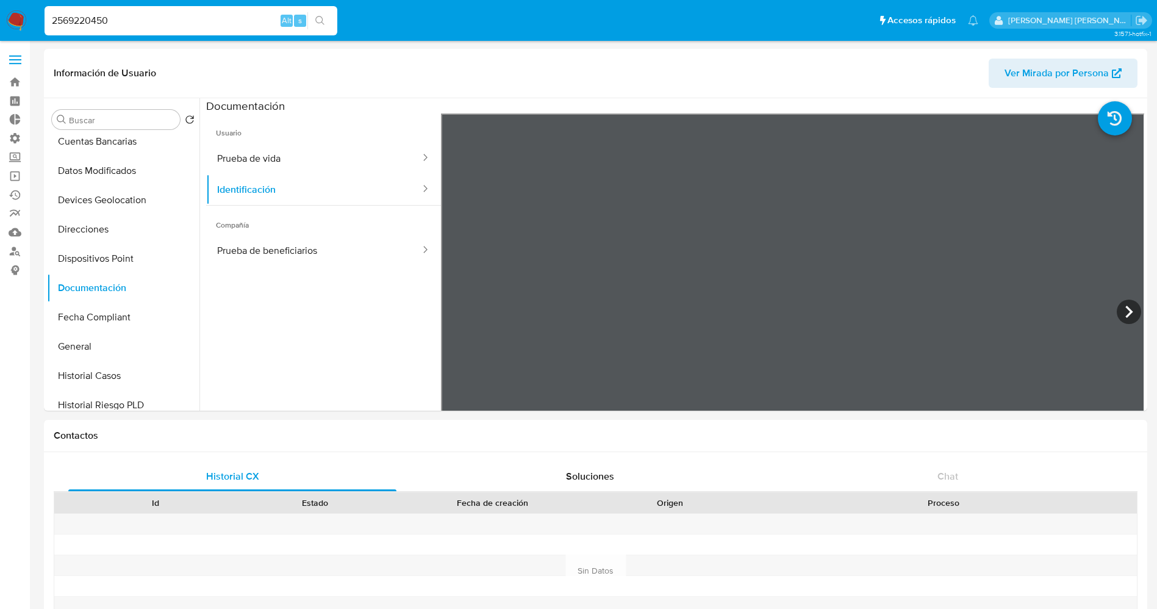
drag, startPoint x: 196, startPoint y: 19, endPoint x: 0, endPoint y: -20, distance: 199.6
paste input "699162"
type input "2566991620"
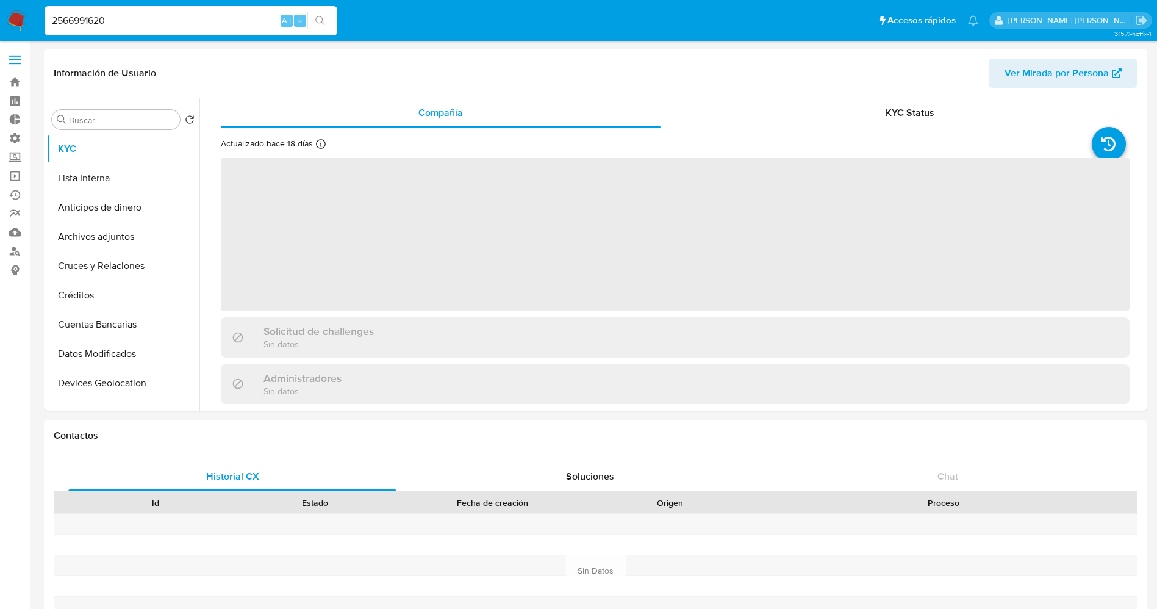
select select "10"
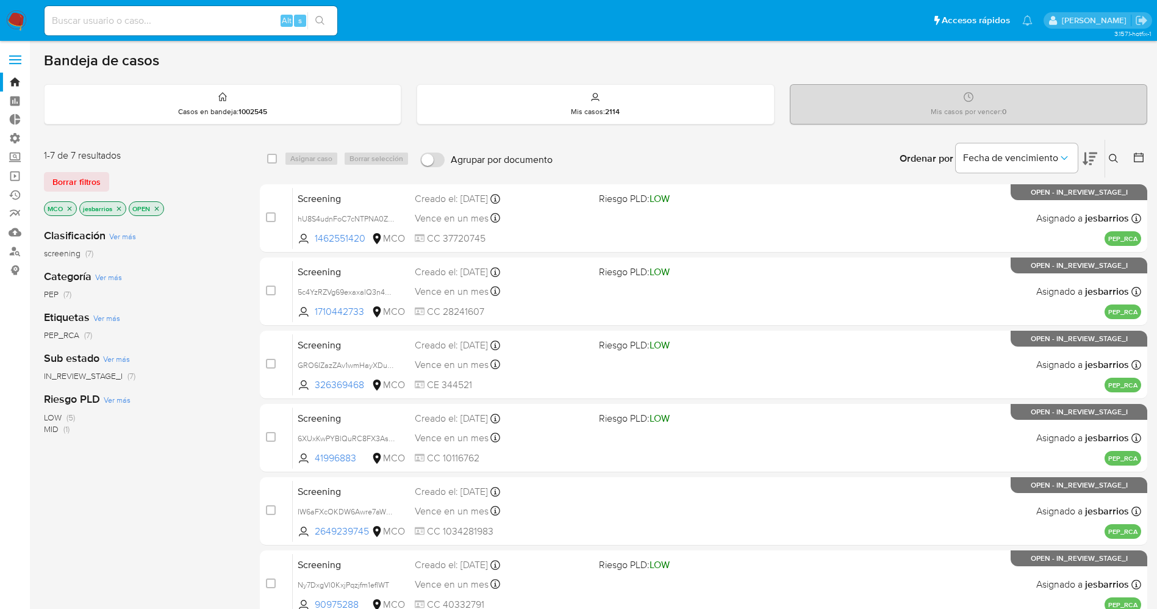
scroll to position [135, 0]
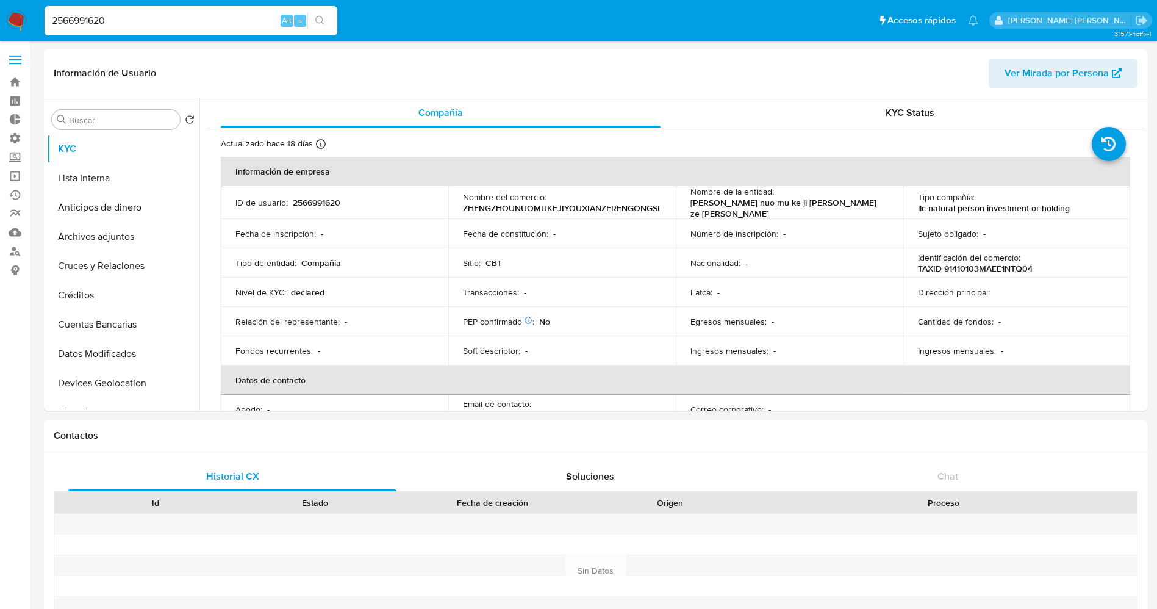
select select "10"
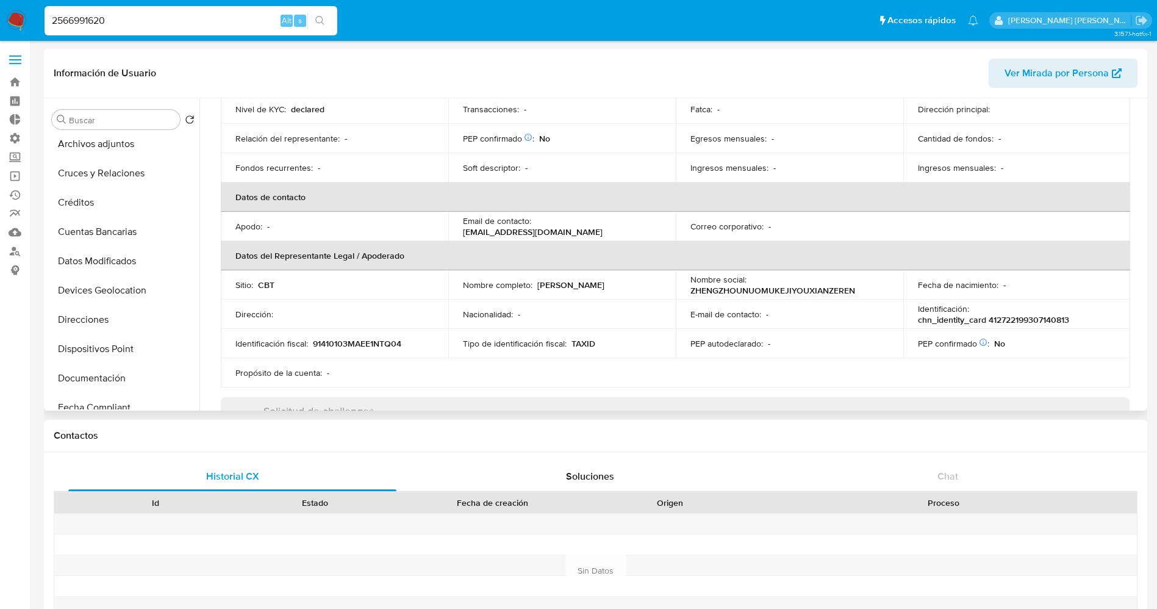
scroll to position [183, 0]
click at [94, 279] on button "Documentación" at bounding box center [118, 287] width 143 height 29
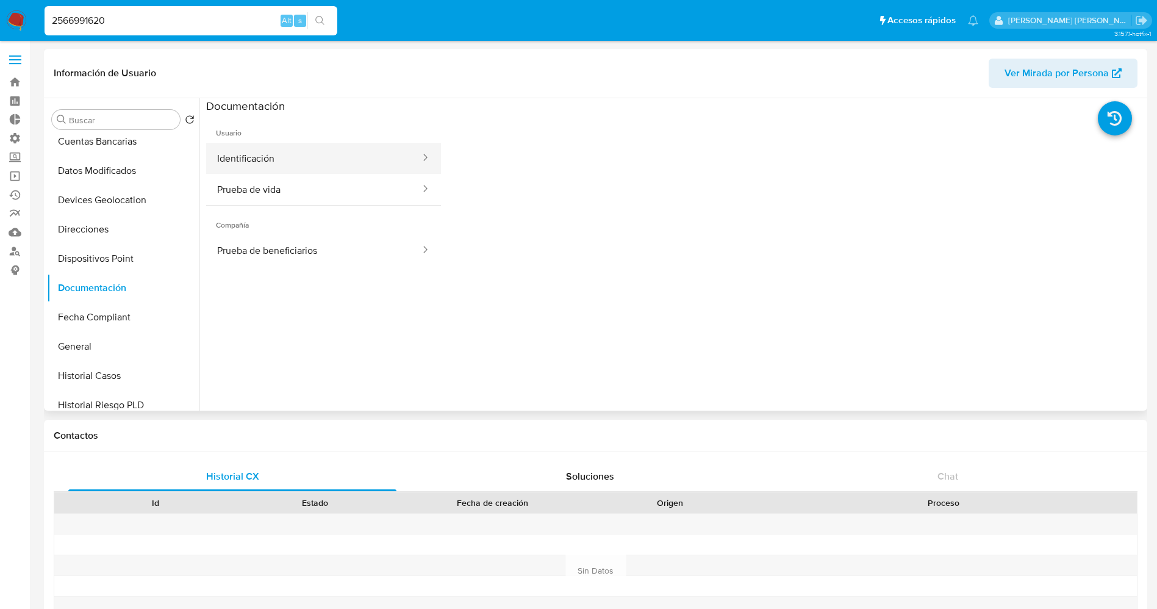
click at [263, 159] on button "Identificación" at bounding box center [313, 158] width 215 height 31
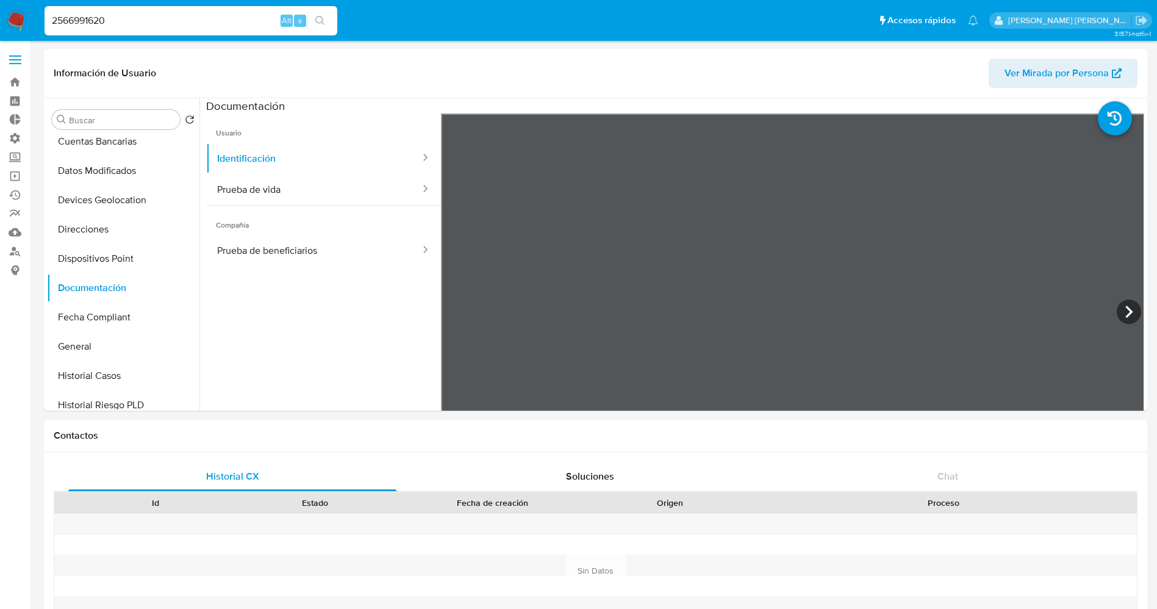
drag, startPoint x: 203, startPoint y: 18, endPoint x: 0, endPoint y: 12, distance: 203.2
click at [0, 12] on nav "Pausado Ver notificaciones 2566991620 Alt s Accesos rápidos Presiona las siguie…" at bounding box center [578, 20] width 1157 height 41
paste input "7128645"
type input "2571286450"
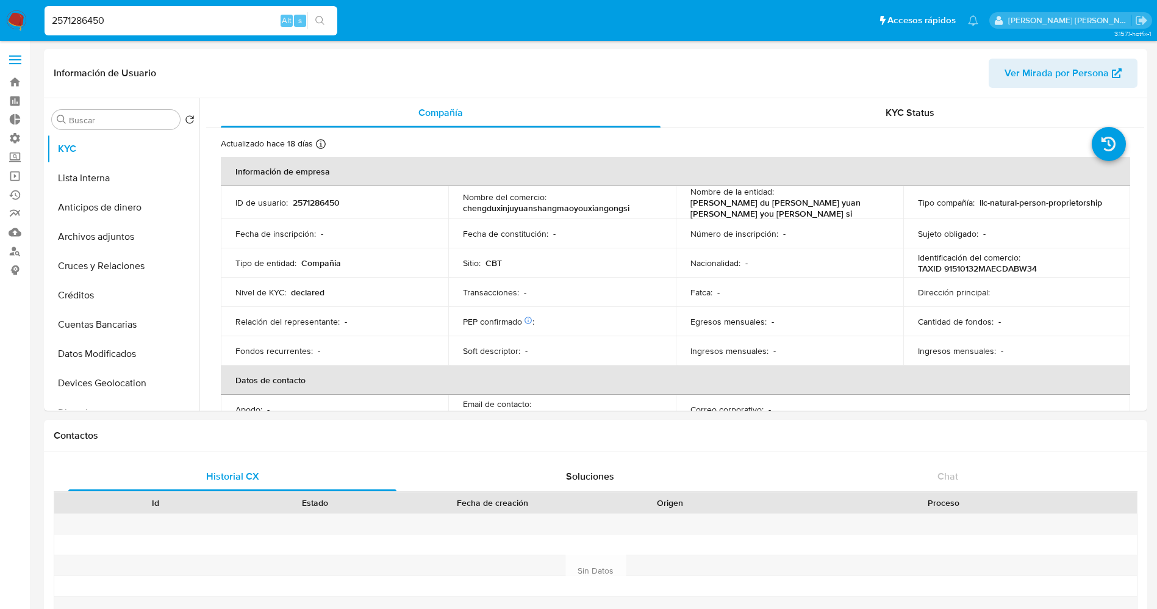
select select "10"
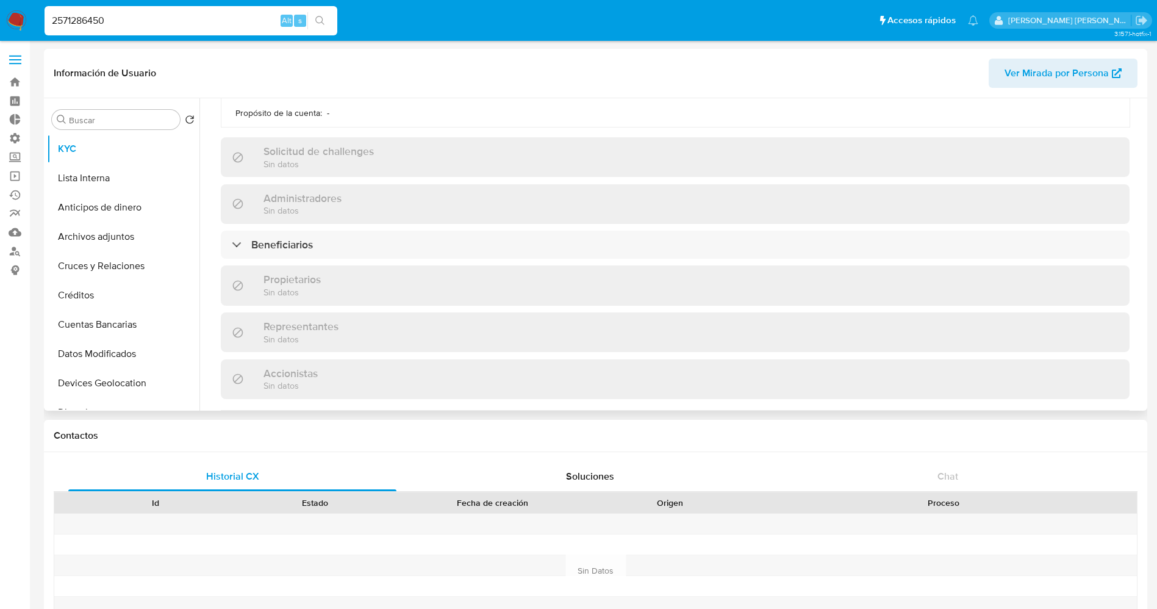
scroll to position [457, 0]
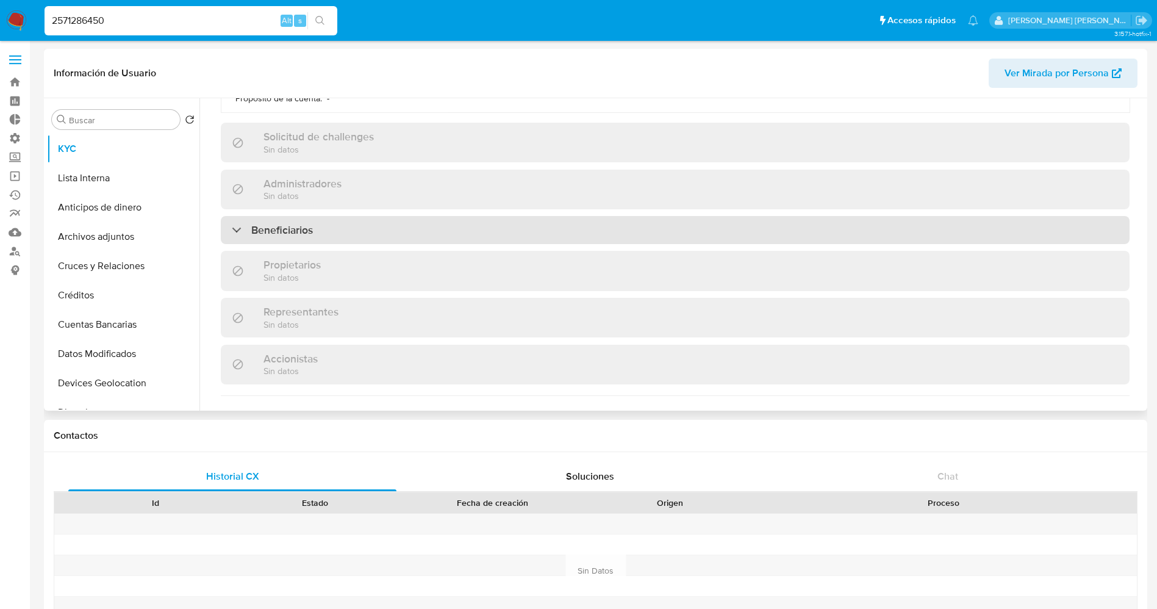
click at [296, 224] on h3 "Beneficiarios" at bounding box center [282, 229] width 62 height 13
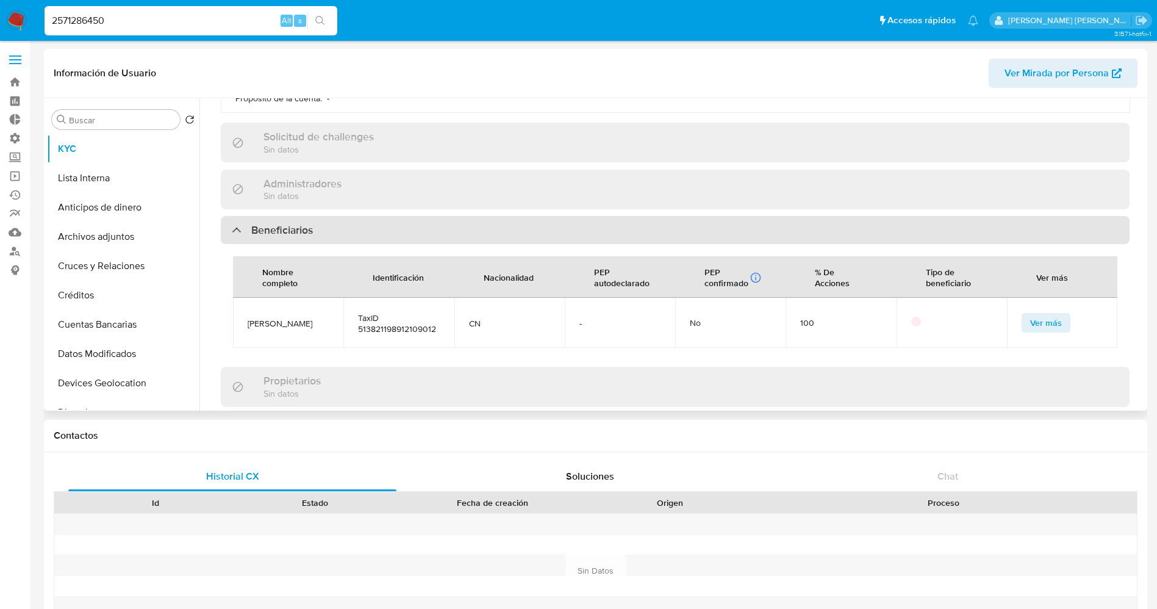
click at [296, 224] on h3 "Beneficiarios" at bounding box center [282, 229] width 62 height 13
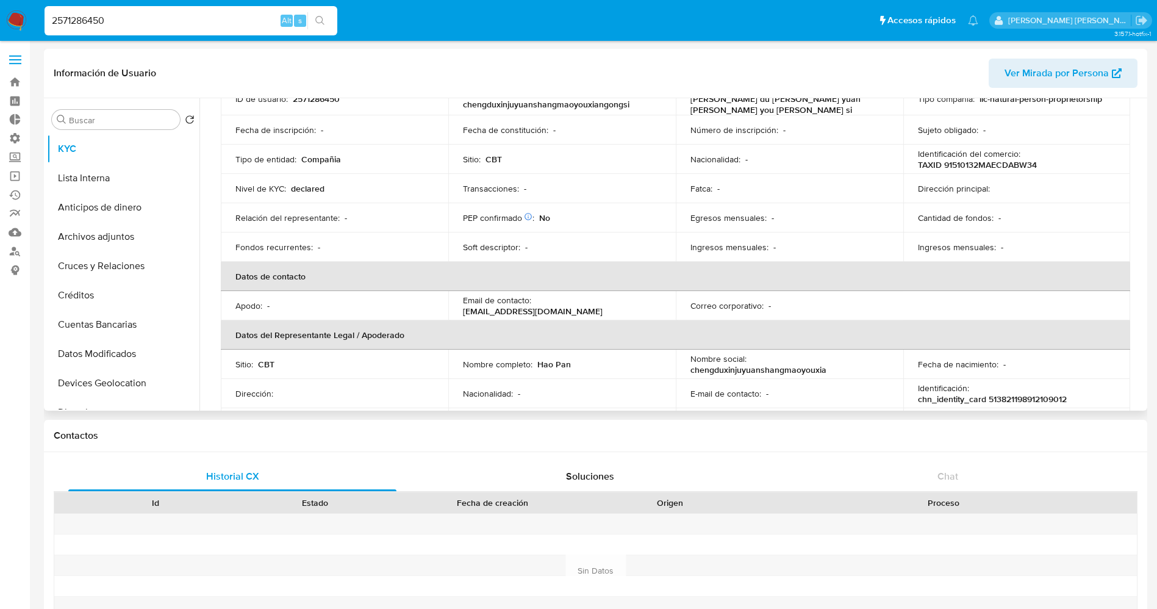
scroll to position [0, 0]
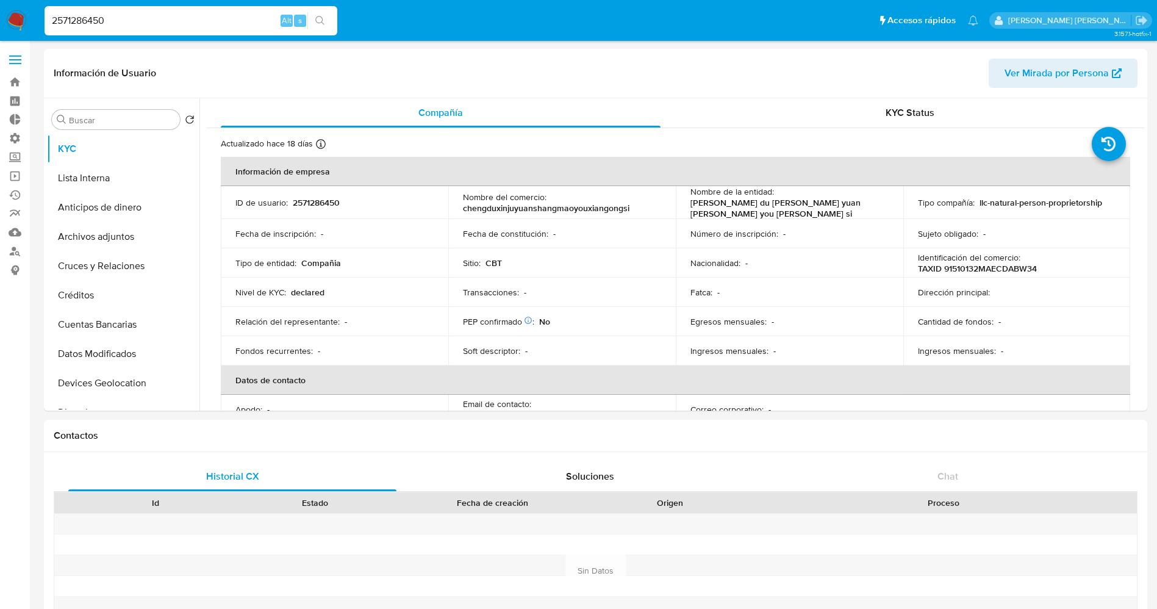
drag, startPoint x: 151, startPoint y: 19, endPoint x: 0, endPoint y: 13, distance: 150.7
click at [0, 13] on nav "Pausado Ver notificaciones 2571286450 Alt s Accesos rápidos Presiona las siguie…" at bounding box center [578, 20] width 1157 height 41
paste input ""7504960""
type input "7504960"
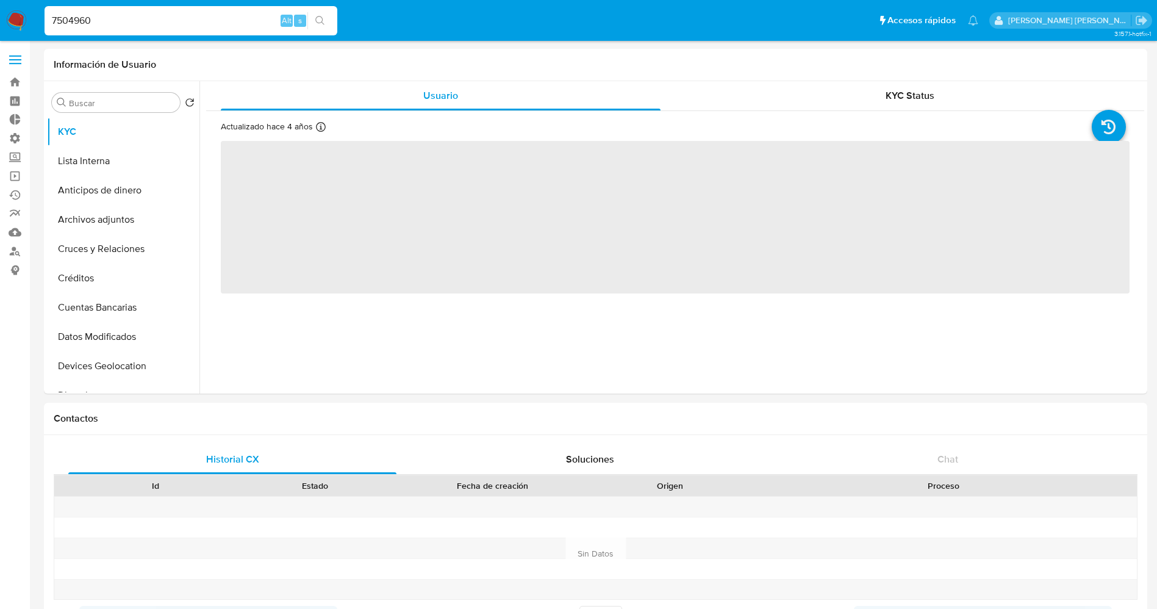
select select "10"
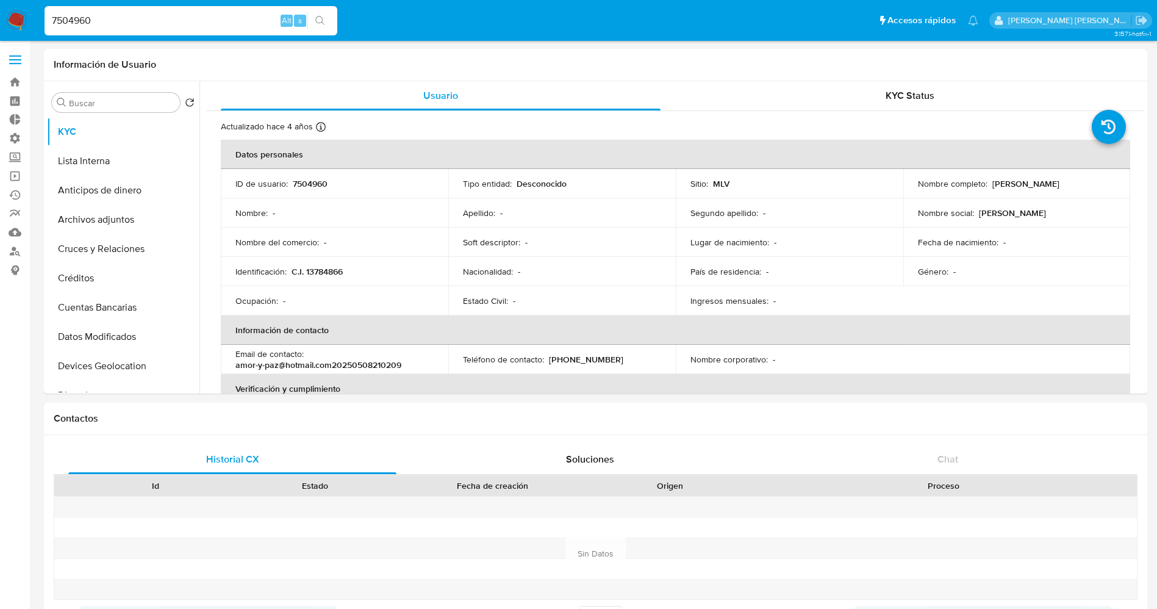
drag, startPoint x: 102, startPoint y: 17, endPoint x: 0, endPoint y: 21, distance: 101.9
click at [0, 21] on nav "Pausado Ver notificaciones 7504960 Alt s Accesos rápidos Presiona las siguiente…" at bounding box center [578, 20] width 1157 height 41
paste input "257128645"
type input "2571286450"
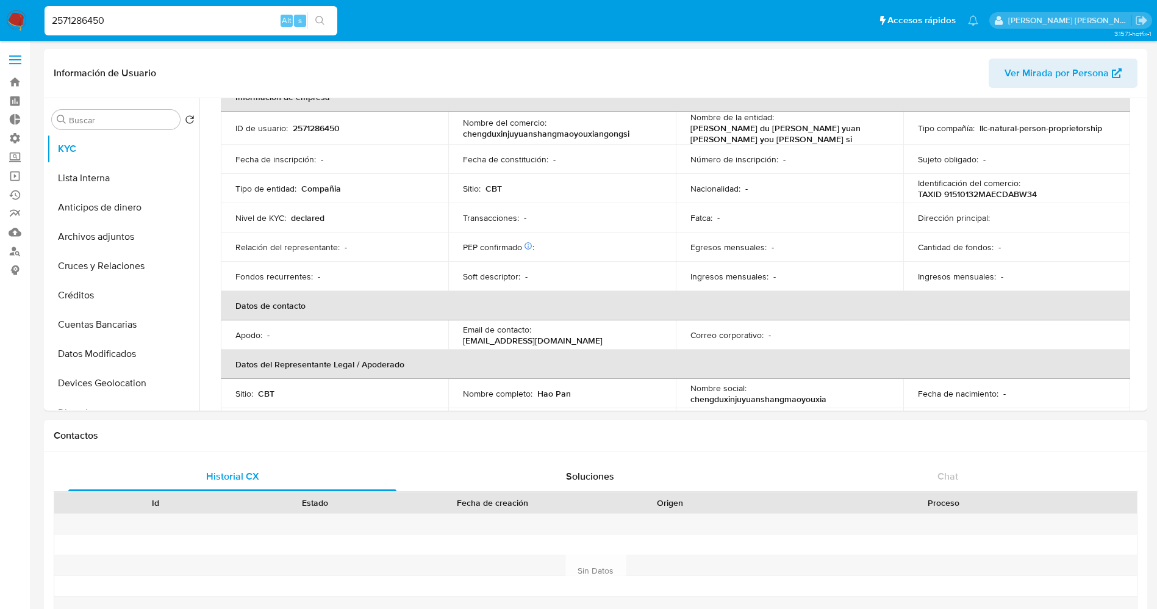
select select "10"
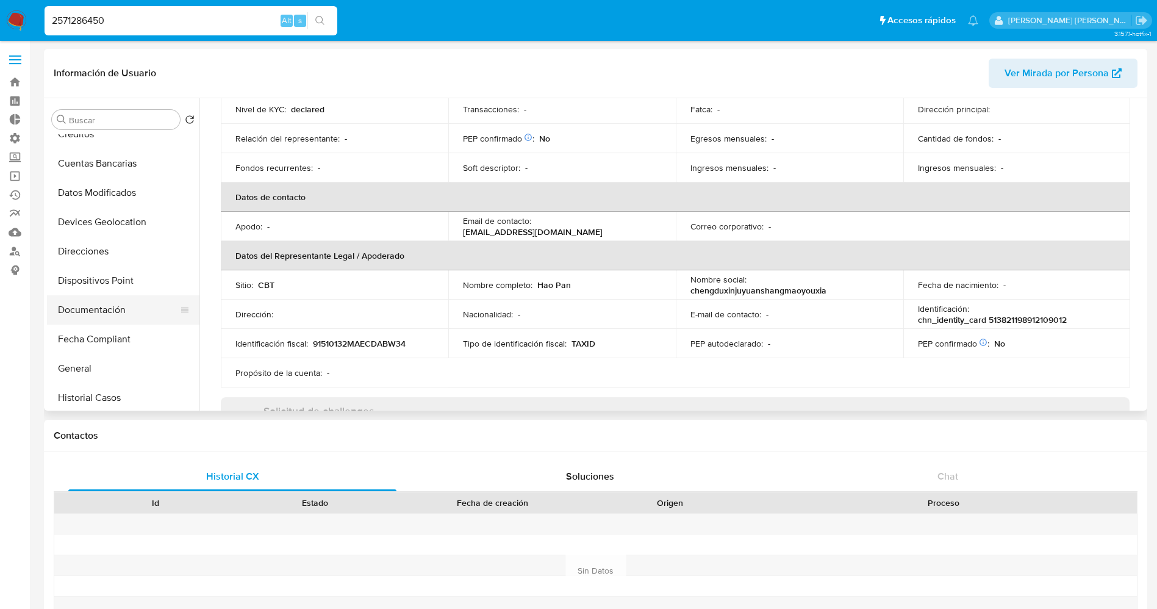
scroll to position [183, 0]
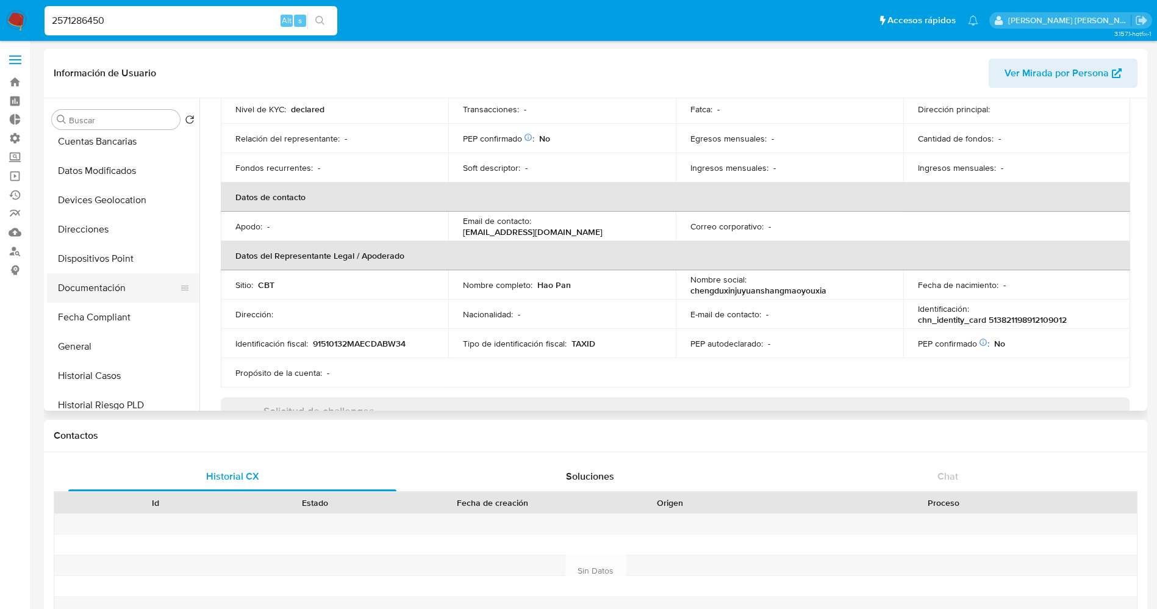
click at [109, 290] on button "Documentación" at bounding box center [118, 287] width 143 height 29
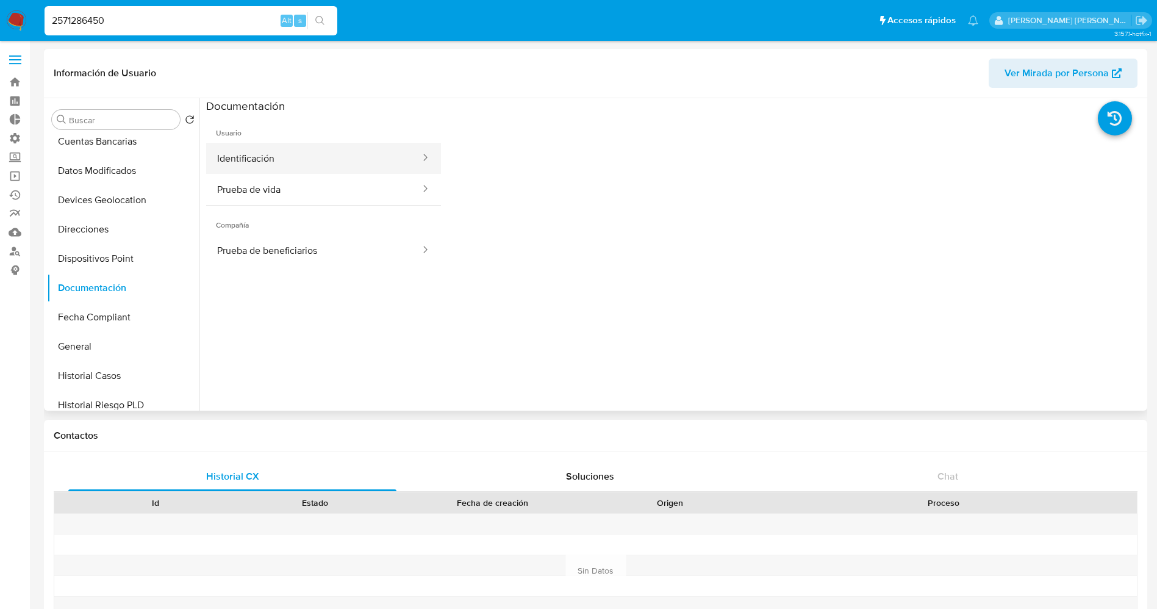
click at [346, 162] on button "Identificación" at bounding box center [313, 158] width 215 height 31
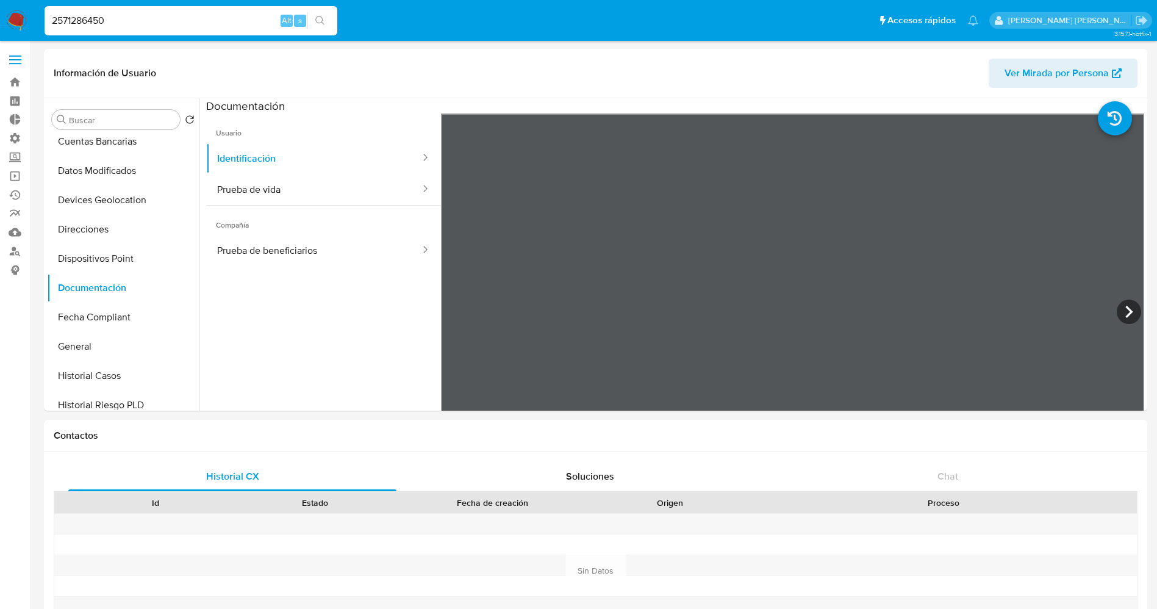
drag, startPoint x: 47, startPoint y: 19, endPoint x: 0, endPoint y: 7, distance: 48.4
click at [0, 7] on nav "Pausado Ver notificaciones 2571286450 Alt s Accesos rápidos Presiona las siguie…" at bounding box center [578, 20] width 1157 height 41
paste input "66173"
type input "2576617350"
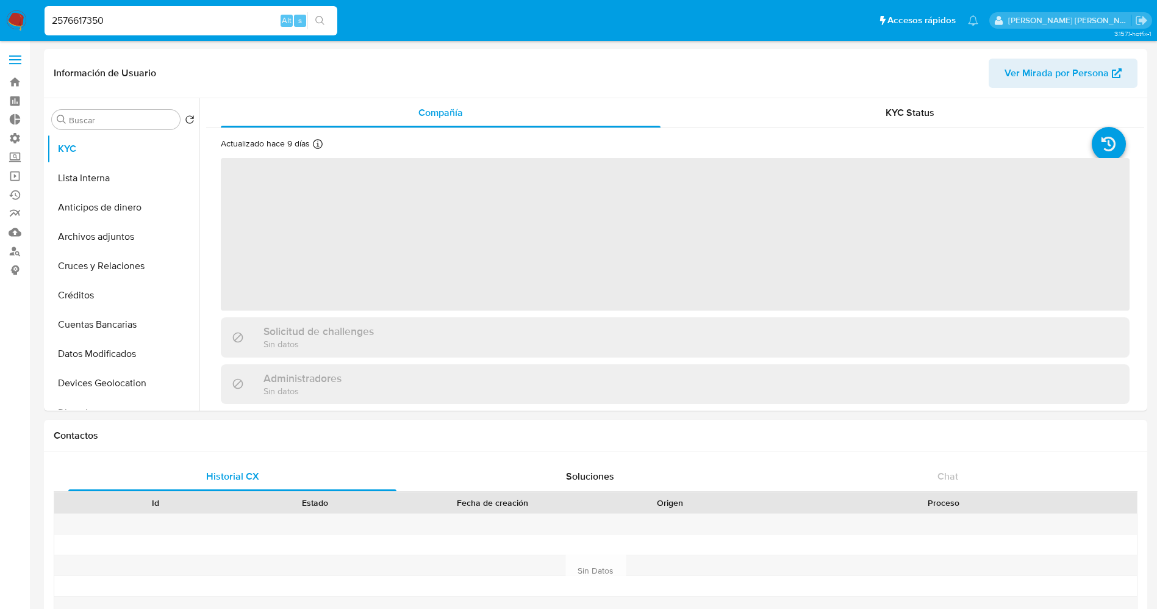
select select "10"
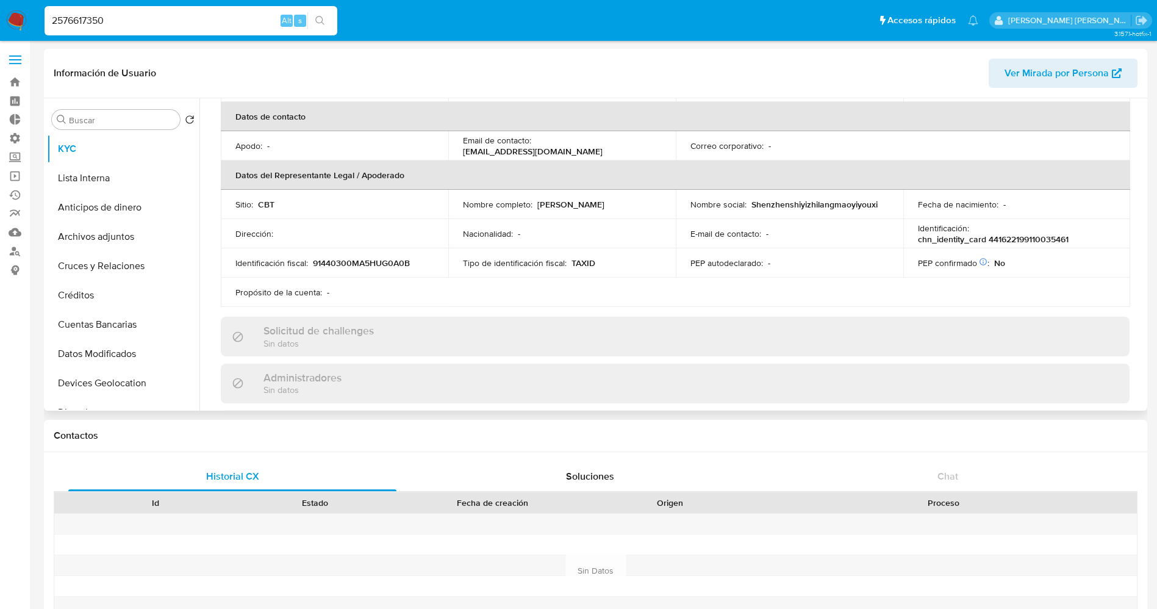
scroll to position [457, 0]
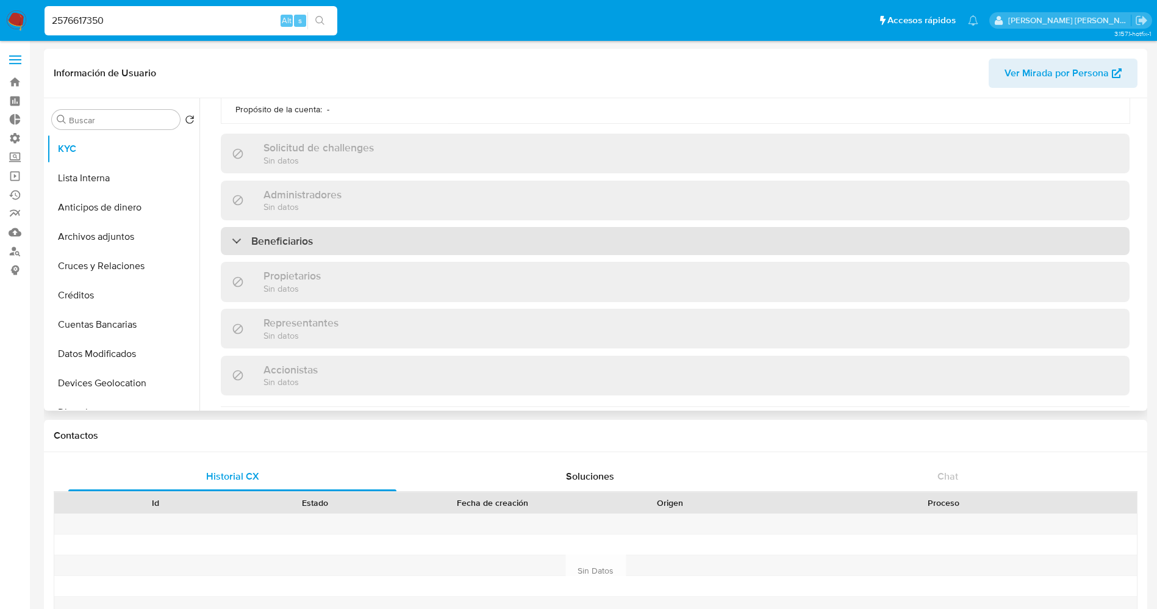
click at [371, 234] on div "Beneficiarios" at bounding box center [675, 241] width 909 height 28
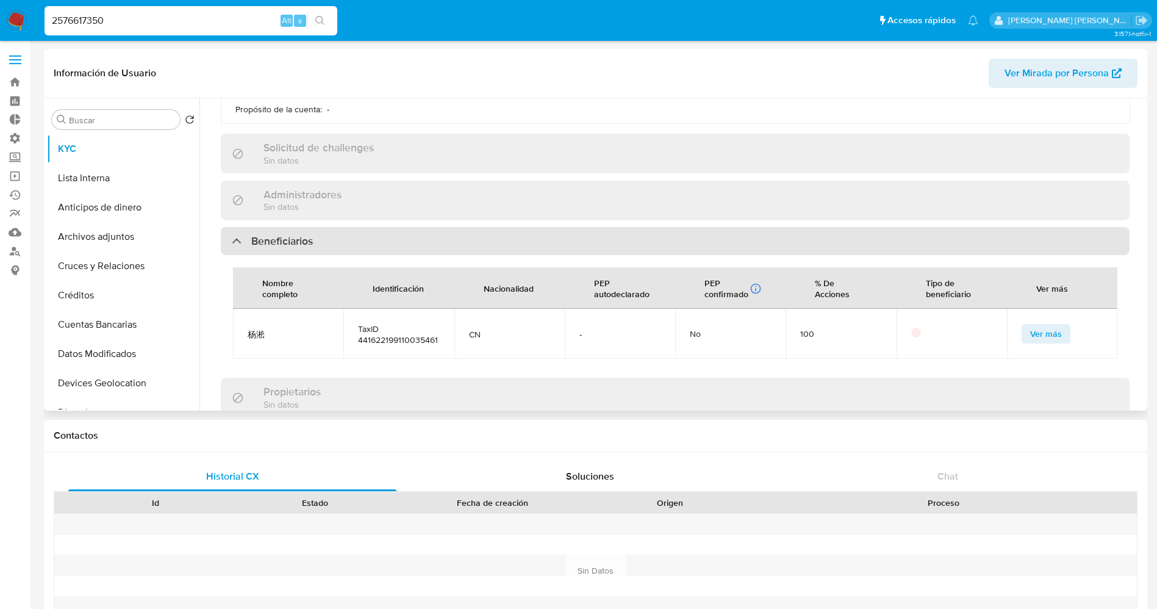
click at [371, 234] on div "Beneficiarios" at bounding box center [675, 241] width 909 height 28
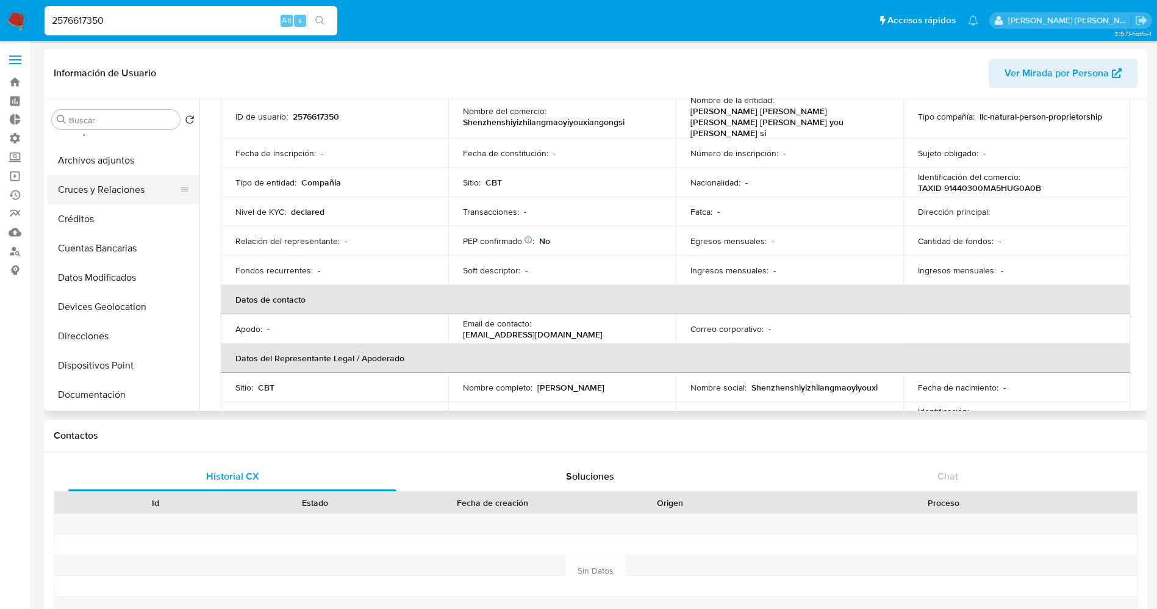
scroll to position [183, 0]
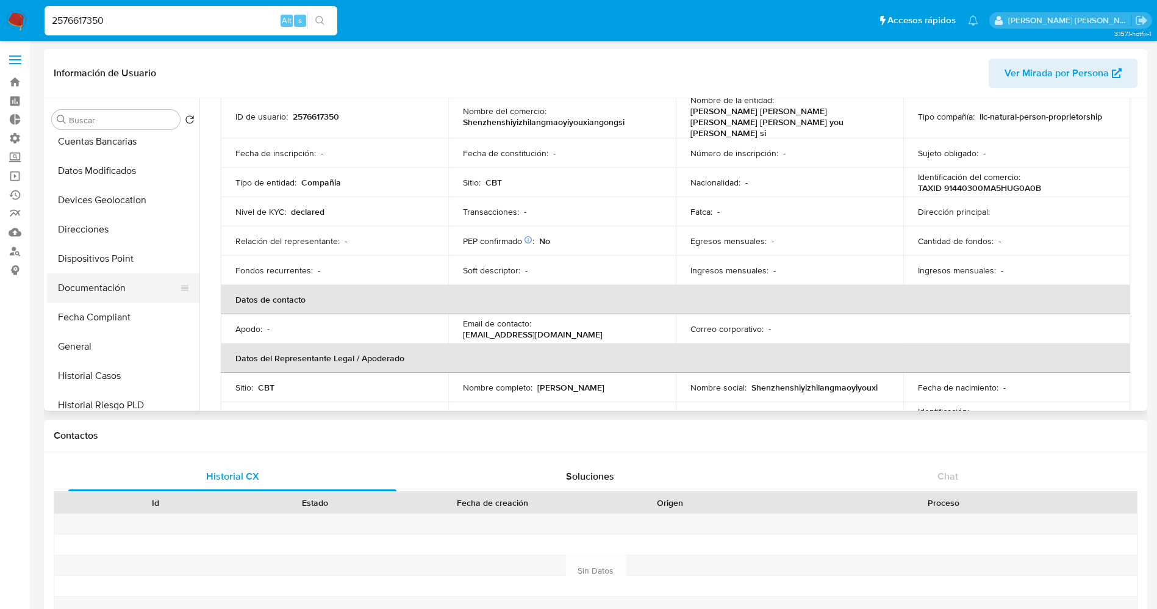
click at [113, 291] on button "Documentación" at bounding box center [118, 287] width 143 height 29
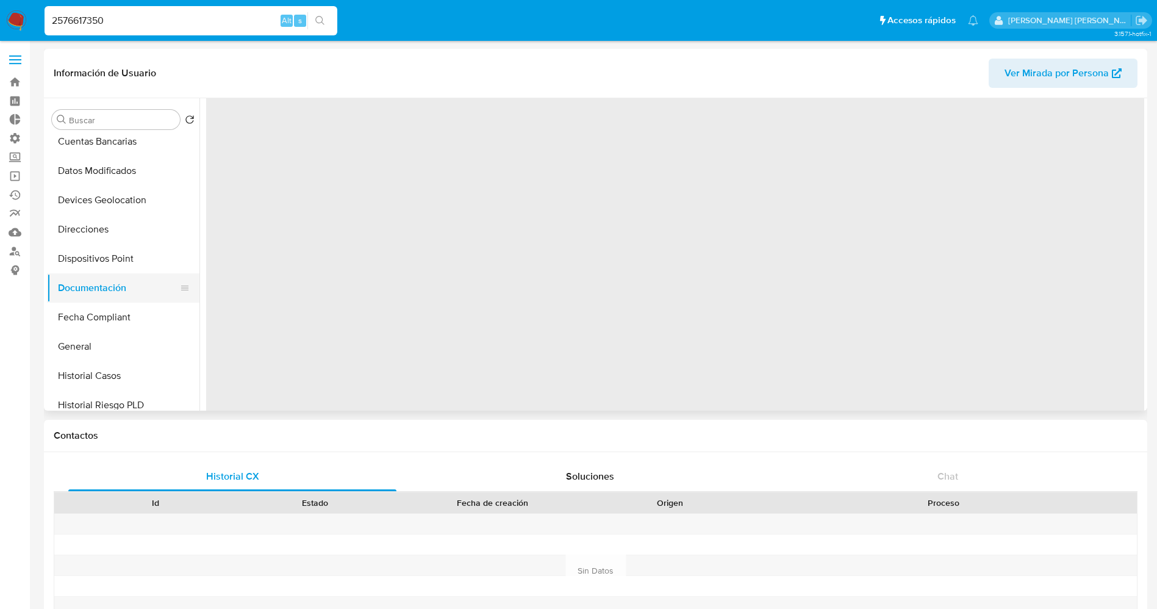
scroll to position [0, 0]
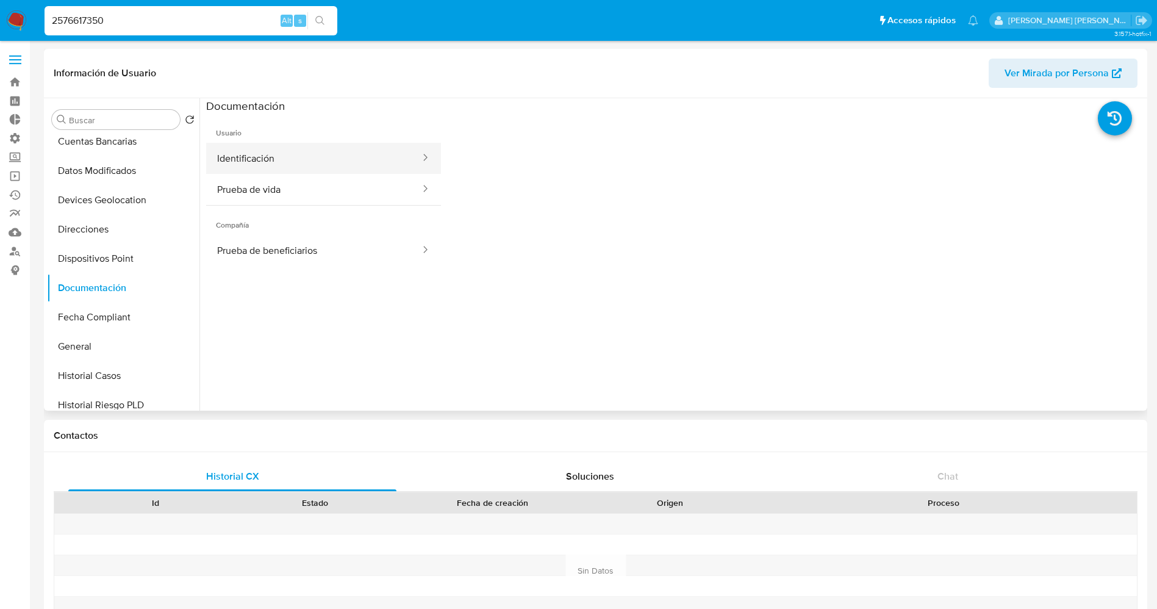
click at [293, 166] on button "Identificación" at bounding box center [313, 158] width 215 height 31
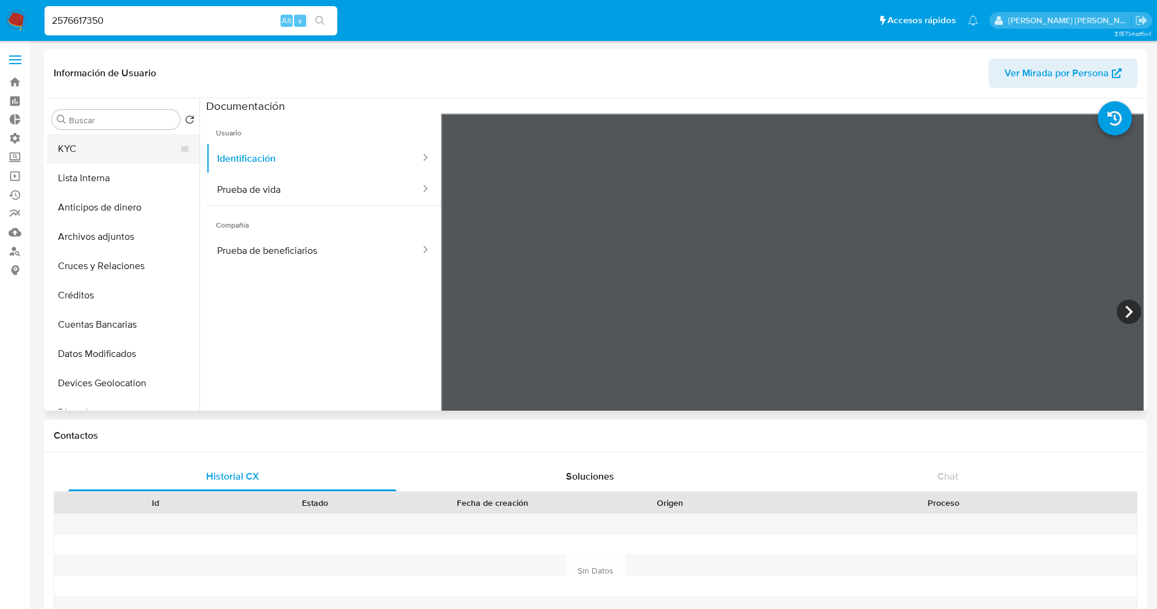
click at [67, 146] on button "KYC" at bounding box center [118, 148] width 143 height 29
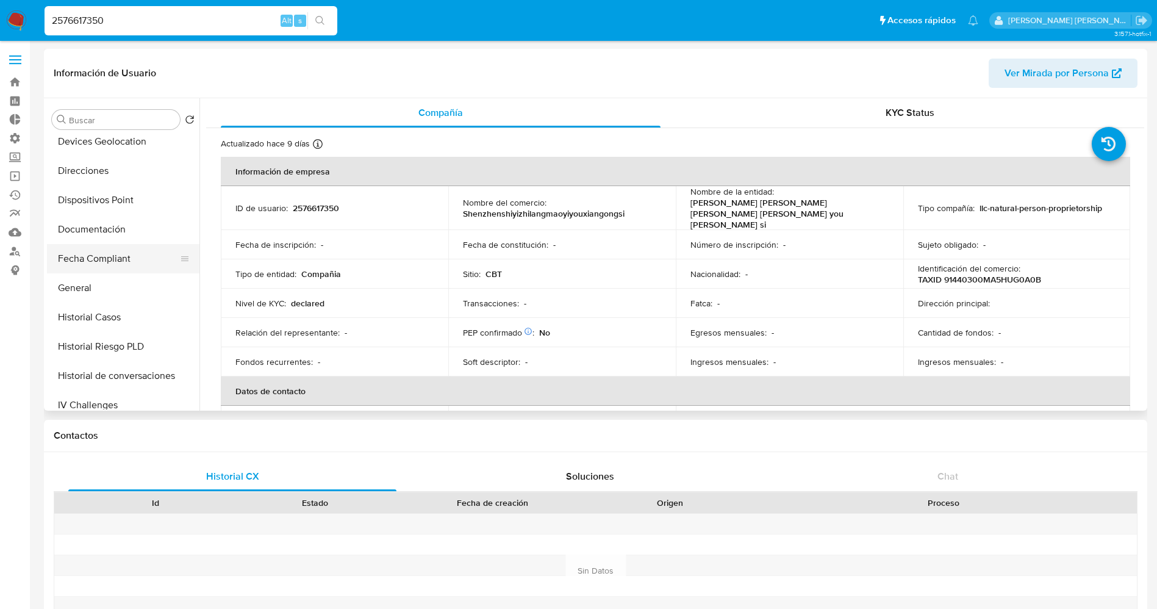
scroll to position [241, 0]
click at [88, 230] on button "Documentación" at bounding box center [118, 229] width 143 height 29
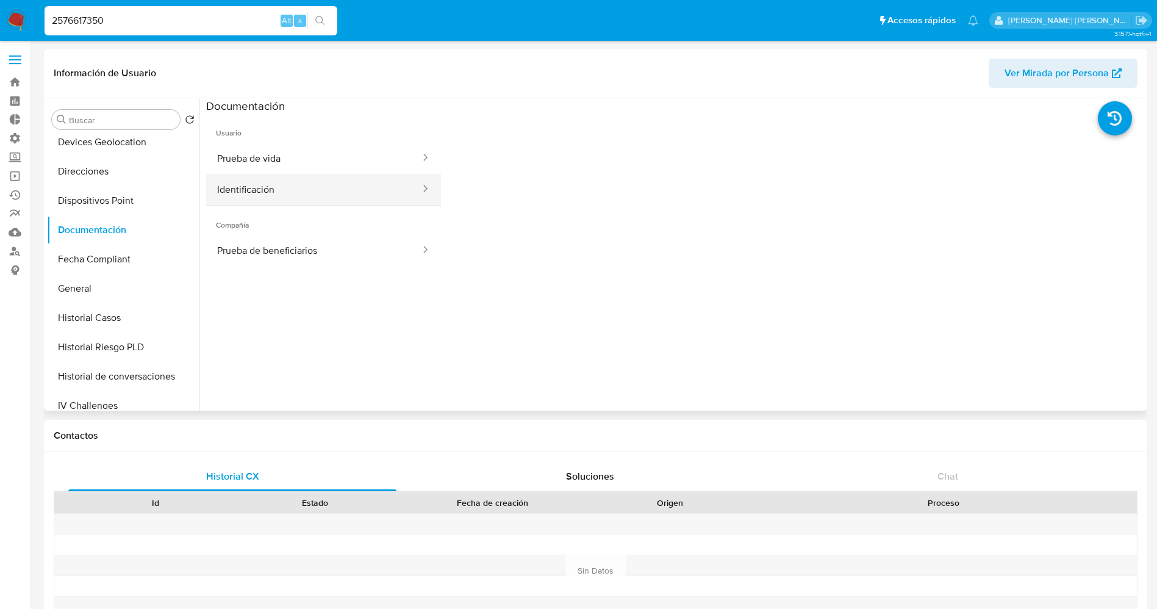
click at [262, 188] on button "Identificación" at bounding box center [313, 189] width 215 height 31
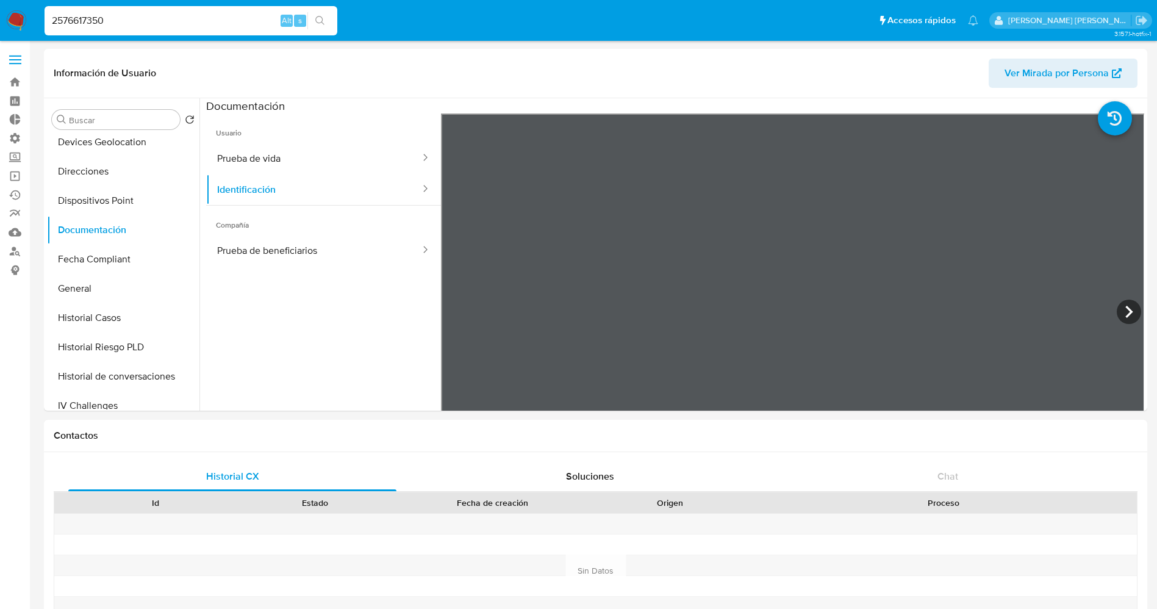
drag, startPoint x: 159, startPoint y: 23, endPoint x: 0, endPoint y: 10, distance: 159.0
click at [0, 10] on nav "Pausado Ver notificaciones 2576617350 Alt s Accesos rápidos Presiona las siguie…" at bounding box center [578, 20] width 1157 height 41
paste input "5865"
type input "2576586550"
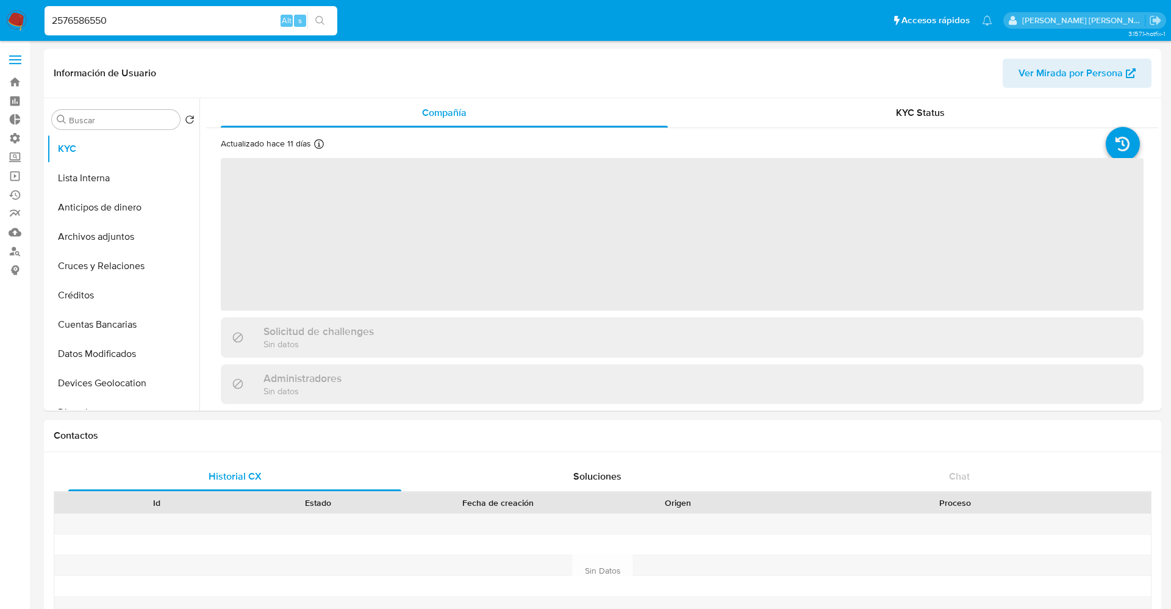
select select "10"
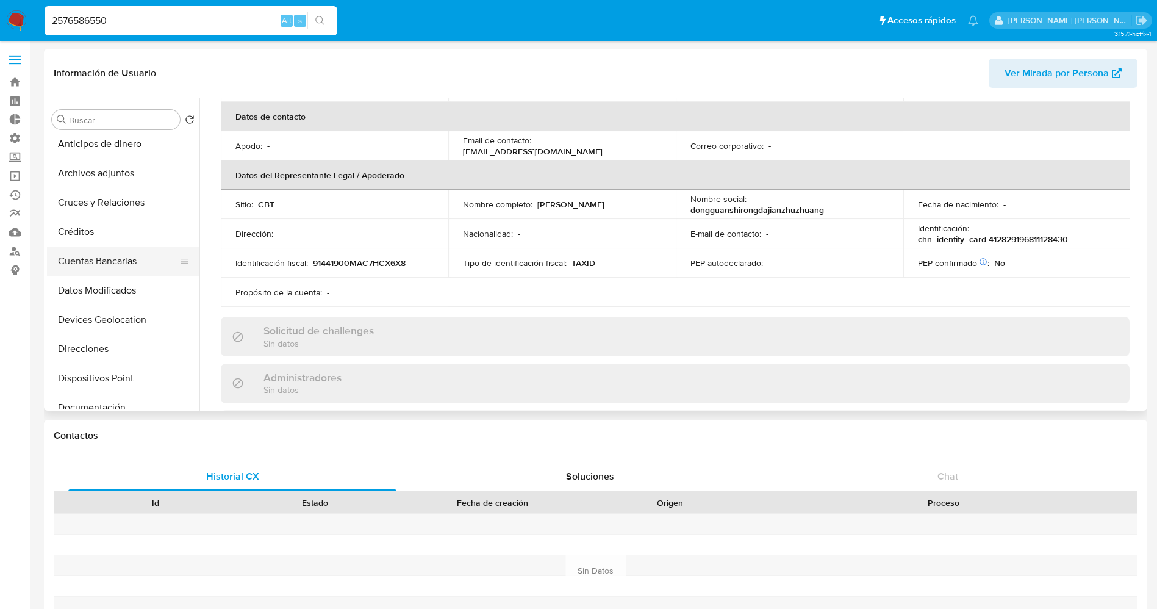
scroll to position [183, 0]
click at [113, 287] on button "Documentación" at bounding box center [118, 287] width 143 height 29
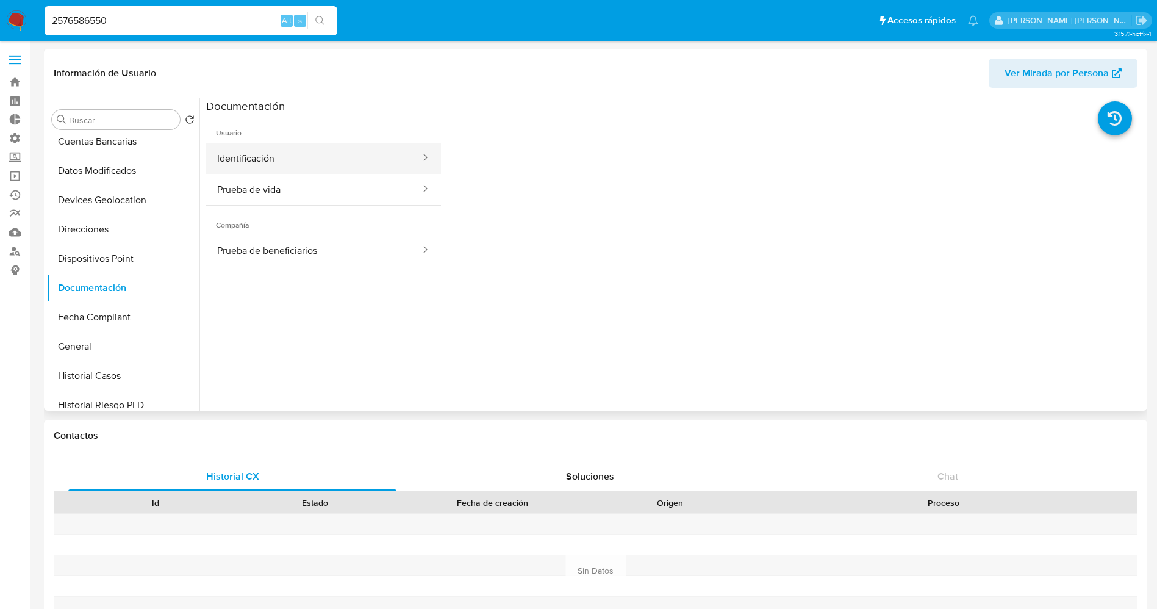
click at [252, 152] on button "Identificación" at bounding box center [313, 158] width 215 height 31
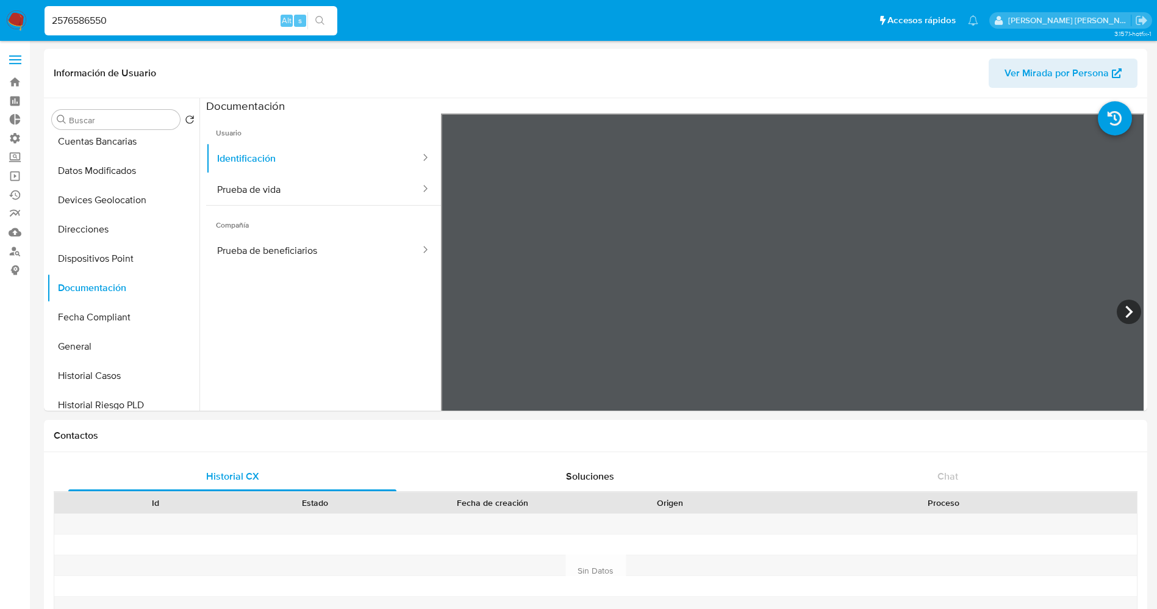
drag, startPoint x: 156, startPoint y: 22, endPoint x: 0, endPoint y: 1, distance: 157.5
click at [0, 1] on nav "Pausado Ver notificaciones 2576586550 Alt s Accesos rápidos Presiona las siguie…" at bounding box center [578, 20] width 1157 height 41
paste input "62027991"
type input "2620279910"
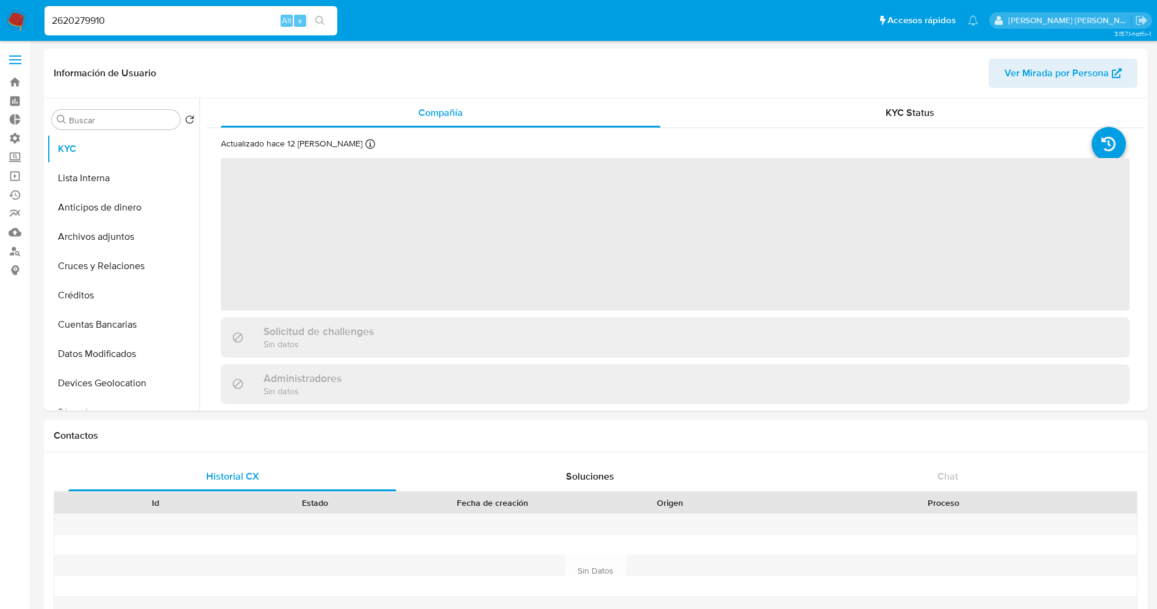
select select "10"
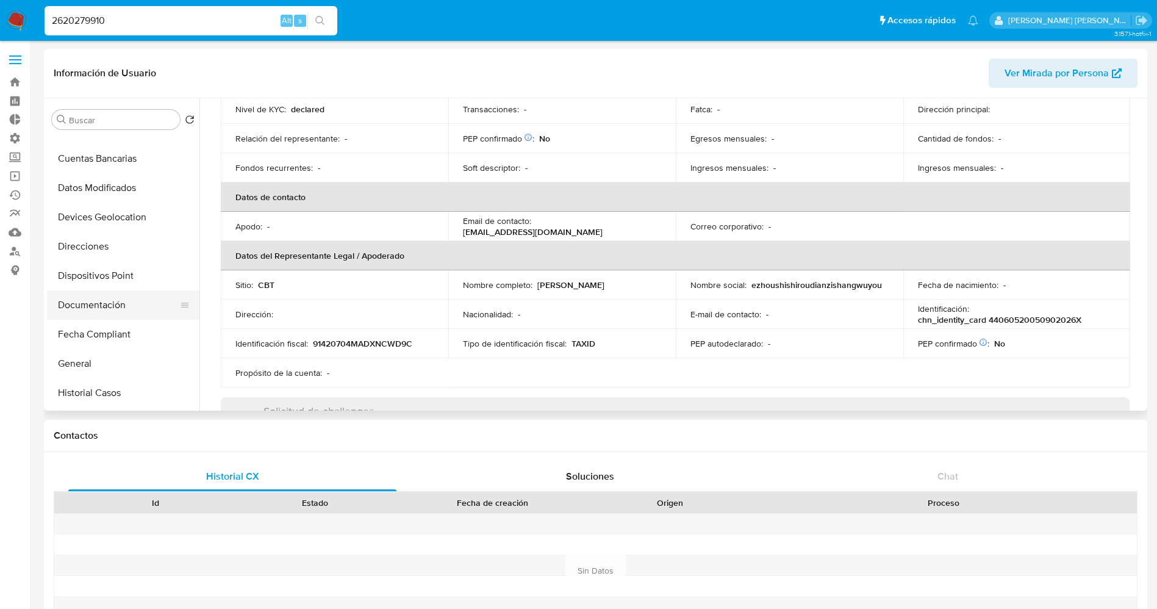
scroll to position [183, 0]
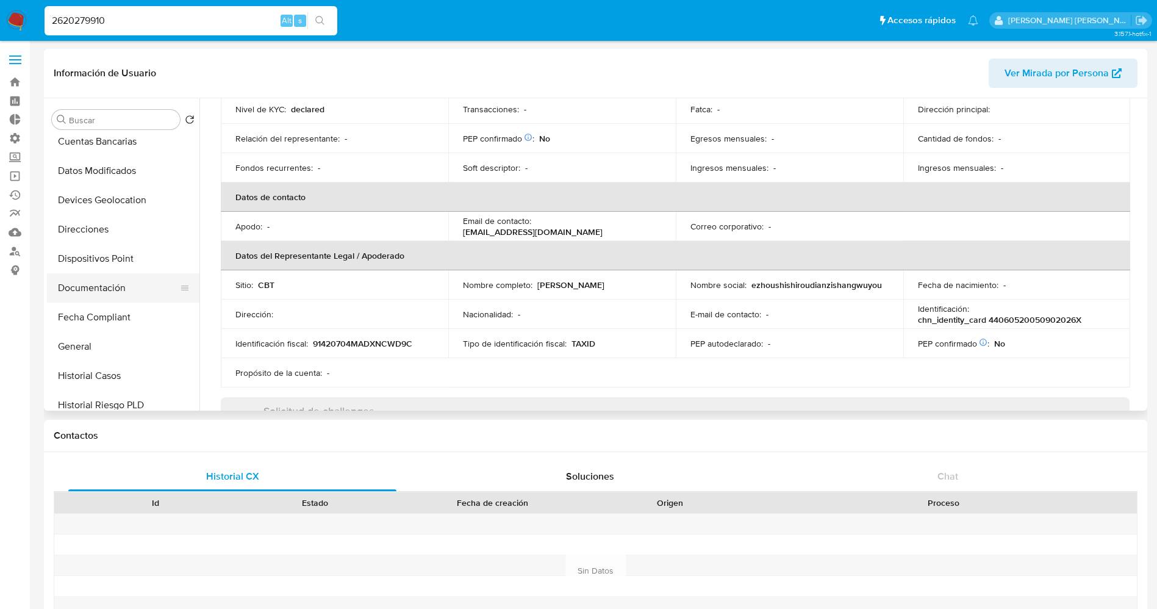
click at [105, 290] on button "Documentación" at bounding box center [118, 287] width 143 height 29
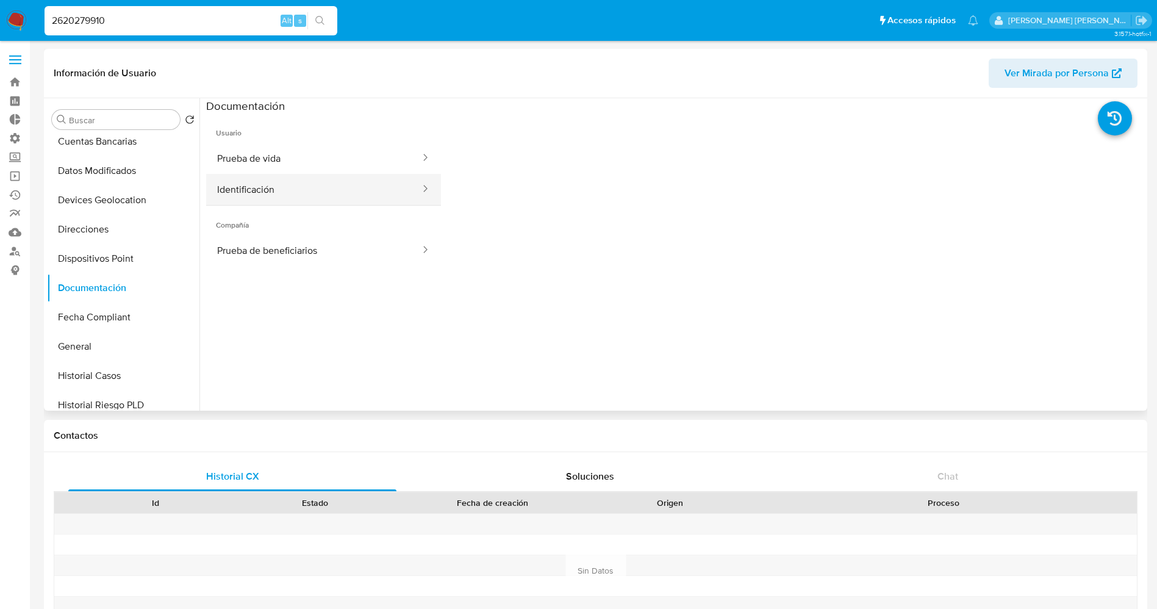
click at [239, 185] on button "Identificación" at bounding box center [313, 189] width 215 height 31
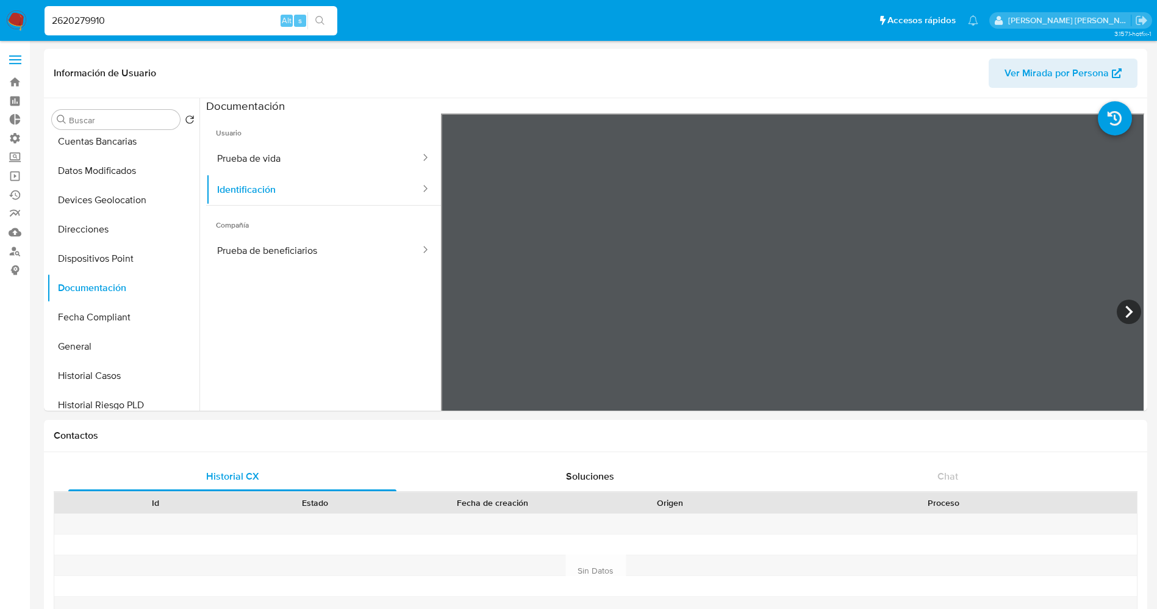
drag, startPoint x: 171, startPoint y: 19, endPoint x: 0, endPoint y: -15, distance: 174.1
paste input "1277369051"
type input "1277369051"
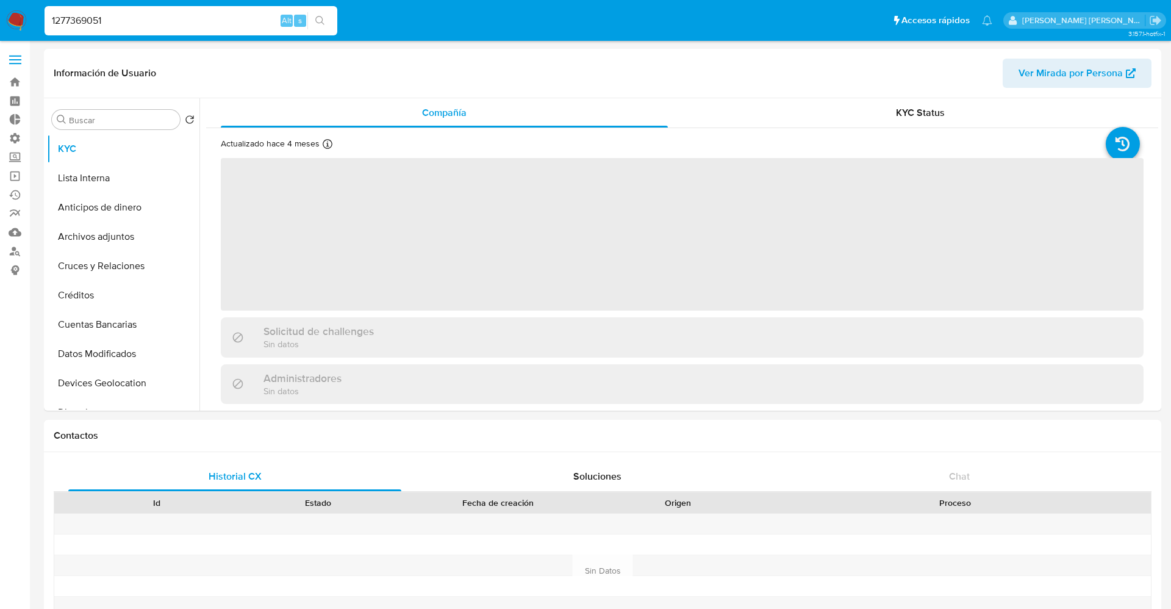
select select "10"
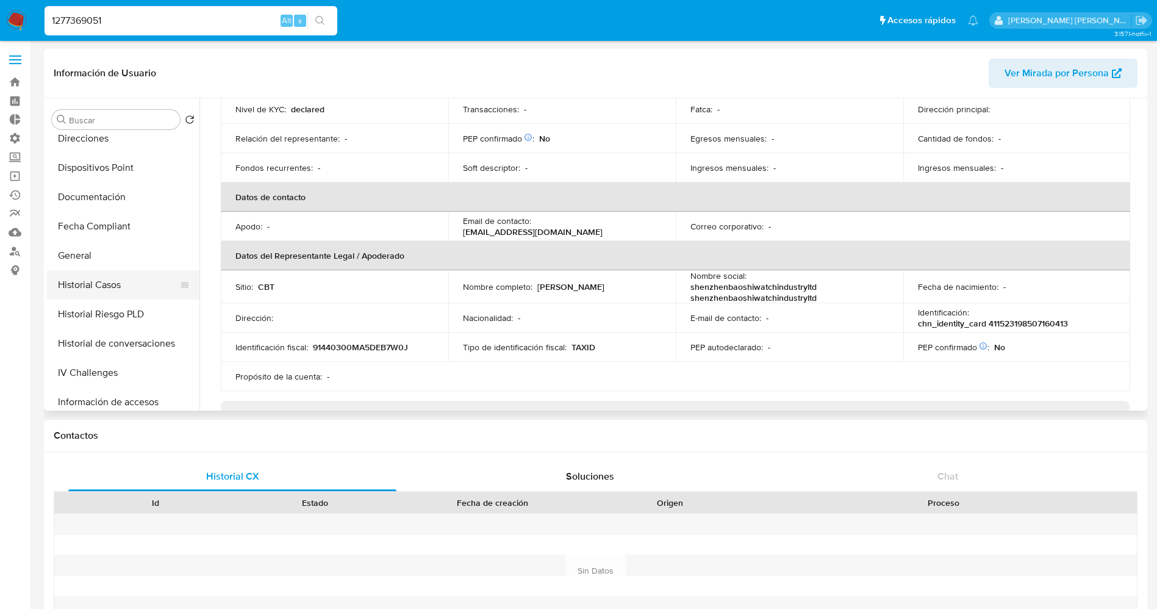
scroll to position [274, 0]
drag, startPoint x: 115, startPoint y: 199, endPoint x: 148, endPoint y: 198, distance: 33.6
click at [115, 198] on button "Documentación" at bounding box center [118, 196] width 143 height 29
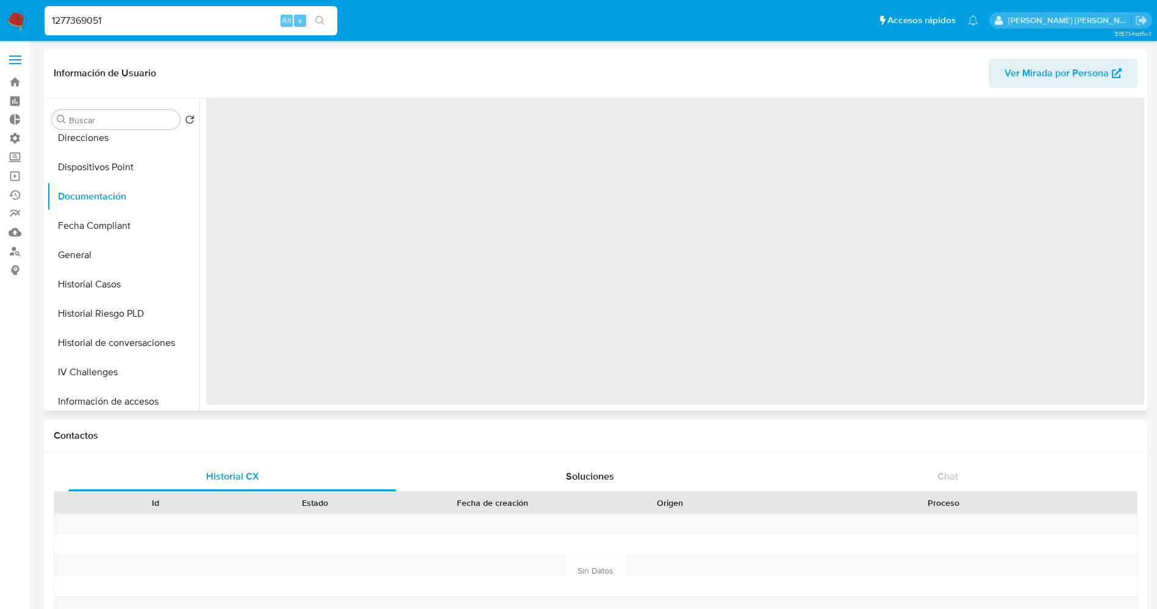
scroll to position [0, 0]
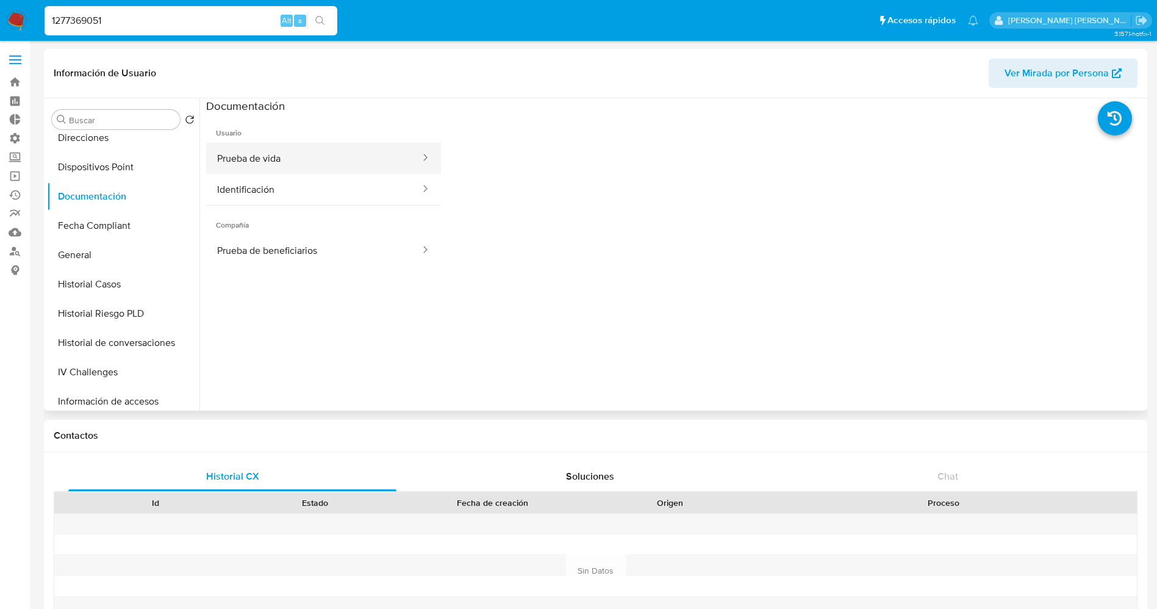
click at [302, 160] on button "Prueba de vida" at bounding box center [313, 158] width 215 height 31
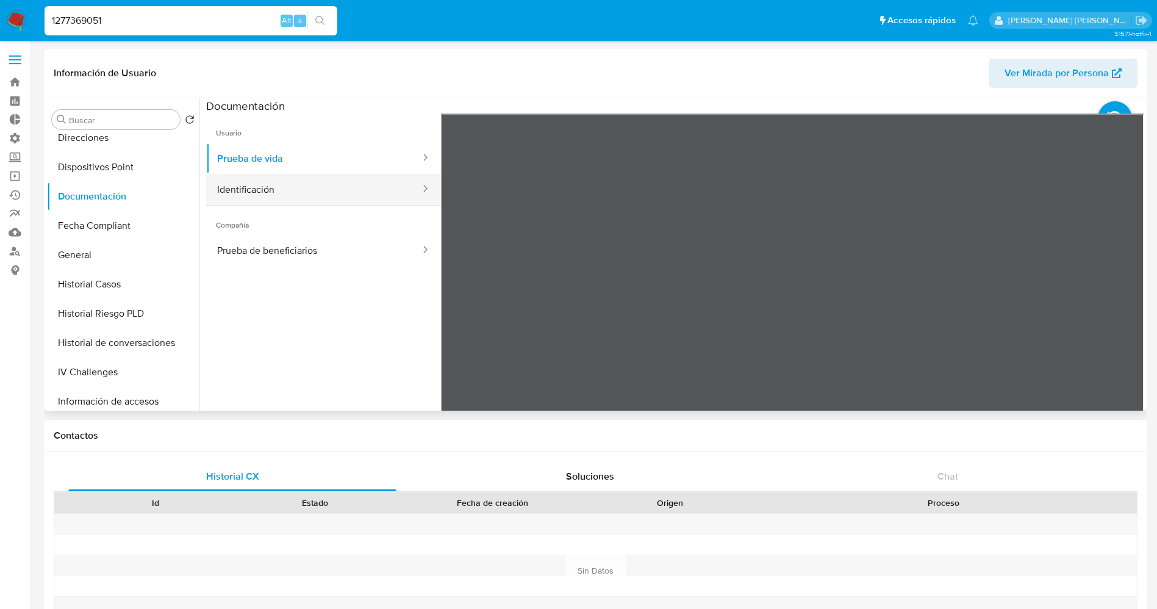
click at [335, 191] on button "Identificación" at bounding box center [313, 189] width 215 height 31
drag, startPoint x: 234, startPoint y: 27, endPoint x: 0, endPoint y: 26, distance: 233.5
click at [0, 26] on nav "Pausado Ver notificaciones 1277369051 Alt s Accesos rápidos Presiona las siguie…" at bounding box center [578, 20] width 1157 height 41
paste input "37807188"
type input "1378071881"
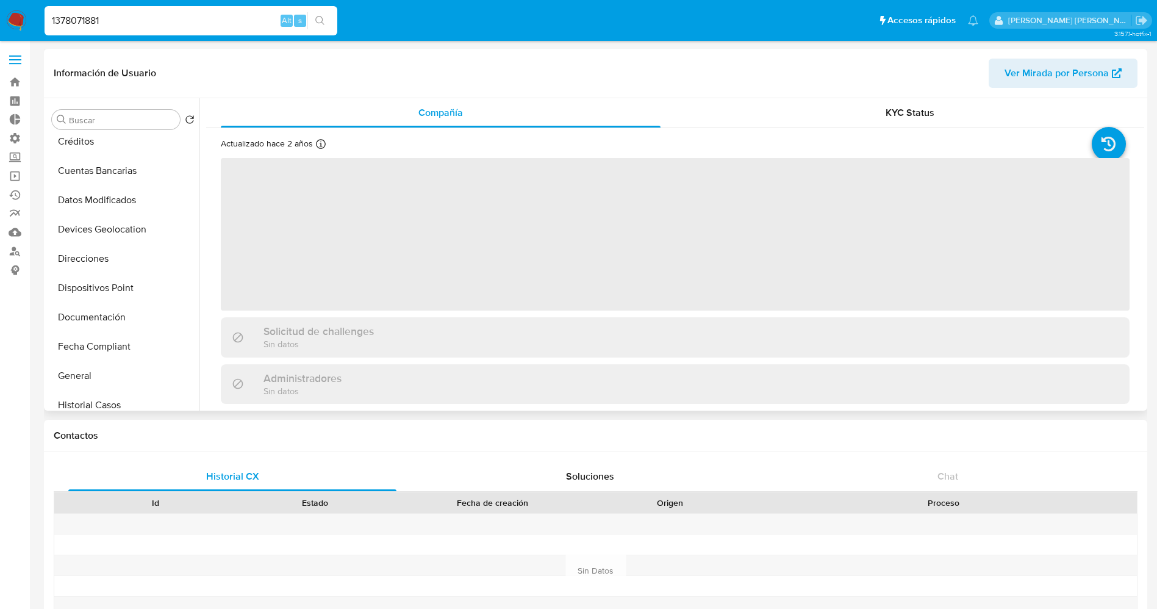
select select "10"
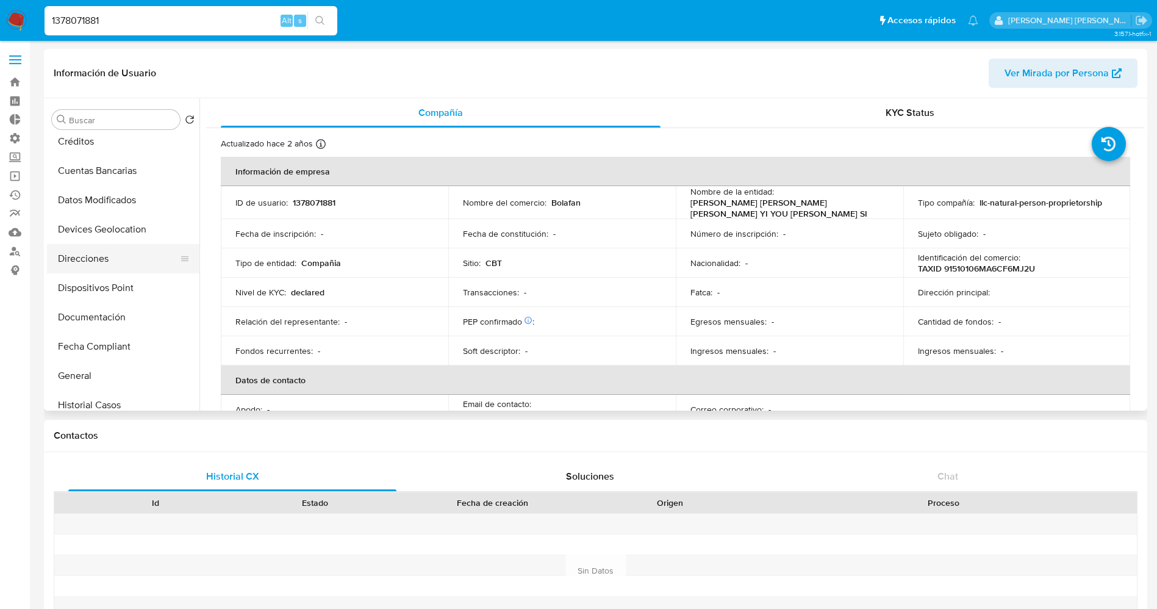
scroll to position [183, 0]
click at [96, 295] on button "Documentación" at bounding box center [118, 287] width 143 height 29
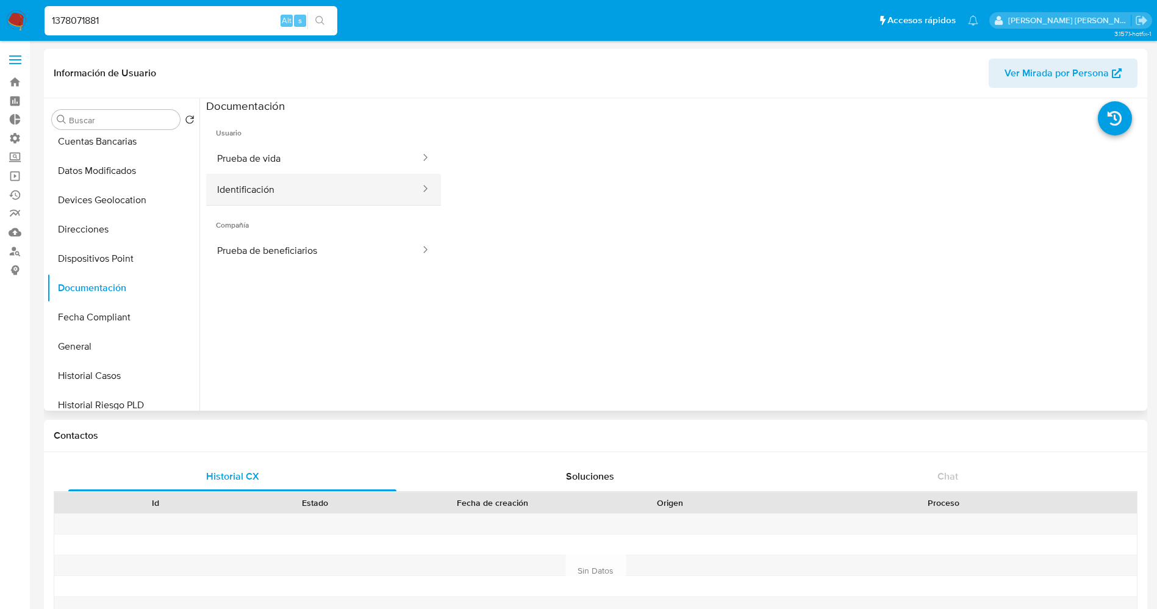
click at [280, 199] on button "Identificación" at bounding box center [313, 189] width 215 height 31
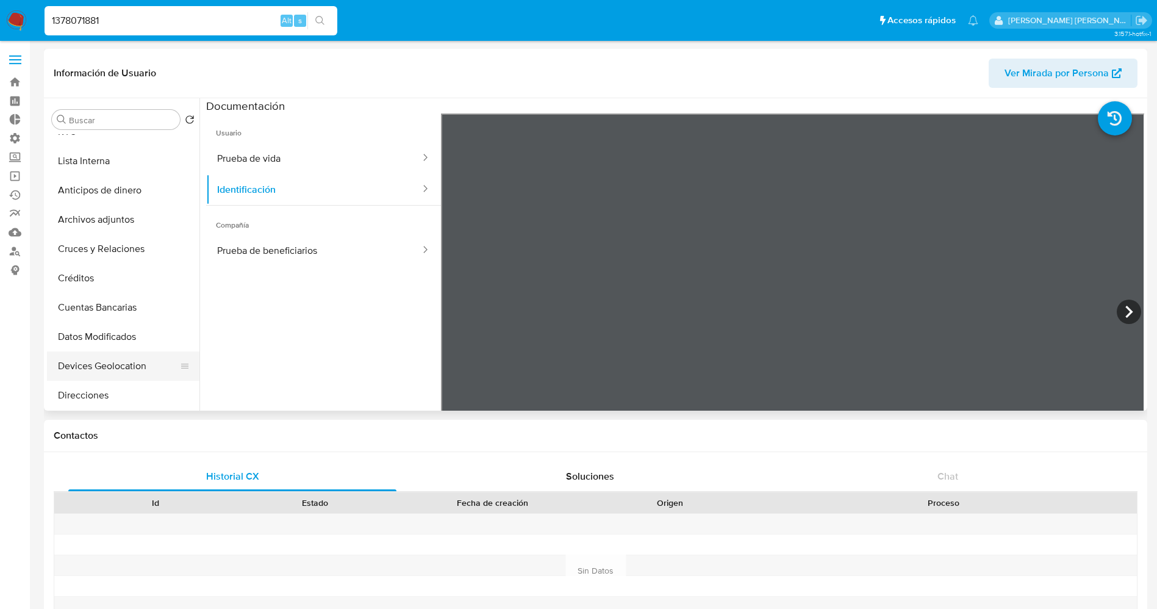
scroll to position [0, 0]
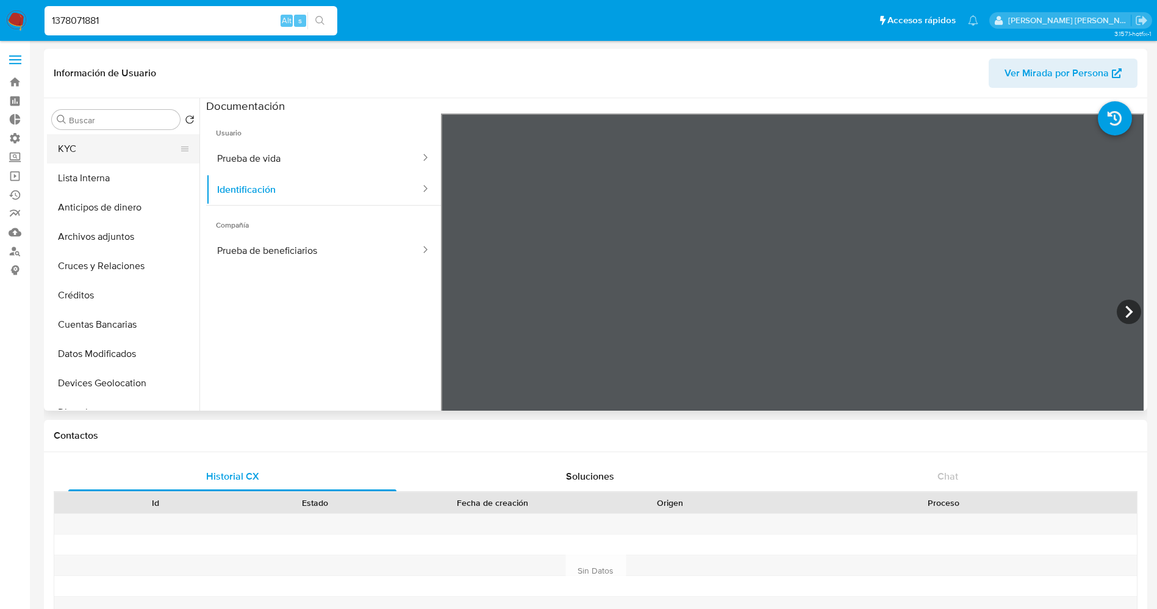
click at [85, 137] on button "KYC" at bounding box center [118, 148] width 143 height 29
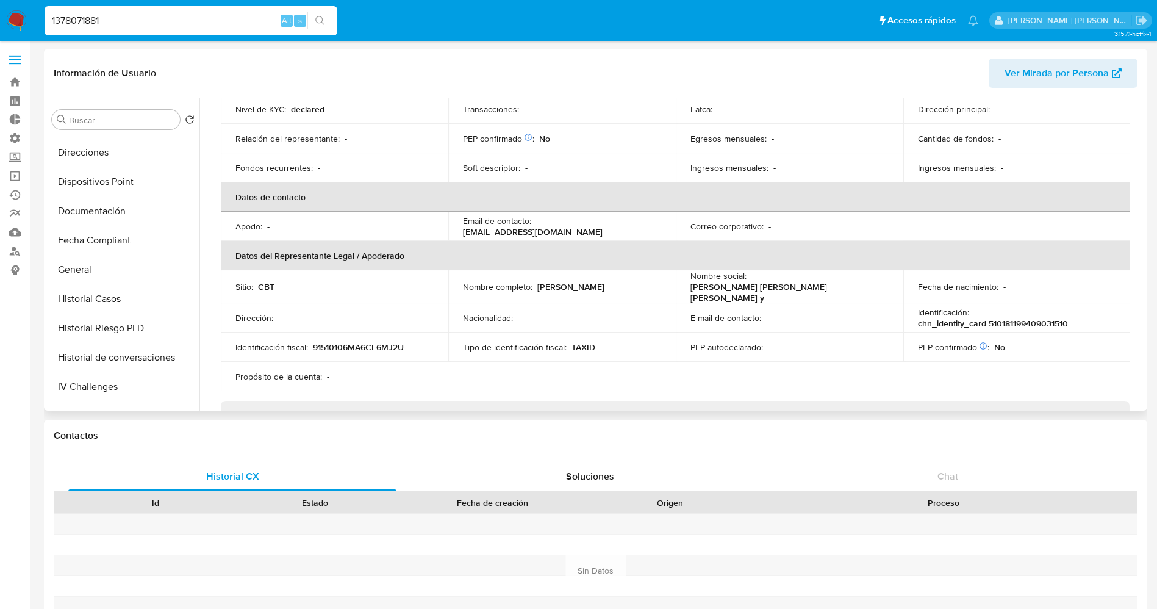
scroll to position [274, 0]
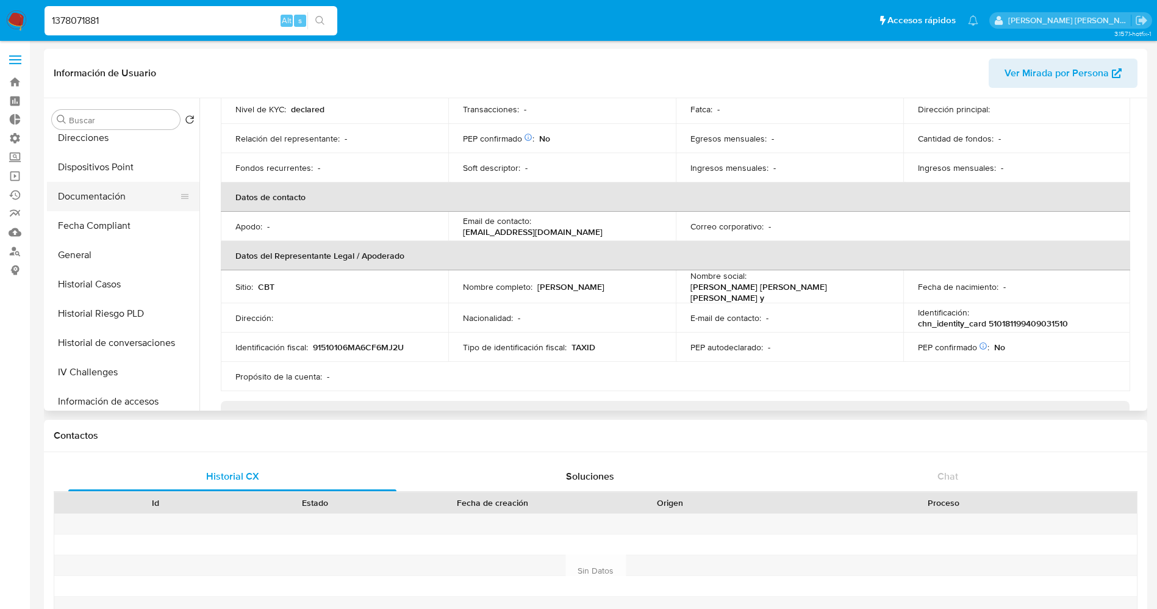
click at [124, 194] on button "Documentación" at bounding box center [118, 196] width 143 height 29
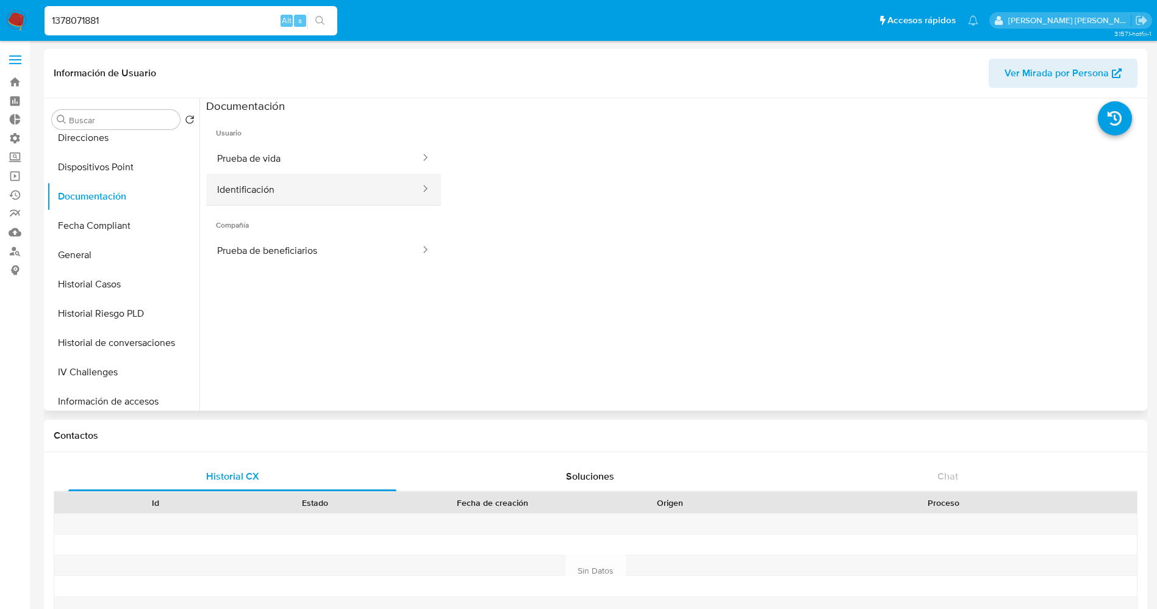
click at [281, 182] on button "Identificación" at bounding box center [313, 189] width 215 height 31
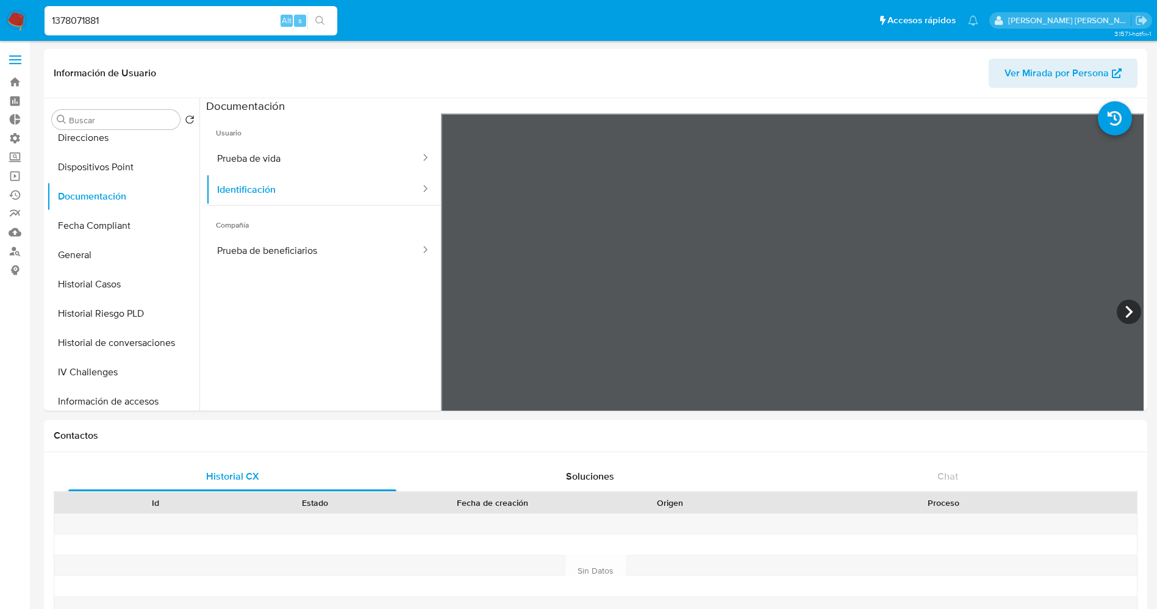
drag, startPoint x: 145, startPoint y: 29, endPoint x: 51, endPoint y: 21, distance: 94.2
click at [51, 21] on div "1378071881 Alt s" at bounding box center [191, 20] width 293 height 29
drag, startPoint x: 64, startPoint y: 16, endPoint x: 0, endPoint y: 25, distance: 64.6
click at [0, 25] on nav "Pausado Ver notificaciones 1378071881 Alt s Accesos rápidos Presiona las siguie…" at bounding box center [578, 20] width 1157 height 41
paste input "215907687"
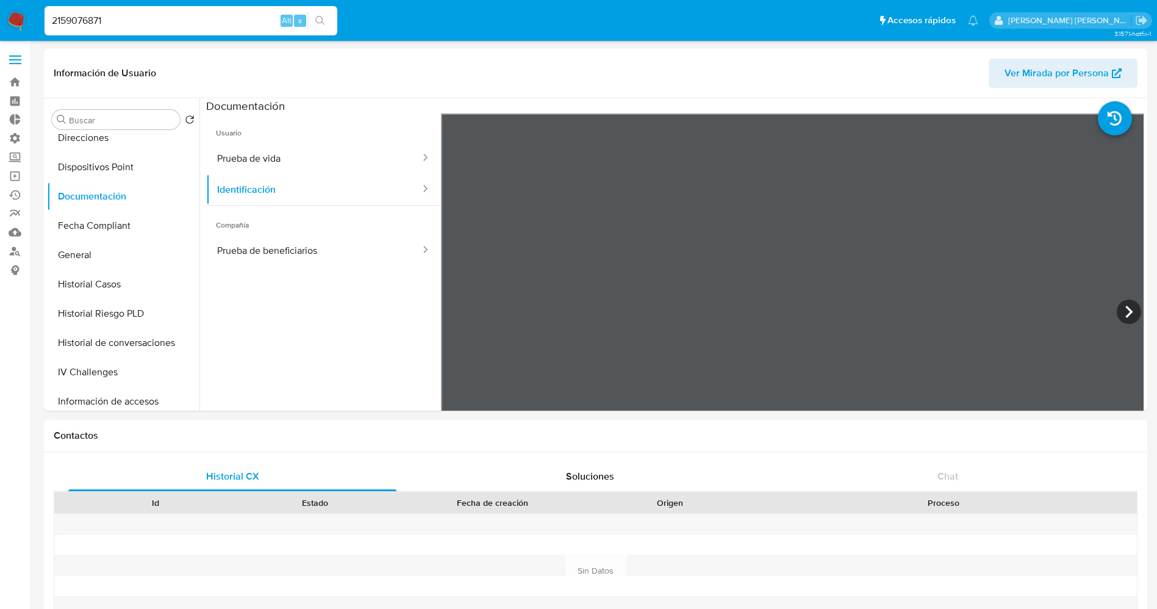
type input "2159076871"
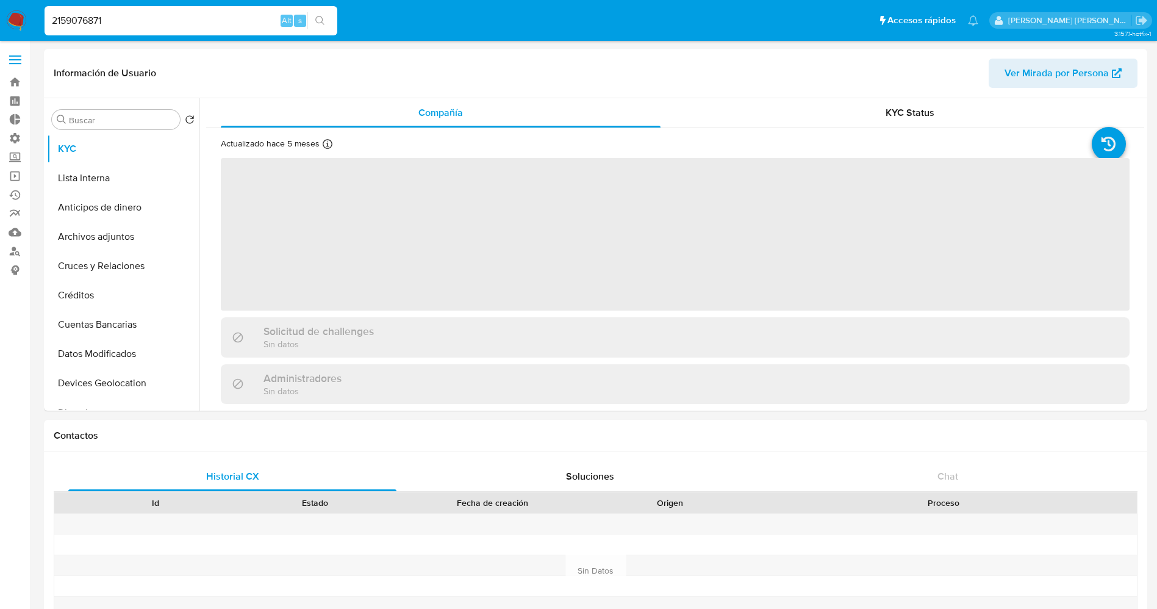
select select "10"
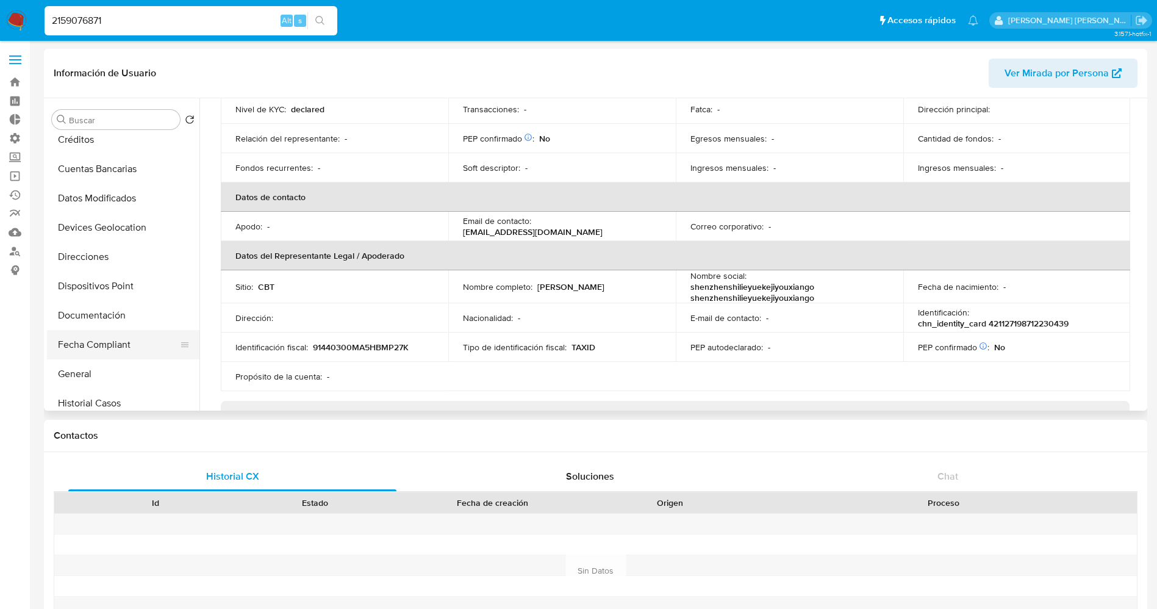
scroll to position [183, 0]
click at [99, 282] on button "Documentación" at bounding box center [118, 287] width 143 height 29
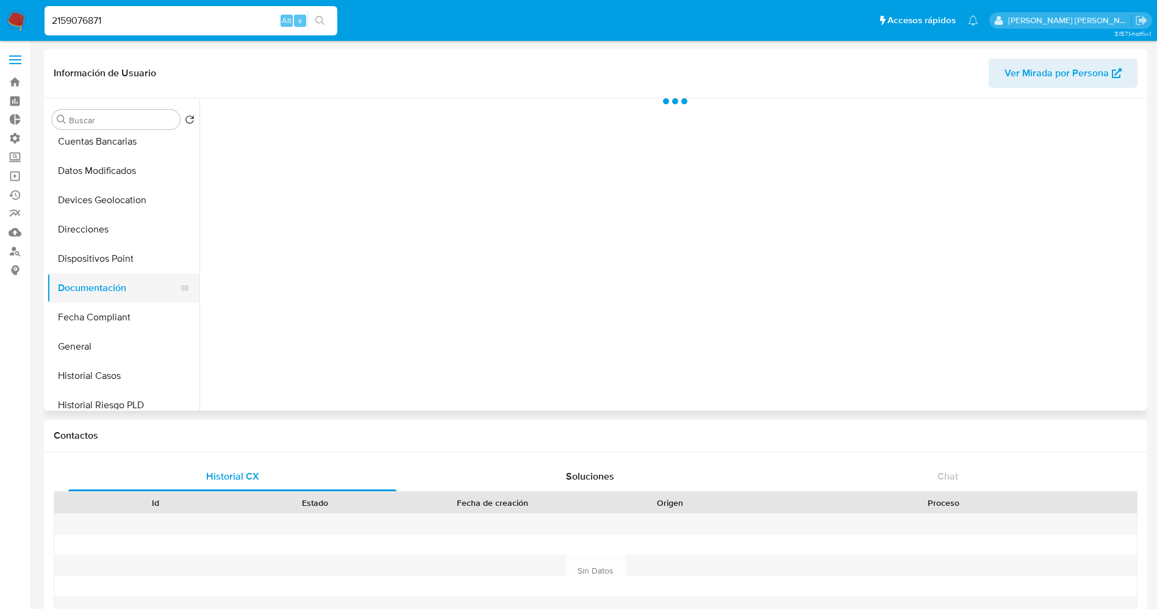
scroll to position [0, 0]
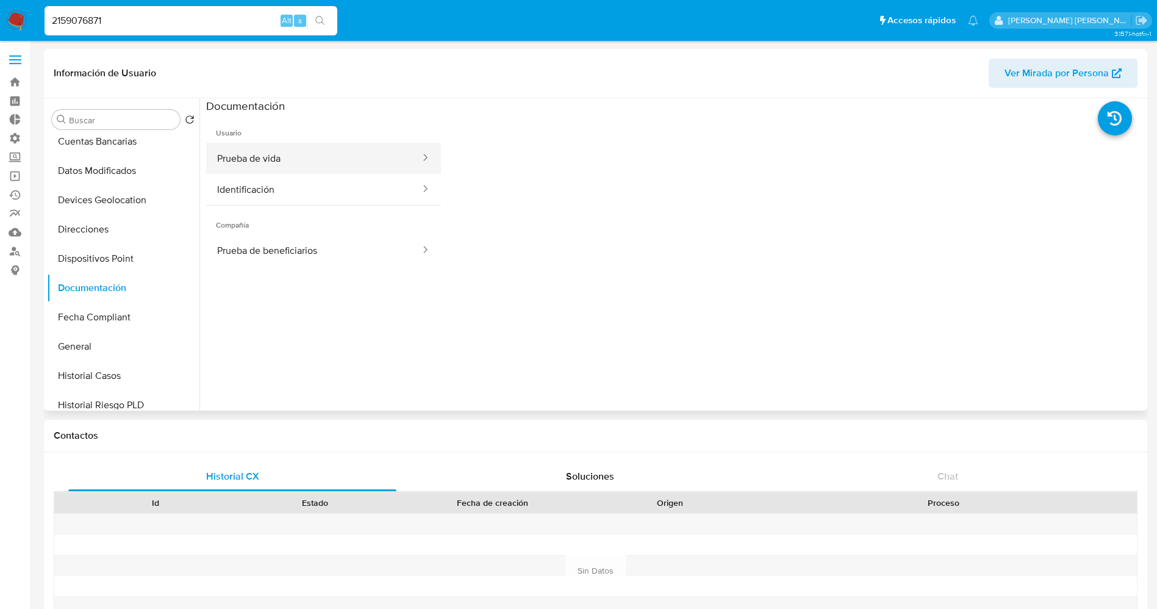
click at [302, 157] on button "Prueba de vida" at bounding box center [313, 158] width 215 height 31
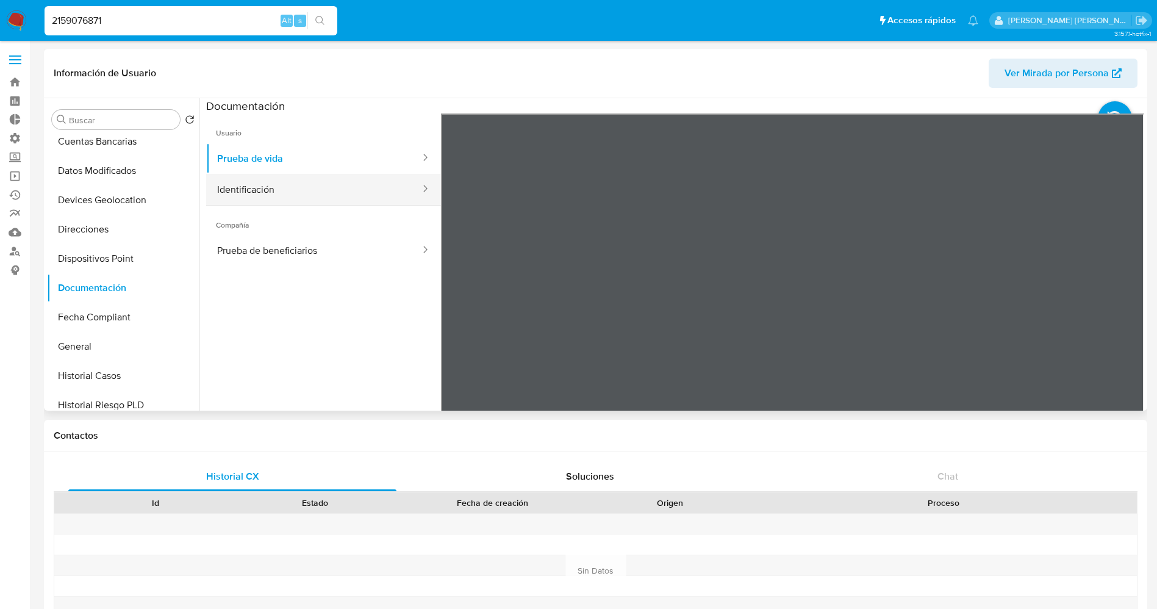
click at [304, 199] on button "Identificación" at bounding box center [313, 189] width 215 height 31
drag, startPoint x: 132, startPoint y: 20, endPoint x: 0, endPoint y: 21, distance: 131.7
click at [0, 21] on nav "Pausado Ver notificaciones 2159076871 Alt s Accesos rápidos Presiona las siguie…" at bounding box center [578, 20] width 1157 height 41
paste input "9551280"
type input "2195512801"
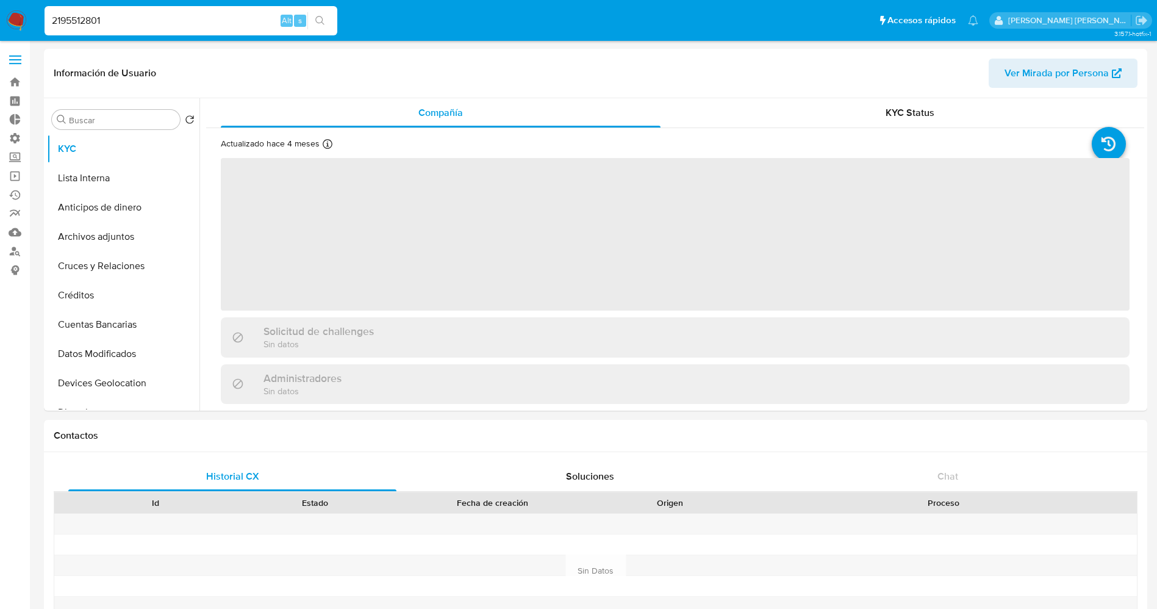
select select "10"
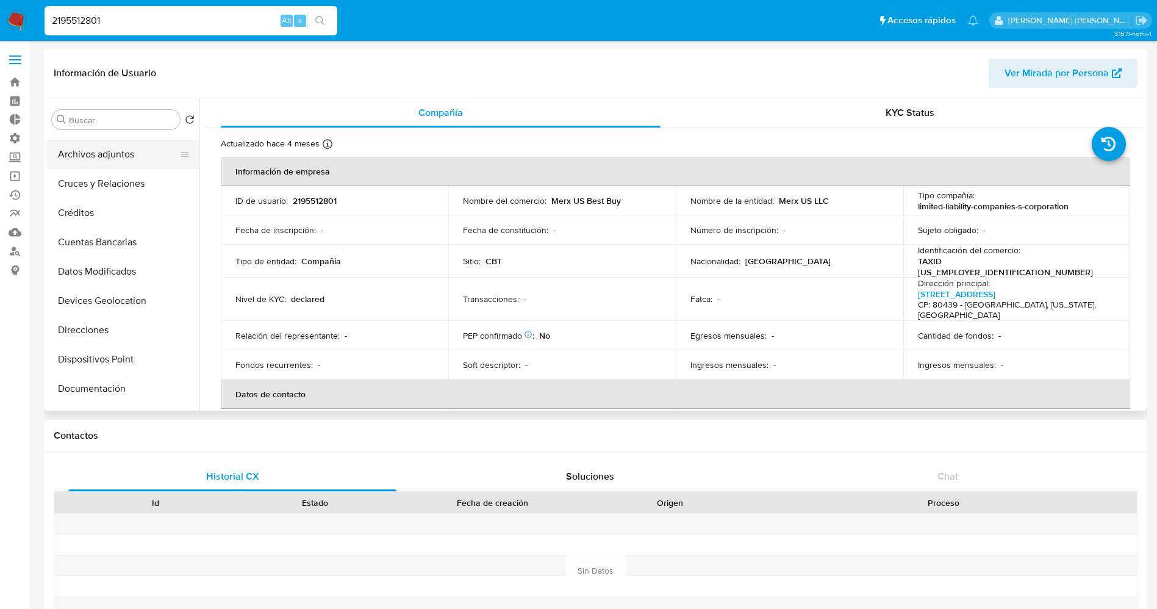
scroll to position [183, 0]
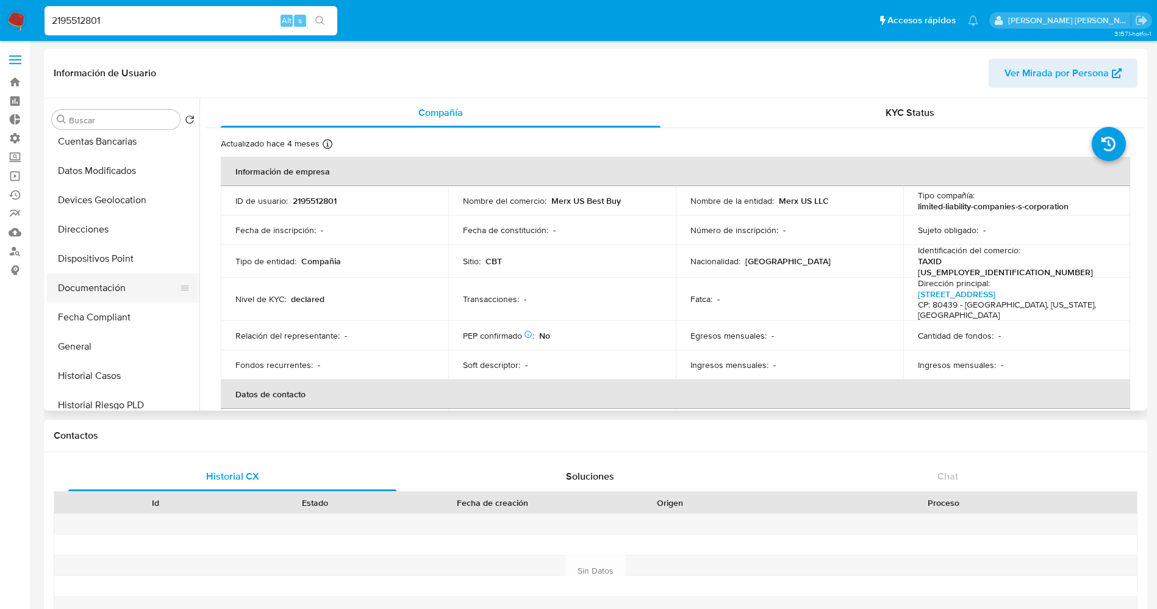
click at [76, 291] on button "Documentación" at bounding box center [118, 287] width 143 height 29
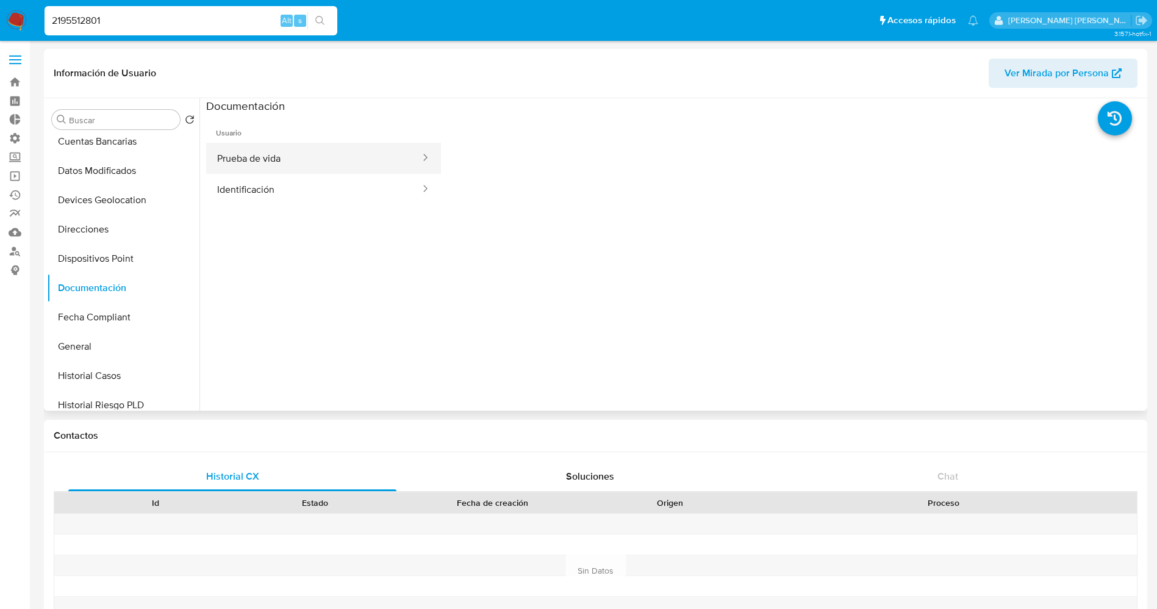
click at [275, 172] on button "Prueba de vida" at bounding box center [313, 158] width 215 height 31
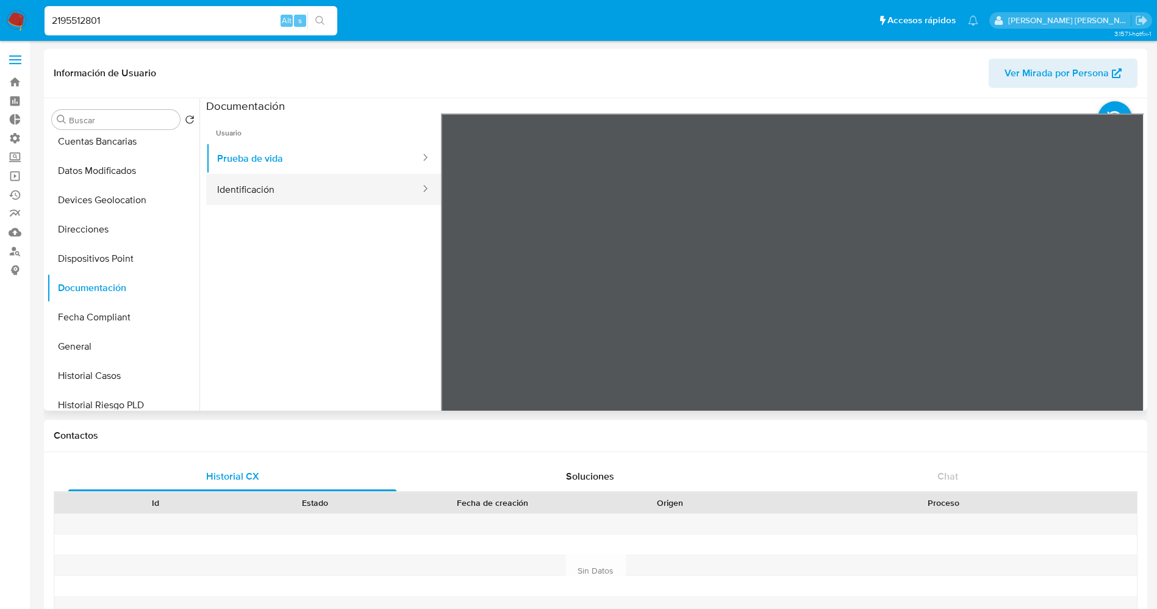
click at [273, 184] on button "Identificación" at bounding box center [313, 189] width 215 height 31
drag, startPoint x: 159, startPoint y: 16, endPoint x: 0, endPoint y: 6, distance: 159.4
click at [0, 6] on nav "Pausado Ver notificaciones 2195512801 Alt s Accesos rápidos Presiona las siguie…" at bounding box center [578, 20] width 1157 height 41
paste input "55493314"
type input "2554933141"
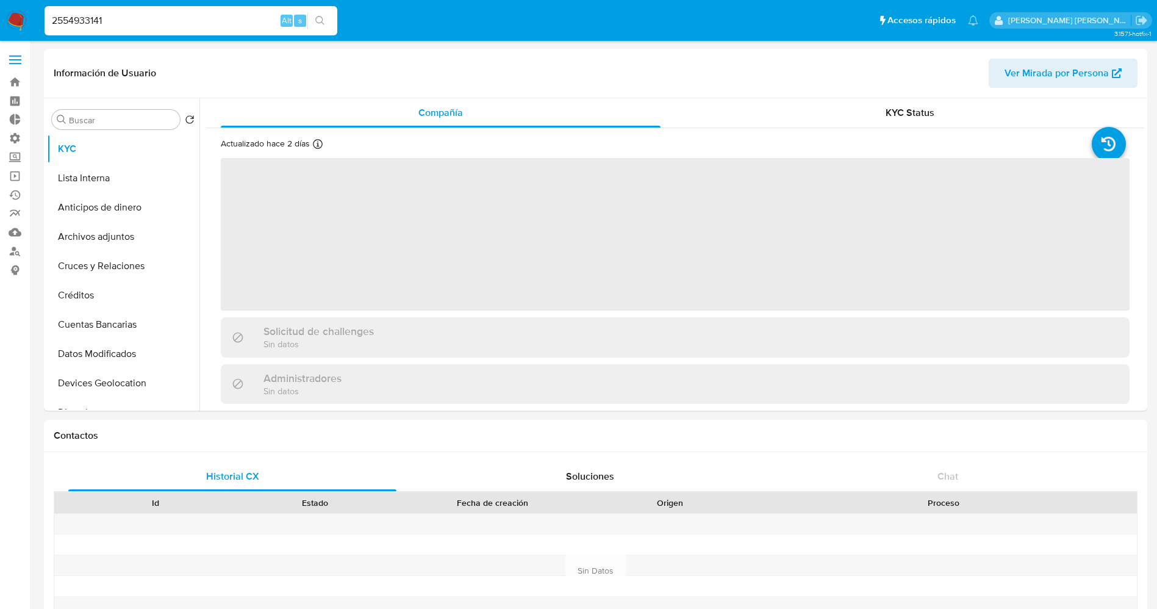
select select "10"
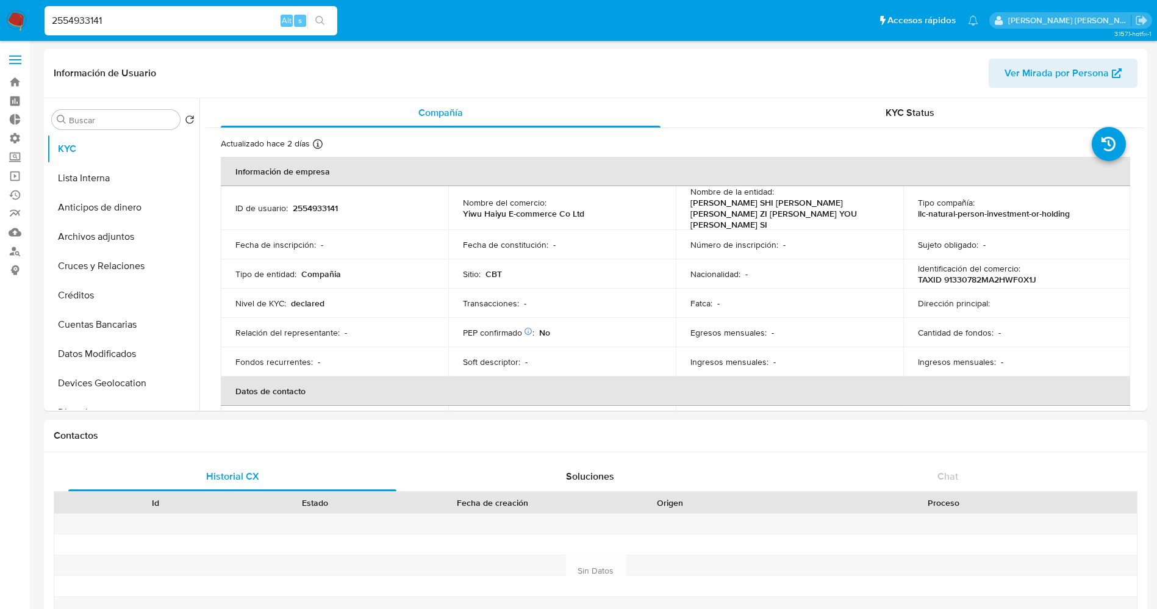
drag, startPoint x: 217, startPoint y: 18, endPoint x: 0, endPoint y: 23, distance: 217.1
click at [0, 23] on nav "Pausado Ver notificaciones 2554933141 Alt s Accesos rápidos Presiona las siguie…" at bounding box center [578, 20] width 1157 height 41
paste input ""8013502""
type input "8013502"
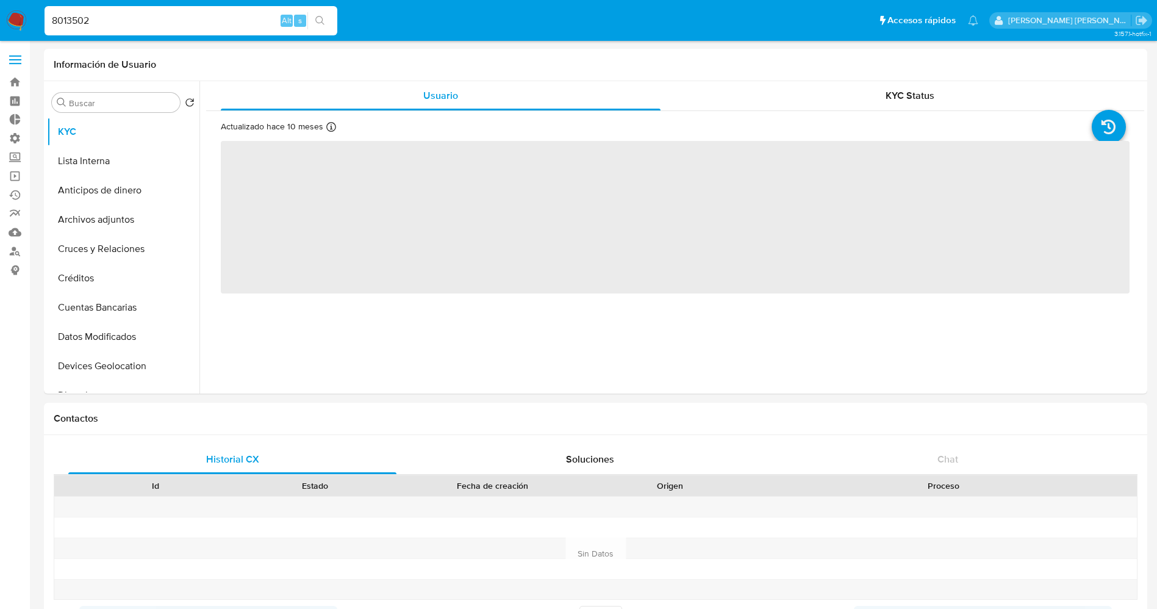
select select "10"
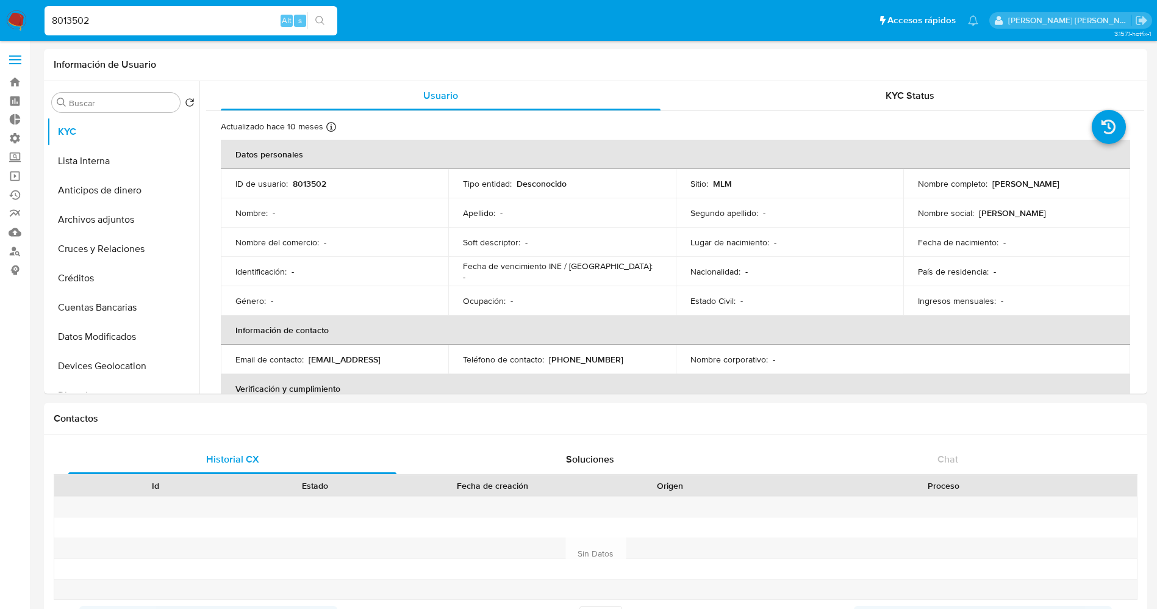
drag, startPoint x: 207, startPoint y: 24, endPoint x: 0, endPoint y: 15, distance: 206.9
click at [0, 15] on nav "Pausado Ver notificaciones 8013502 Alt s Accesos rápidos Presiona las siguiente…" at bounding box center [578, 20] width 1157 height 41
paste input "2554933141"
type input "2554933141"
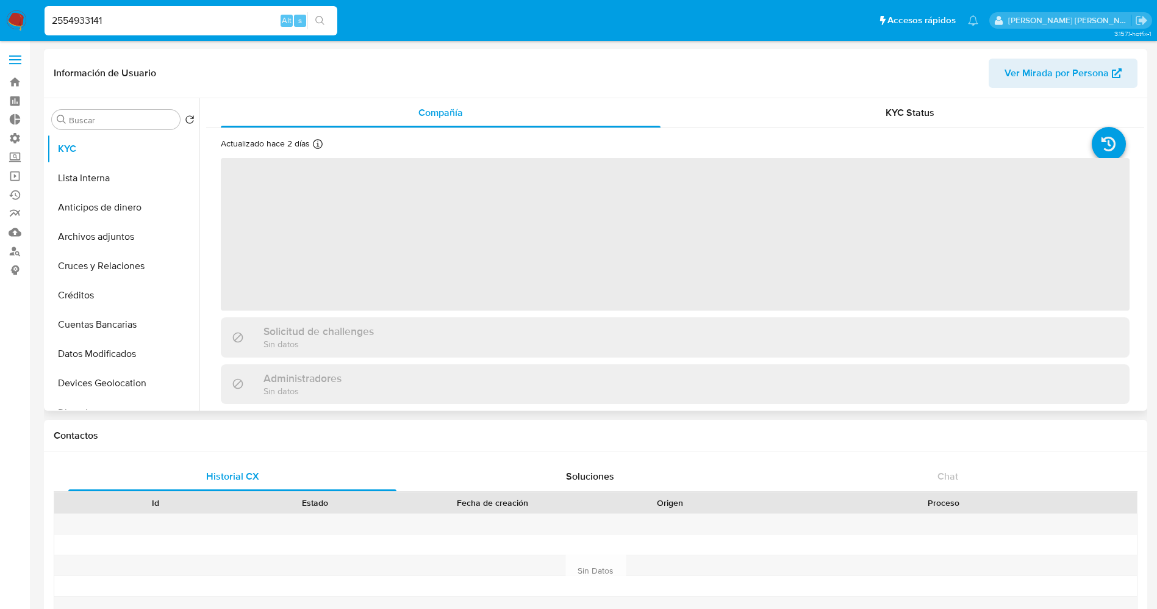
select select "10"
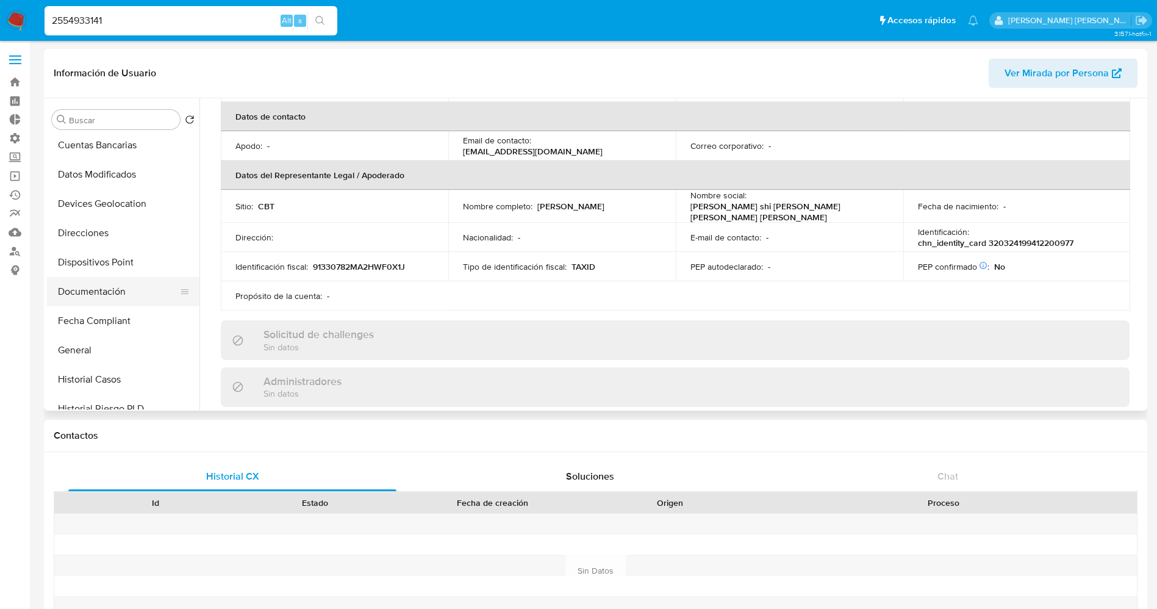
scroll to position [183, 0]
click at [85, 287] on button "Documentación" at bounding box center [118, 287] width 143 height 29
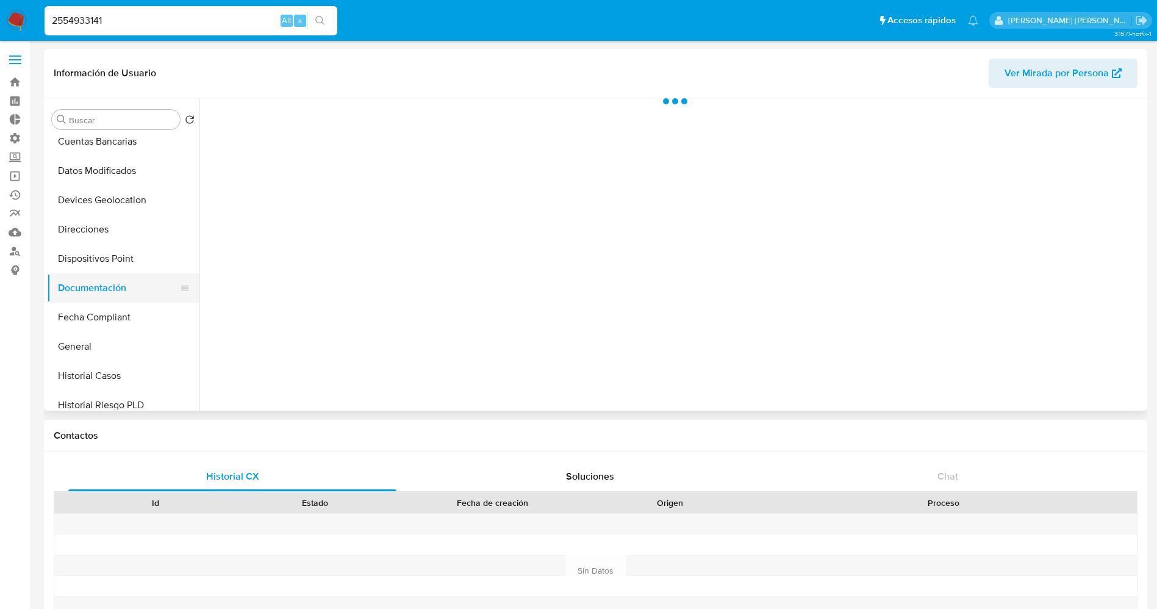
scroll to position [0, 0]
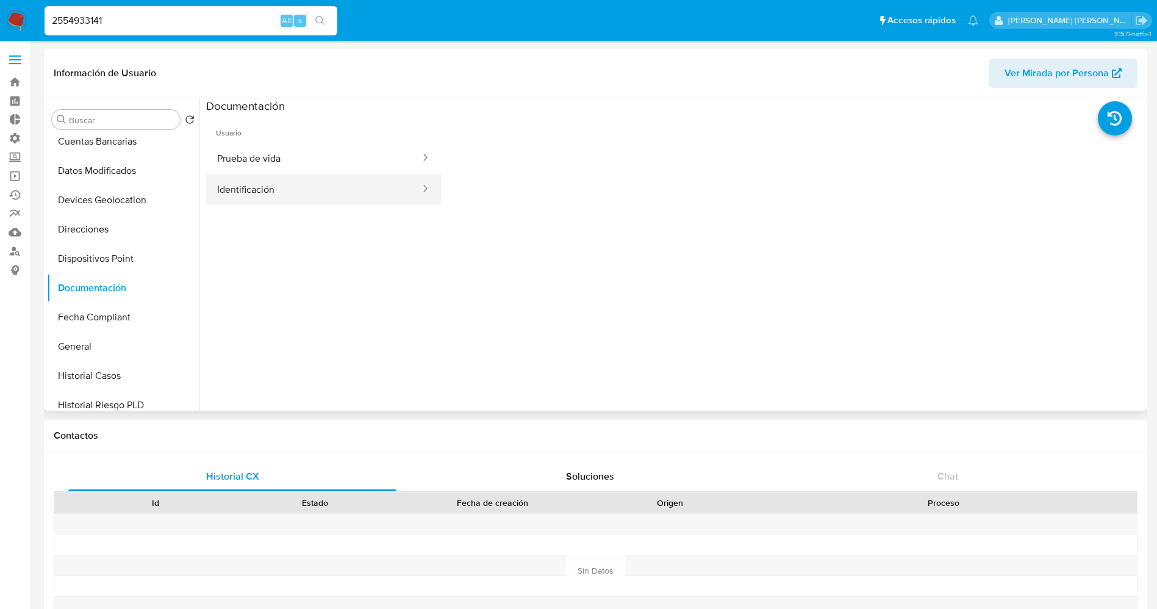
click at [308, 196] on button "Identificación" at bounding box center [313, 189] width 215 height 31
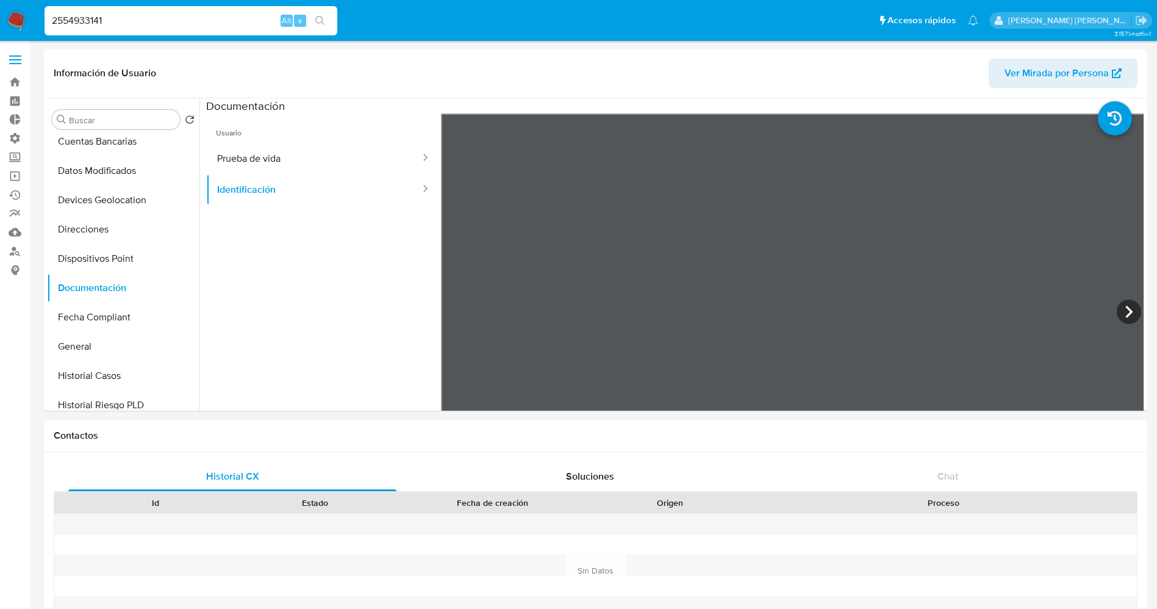
click at [172, 8] on div "2554933141 Alt s" at bounding box center [191, 20] width 293 height 29
drag, startPoint x: 177, startPoint y: 23, endPoint x: 0, endPoint y: 26, distance: 176.9
click at [0, 26] on nav "Pausado Ver notificaciones 2554933141 Alt s Accesos rápidos Presiona las siguie…" at bounding box center [578, 20] width 1157 height 41
drag, startPoint x: 167, startPoint y: 23, endPoint x: 0, endPoint y: 27, distance: 167.1
click at [0, 27] on nav "Pausado Ver notificaciones 2554933141 Alt s Accesos rápidos Presiona las siguie…" at bounding box center [578, 20] width 1157 height 41
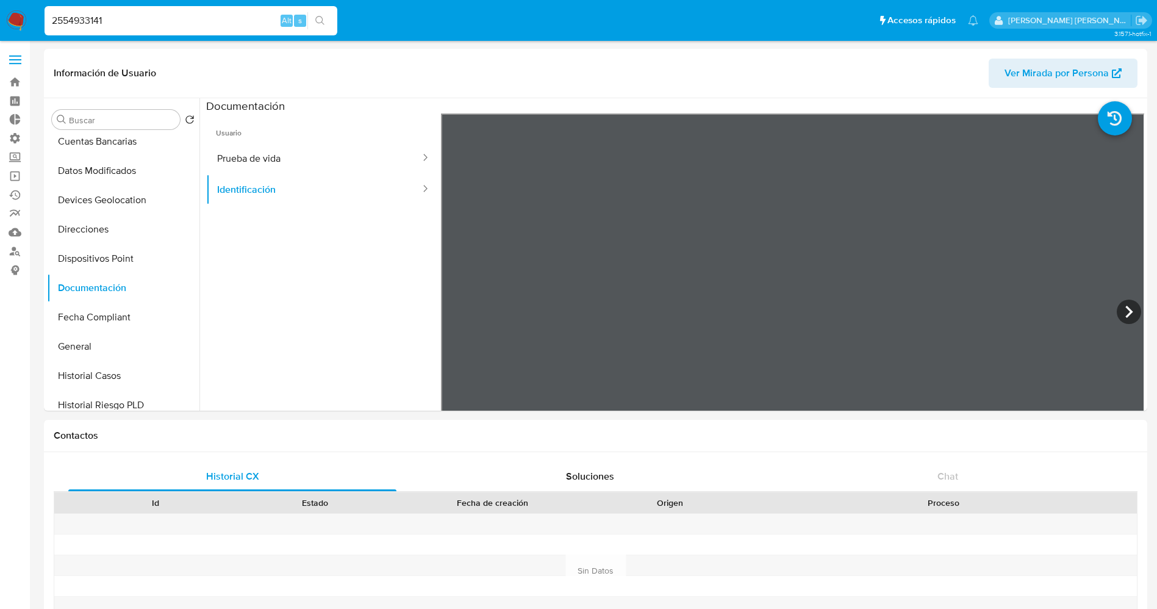
paste input "82535492"
type input "825354921"
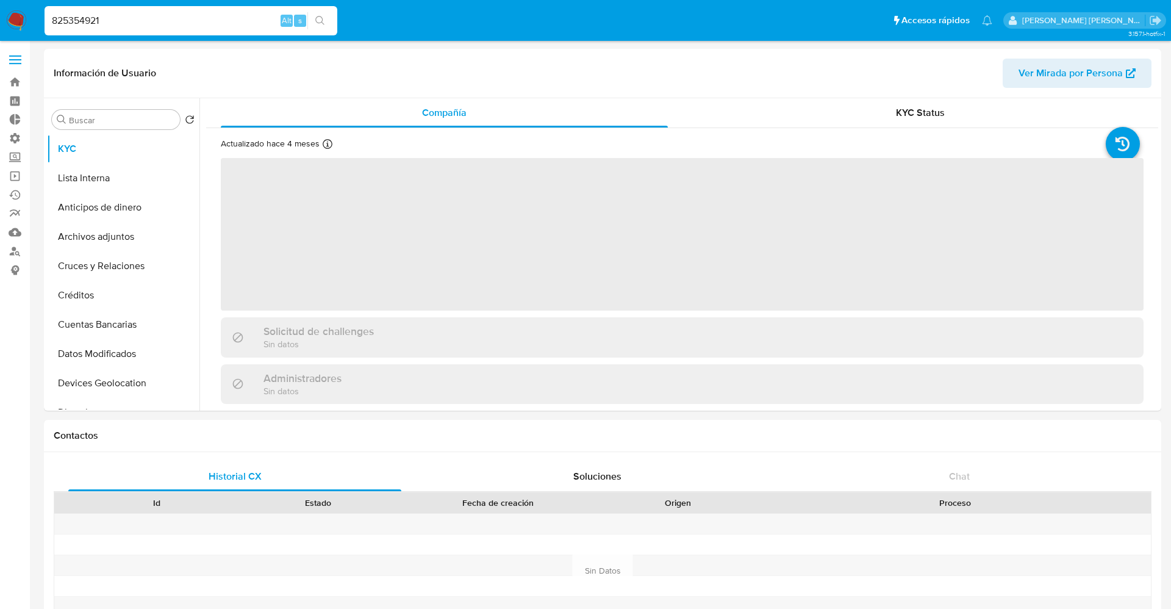
select select "10"
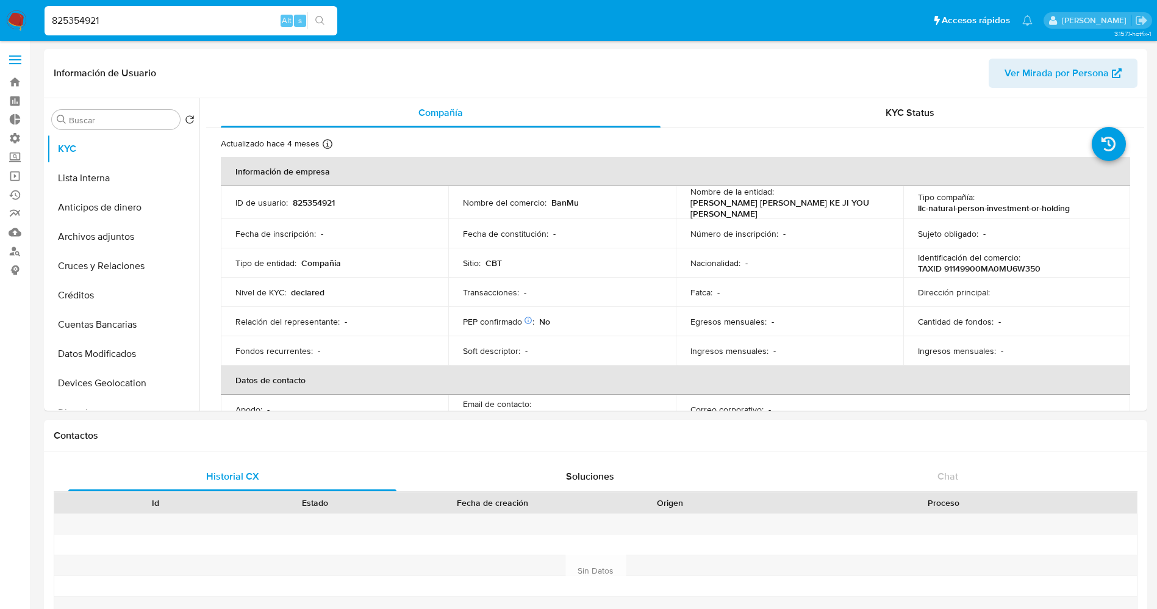
select select "10"
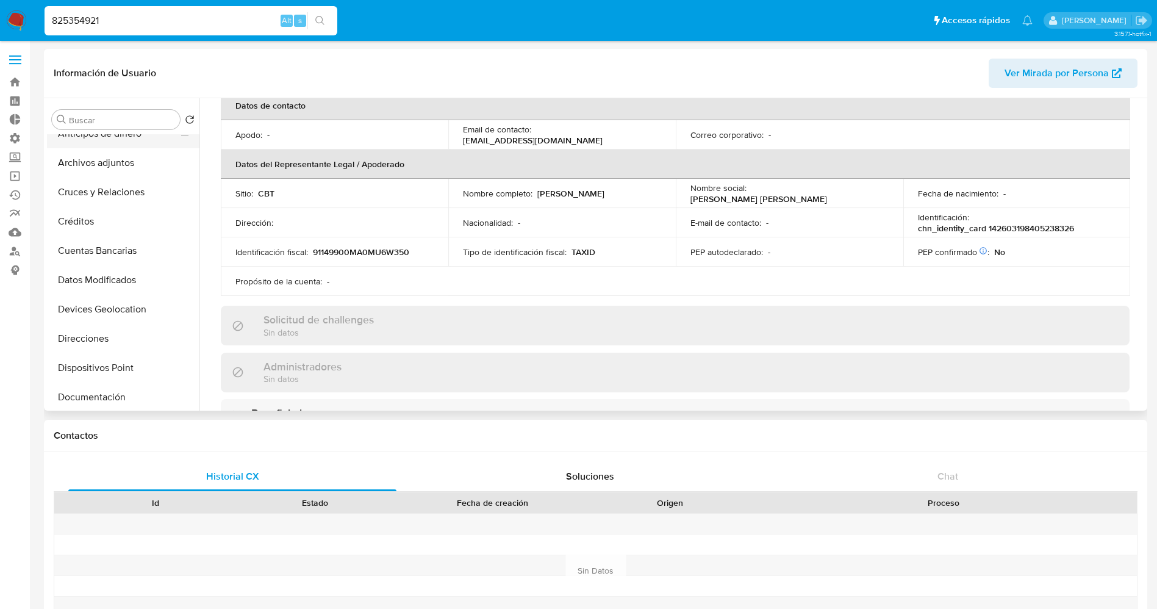
scroll to position [183, 0]
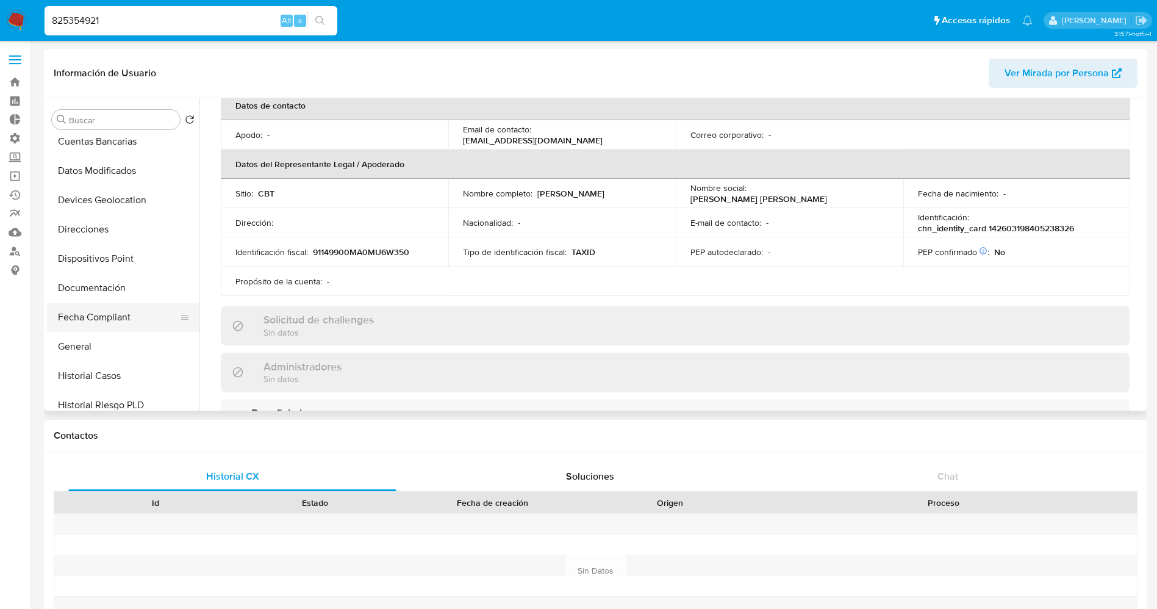
click at [105, 304] on button "Fecha Compliant" at bounding box center [118, 316] width 143 height 29
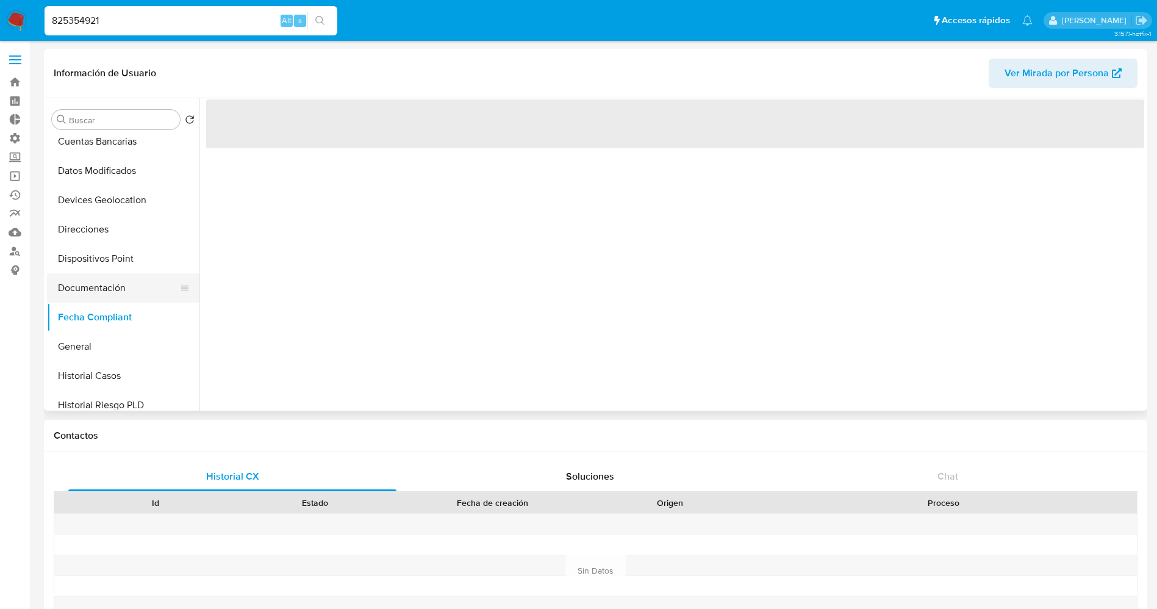
click at [106, 291] on button "Documentación" at bounding box center [118, 287] width 143 height 29
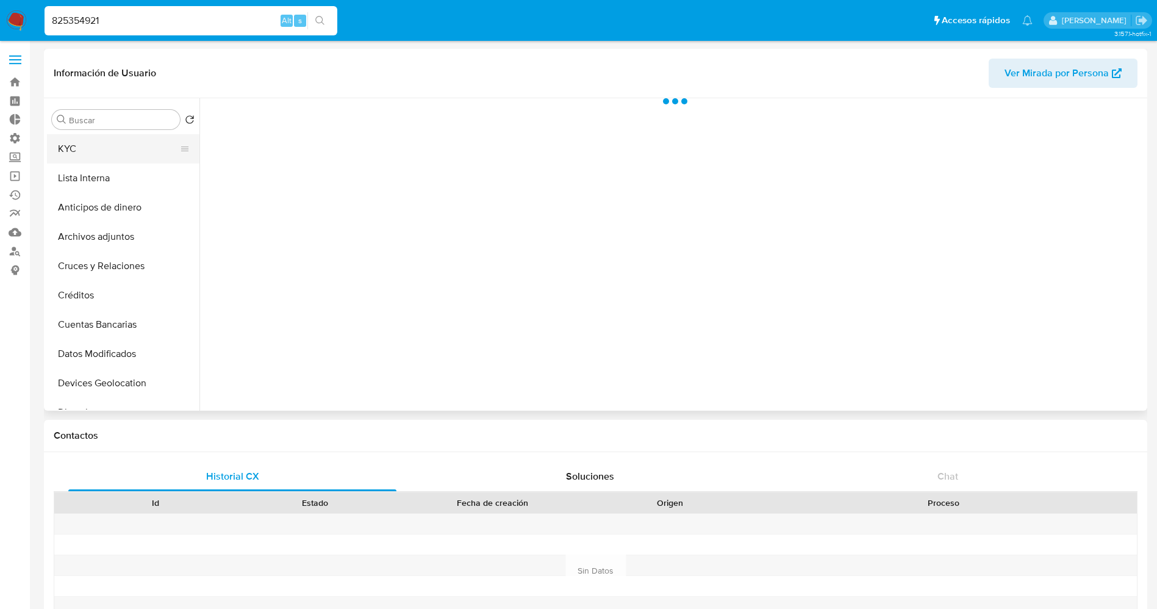
click at [88, 154] on button "KYC" at bounding box center [118, 148] width 143 height 29
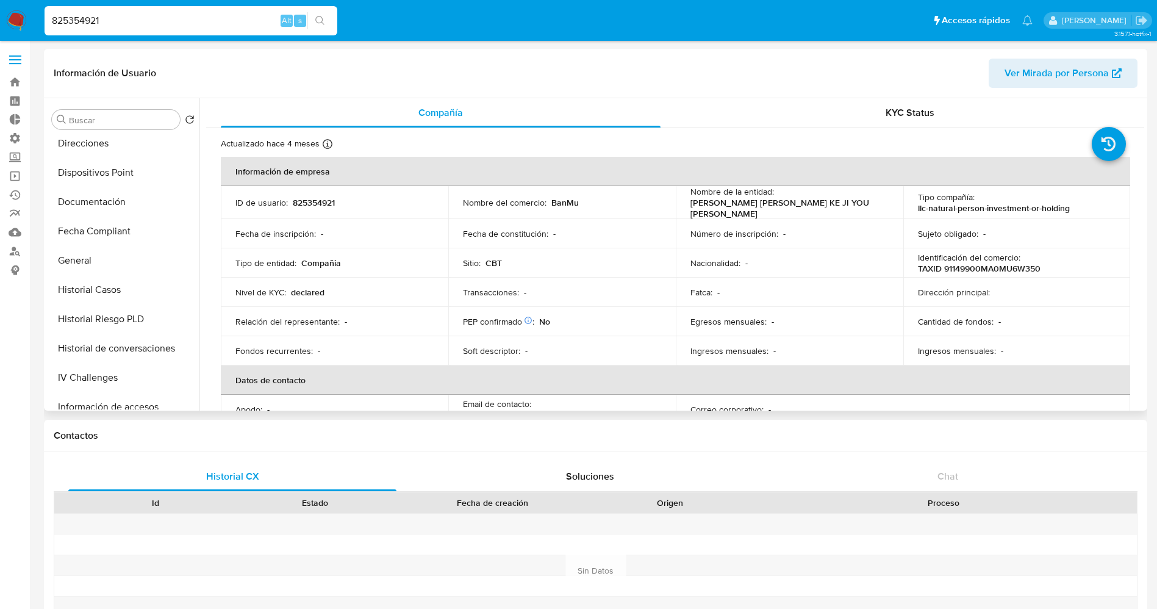
scroll to position [241, 0]
click at [106, 224] on button "Documentación" at bounding box center [118, 229] width 143 height 29
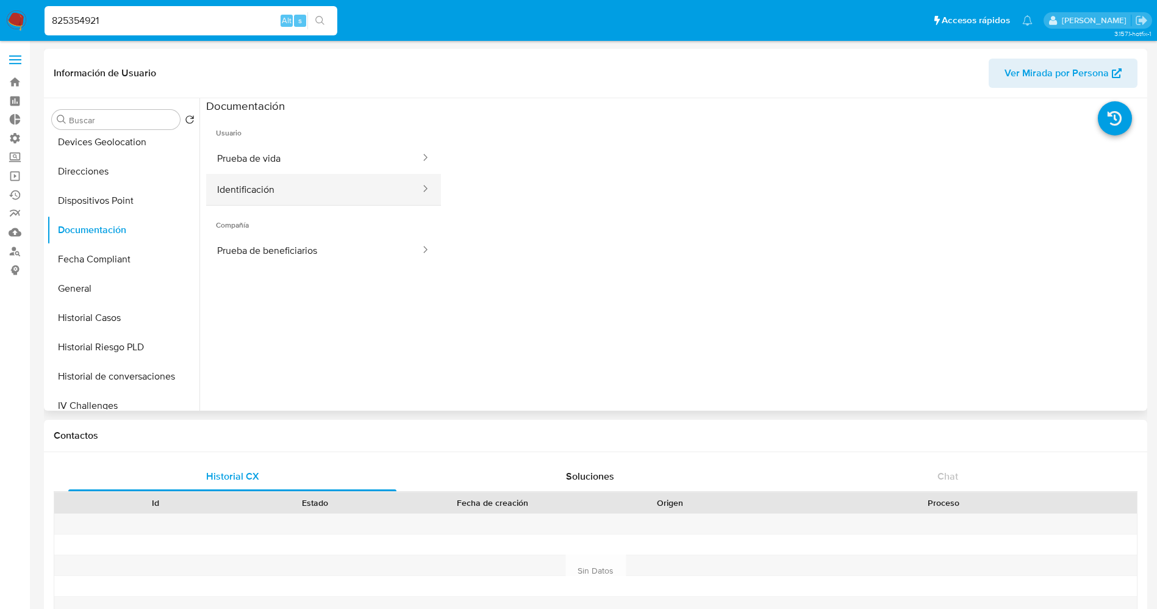
click at [305, 190] on button "Identificación" at bounding box center [313, 189] width 215 height 31
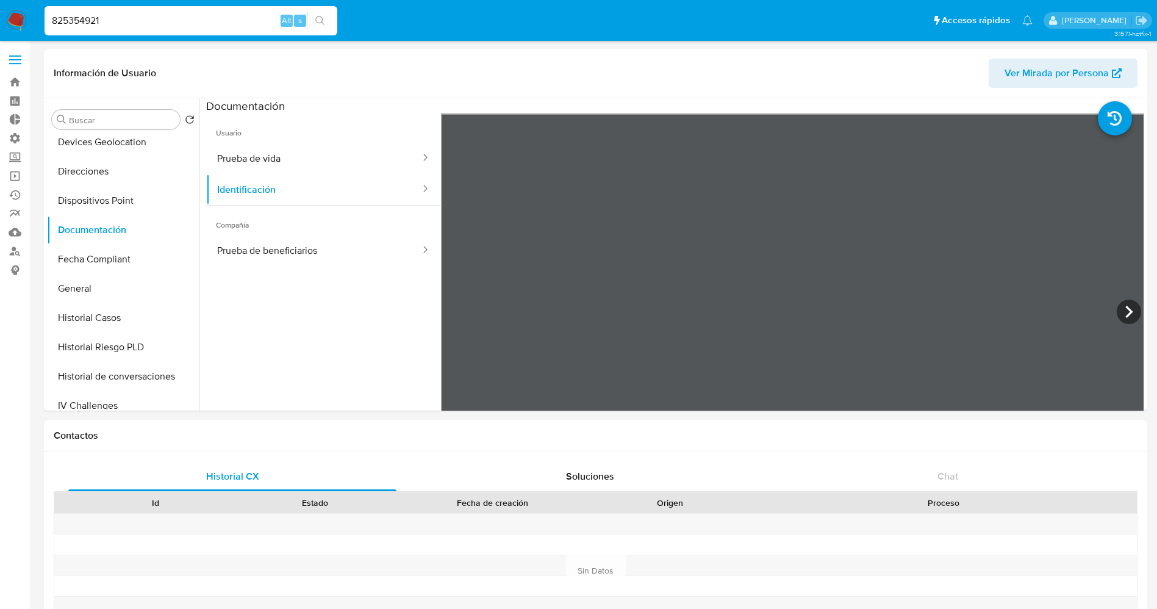
drag, startPoint x: 196, startPoint y: 21, endPoint x: 8, endPoint y: 18, distance: 188.4
click at [8, 18] on nav "Pausado Ver notificaciones 825354921 Alt s Accesos rápidos Presiona las siguien…" at bounding box center [578, 20] width 1157 height 41
paste input "1271505242"
type input "1271505242"
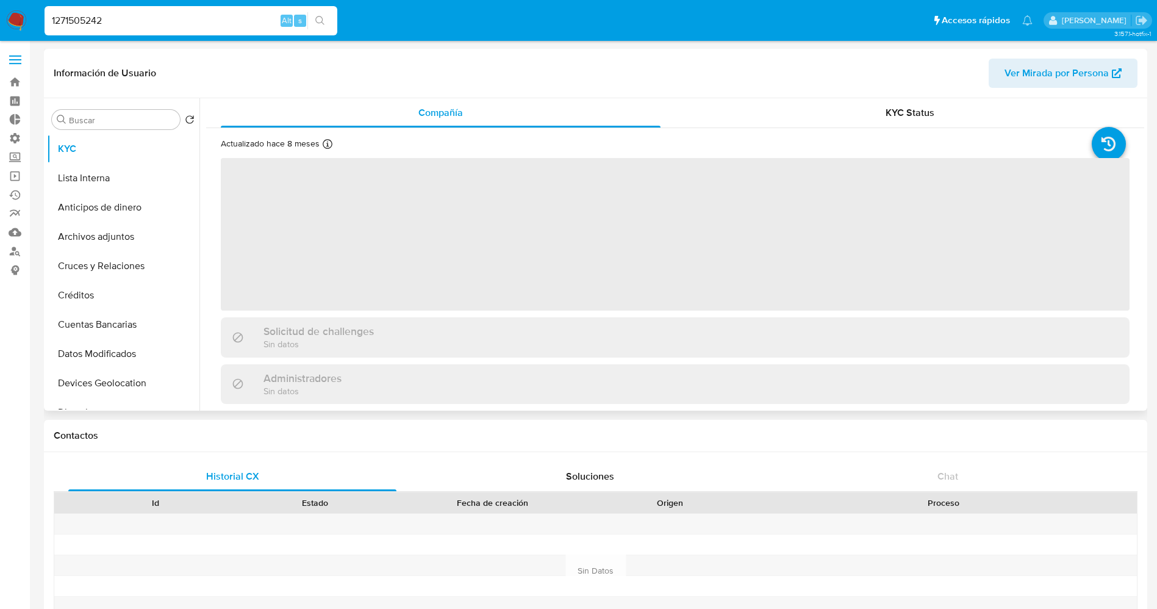
select select "10"
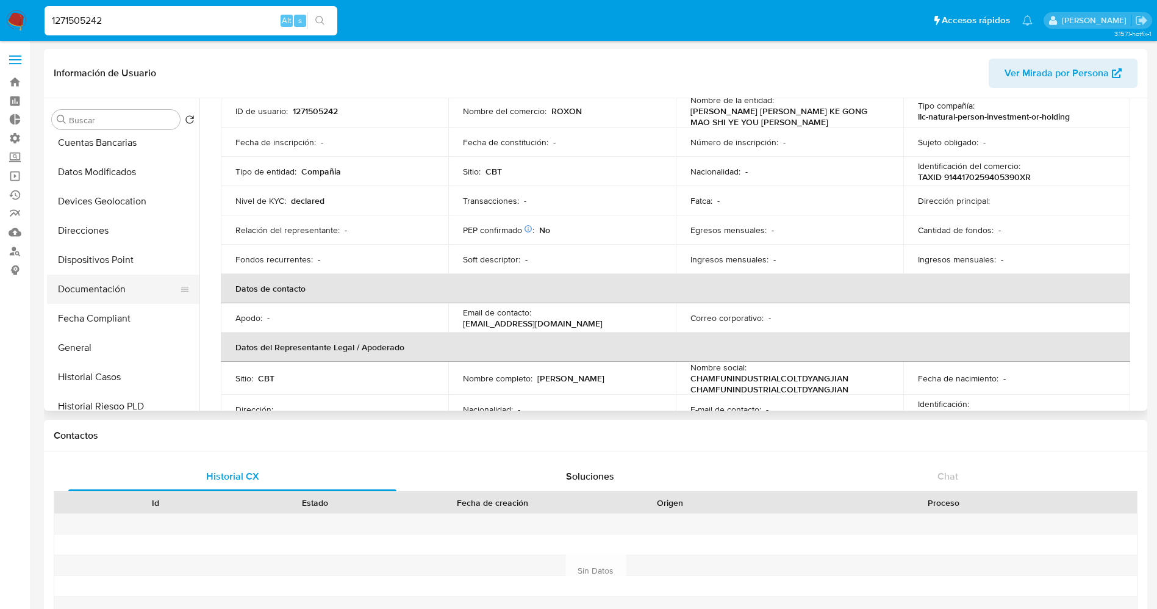
scroll to position [183, 0]
click at [122, 284] on button "Documentación" at bounding box center [118, 287] width 143 height 29
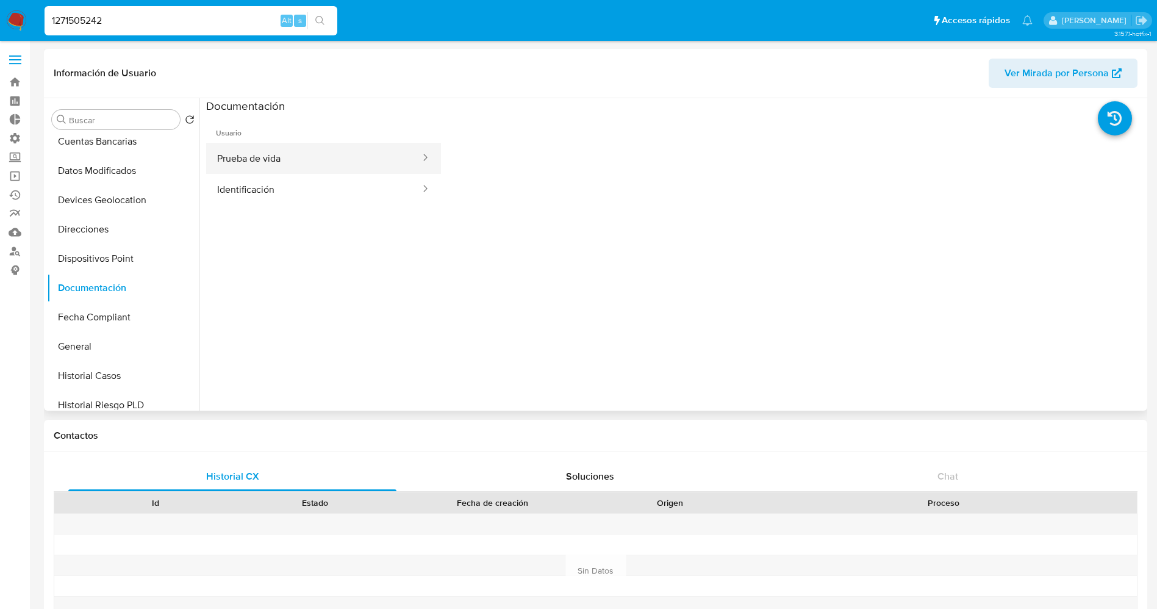
click at [246, 159] on button "Prueba de vida" at bounding box center [313, 158] width 215 height 31
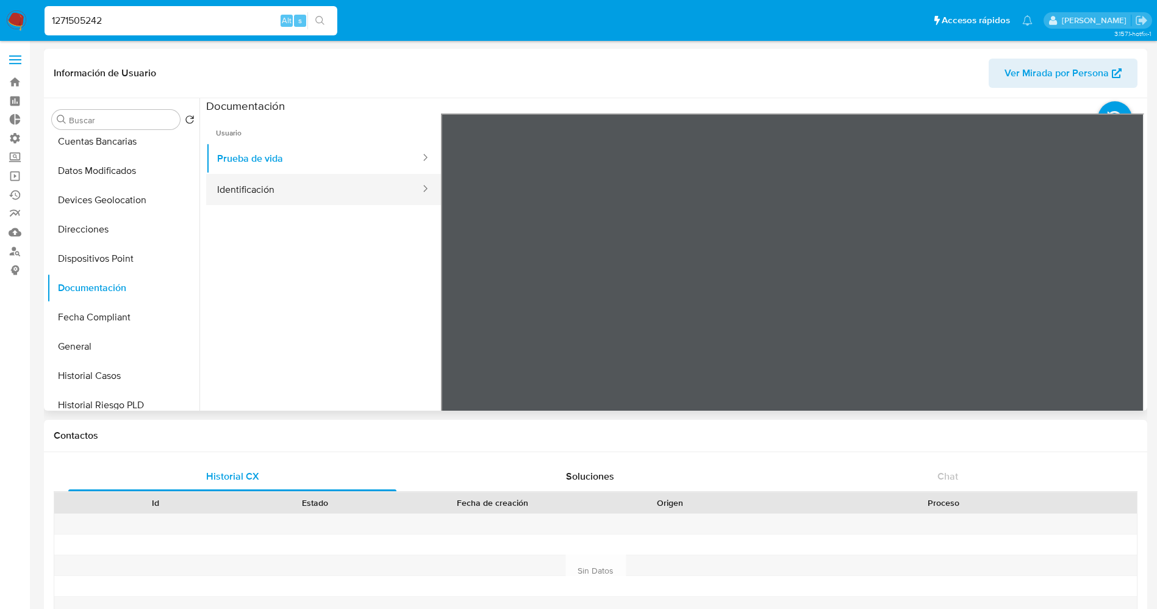
click at [259, 183] on button "Identificación" at bounding box center [313, 189] width 215 height 31
drag, startPoint x: 130, startPoint y: 29, endPoint x: 15, endPoint y: 18, distance: 116.3
click at [15, 18] on nav "Pausado Ver notificaciones 1271505242 Alt s Accesos rápidos Presiona las siguie…" at bounding box center [578, 20] width 1157 height 41
paste input "213752501"
type input "2137525012"
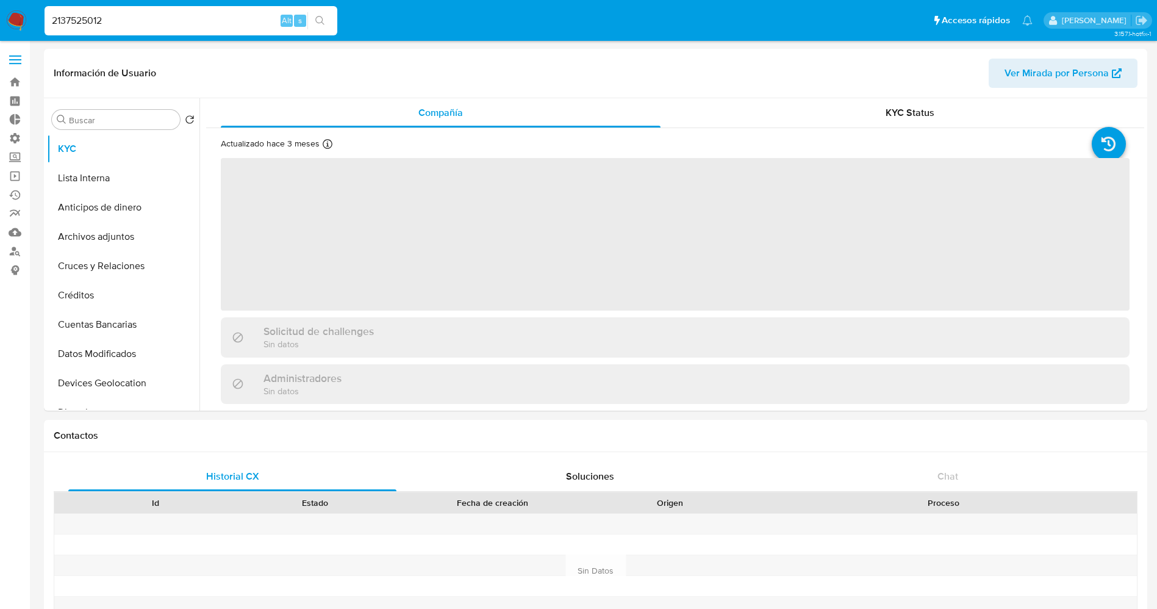
select select "10"
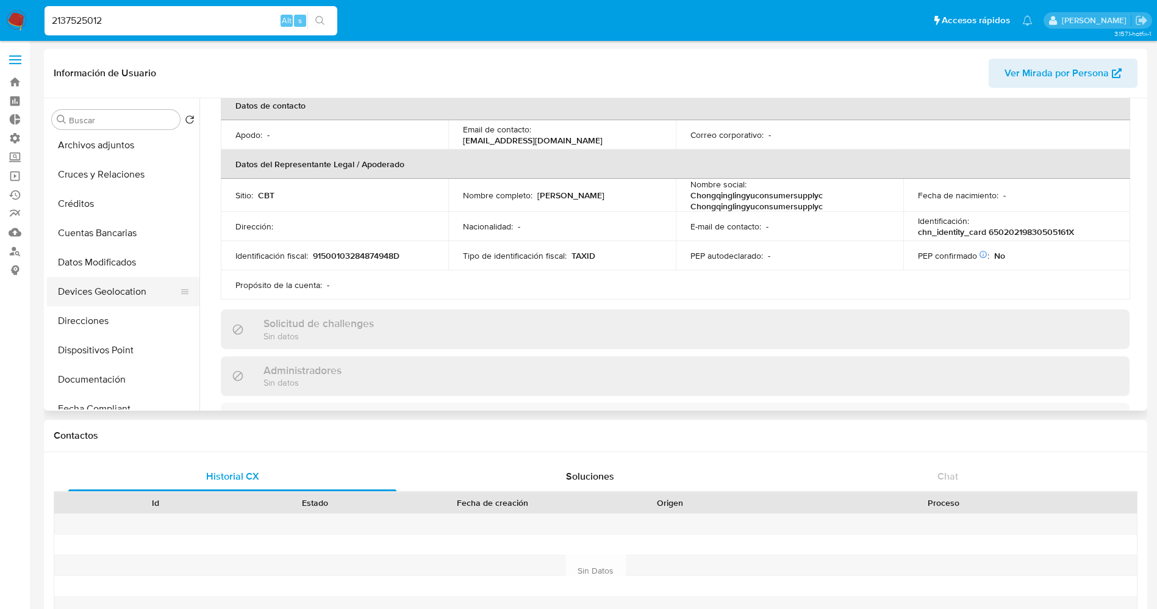
scroll to position [183, 0]
click at [117, 286] on button "Documentación" at bounding box center [118, 287] width 143 height 29
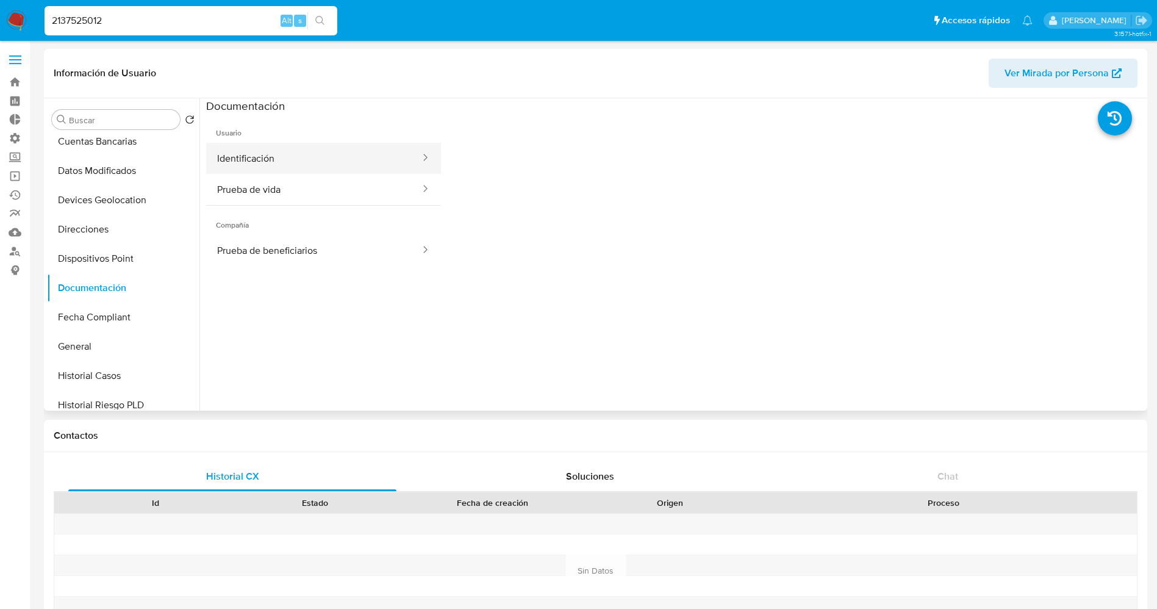
click at [311, 155] on button "Identificación" at bounding box center [313, 158] width 215 height 31
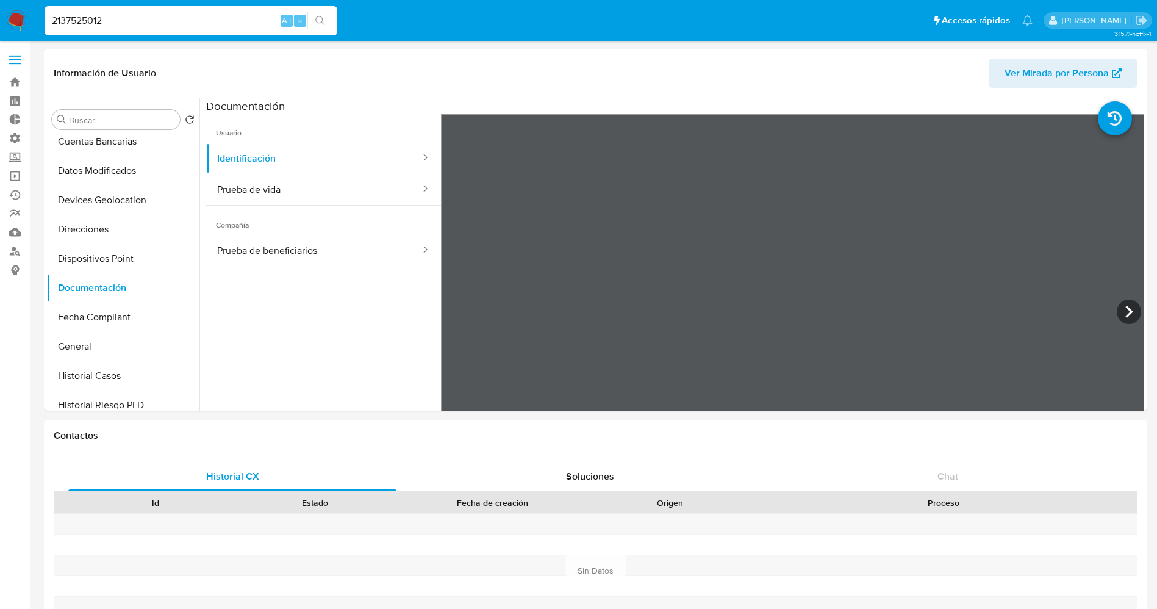
drag, startPoint x: 201, startPoint y: 21, endPoint x: 5, endPoint y: 20, distance: 196.3
click at [5, 20] on nav "Pausado Ver notificaciones 2137525012 Alt s Accesos rápidos Presiona las siguie…" at bounding box center [578, 20] width 1157 height 41
paste input "34204383"
type input "2342043832"
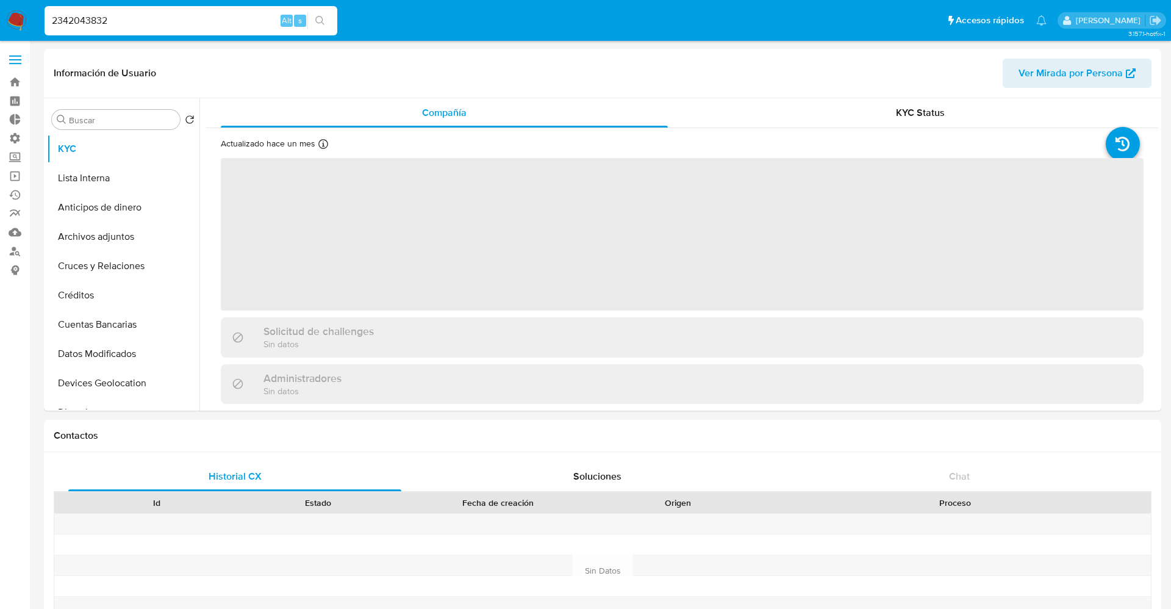
select select "10"
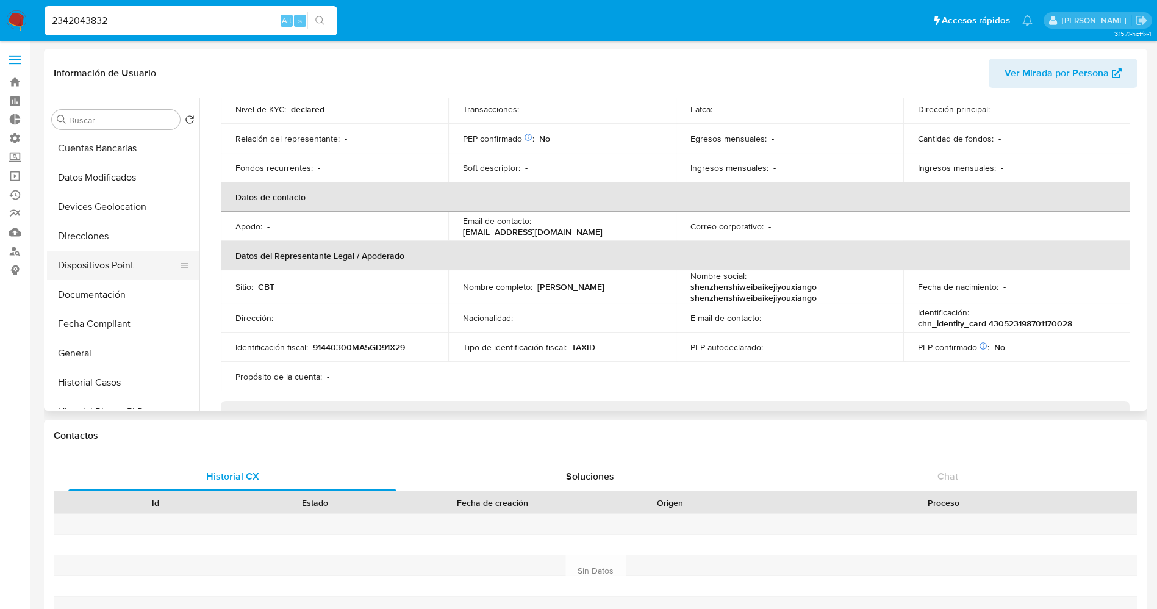
scroll to position [183, 0]
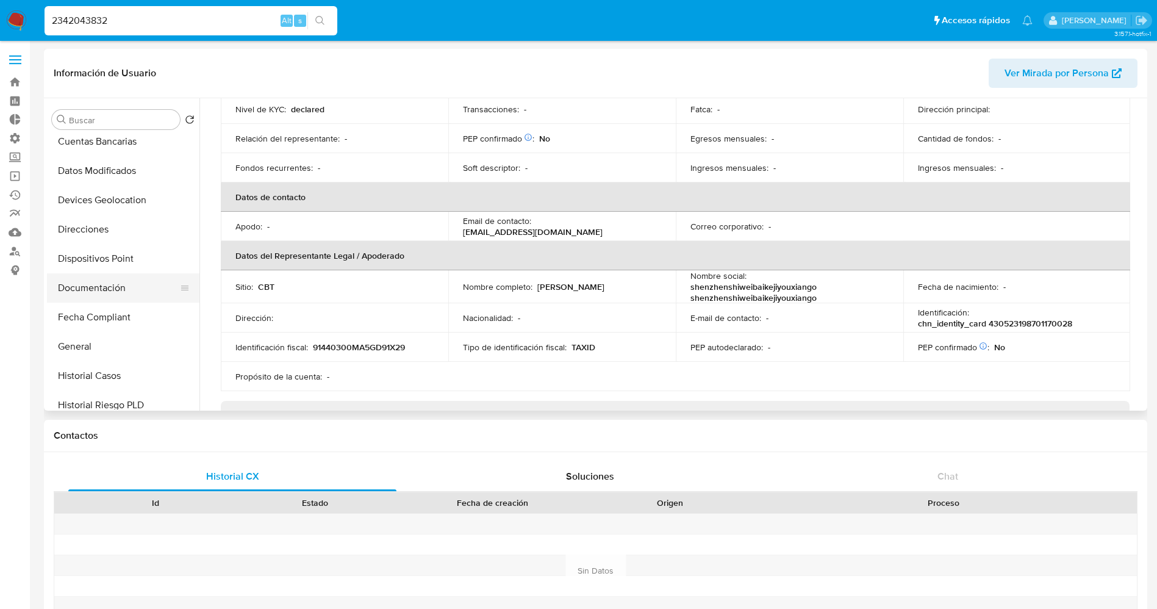
click at [107, 287] on button "Documentación" at bounding box center [118, 287] width 143 height 29
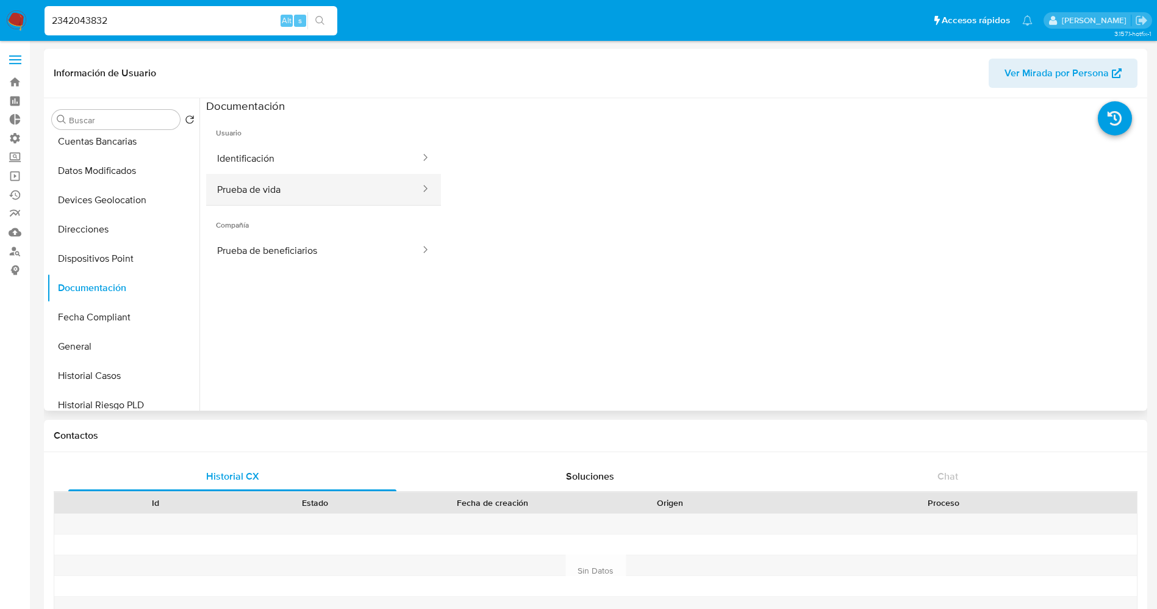
click at [270, 191] on button "Prueba de vida" at bounding box center [313, 189] width 215 height 31
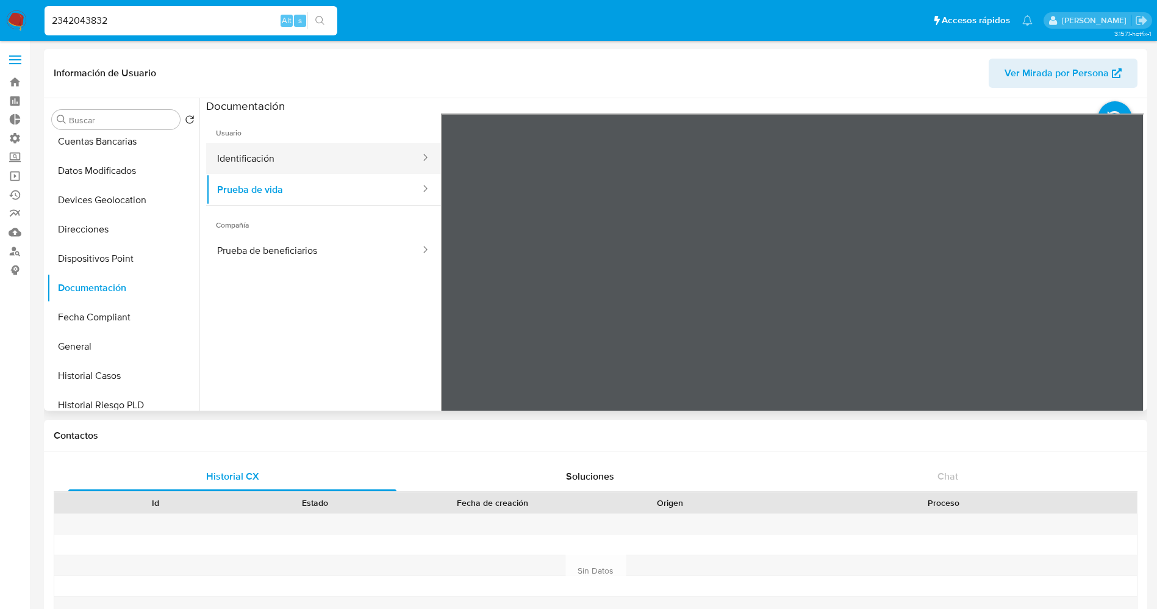
click at [274, 160] on button "Identificación" at bounding box center [313, 158] width 215 height 31
click at [10, 20] on img at bounding box center [16, 20] width 21 height 21
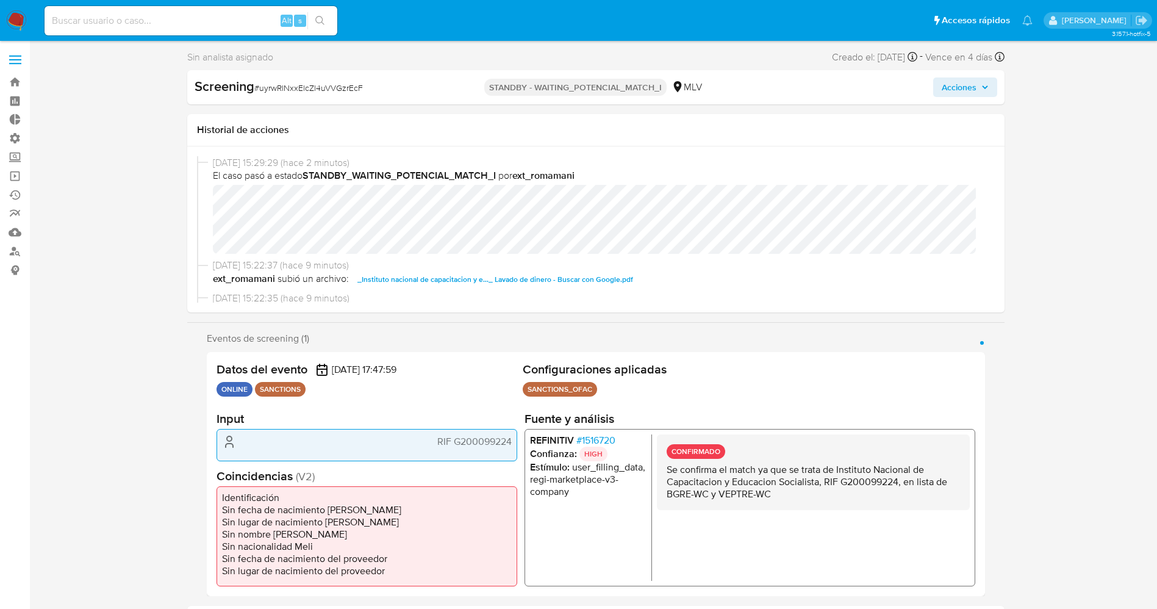
select select "10"
drag, startPoint x: 260, startPoint y: 90, endPoint x: 386, endPoint y: 90, distance: 125.6
click at [386, 90] on div "Screening # uyrwRlNxxElcZl4uVVGzrEcF" at bounding box center [326, 86] width 263 height 18
copy span "uyrwRlNxxElcZl4uVVGzrEcF"
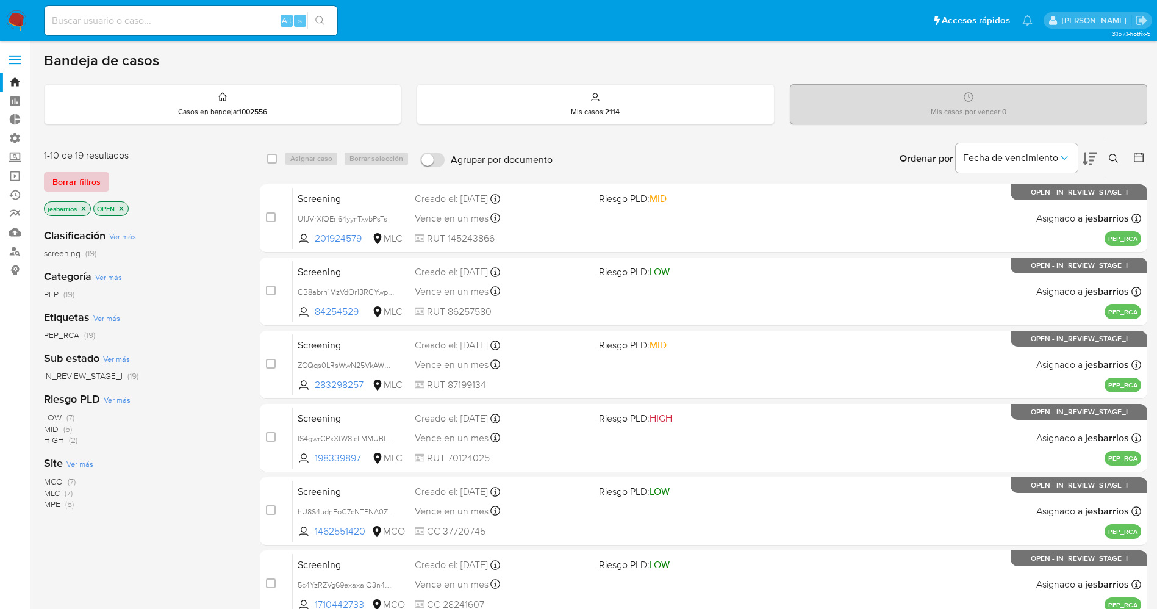
click at [76, 182] on span "Borrar filtros" at bounding box center [76, 181] width 48 height 17
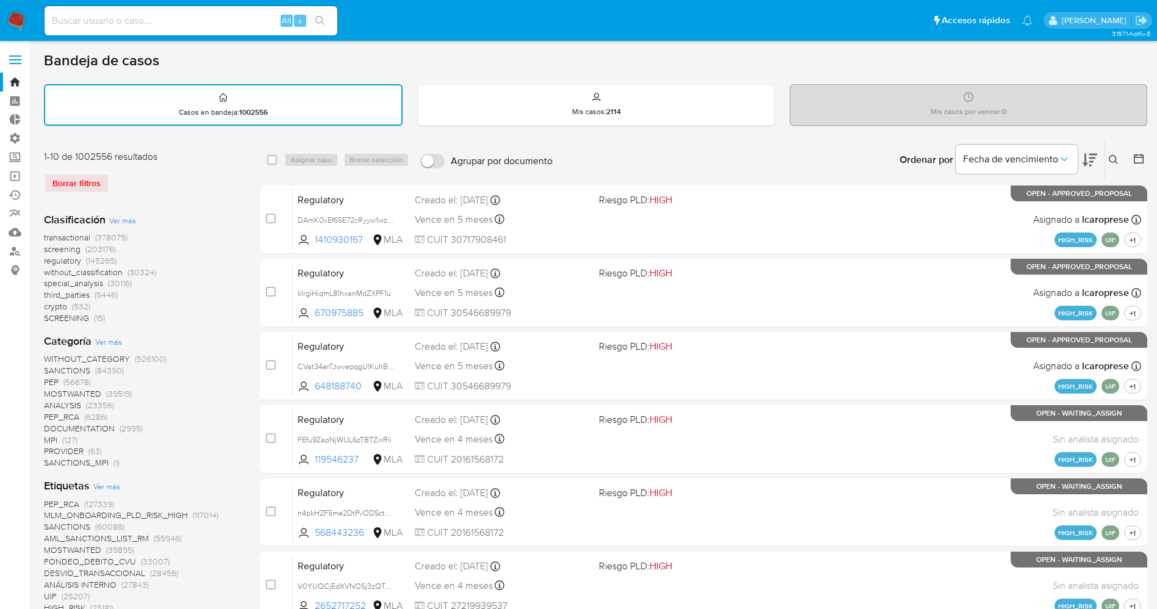
click at [1113, 162] on icon at bounding box center [1113, 160] width 10 height 10
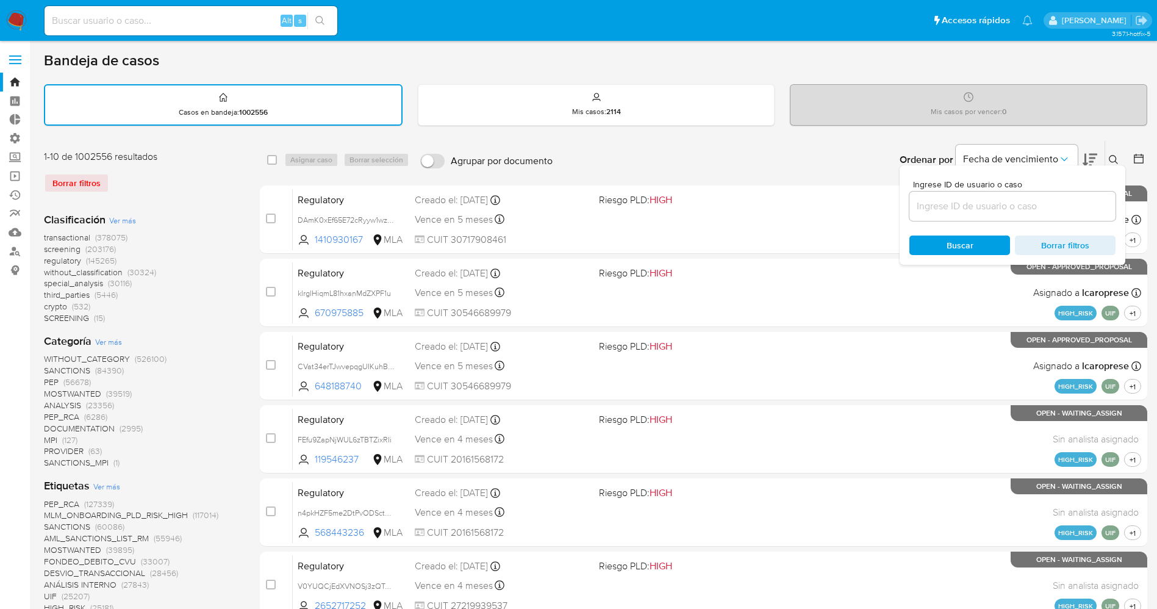
click at [1008, 207] on input at bounding box center [1012, 206] width 206 height 16
type input "uyrwRlNxxElcZl4uVVGzrEcF"
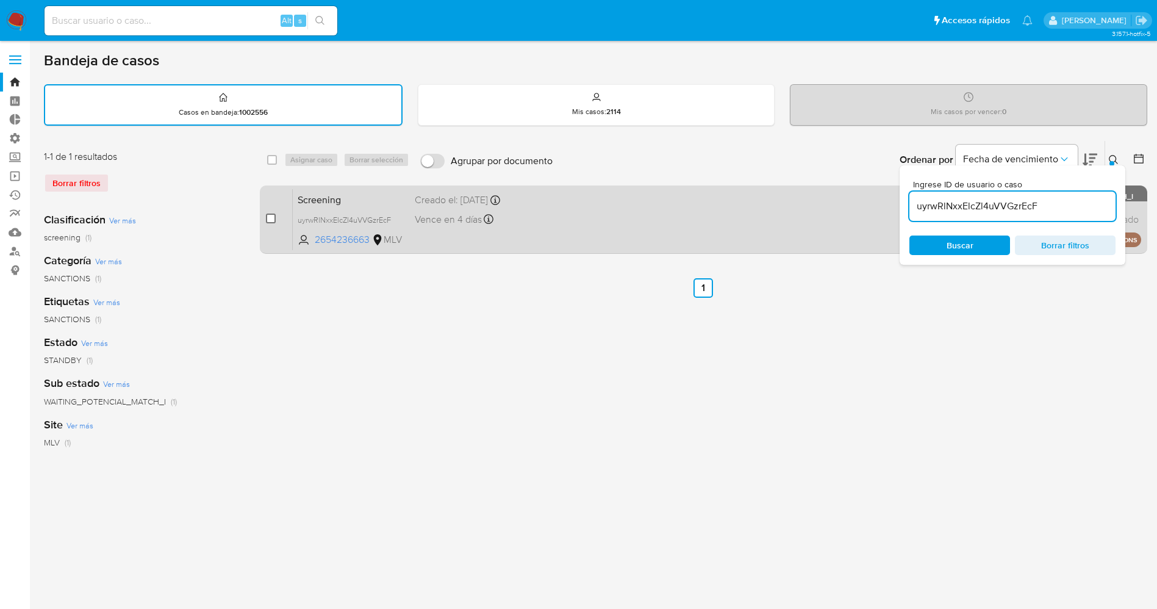
click at [270, 218] on input "checkbox" at bounding box center [271, 218] width 10 height 10
checkbox input "true"
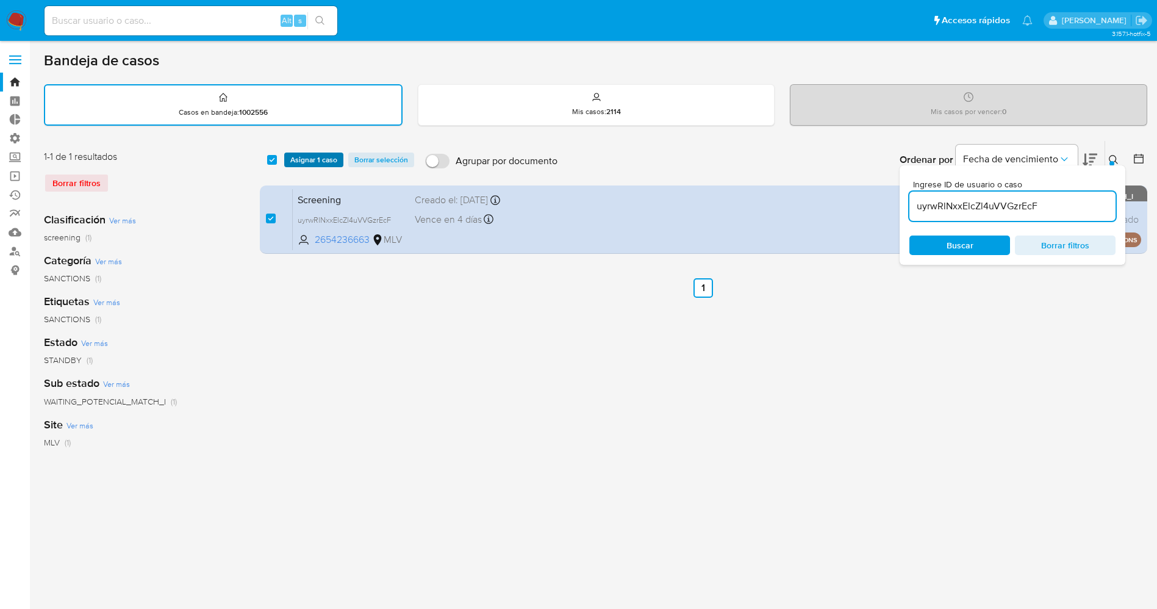
click at [303, 157] on span "Asignar 1 caso" at bounding box center [313, 160] width 47 height 12
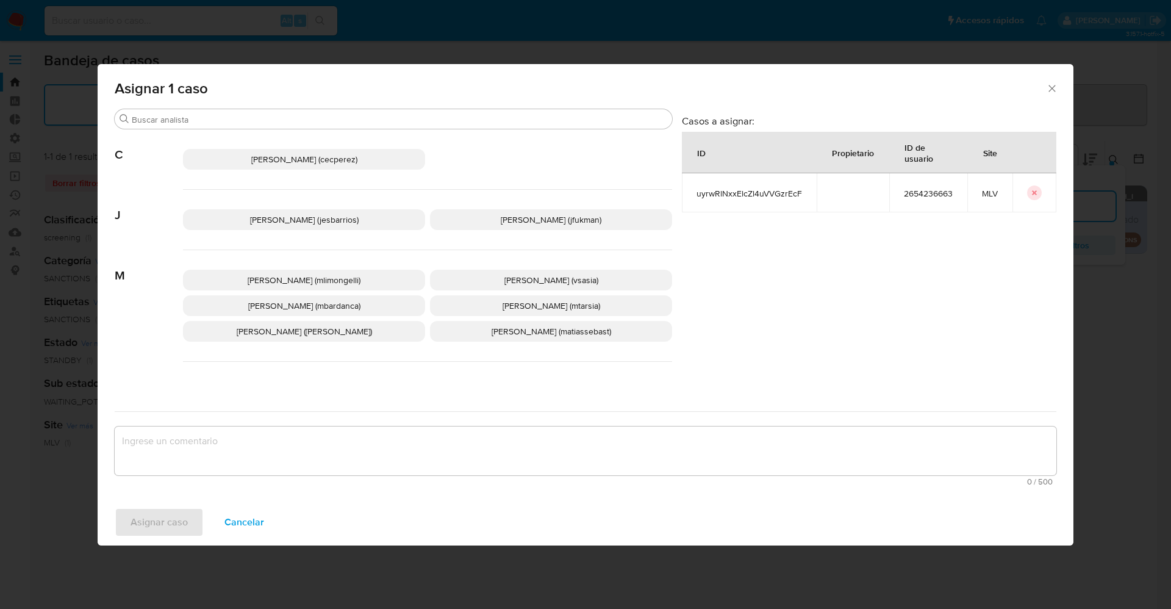
click at [308, 227] on p "Jesica Iris Barrios Leita (jesbarrios)" at bounding box center [304, 219] width 242 height 21
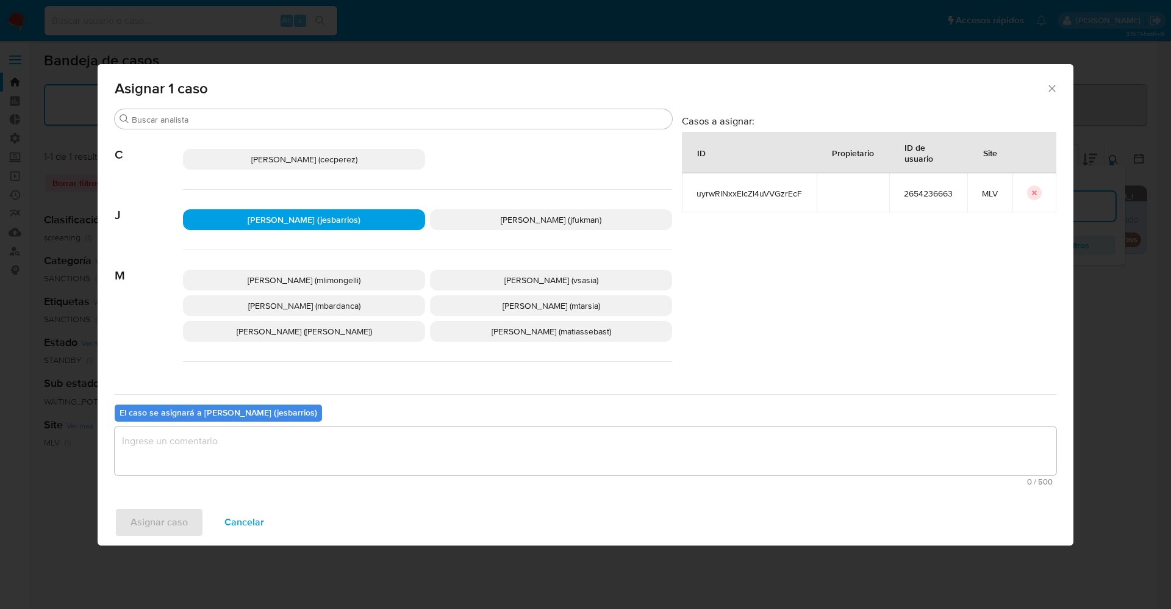
click at [319, 448] on textarea "assign-modal" at bounding box center [585, 450] width 941 height 49
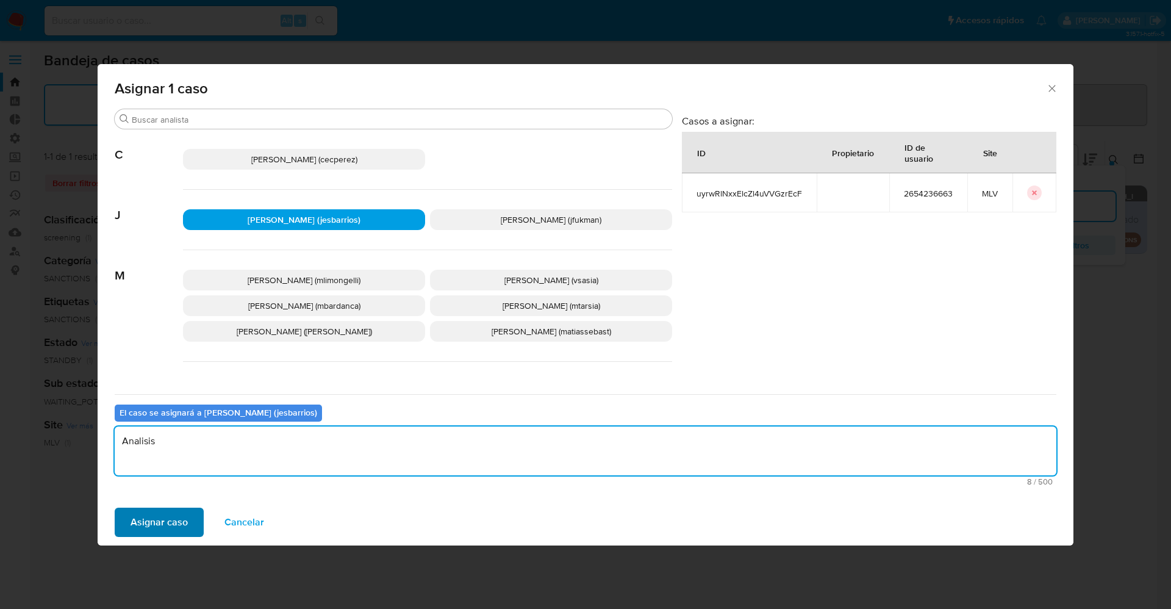
type textarea "Analisis"
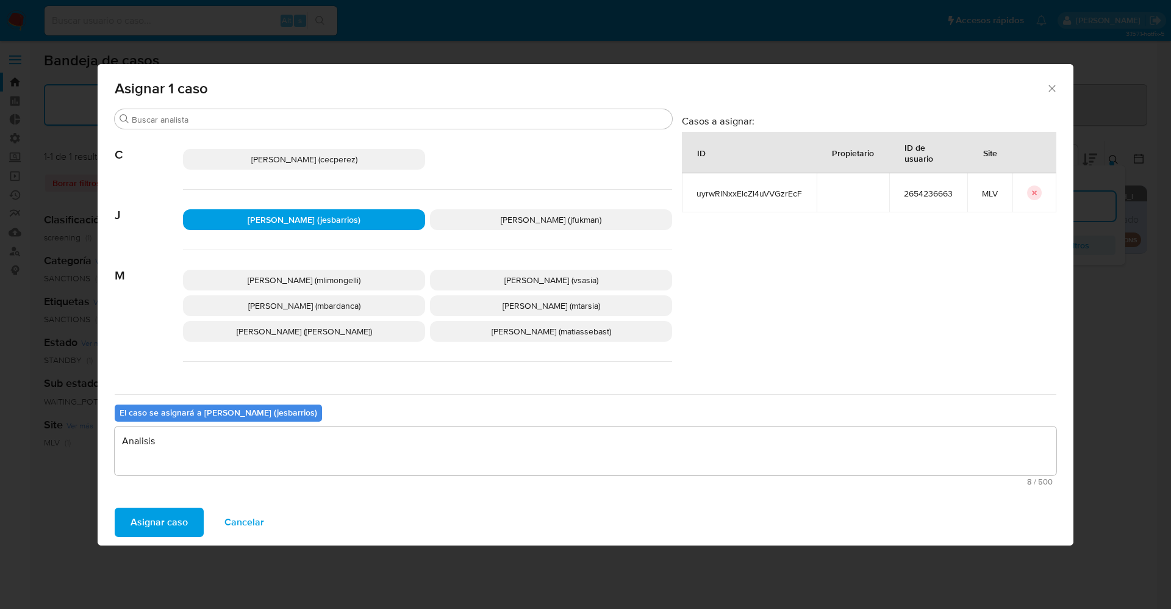
click at [166, 524] on span "Asignar caso" at bounding box center [158, 522] width 57 height 27
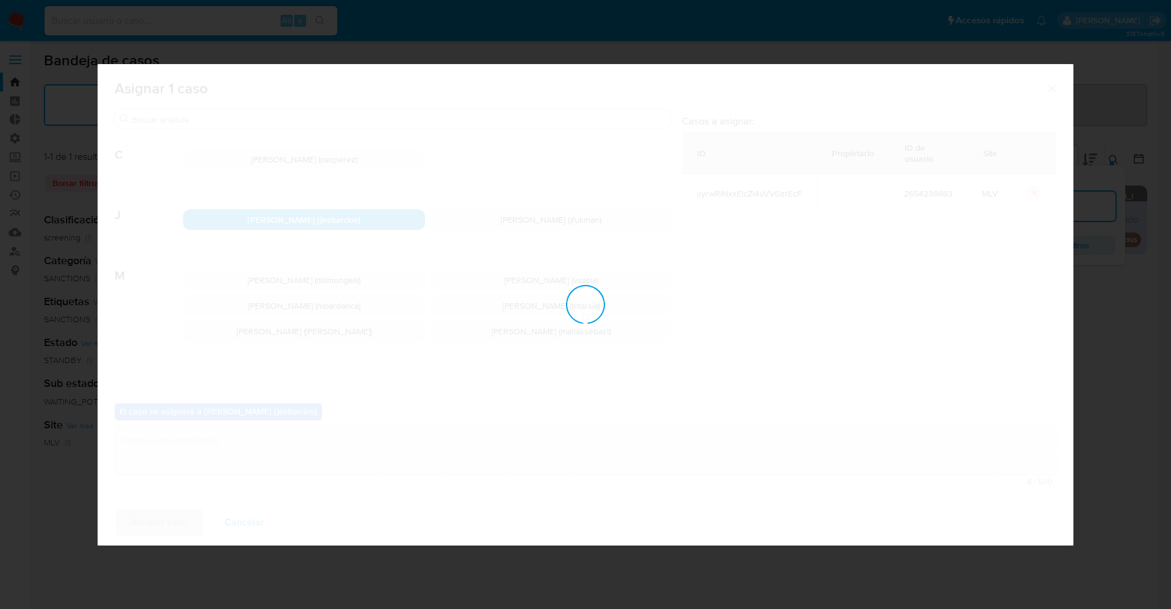
checkbox input "false"
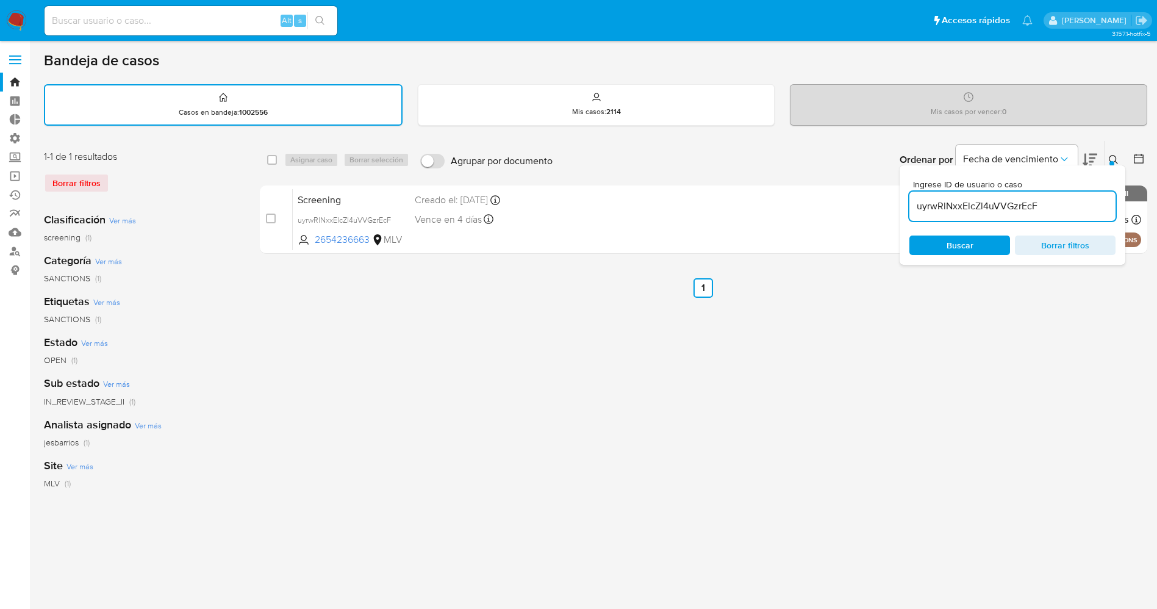
click at [17, 19] on img at bounding box center [16, 20] width 21 height 21
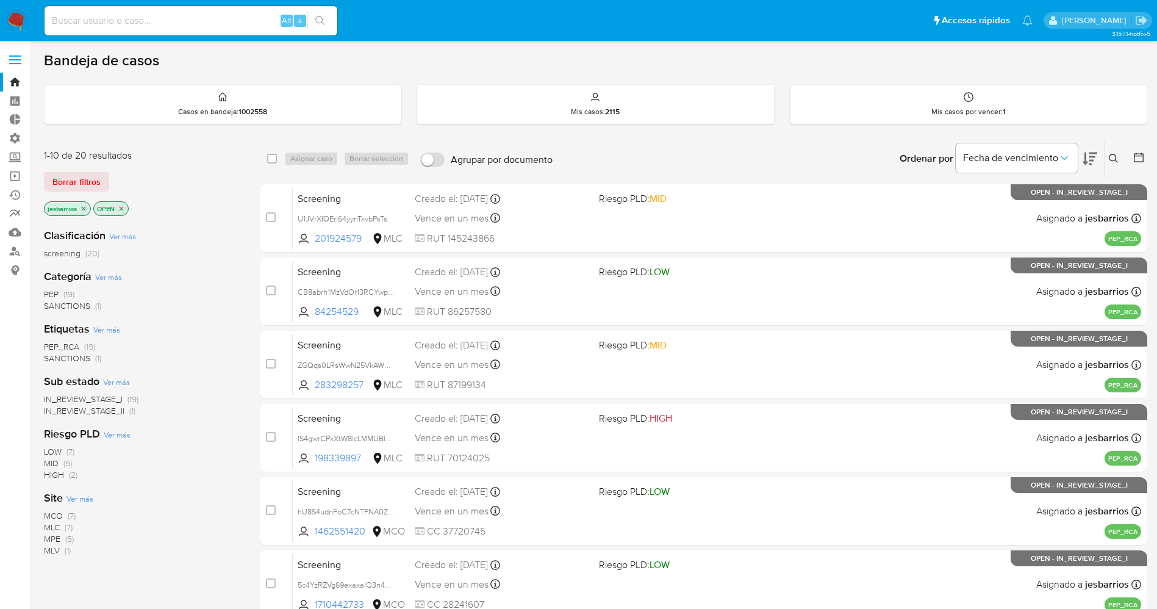
scroll to position [354, 0]
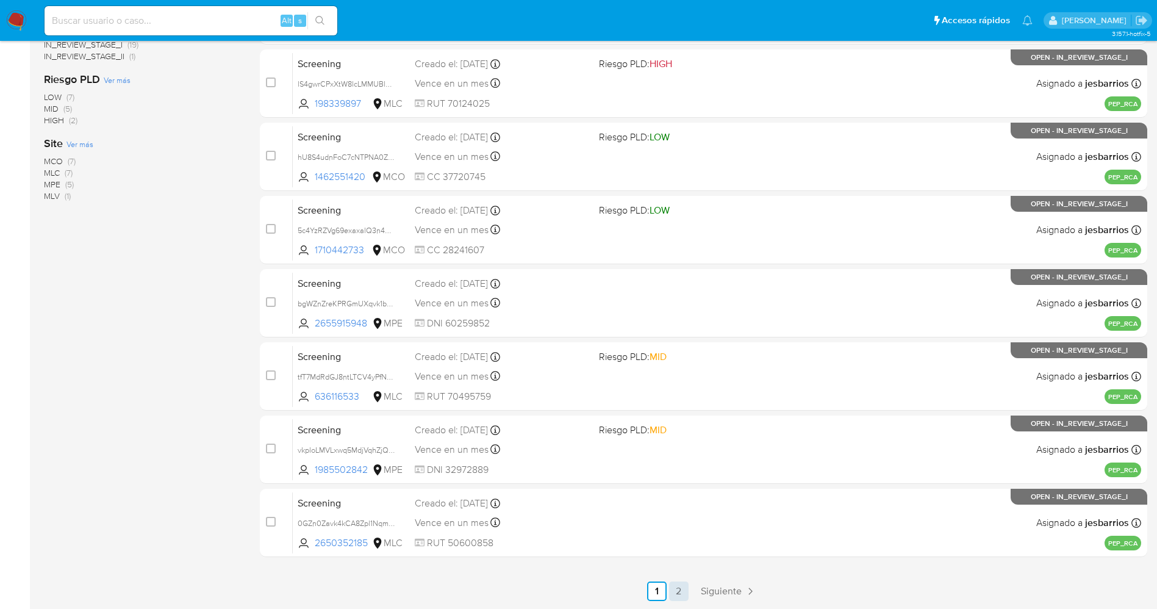
click at [677, 587] on link "2" at bounding box center [679, 591] width 20 height 20
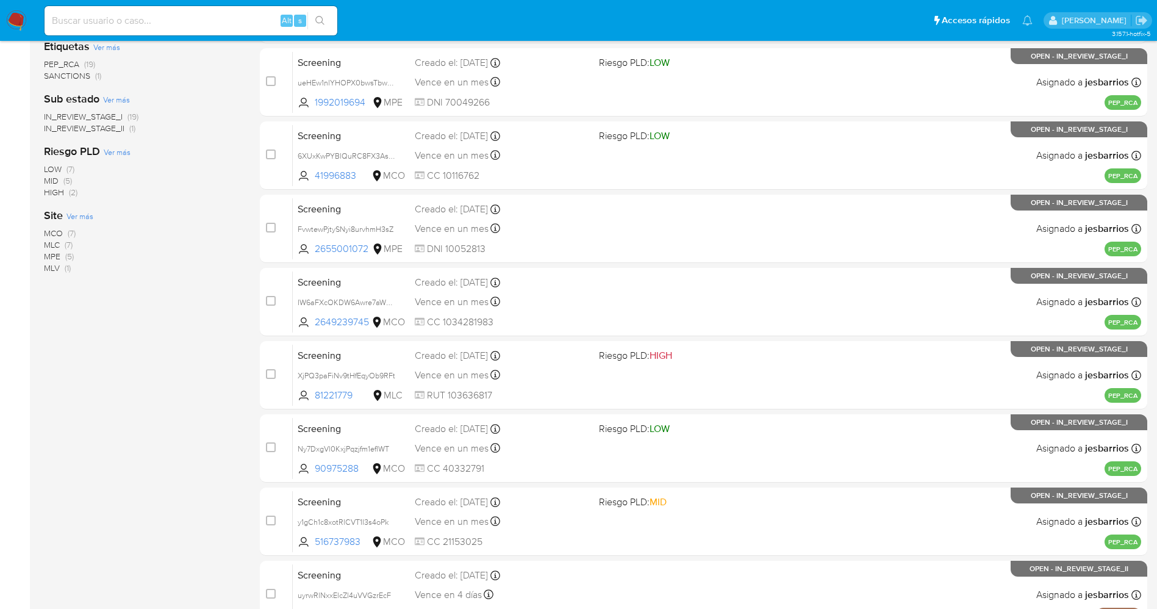
scroll to position [354, 0]
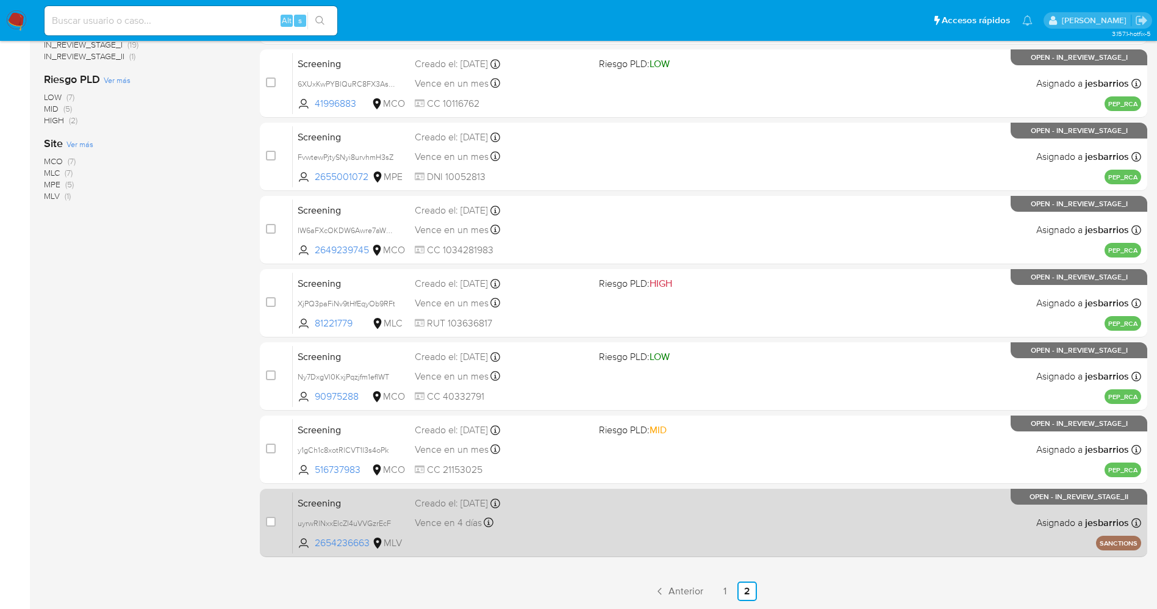
click at [696, 543] on div "Screening uyrwRlNxxElcZl4uVVGzrEcF 2654236663 MLV Creado el: [DATE] Creado el: …" at bounding box center [717, 522] width 848 height 62
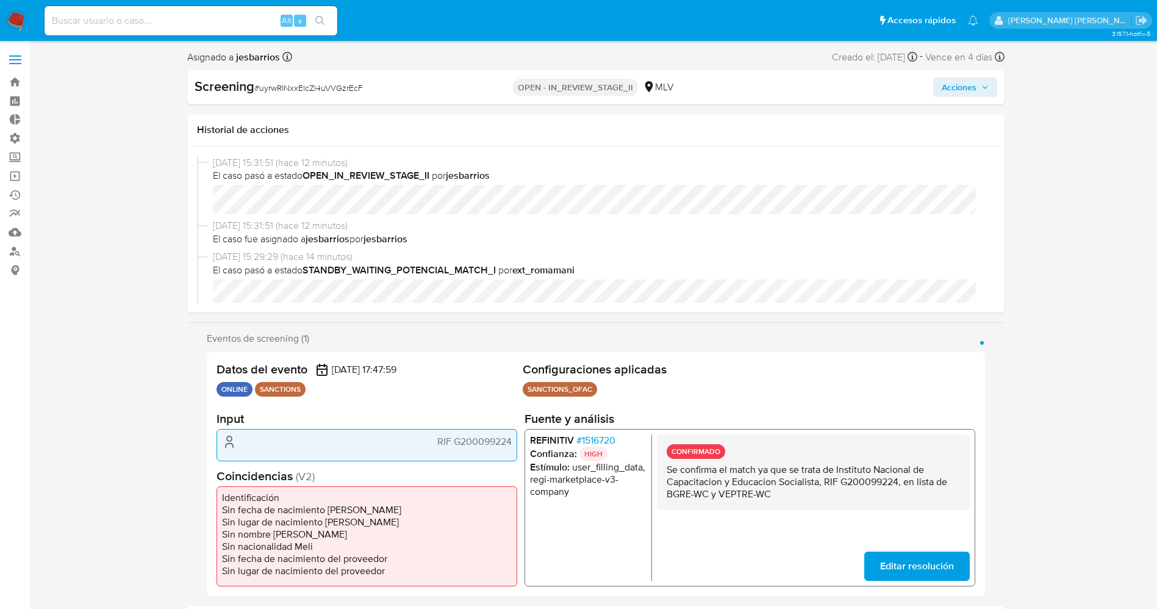
select select "10"
click at [601, 435] on span "# 1516720" at bounding box center [595, 440] width 39 height 12
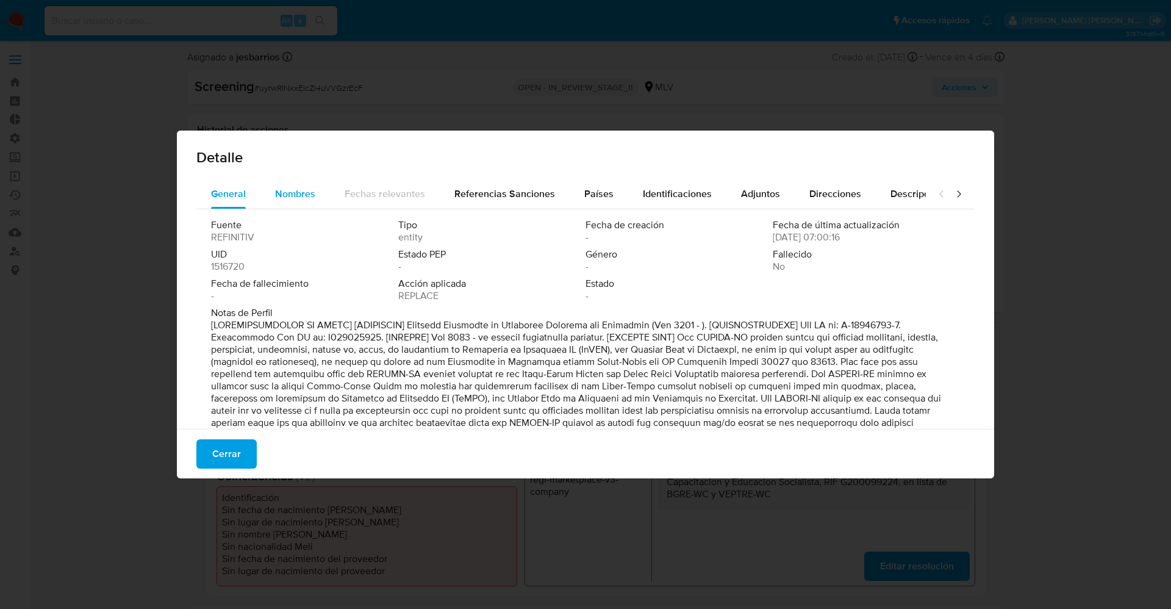
click at [291, 188] on span "Nombres" at bounding box center [295, 194] width 40 height 14
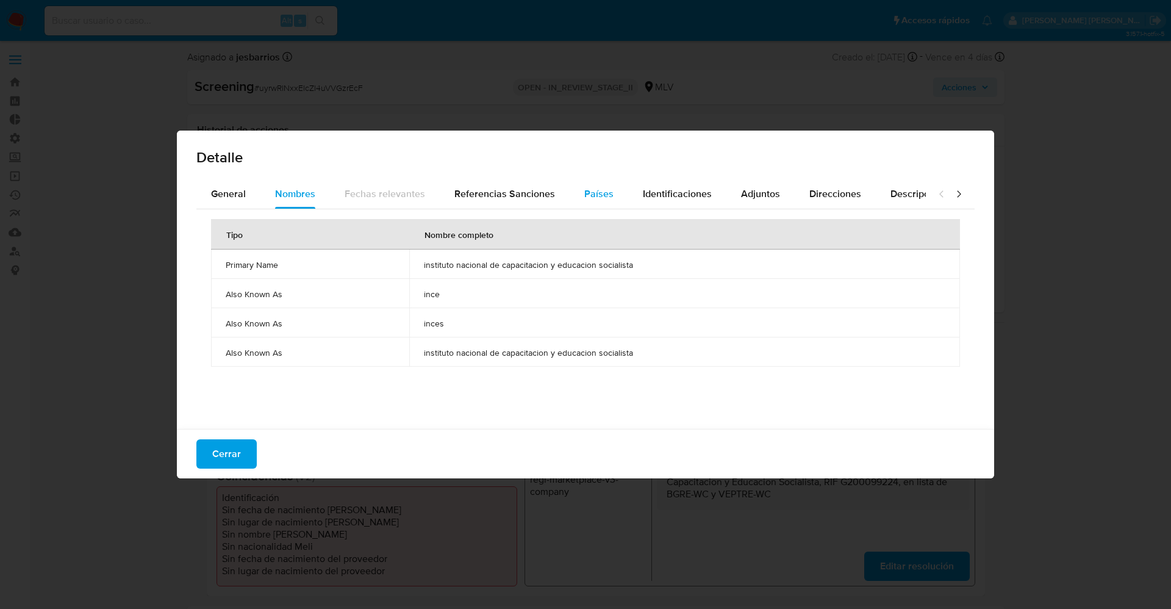
click at [614, 185] on button "Países" at bounding box center [598, 193] width 59 height 29
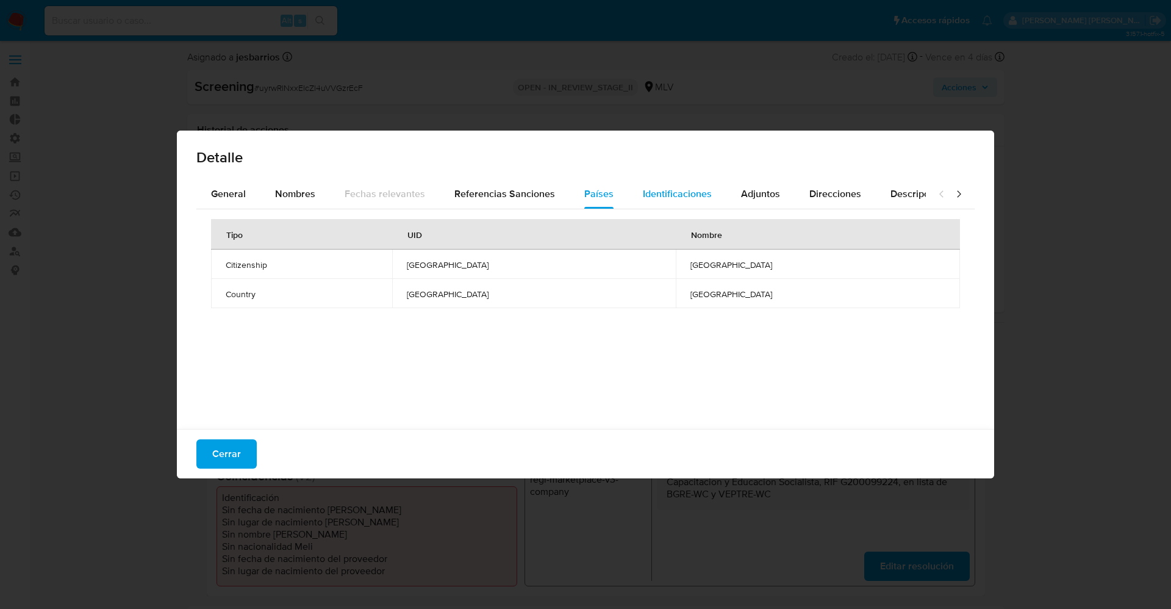
click at [668, 178] on div "Detalle" at bounding box center [585, 154] width 817 height 49
